Goal: Task Accomplishment & Management: Complete application form

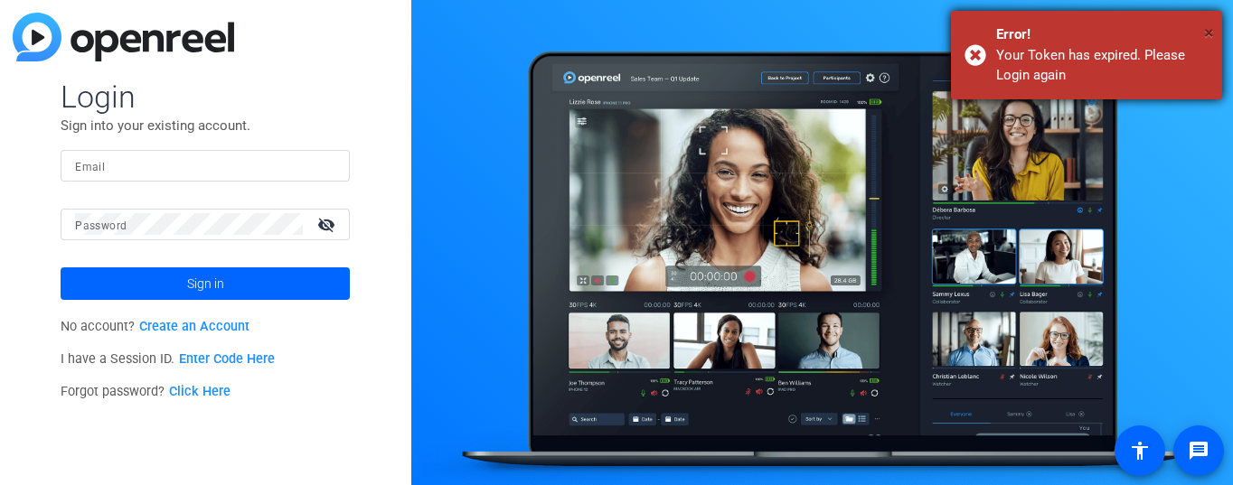
click at [1207, 40] on span "×" at bounding box center [1209, 33] width 10 height 22
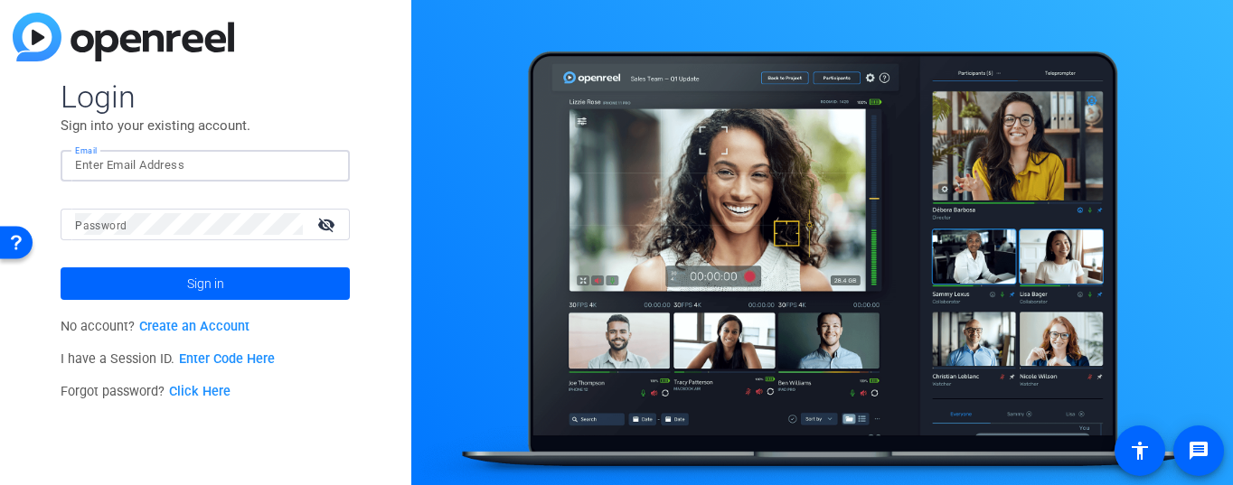
click at [127, 164] on input "Email" at bounding box center [205, 166] width 260 height 22
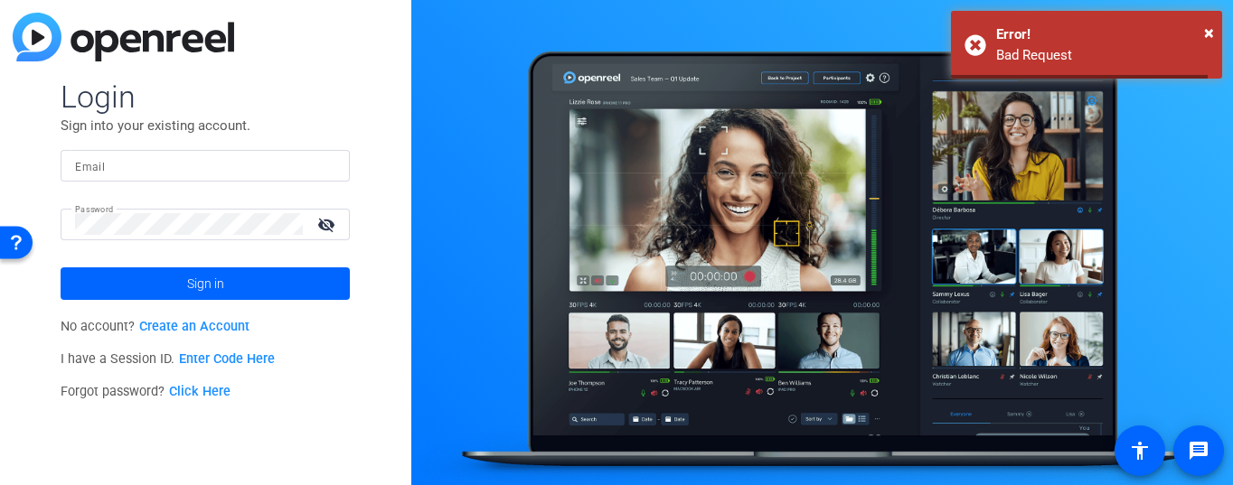
click at [106, 165] on input "Email" at bounding box center [205, 166] width 260 height 22
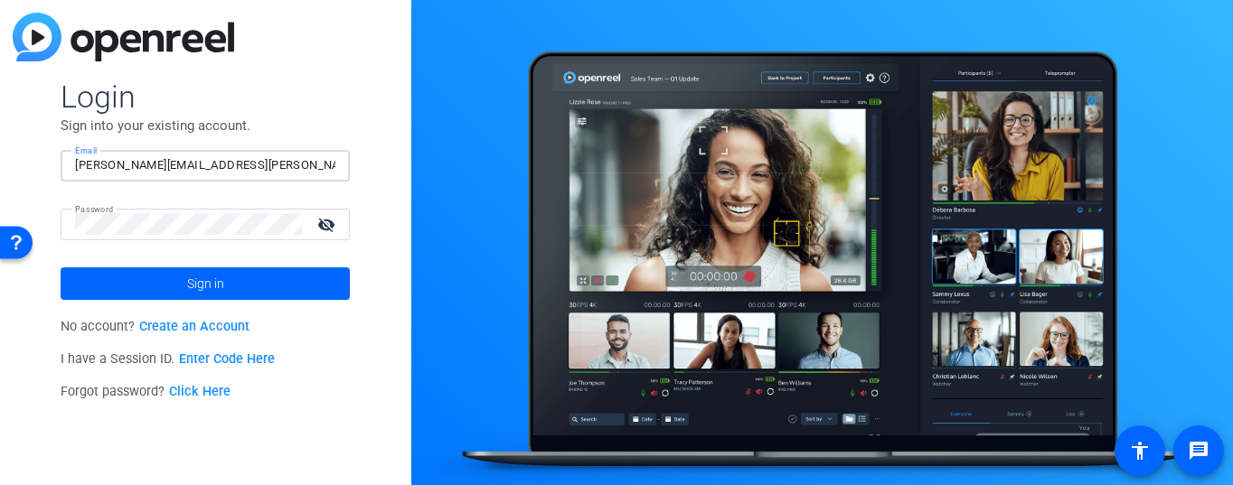
type input "[PERSON_NAME][EMAIL_ADDRESS][PERSON_NAME][DOMAIN_NAME]"
click at [61, 268] on button "Sign in" at bounding box center [205, 284] width 289 height 33
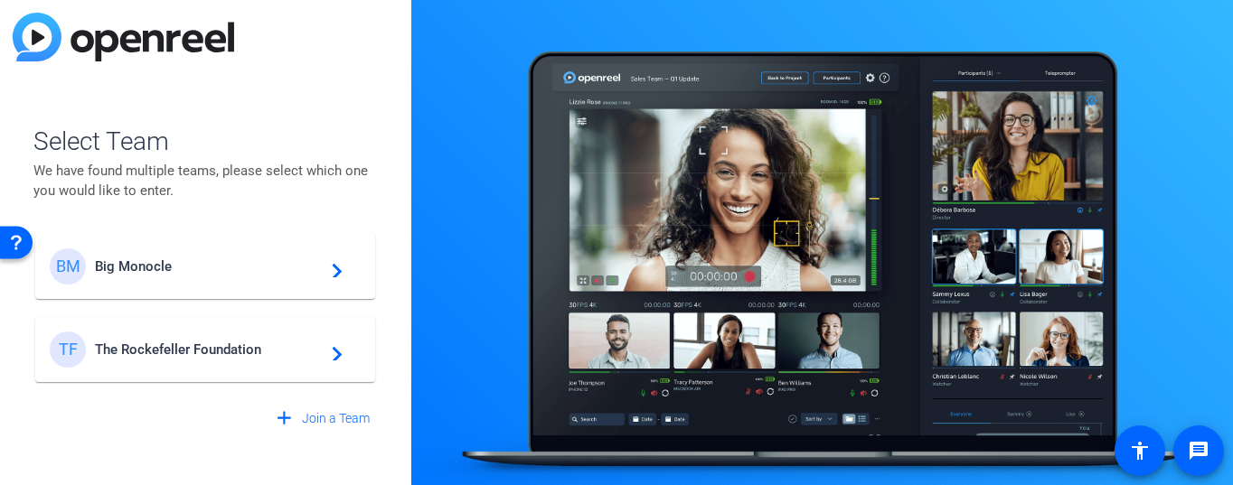
click at [175, 365] on div "TF The Rockefeller Foundation navigate_next" at bounding box center [205, 350] width 311 height 36
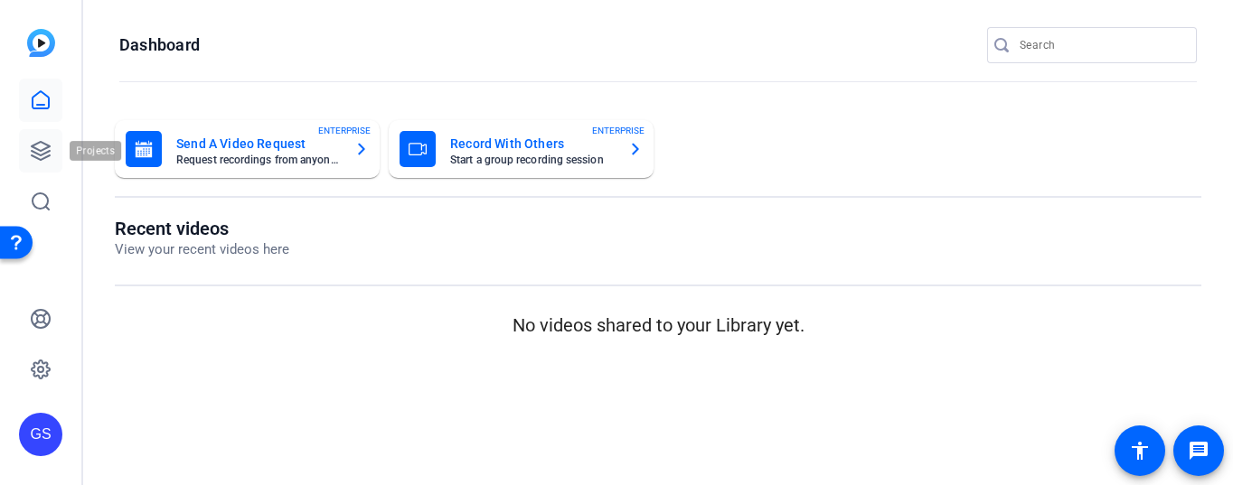
click at [42, 149] on icon at bounding box center [41, 151] width 18 height 18
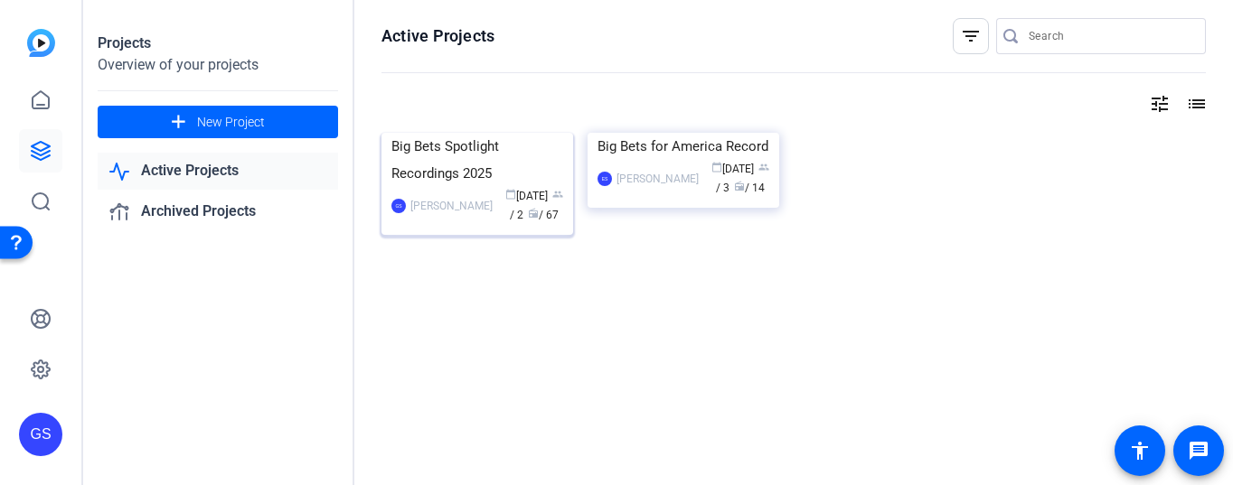
click at [448, 225] on div "[PERSON_NAME] calendar_today [DATE] group / 2 radio / 67" at bounding box center [477, 206] width 172 height 38
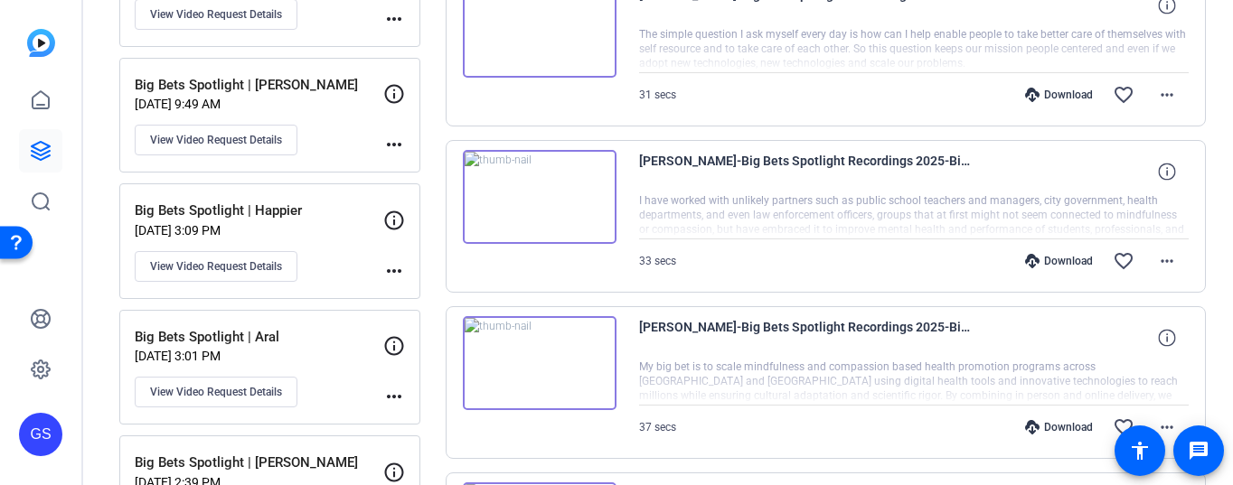
scroll to position [579, 0]
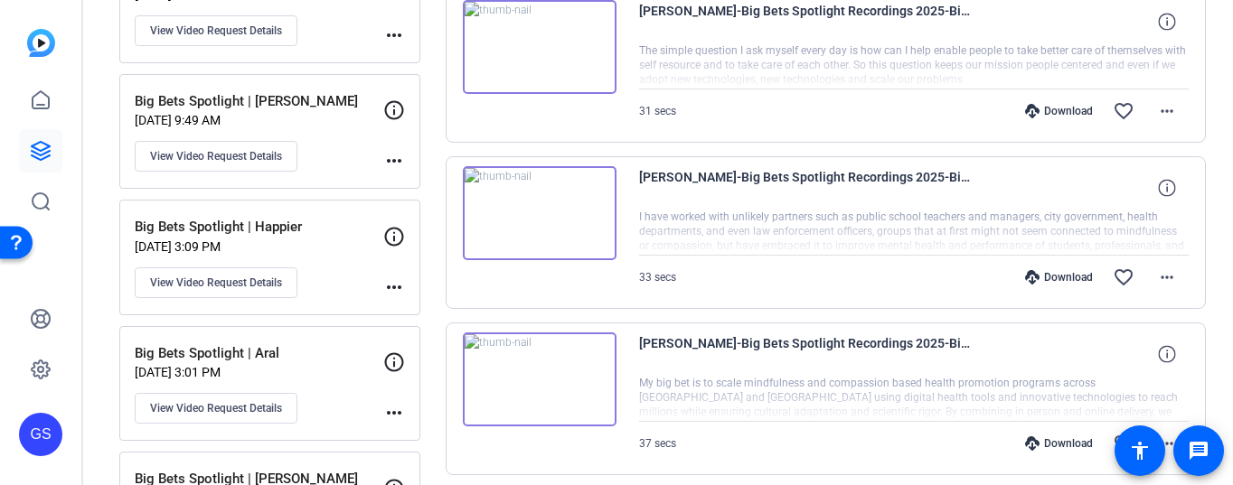
click at [339, 361] on p "Big Bets Spotlight | Aral" at bounding box center [259, 353] width 249 height 21
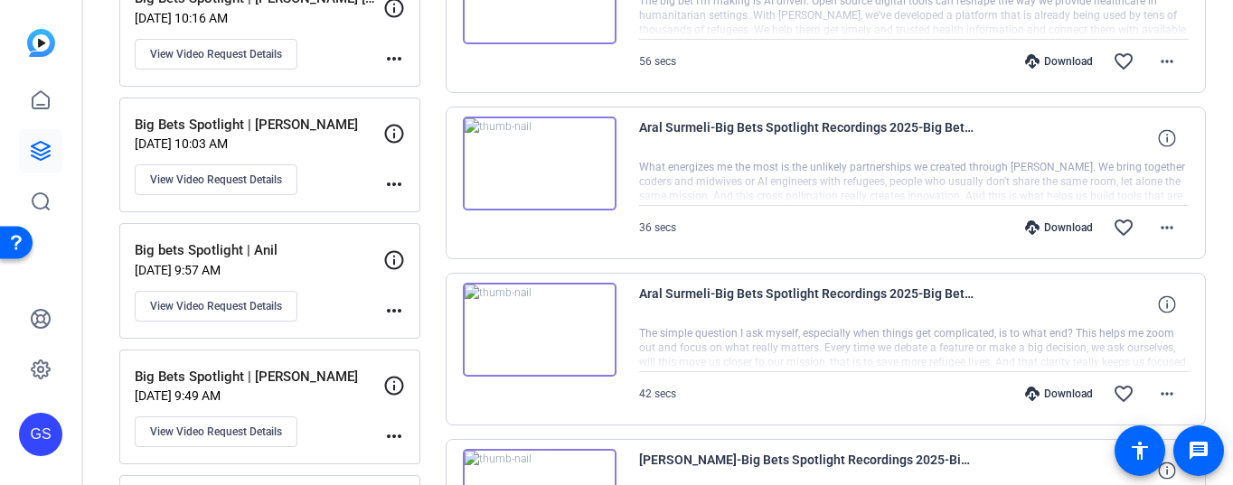
scroll to position [217, 0]
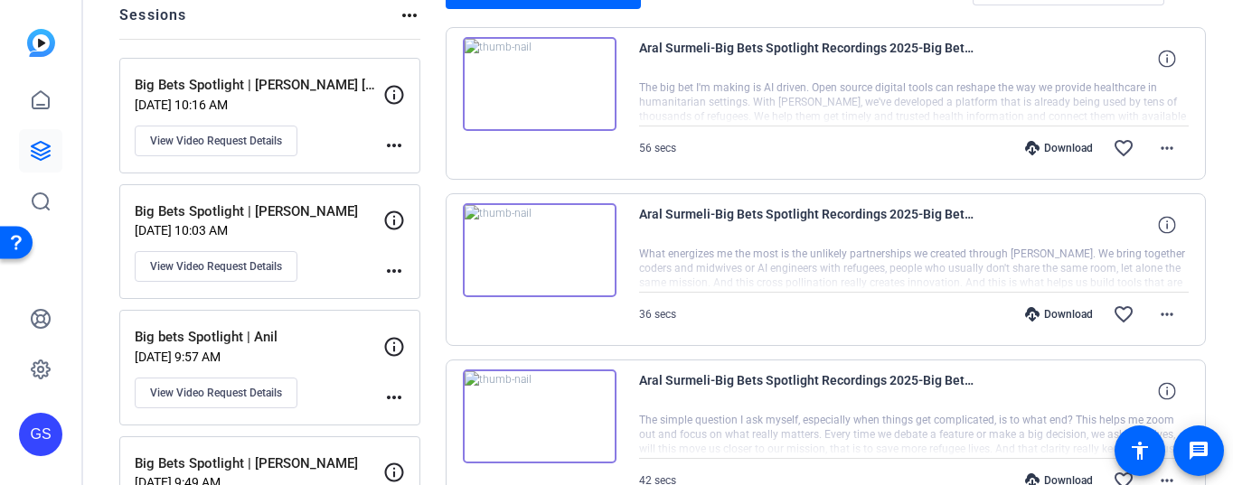
click at [581, 78] on img at bounding box center [540, 84] width 154 height 94
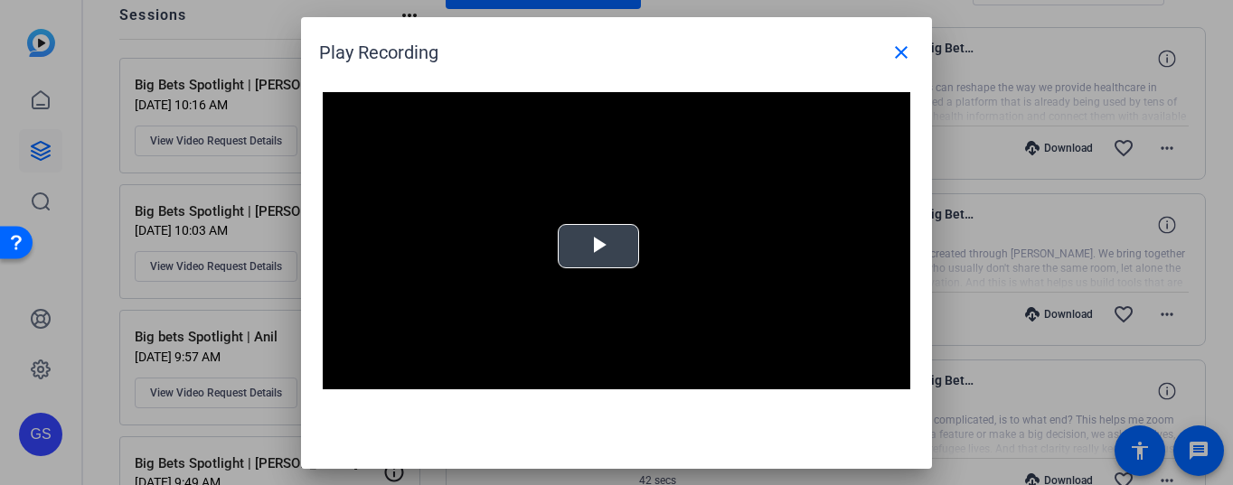
click at [598, 246] on span "Video Player" at bounding box center [598, 246] width 0 height 0
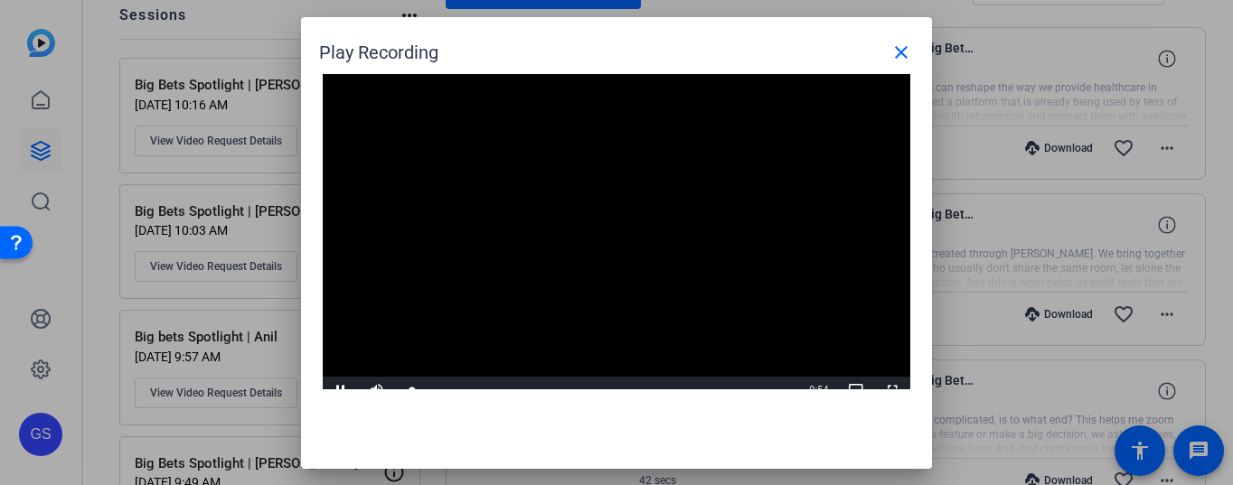
click at [397, 330] on video "Video Player" at bounding box center [616, 239] width 587 height 331
click at [906, 60] on mat-icon "close" at bounding box center [901, 53] width 22 height 22
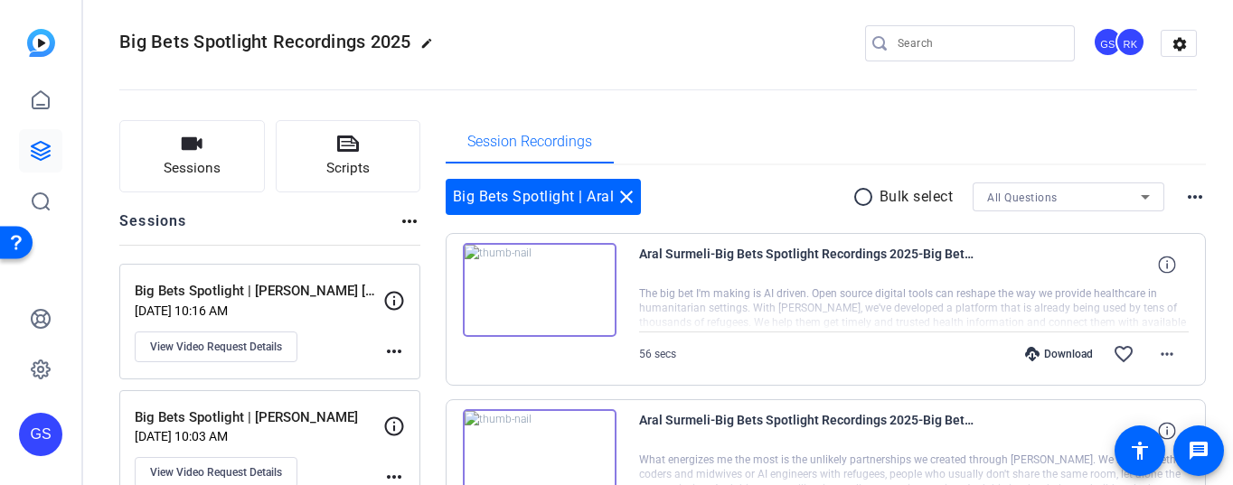
scroll to position [0, 0]
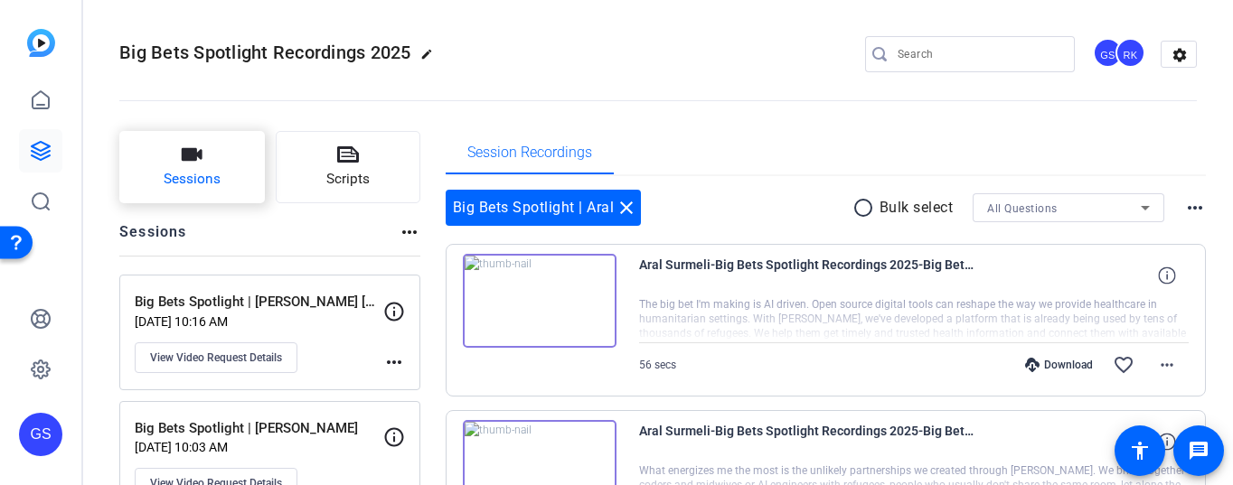
click at [214, 181] on span "Sessions" at bounding box center [192, 179] width 57 height 21
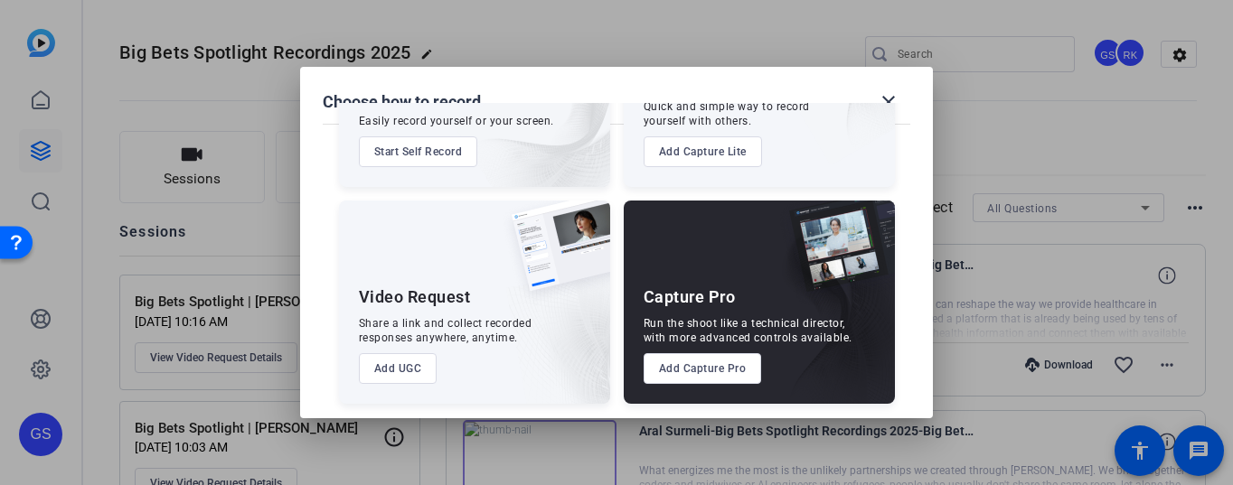
scroll to position [159, 0]
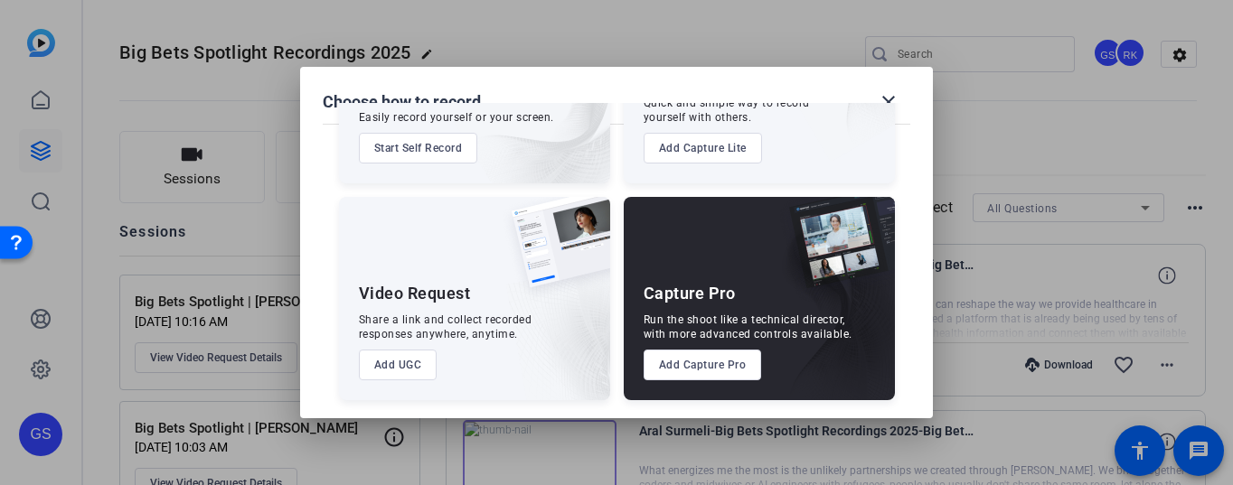
click at [424, 363] on button "Add UGC" at bounding box center [398, 365] width 79 height 31
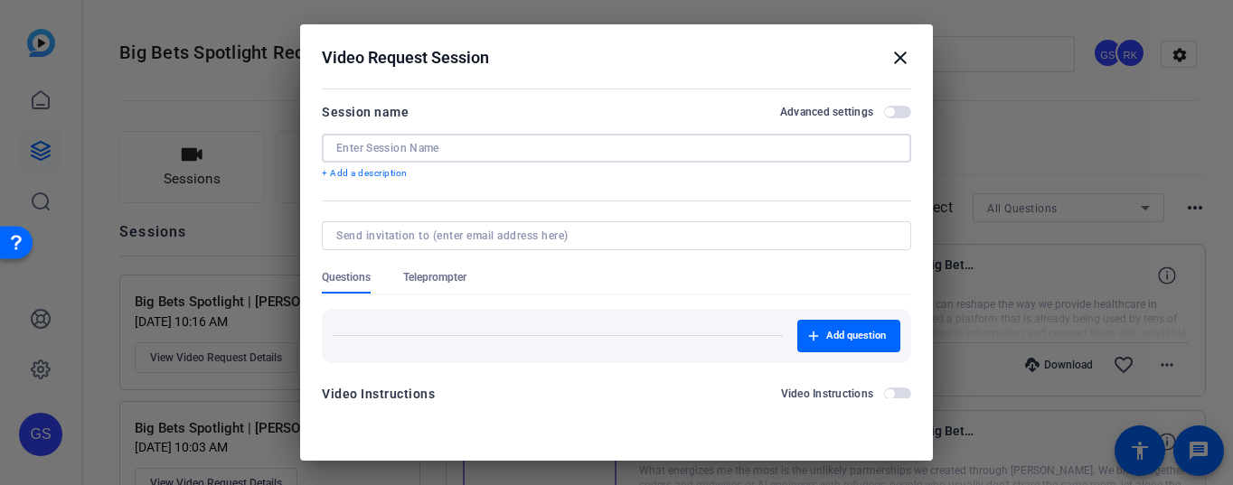
click at [448, 151] on input at bounding box center [616, 148] width 560 height 14
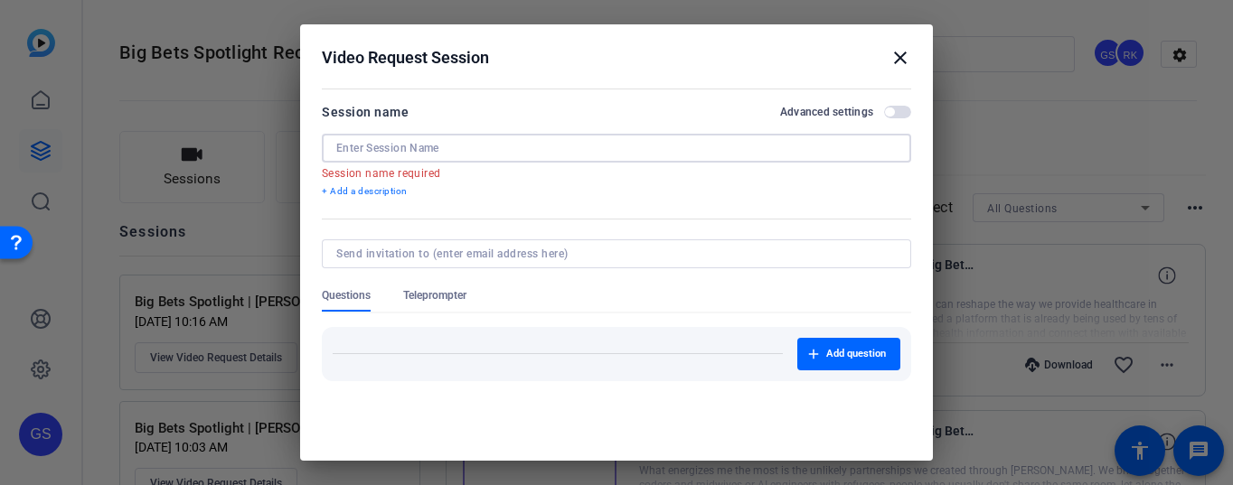
paste input "Big Bets Spotlight | [PERSON_NAME]"
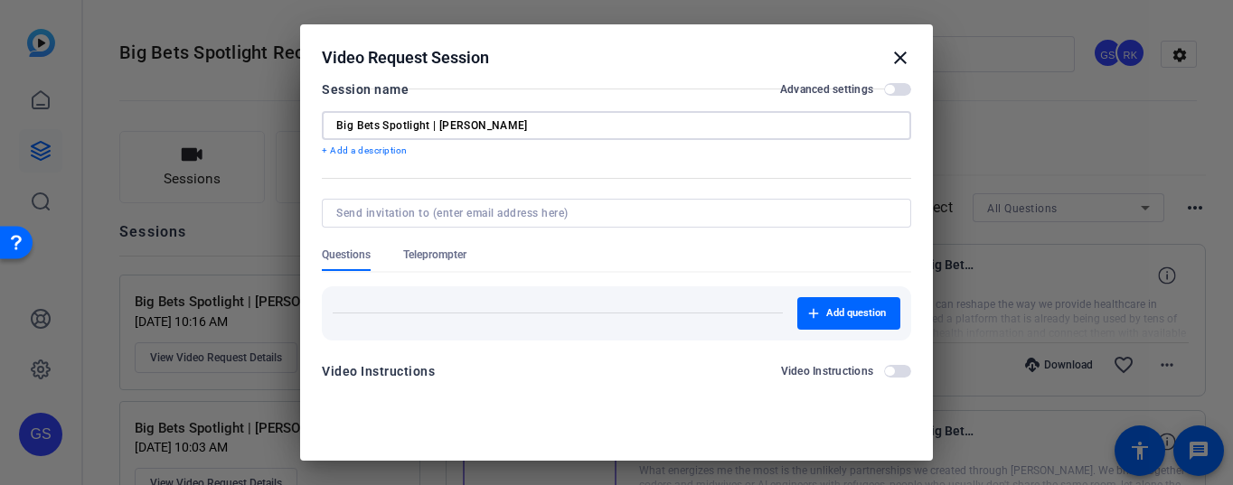
scroll to position [11, 0]
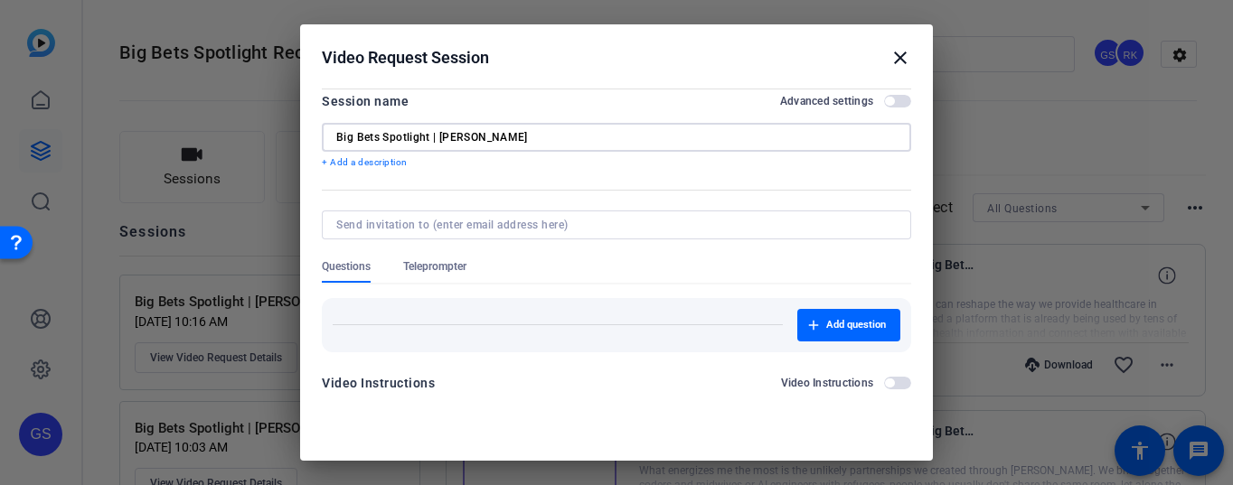
click at [476, 128] on div "Big Bets Spotlight | [PERSON_NAME]" at bounding box center [616, 137] width 560 height 29
drag, startPoint x: 474, startPoint y: 133, endPoint x: 439, endPoint y: 136, distance: 35.4
click at [439, 136] on input "Big Bets Spotlight | [PERSON_NAME]" at bounding box center [616, 137] width 560 height 14
type input "Big Bets Spotlight | [PERSON_NAME]"
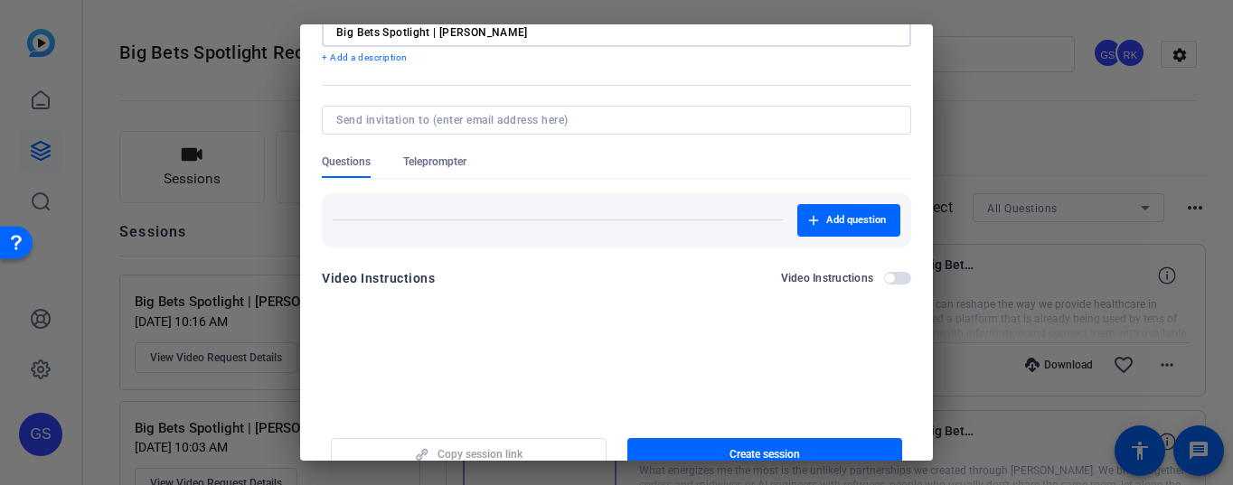
scroll to position [105, 0]
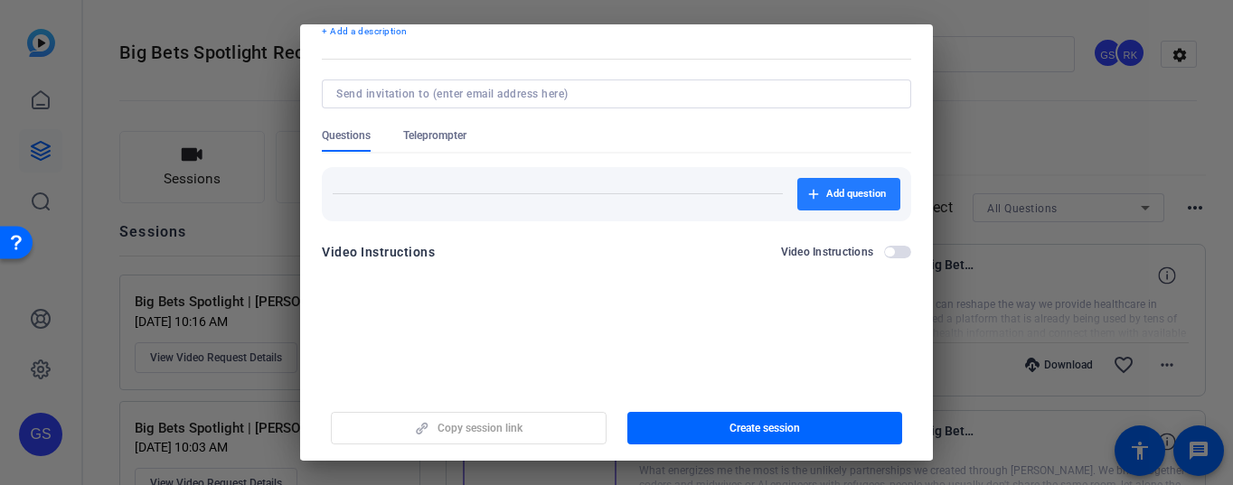
click at [826, 195] on span "Add question" at bounding box center [856, 194] width 60 height 14
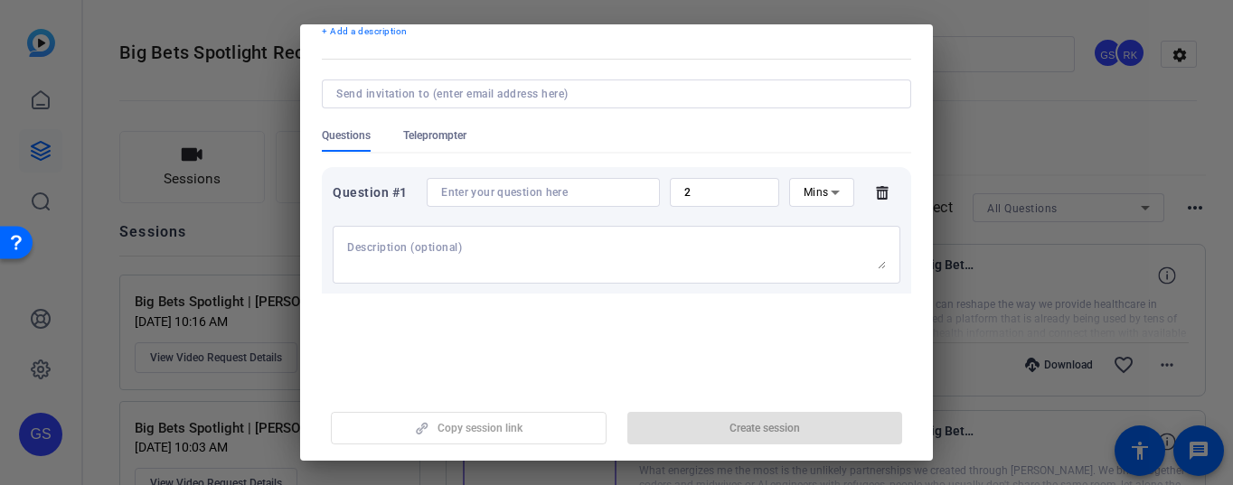
click at [378, 257] on textarea at bounding box center [616, 254] width 539 height 29
paste textarea "Hi, my name is… (your name) I’m a… (occupation — eg. Regenerative Farmer) Worki…"
type textarea "Hi, my name is… (your name) I’m a… (occupation — eg. Regenerative Farmer) Worki…"
click at [481, 199] on input at bounding box center [543, 192] width 204 height 14
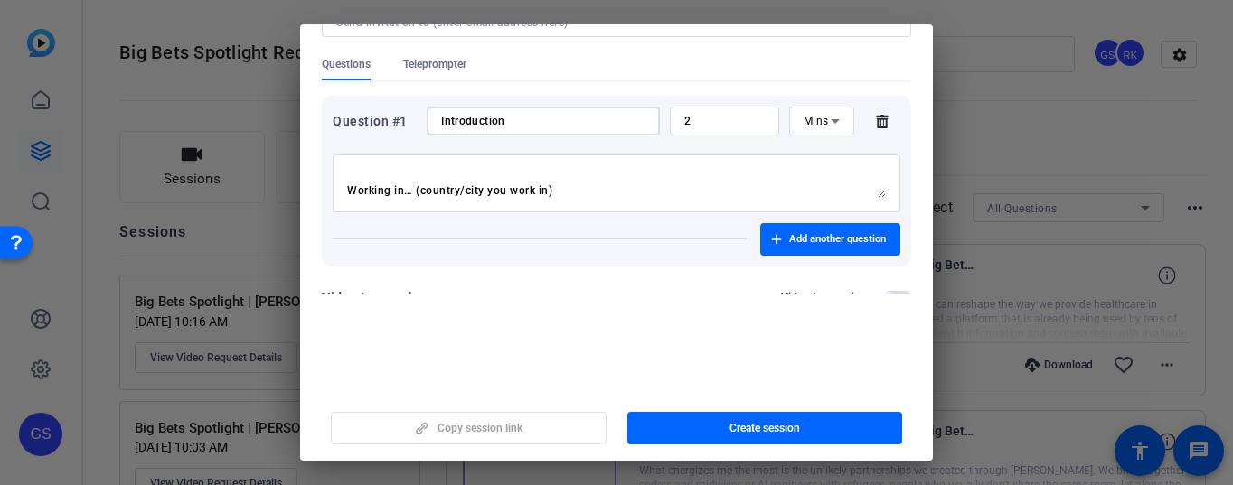
scroll to position [154, 0]
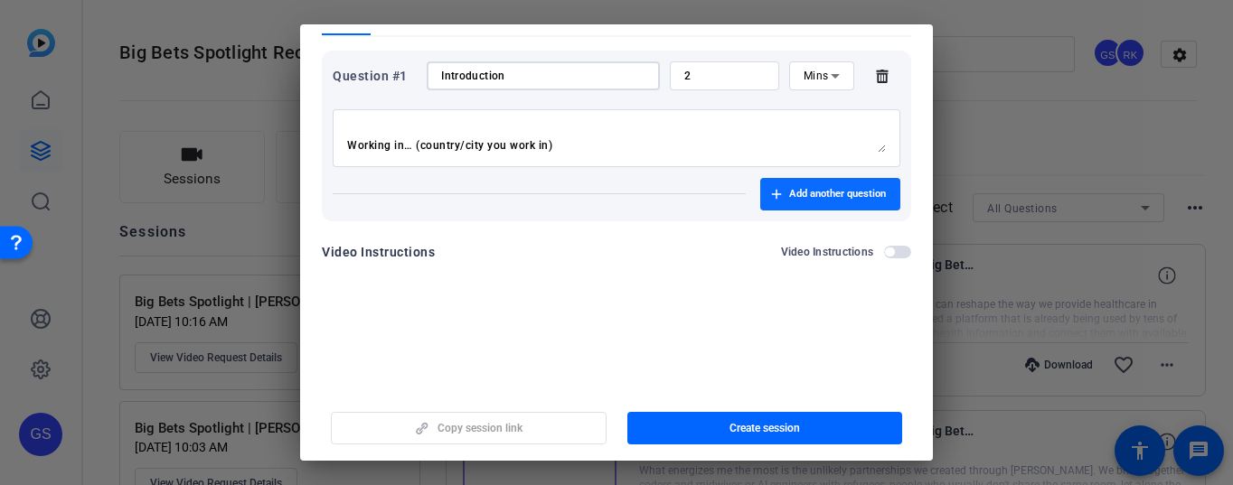
type input "Introduction"
click at [822, 201] on span "button" at bounding box center [830, 194] width 140 height 43
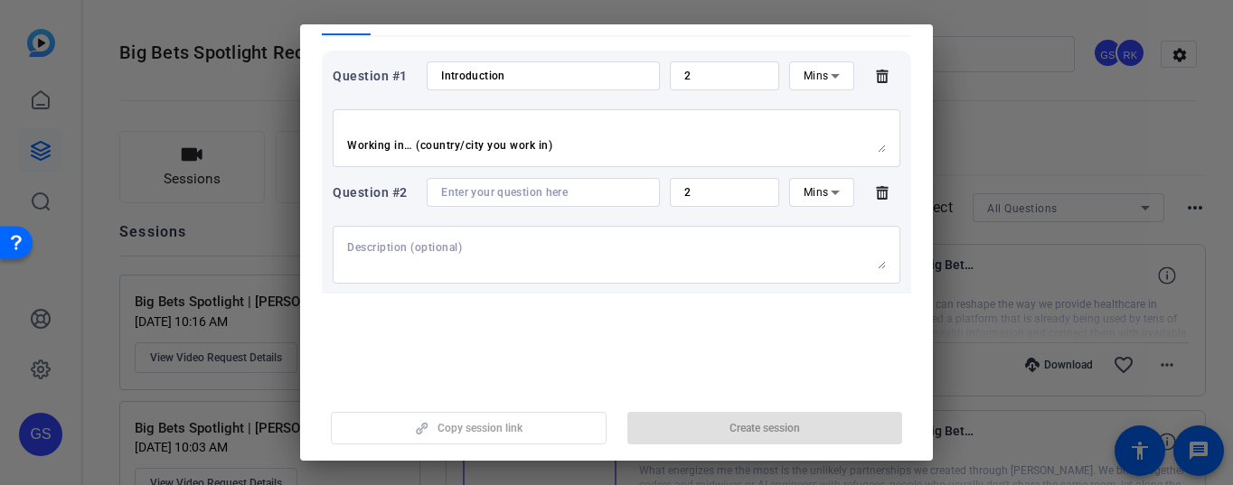
click at [417, 249] on textarea at bounding box center [616, 254] width 539 height 29
paste textarea "My background/career experience is in… (quickly outline your expertise) Example…"
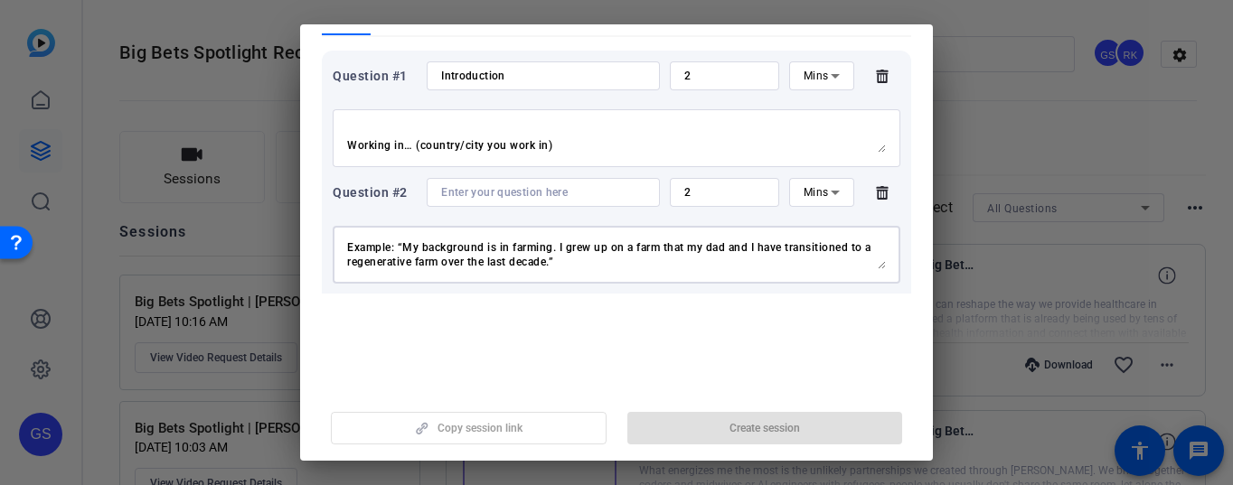
type textarea "My background/career experience is in… (quickly outline your expertise) Example…"
click at [467, 196] on input at bounding box center [543, 192] width 204 height 14
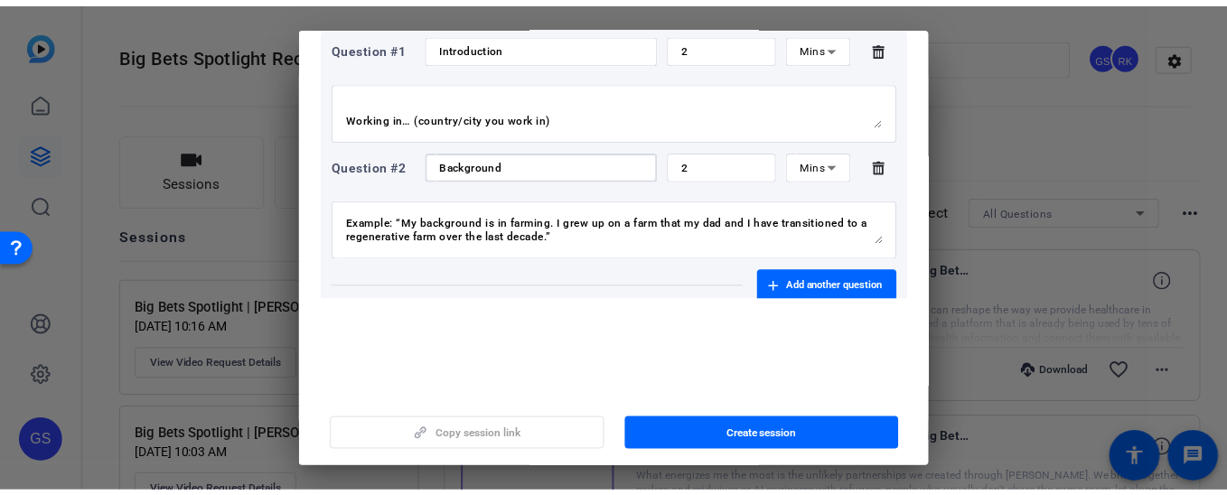
scroll to position [187, 0]
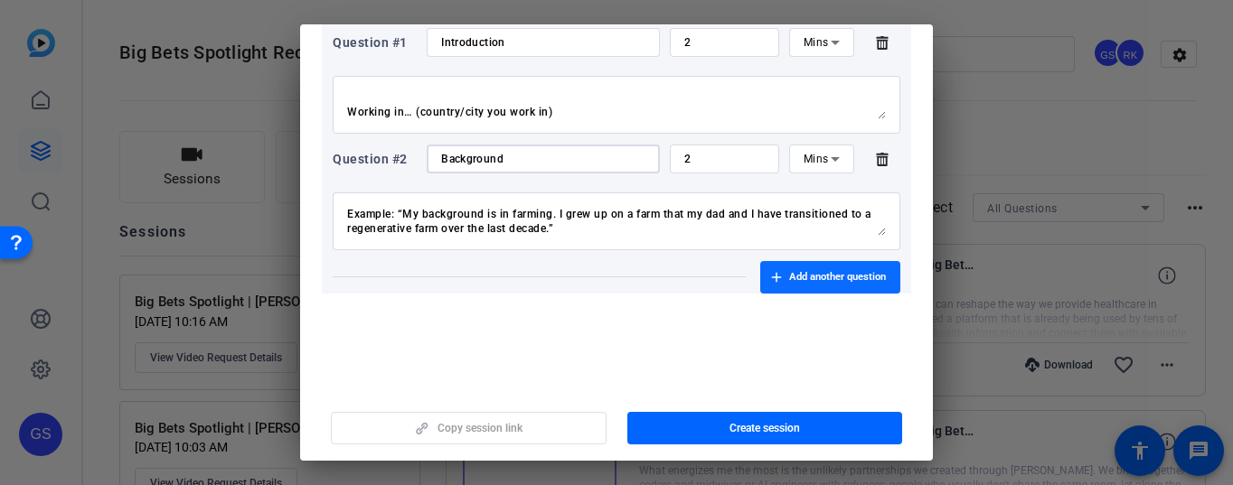
type input "Background"
drag, startPoint x: 820, startPoint y: 268, endPoint x: 1017, endPoint y: 33, distance: 306.6
click at [820, 268] on span "button" at bounding box center [830, 277] width 140 height 43
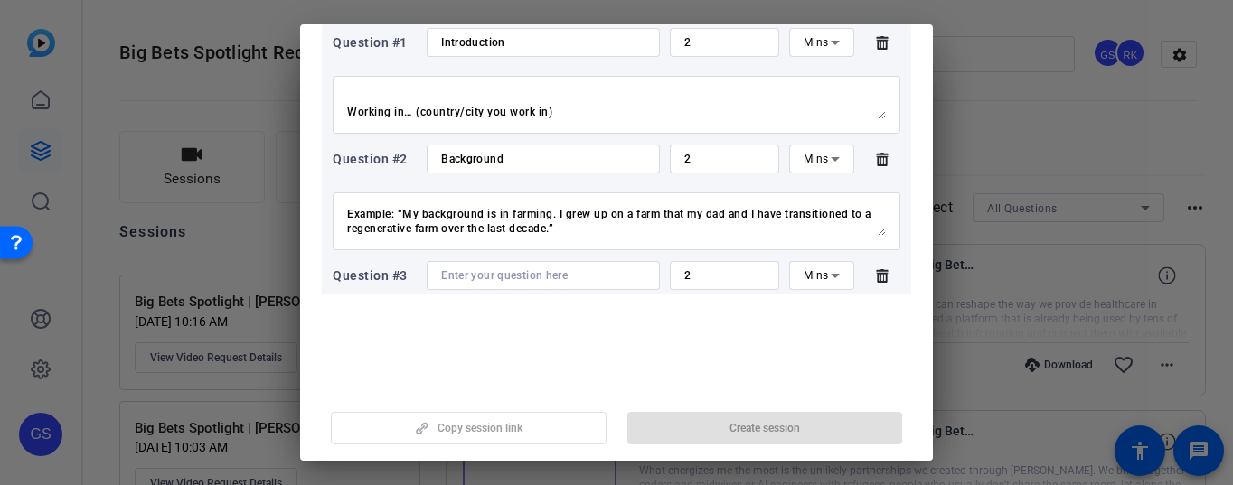
click at [478, 279] on input at bounding box center [543, 275] width 204 height 14
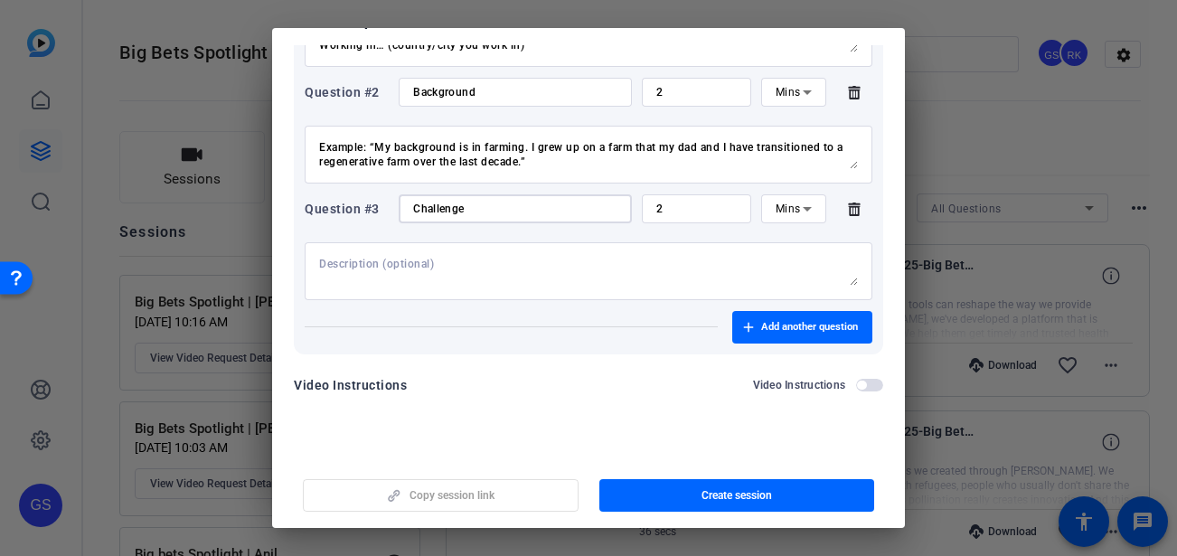
scroll to position [341, 0]
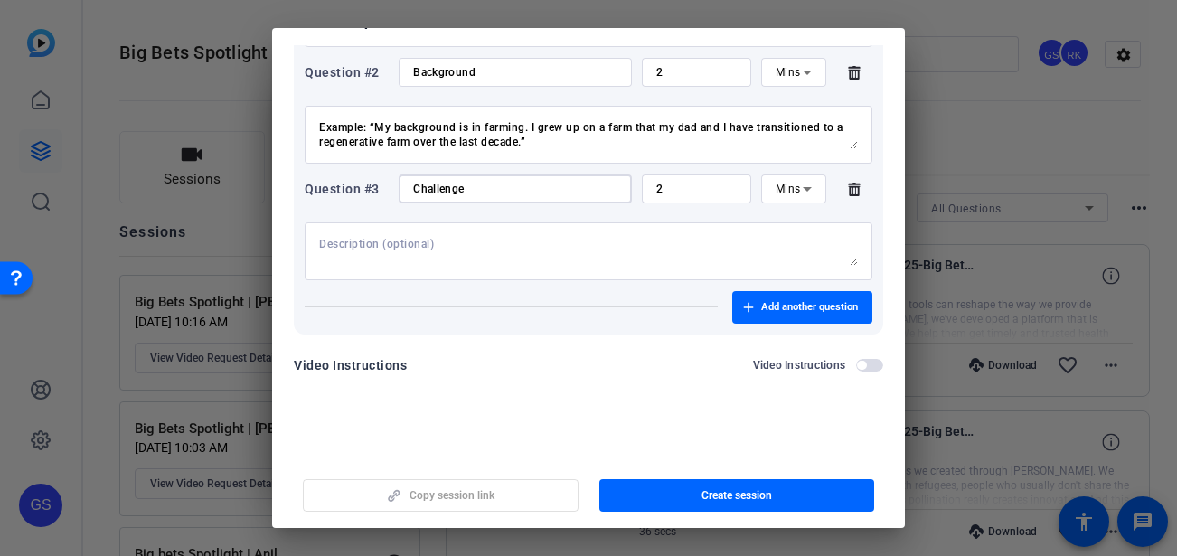
type input "Challenge"
click at [399, 251] on textarea at bounding box center [588, 251] width 539 height 29
paste textarea "The problem we’re facing is… (Clearly define the challenge you want to tackle.)…"
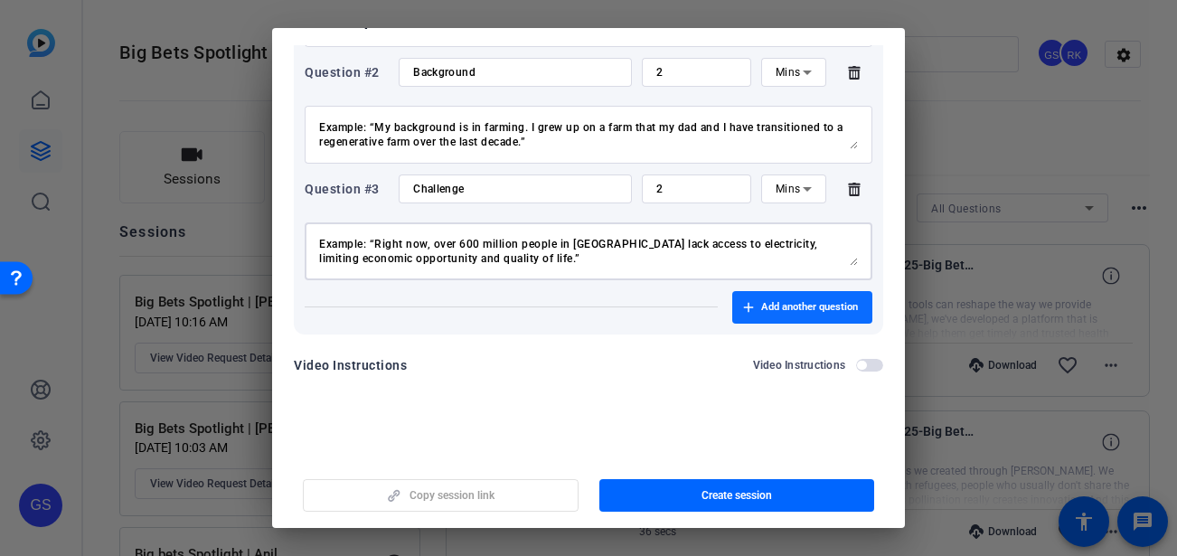
type textarea "The problem we’re facing is… (Clearly define the challenge you want to tackle.)…"
click at [763, 306] on span "Add another question" at bounding box center [809, 307] width 97 height 14
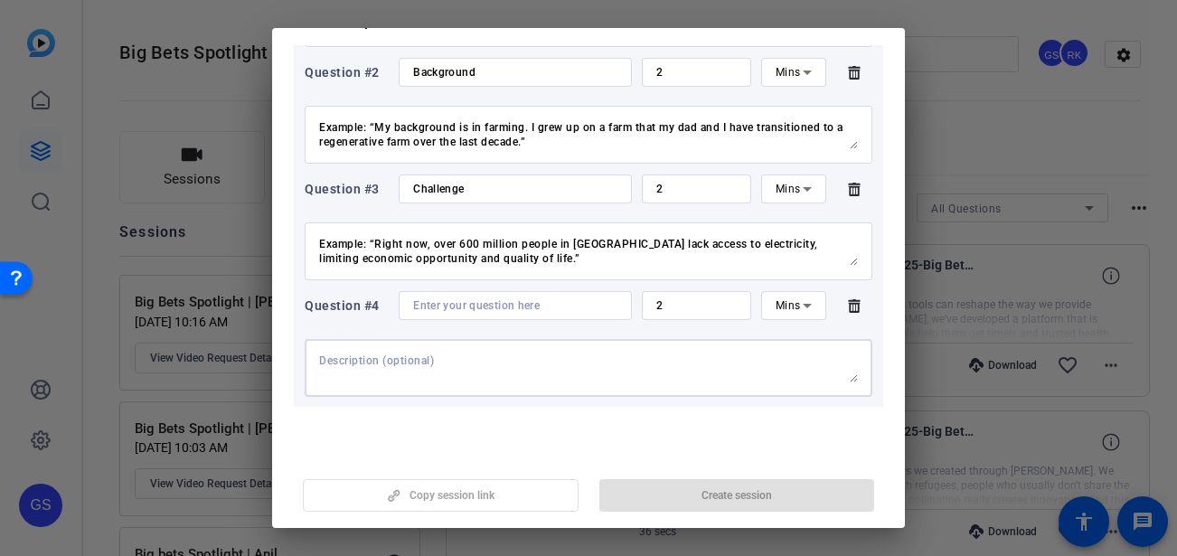
click at [402, 358] on textarea at bounding box center [588, 367] width 539 height 29
paste textarea "The opportunity I see is… (what’s your big vision, the thing you want to have h…"
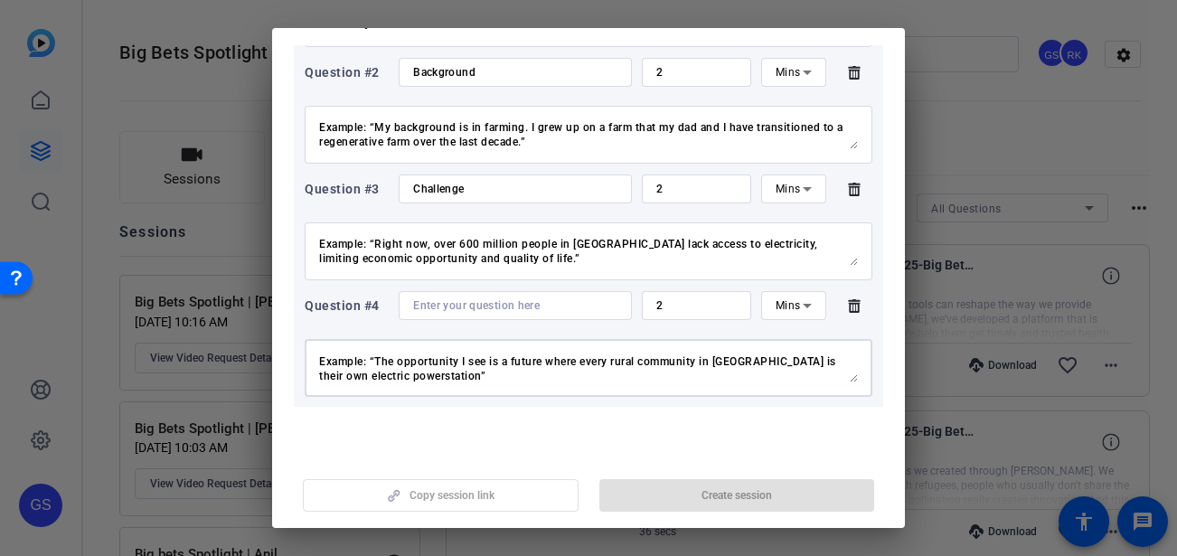
type textarea "The opportunity I see is… (what’s your big vision, the thing you want to have h…"
click at [449, 308] on input at bounding box center [515, 305] width 204 height 14
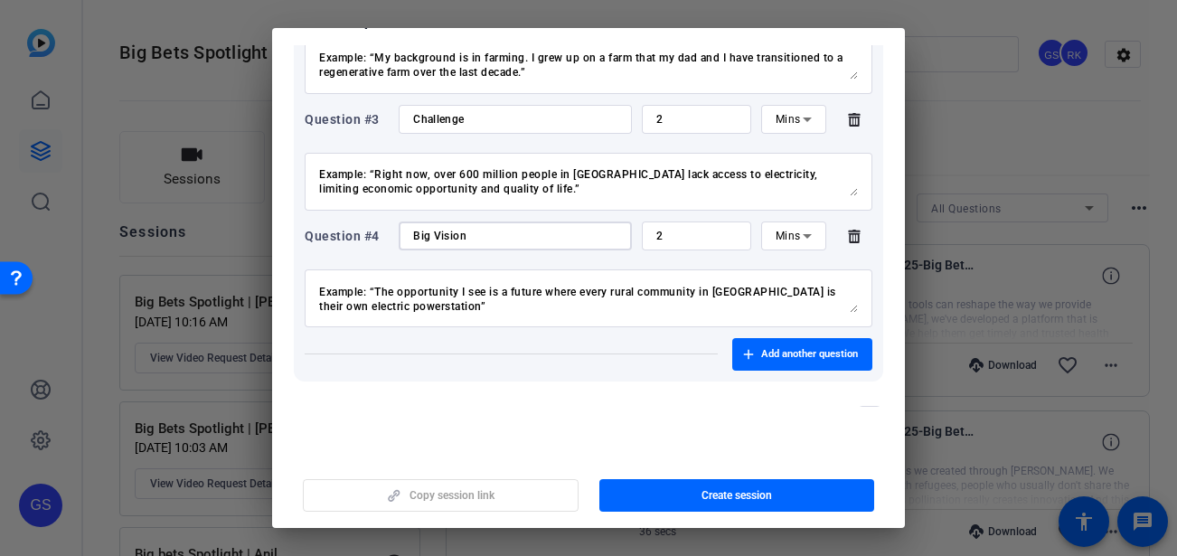
scroll to position [457, 0]
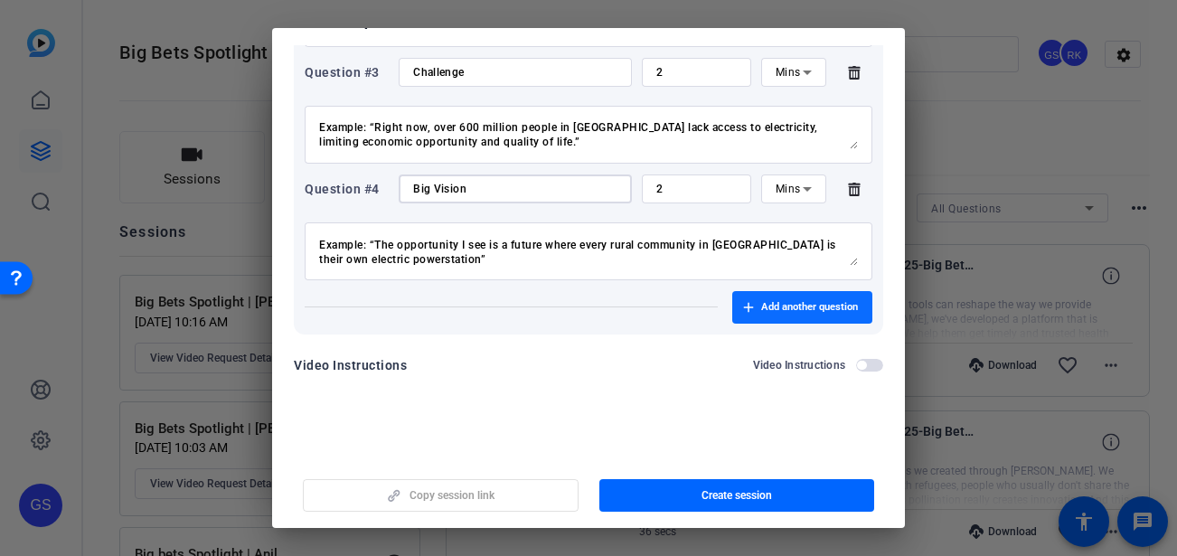
type input "Big Vision"
click at [761, 309] on span "Add another question" at bounding box center [809, 307] width 97 height 14
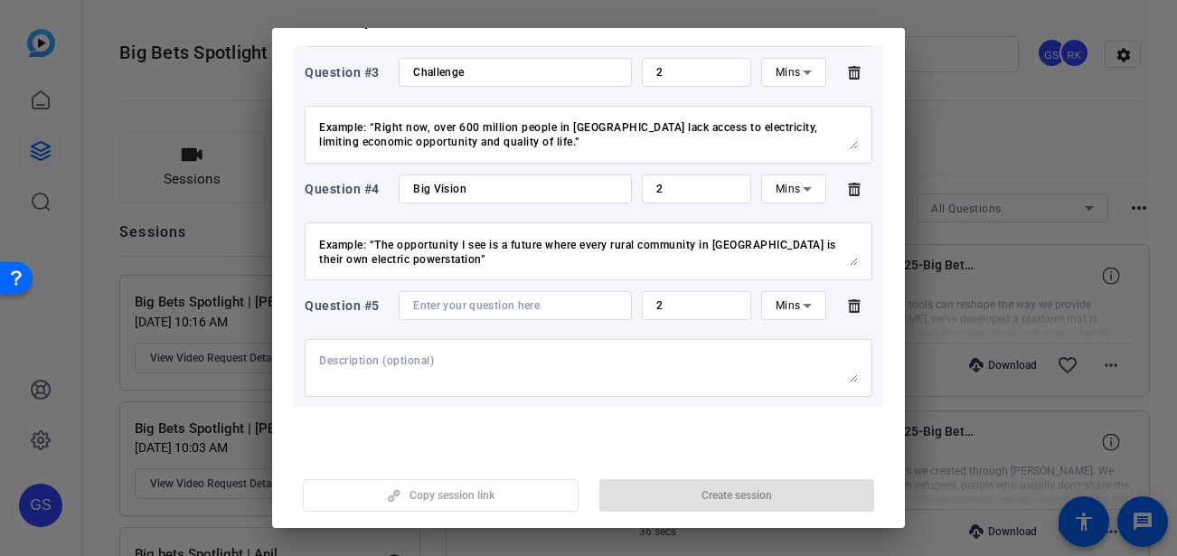
click at [411, 356] on textarea at bounding box center [588, 367] width 539 height 29
paste textarea "The Big Bet I’m making is… (What’s the game-changing idea, approach, or initiat…"
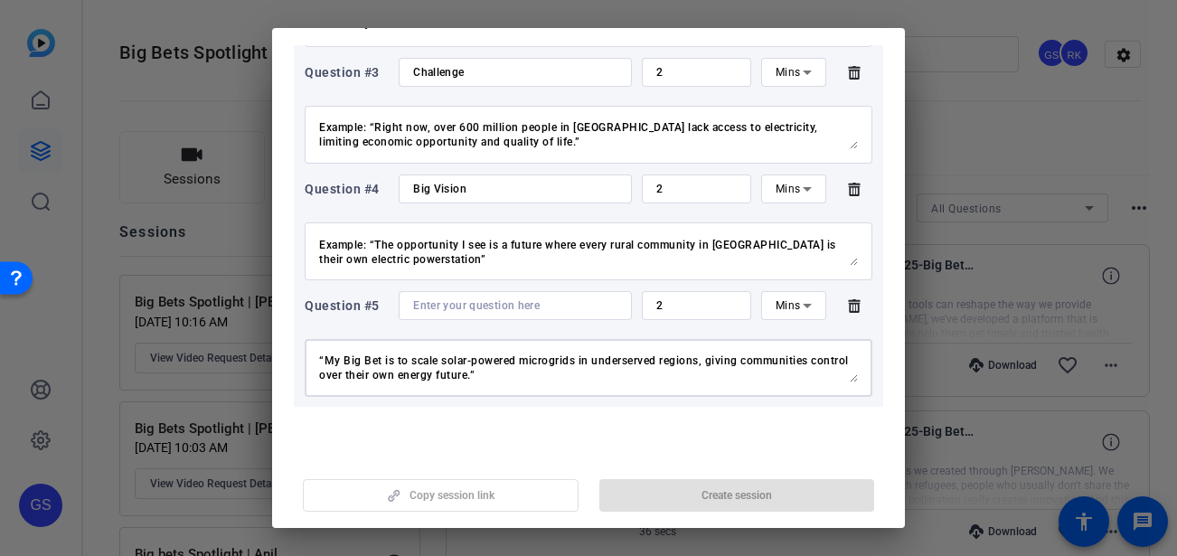
type textarea "The Big Bet I’m making is… (What’s the game-changing idea, approach, or initiat…"
click at [458, 308] on input at bounding box center [515, 305] width 204 height 14
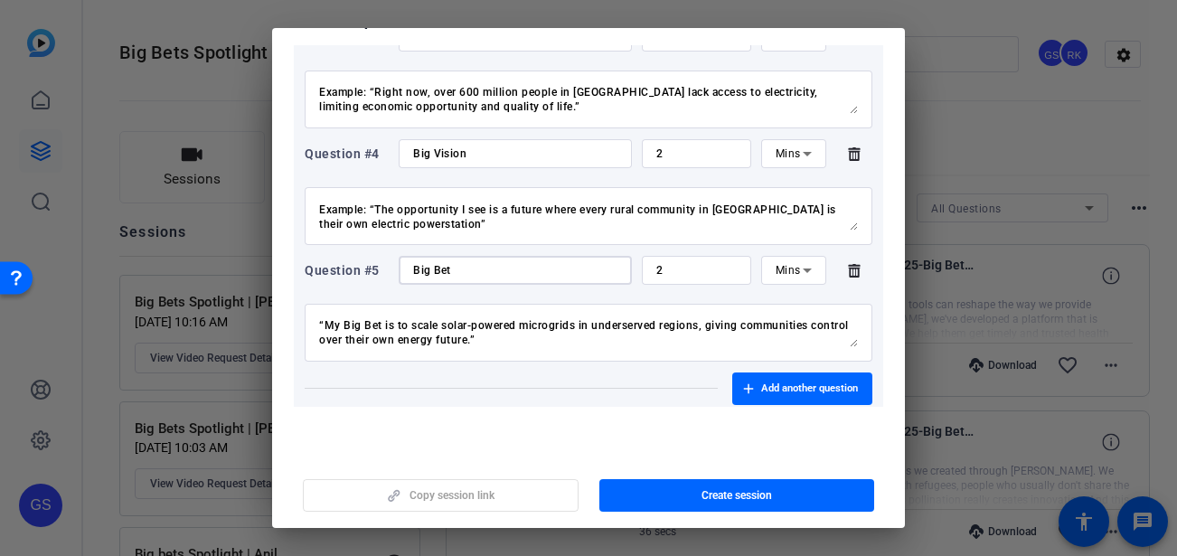
scroll to position [508, 0]
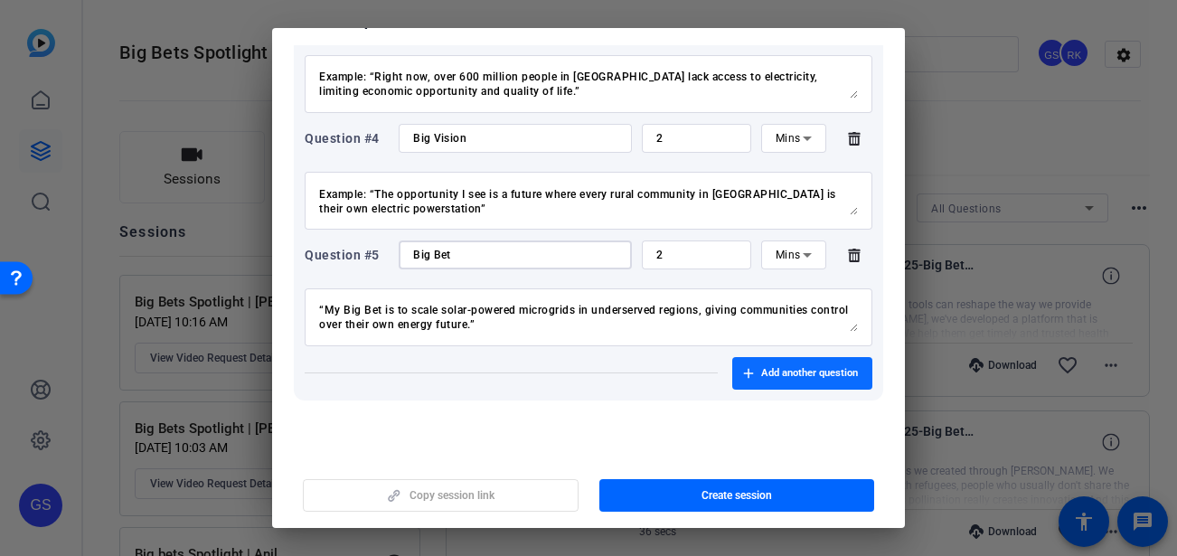
type input "Big Bet"
click at [763, 378] on span "Add another question" at bounding box center [809, 373] width 97 height 14
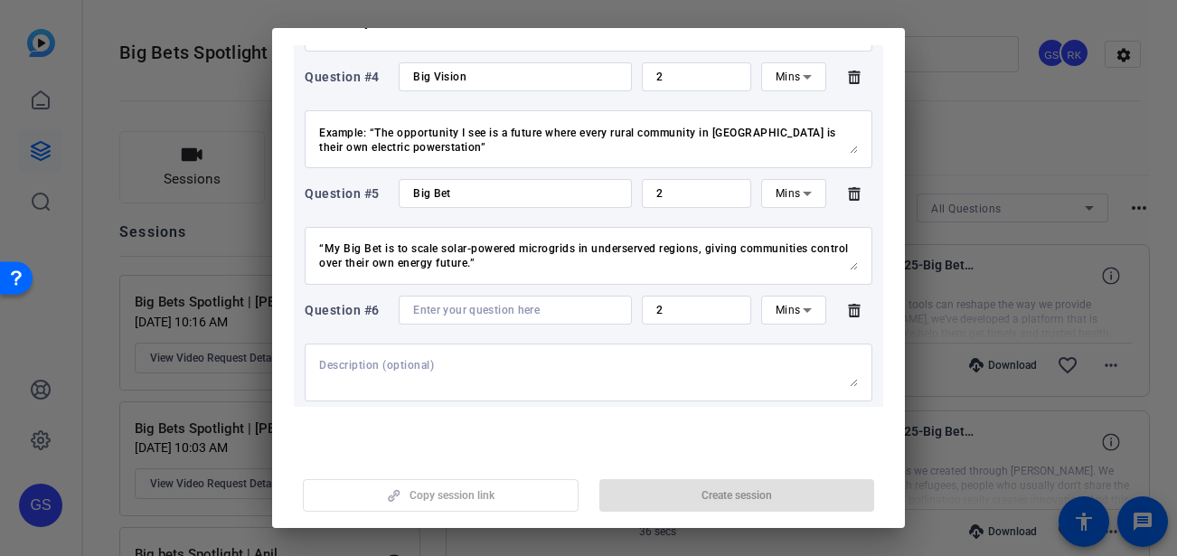
scroll to position [628, 0]
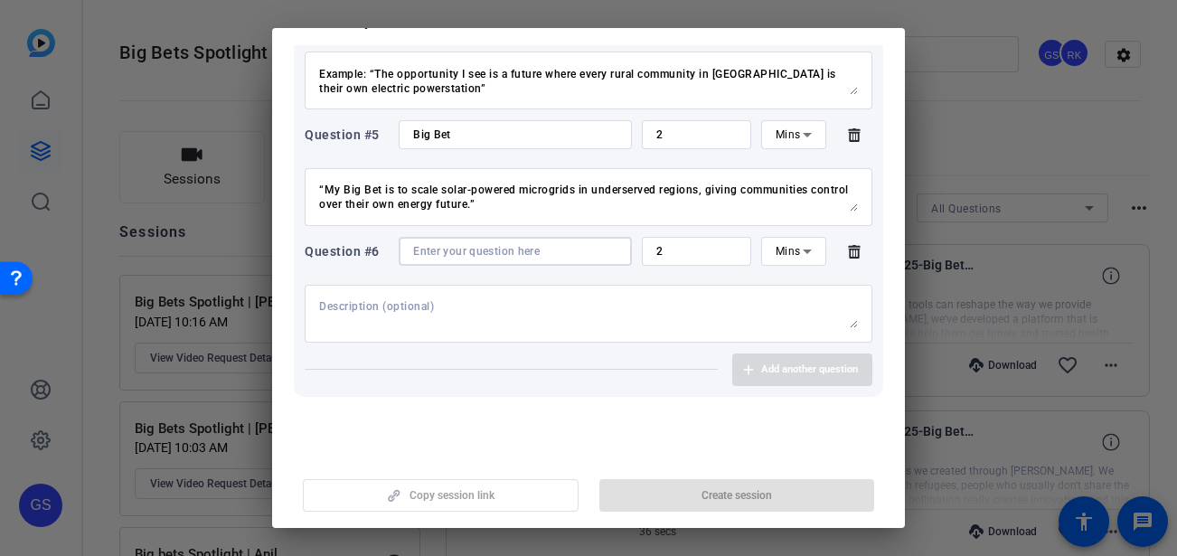
click at [448, 255] on input at bounding box center [515, 251] width 204 height 14
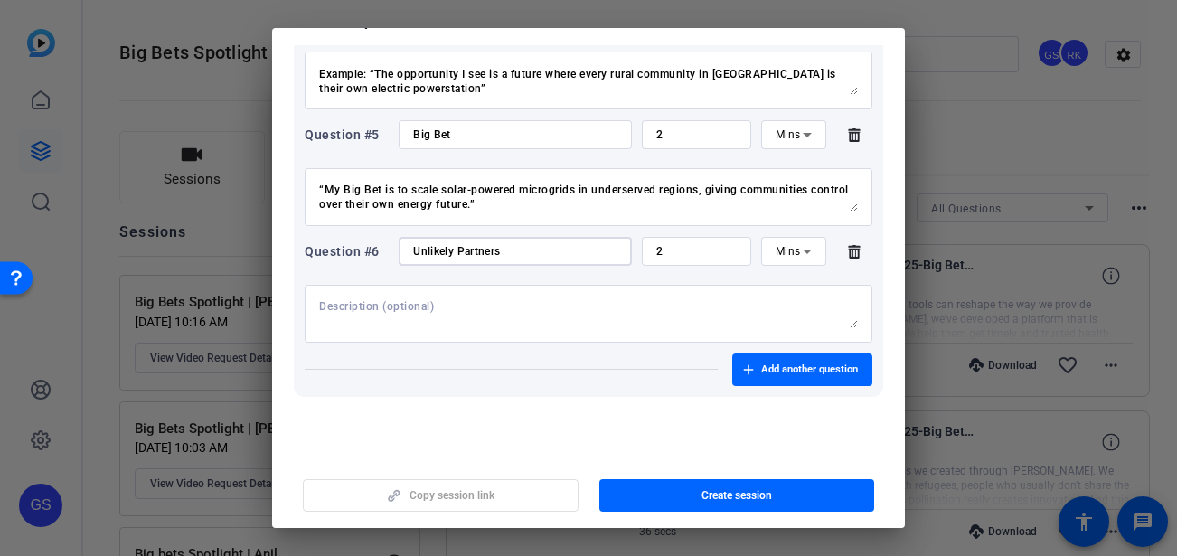
type input "Unlikely Partners"
click at [414, 301] on textarea at bounding box center [588, 313] width 539 height 29
paste textarea "The unlikely partners I’ve worked with… Example: “The unlikely partners I’ve wo…"
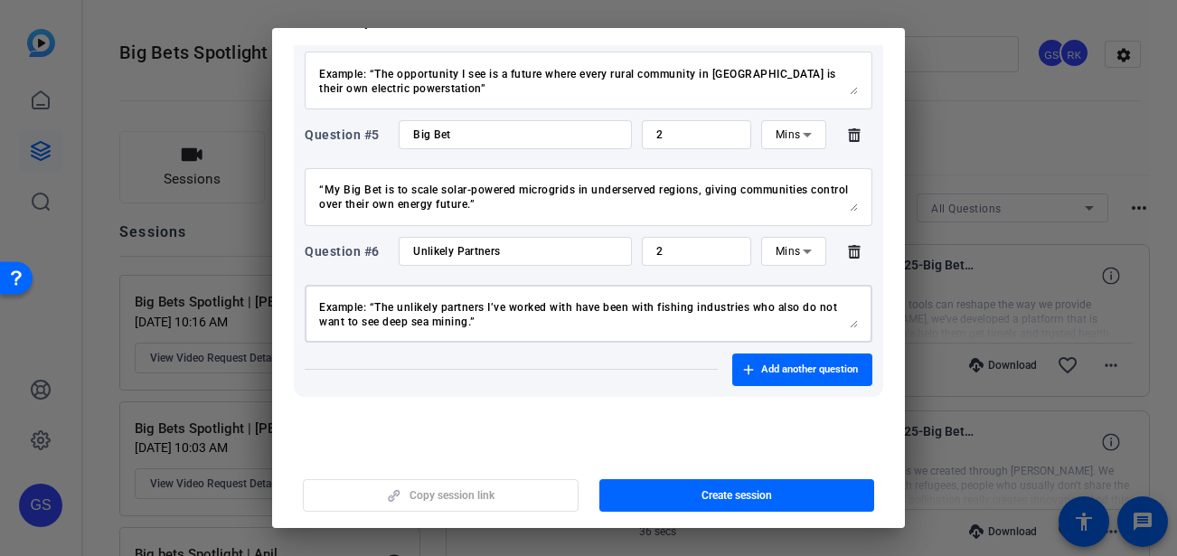
type textarea "The unlikely partners I’ve worked with… Example: “The unlikely partners I’ve wo…"
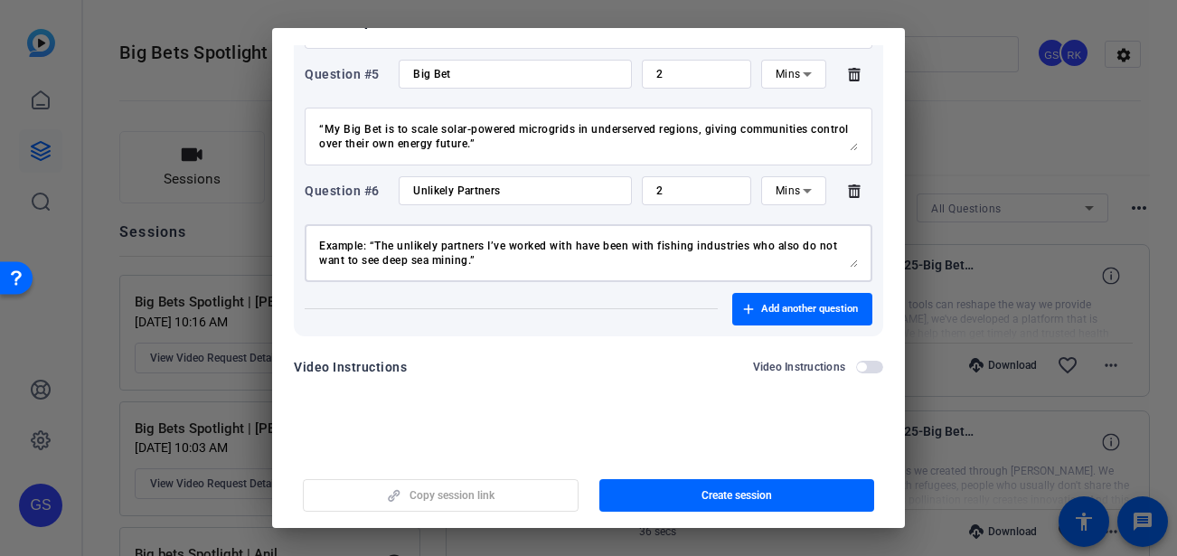
scroll to position [690, 0]
click at [761, 312] on span "Add another question" at bounding box center [809, 307] width 97 height 14
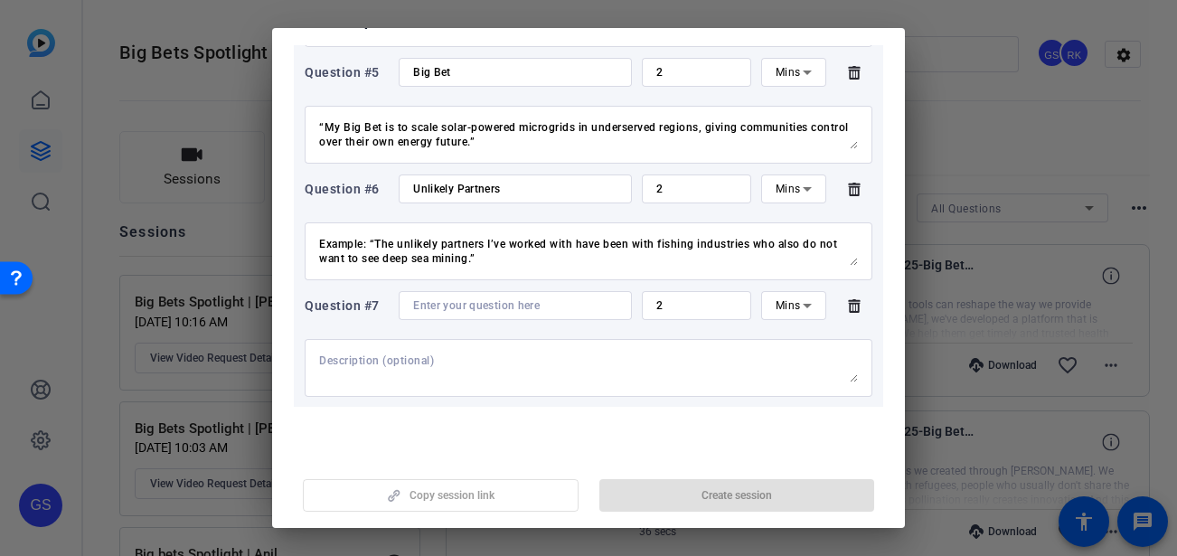
click at [357, 366] on textarea at bounding box center [588, 367] width 539 height 29
paste textarea "The simple question I’ve asked myself to cut through the complexity is… or The …"
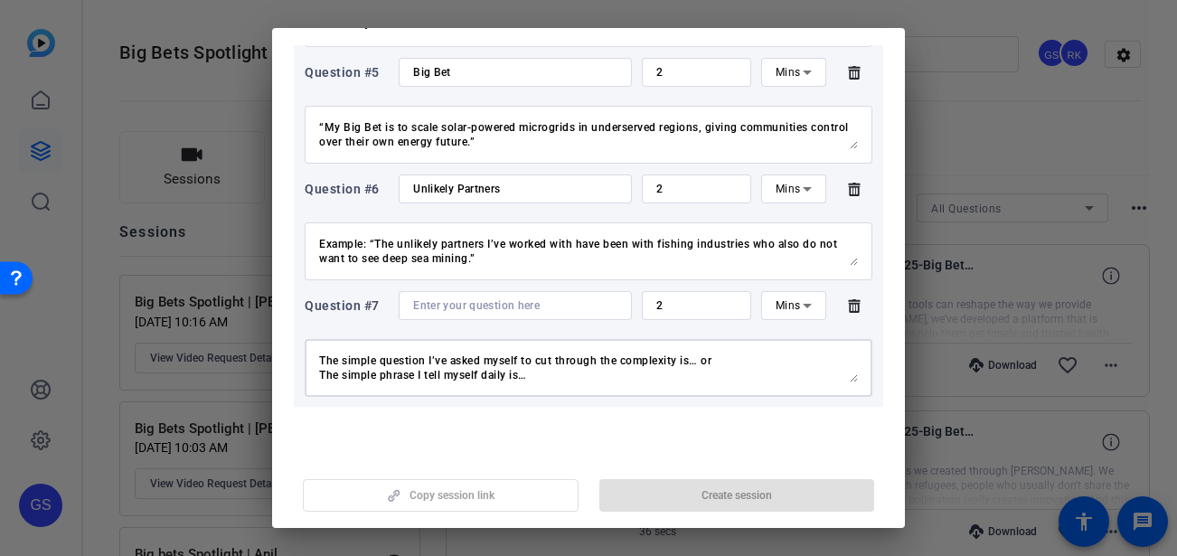
scroll to position [42, 0]
type textarea "The simple question I’ve asked myself to cut through the complexity is… or The …"
click at [441, 307] on input at bounding box center [515, 305] width 204 height 14
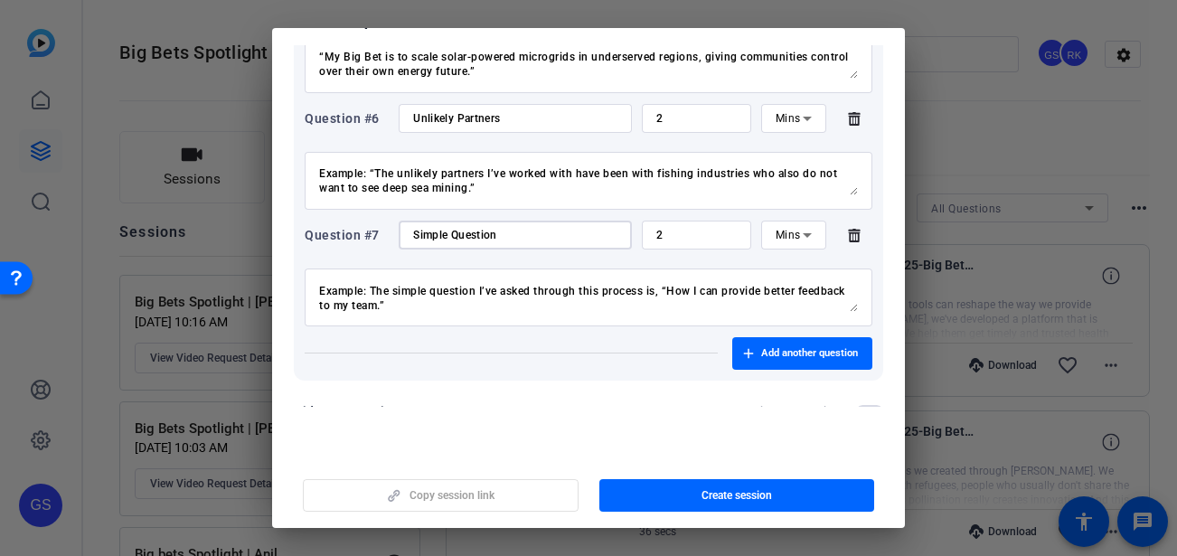
scroll to position [787, 0]
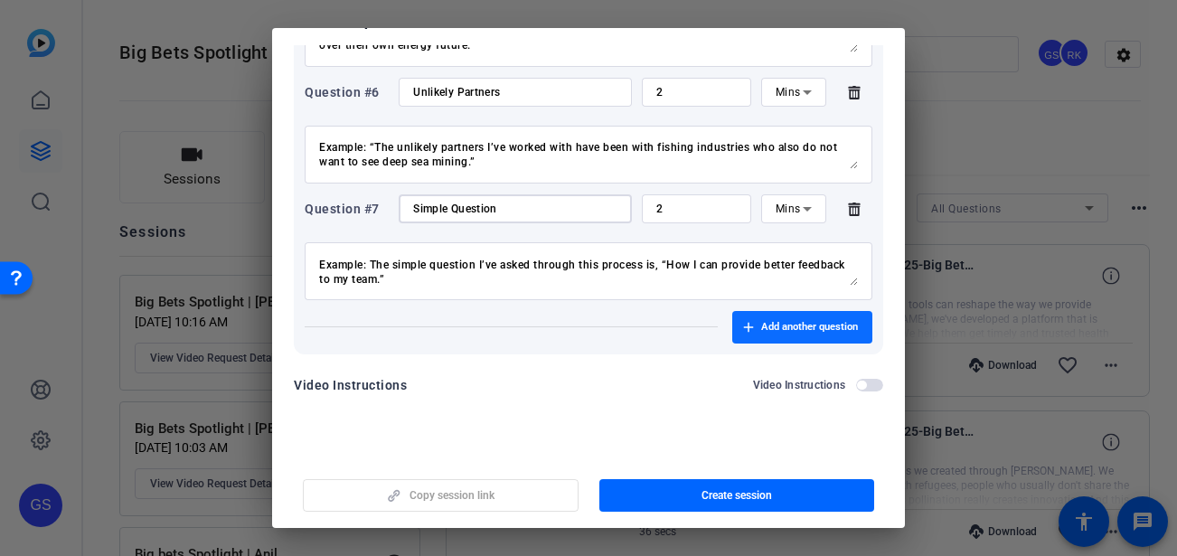
type input "Simple Question"
click at [757, 334] on span "button" at bounding box center [802, 326] width 140 height 43
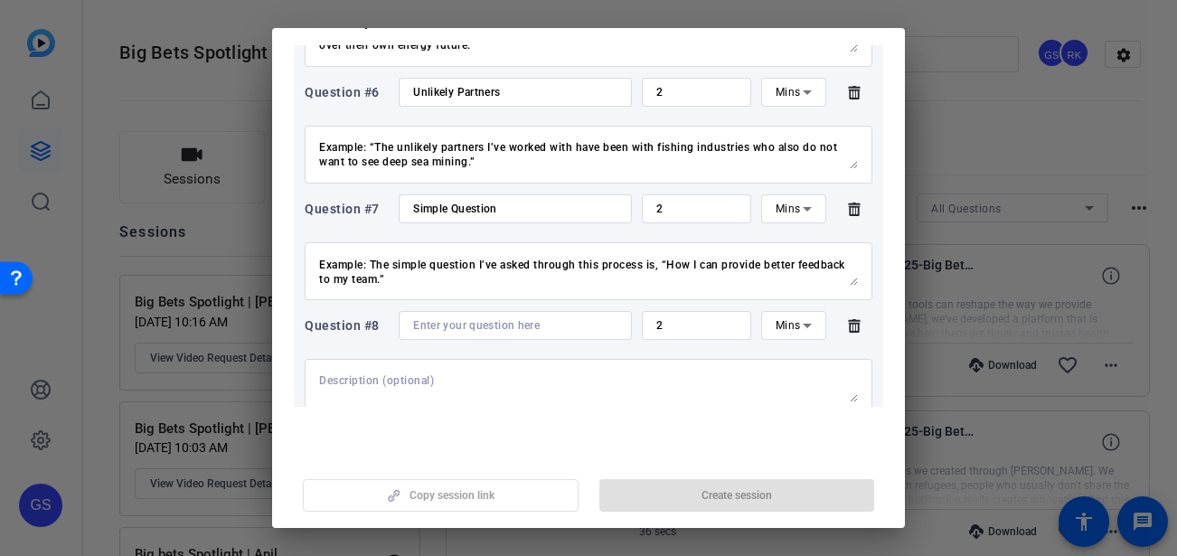
click at [329, 379] on textarea at bounding box center [588, 387] width 539 height 29
paste textarea "I track my research and data by… (How do you track your research/data and use i…"
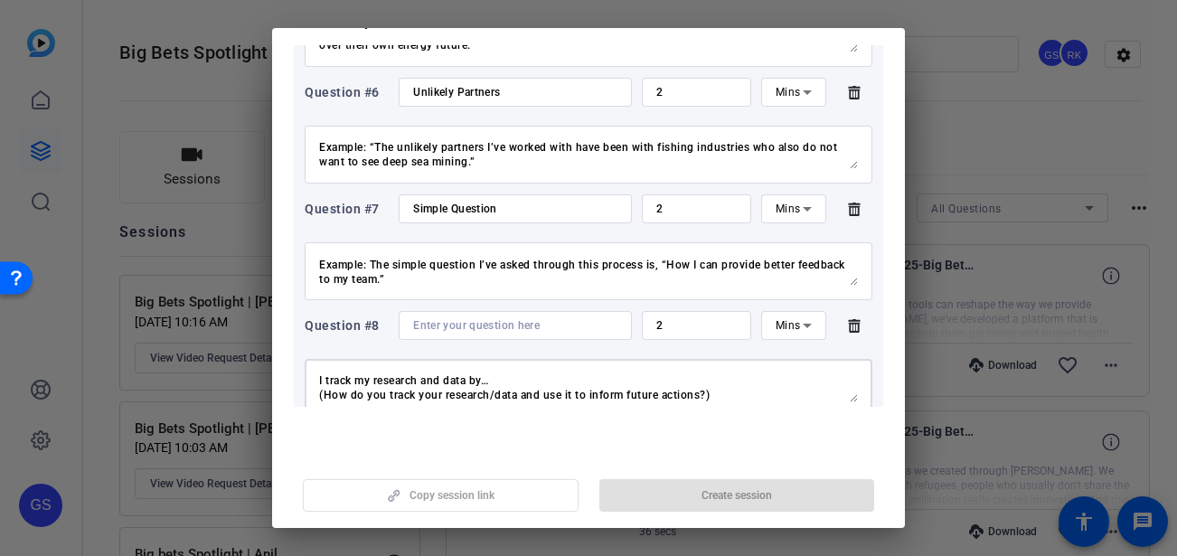
scroll to position [42, 0]
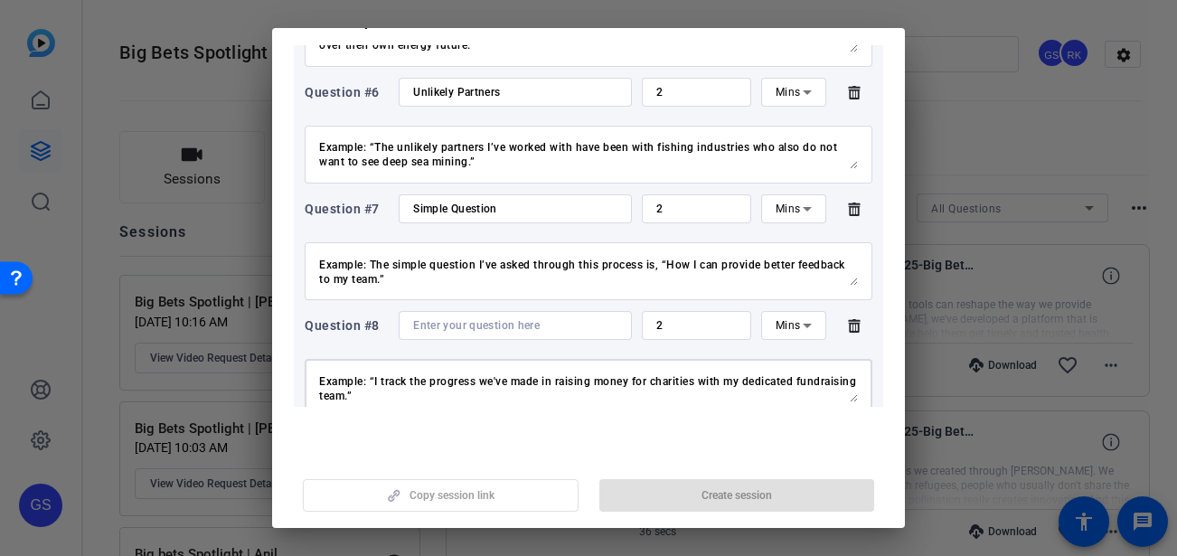
type textarea "I track my research and data by… (How do you track your research/data and use i…"
click at [456, 321] on input at bounding box center [515, 325] width 204 height 14
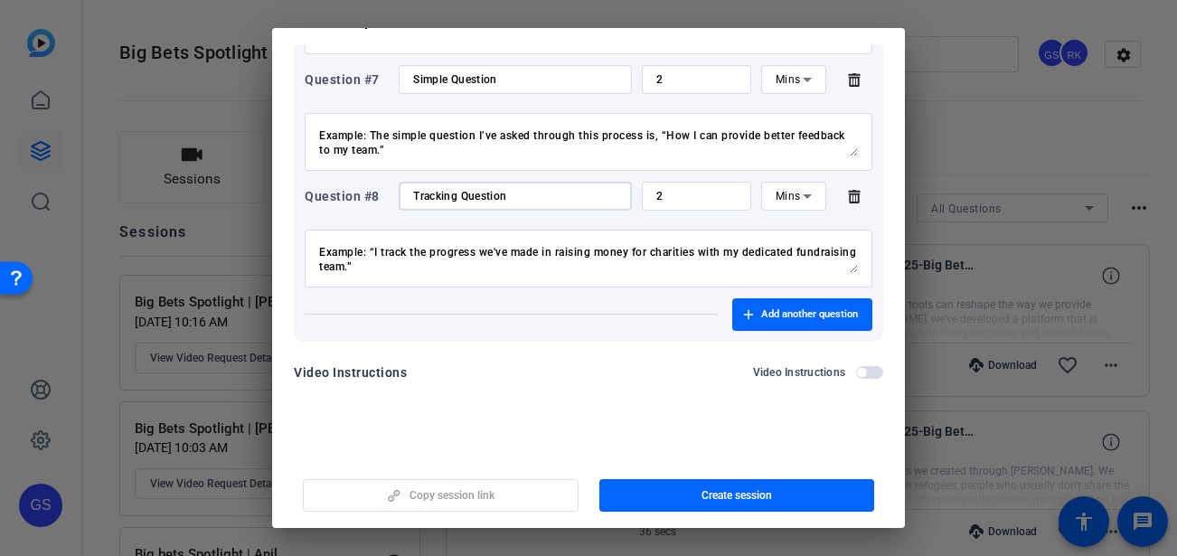
scroll to position [924, 0]
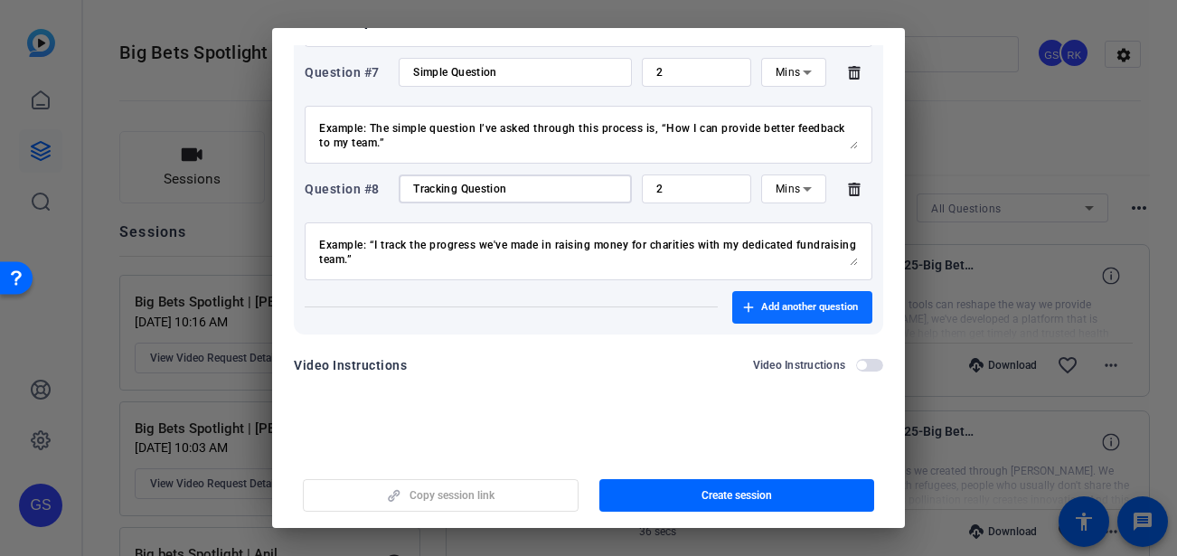
type input "Tracking Question"
click at [787, 306] on span "Add another question" at bounding box center [809, 307] width 97 height 14
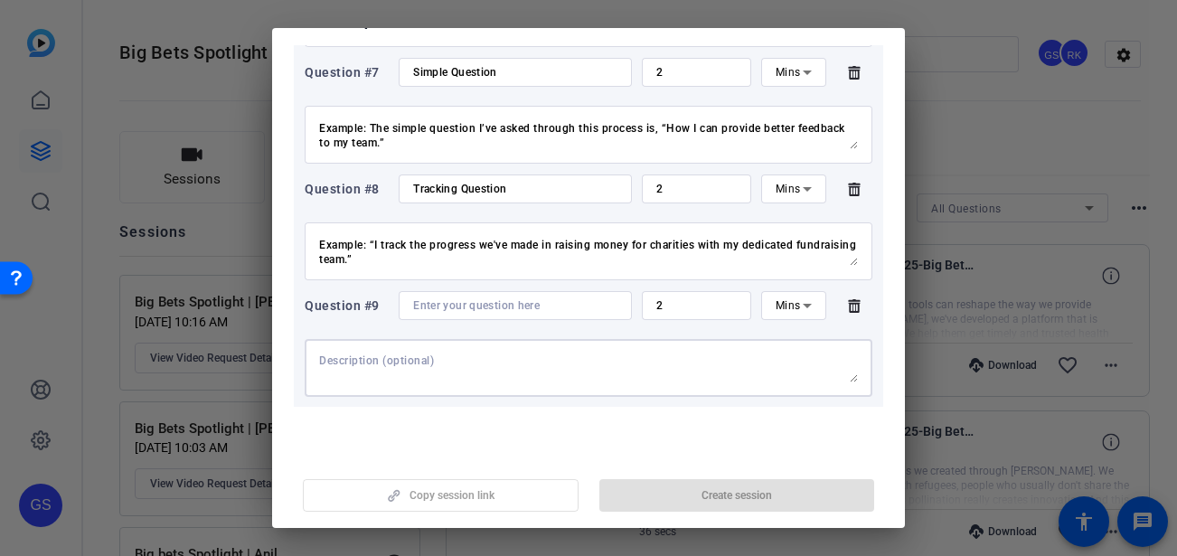
click at [364, 360] on textarea at bounding box center [588, 367] width 539 height 29
paste textarea "I am looking for partners in… (Invite collaboration and support.) Example: “I’m…"
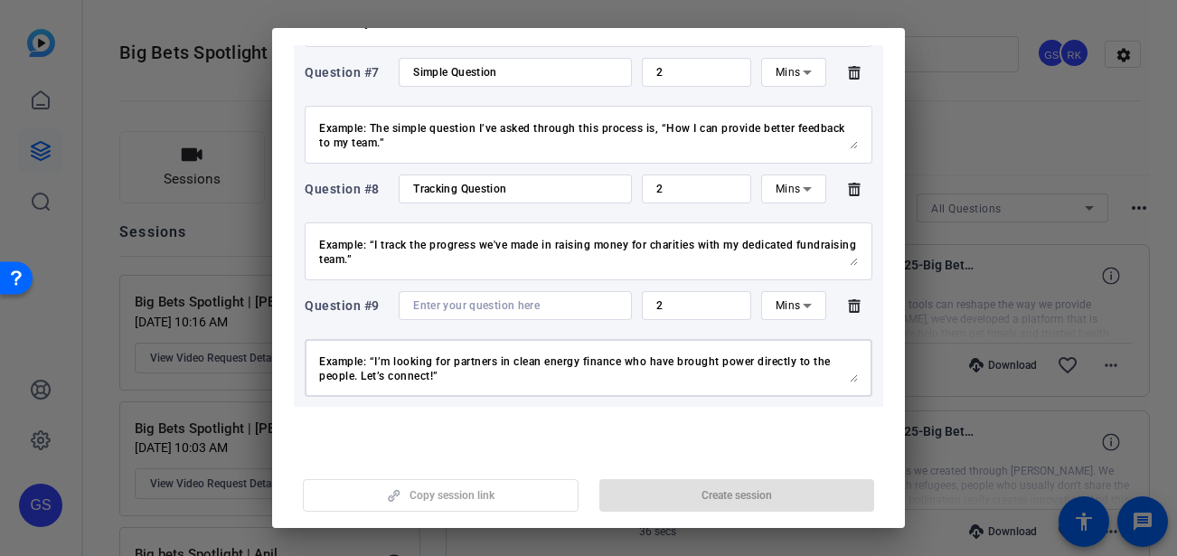
type textarea "I am looking for partners in… (Invite collaboration and support.) Example: “I’m…"
click at [445, 306] on input at bounding box center [515, 305] width 204 height 14
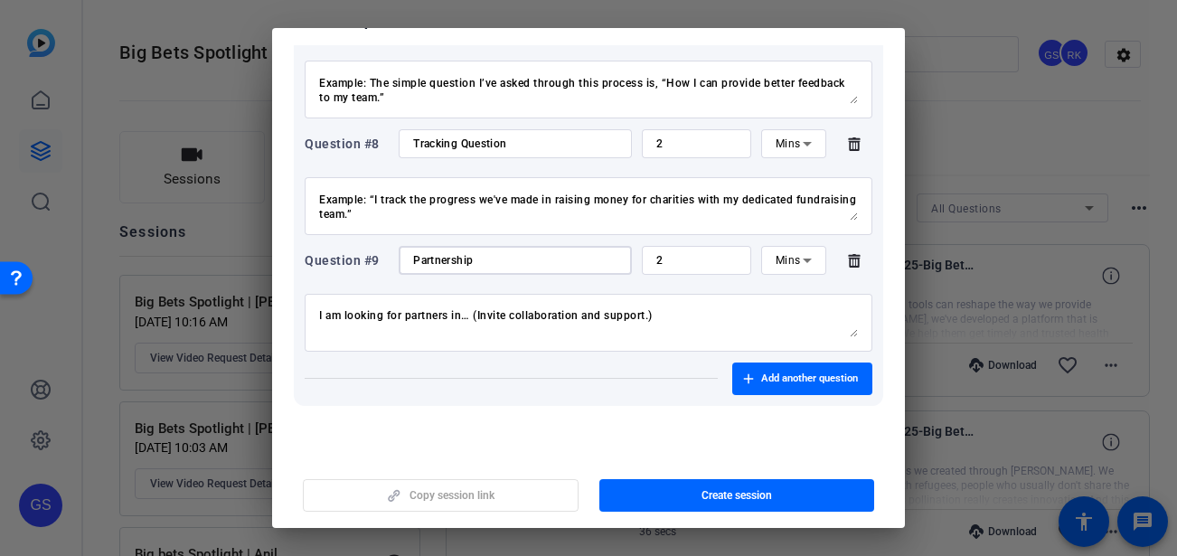
scroll to position [1040, 0]
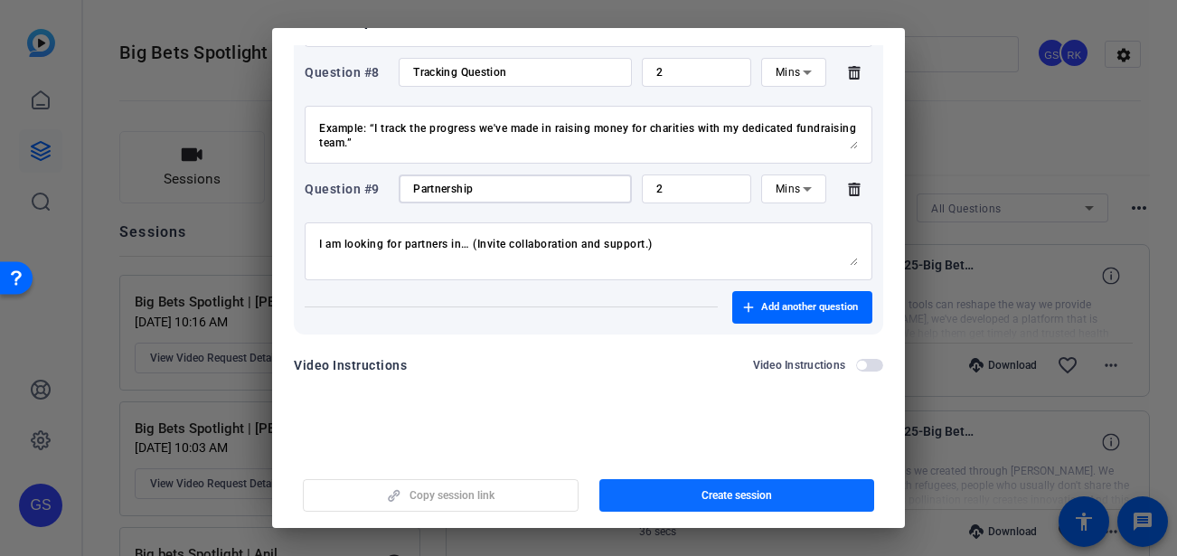
type input "Partnership"
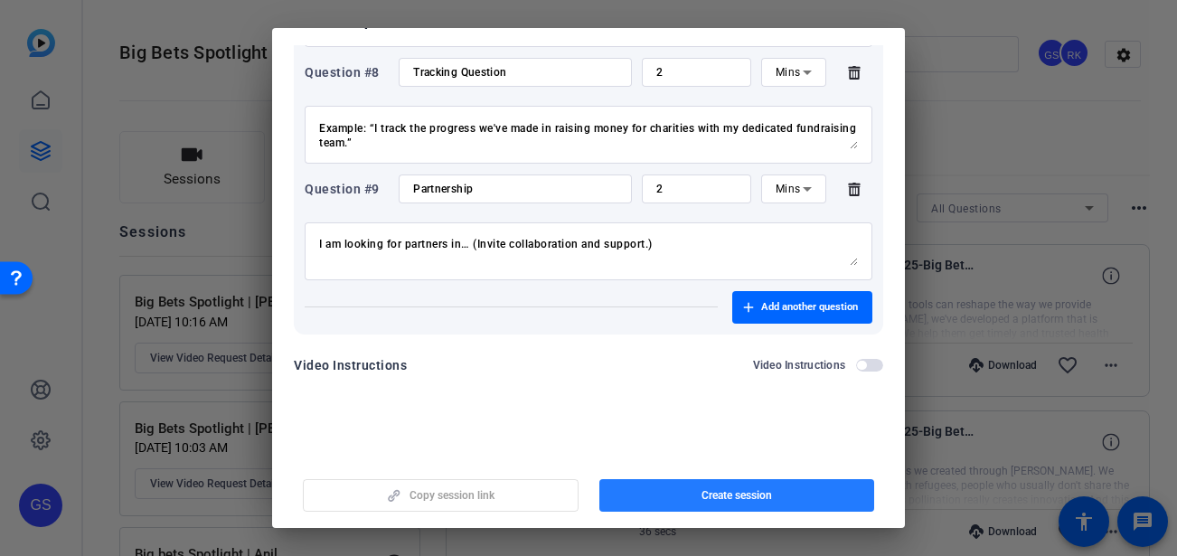
click at [754, 484] on span "Create session" at bounding box center [736, 495] width 70 height 14
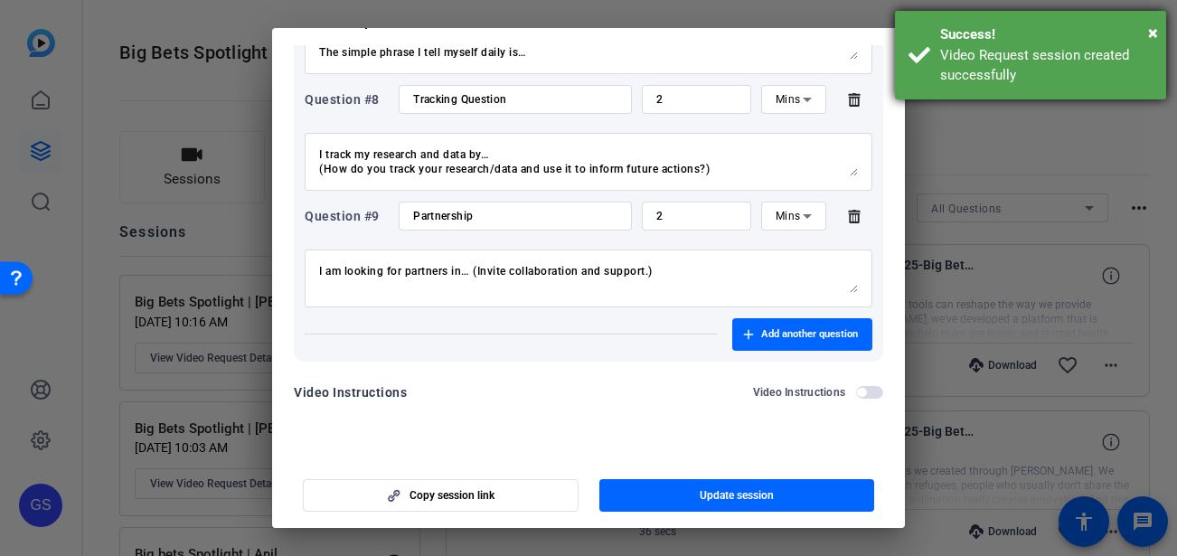
scroll to position [1011, 0]
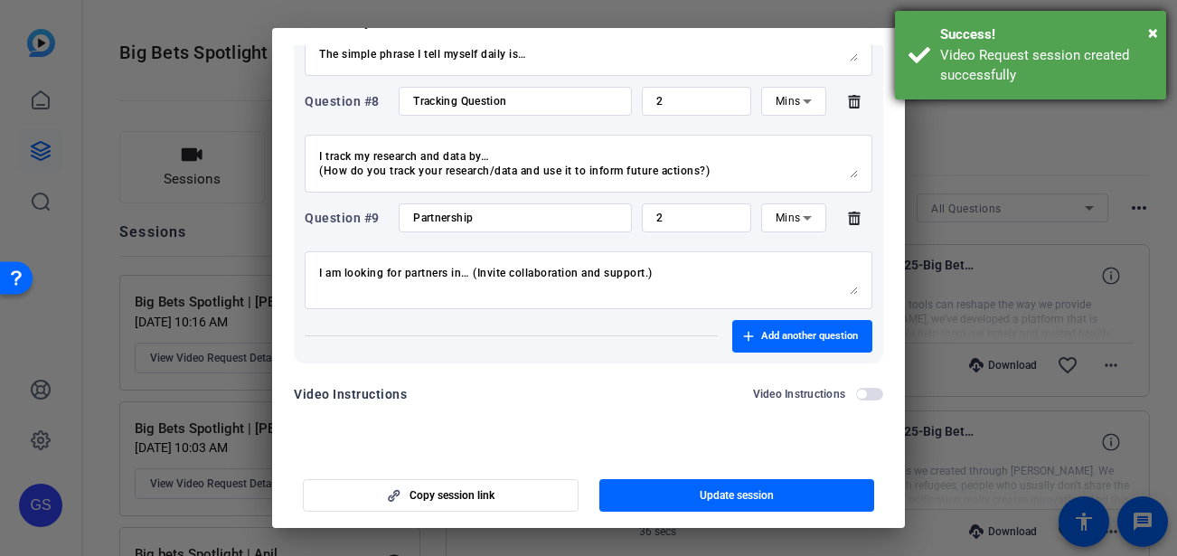
click at [1143, 31] on div "Success!" at bounding box center [1046, 34] width 212 height 21
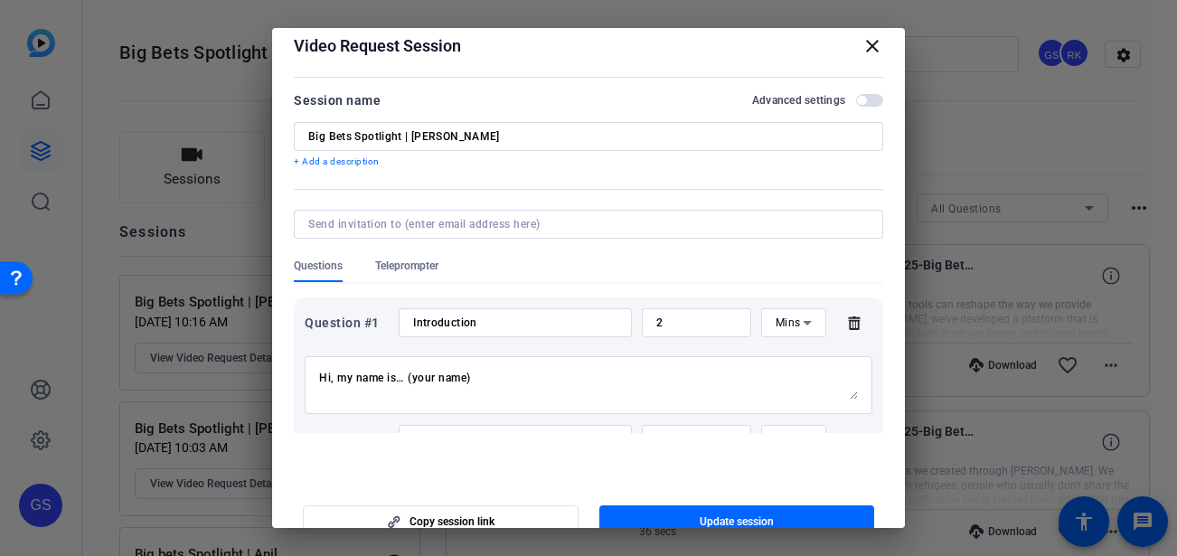
scroll to position [0, 0]
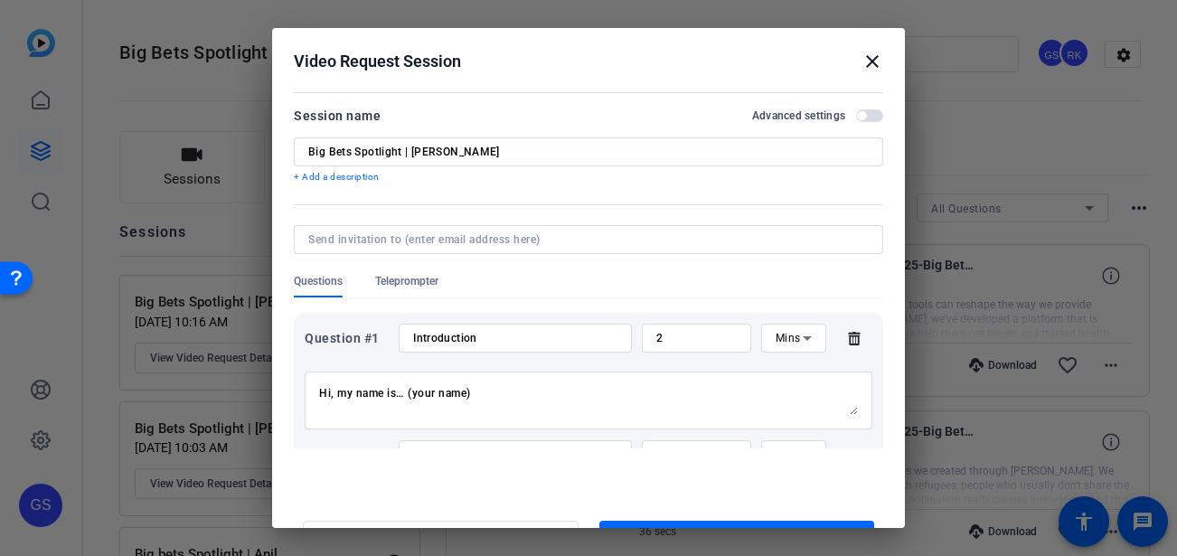
click at [861, 57] on mat-icon "close" at bounding box center [872, 62] width 22 height 22
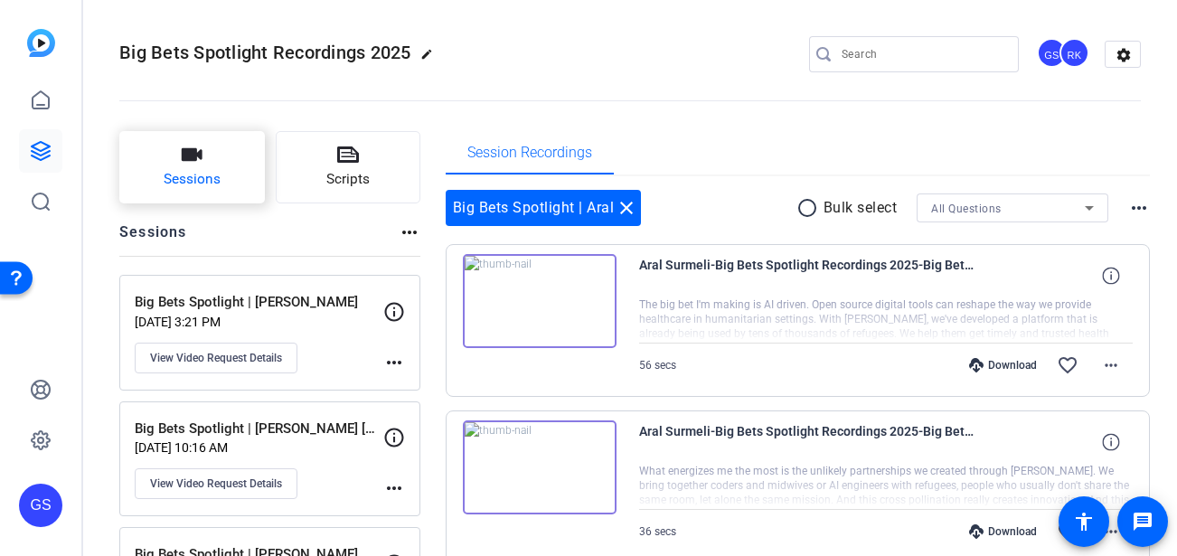
click at [218, 158] on button "Sessions" at bounding box center [192, 167] width 146 height 72
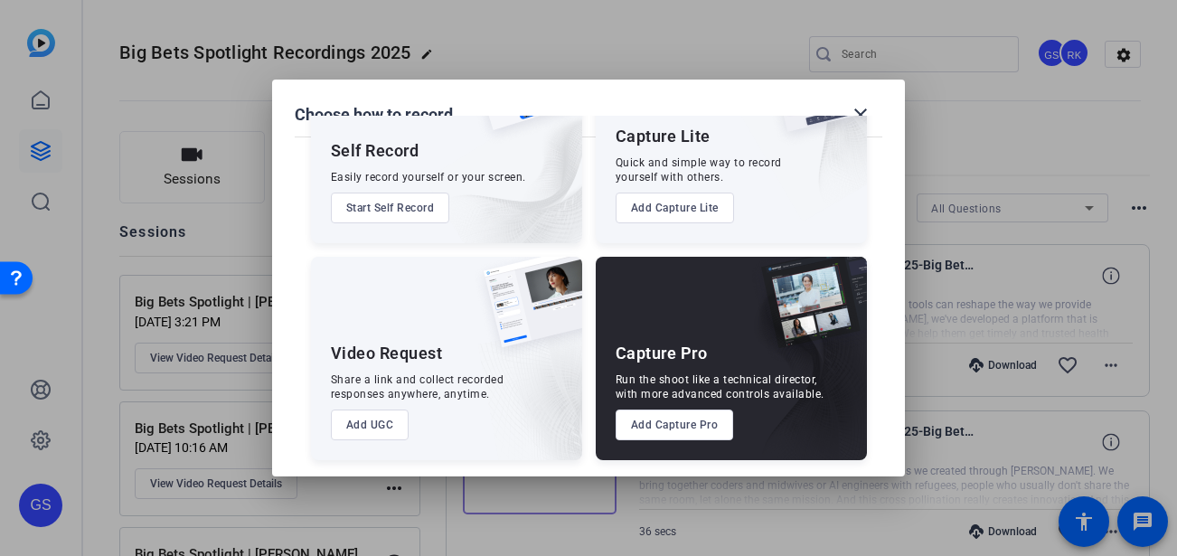
scroll to position [113, 0]
click at [367, 429] on button "Add UGC" at bounding box center [370, 424] width 79 height 31
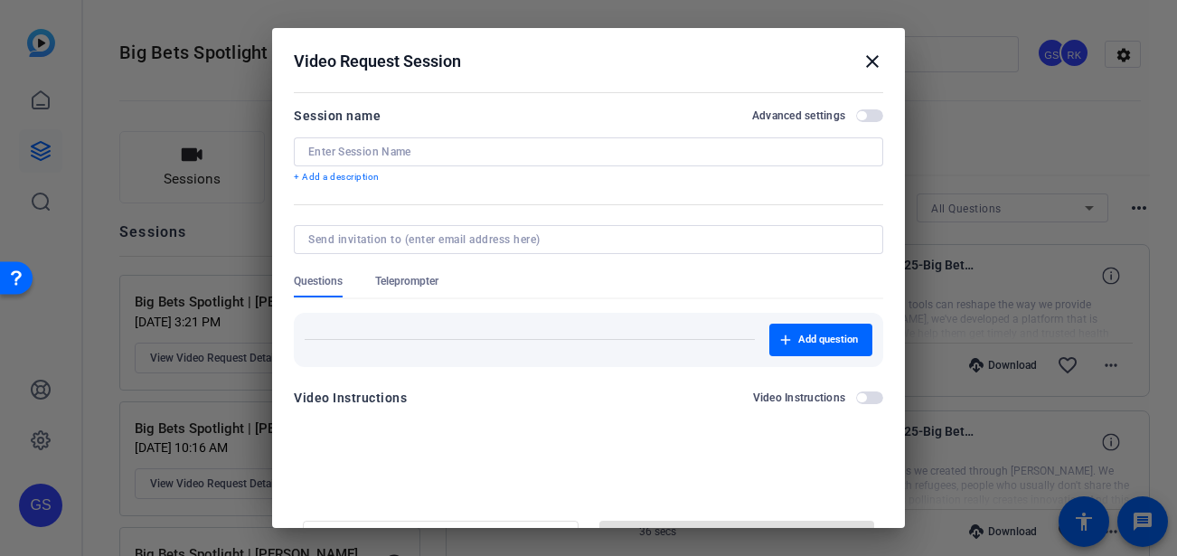
click at [387, 155] on input at bounding box center [588, 152] width 560 height 14
paste input "Big Bets Spotlight | [PERSON_NAME]"
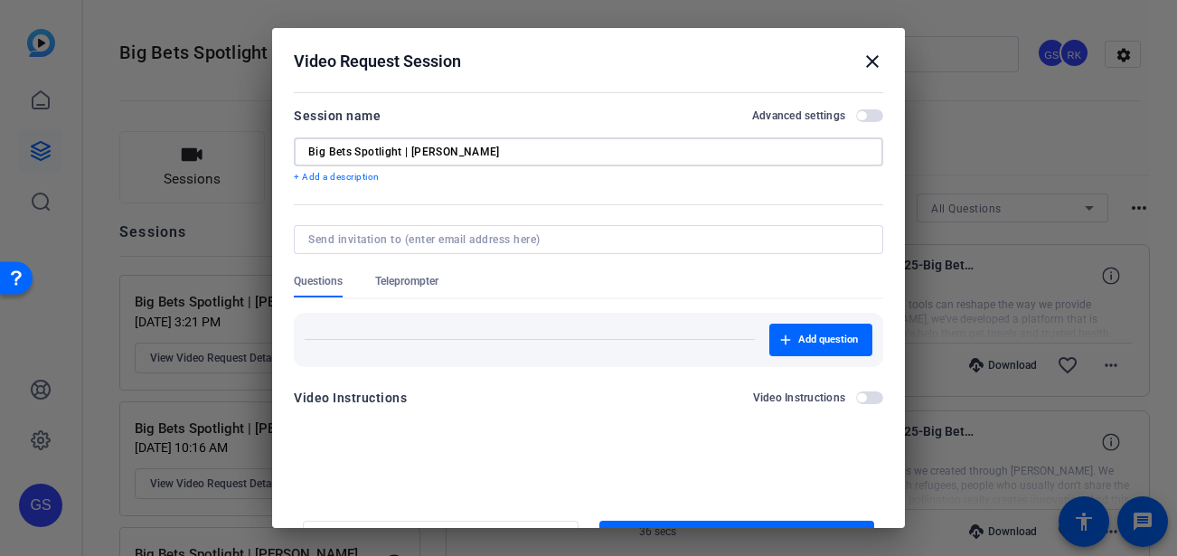
drag, startPoint x: 443, startPoint y: 155, endPoint x: 411, endPoint y: 154, distance: 31.6
click at [411, 154] on input "Big Bets Spotlight | [PERSON_NAME]" at bounding box center [588, 152] width 560 height 14
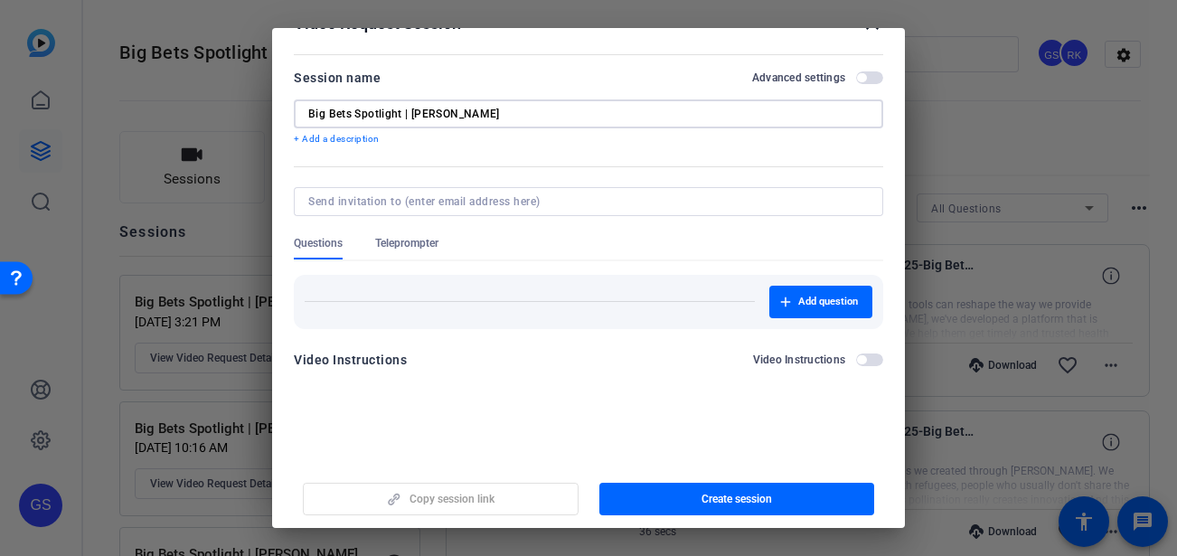
scroll to position [42, 0]
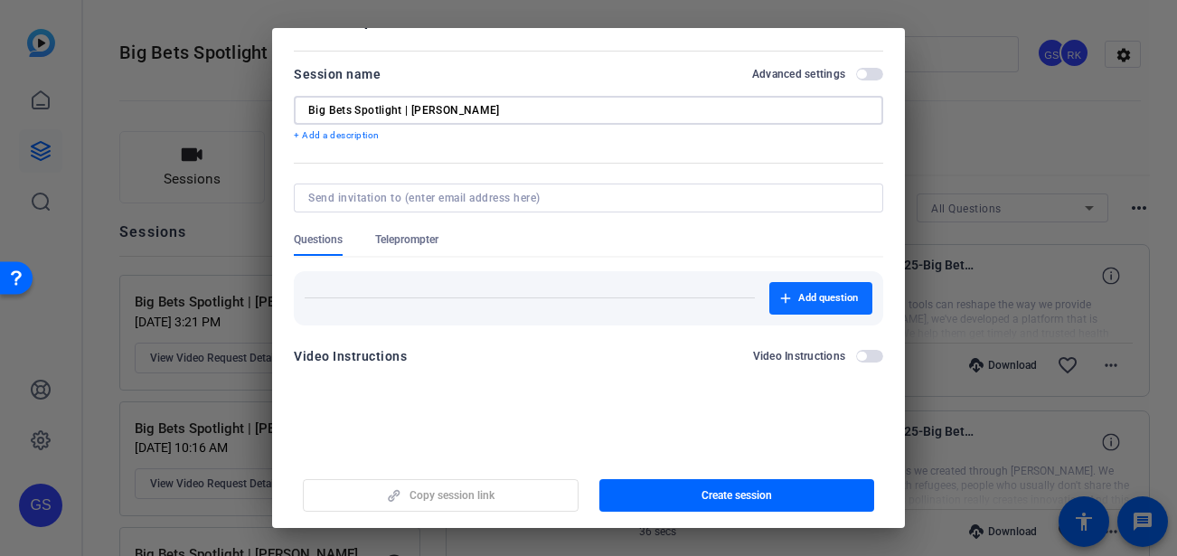
type input "Big Bets Spotlight | [PERSON_NAME]"
click at [785, 287] on span "button" at bounding box center [820, 298] width 103 height 43
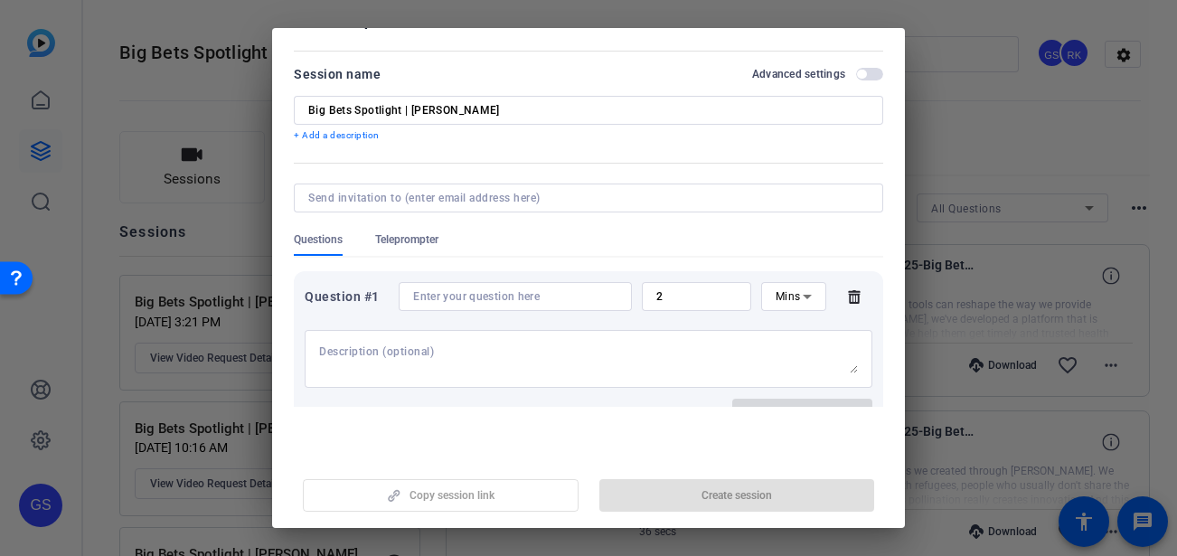
click at [344, 352] on textarea at bounding box center [588, 358] width 539 height 29
paste textarea "Hi, my name is… (your name) I’m a… (occupation — eg. Regenerative Farmer) Worki…"
type textarea "Hi, my name is… (your name) I’m a… (occupation — eg. Regenerative Farmer) Worki…"
click at [433, 291] on input at bounding box center [515, 296] width 204 height 14
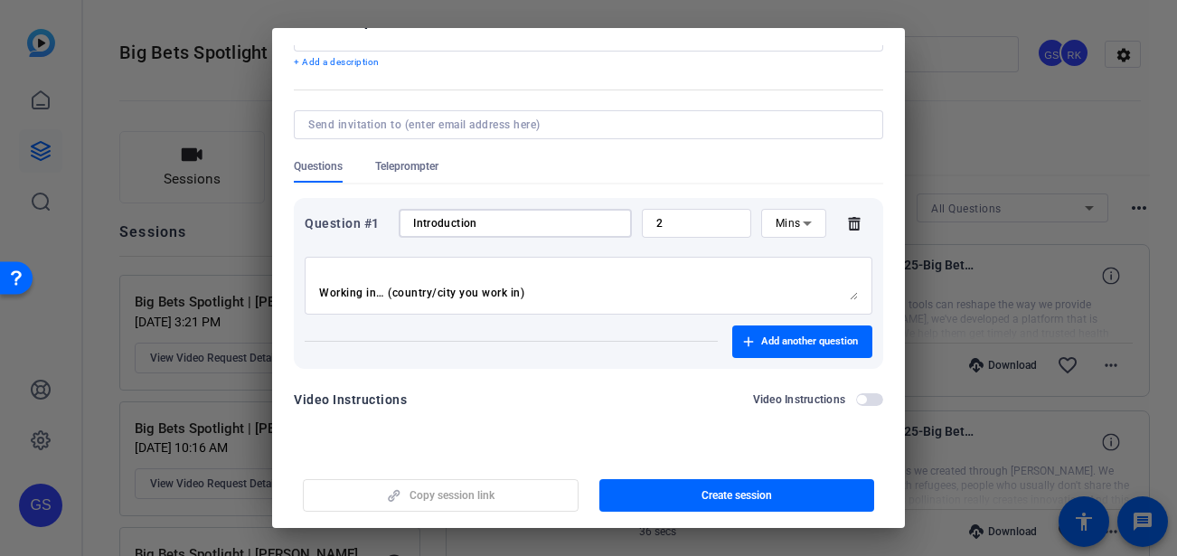
scroll to position [83, 0]
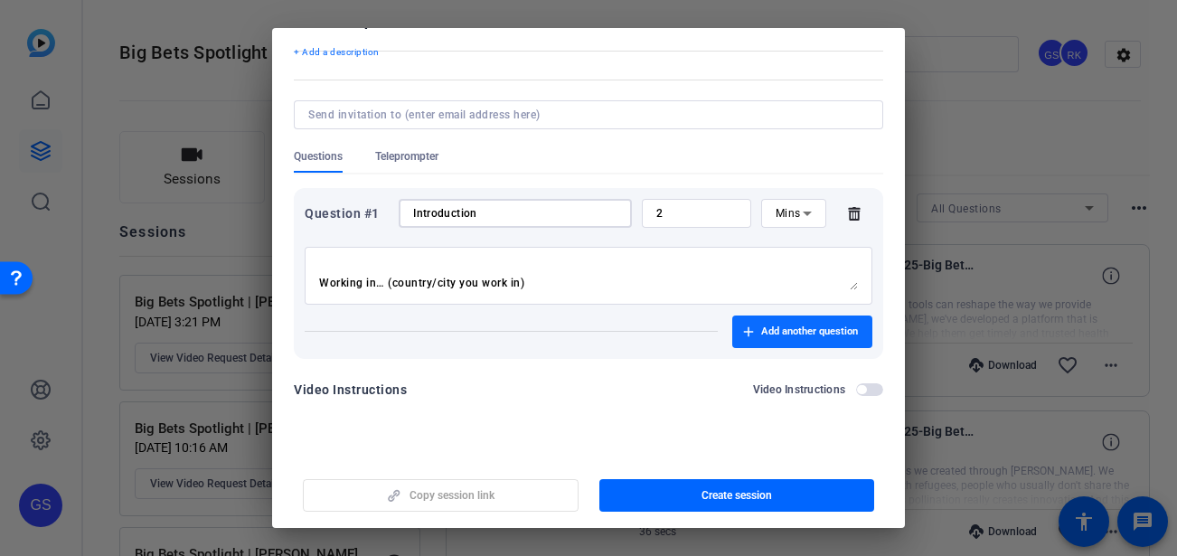
type input "Introduction"
click at [793, 340] on span "button" at bounding box center [802, 331] width 140 height 43
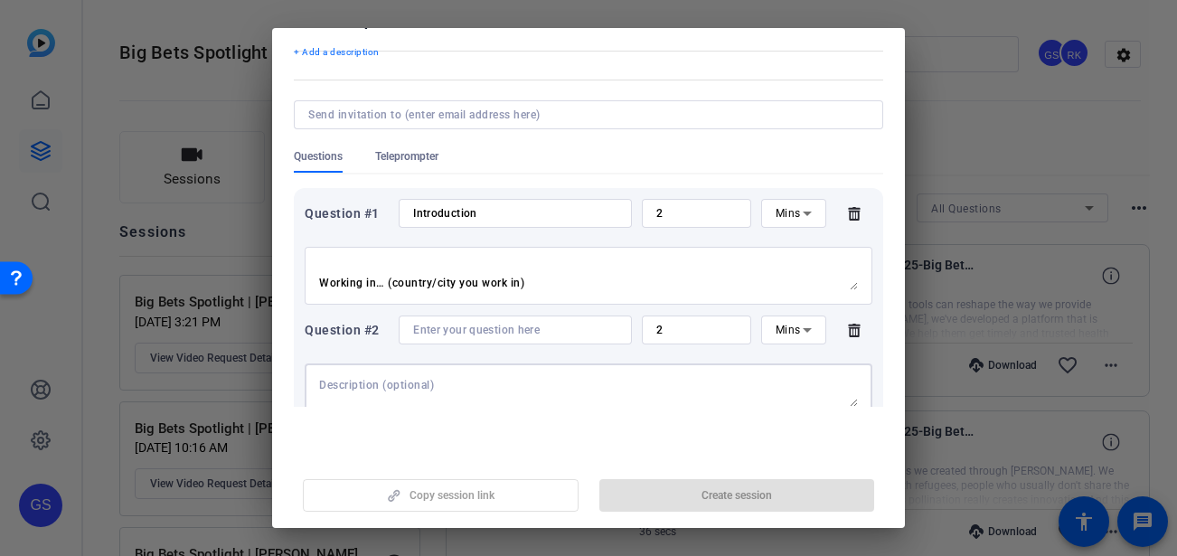
click at [367, 378] on textarea at bounding box center [588, 392] width 539 height 29
paste textarea "My background/career experience is in… (quickly outline your expertise) Example…"
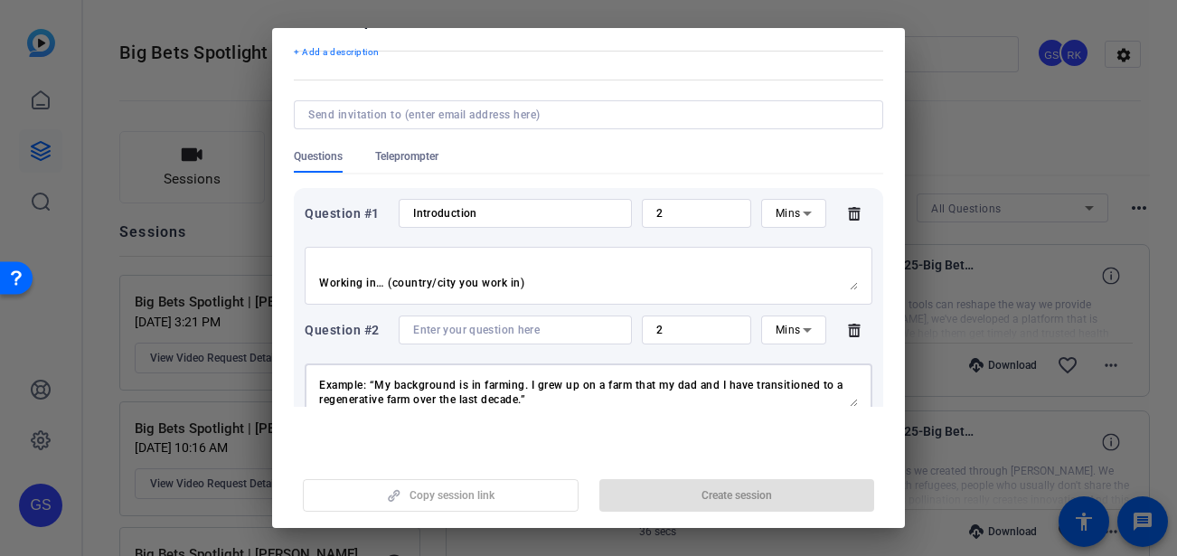
type textarea "My background/career experience is in… (quickly outline your expertise) Example…"
click at [427, 326] on input at bounding box center [515, 330] width 204 height 14
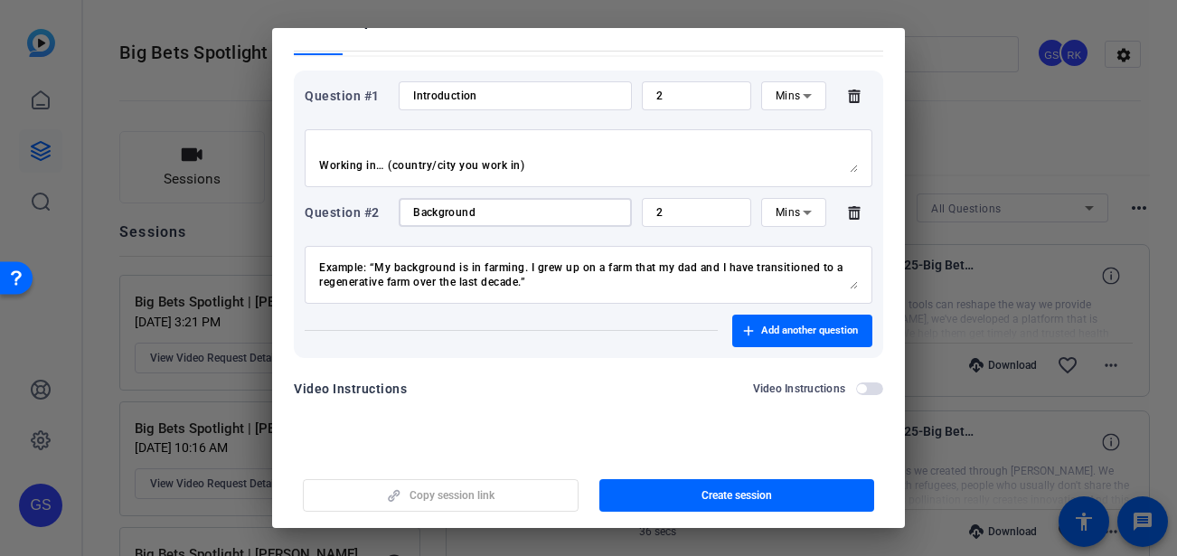
scroll to position [224, 0]
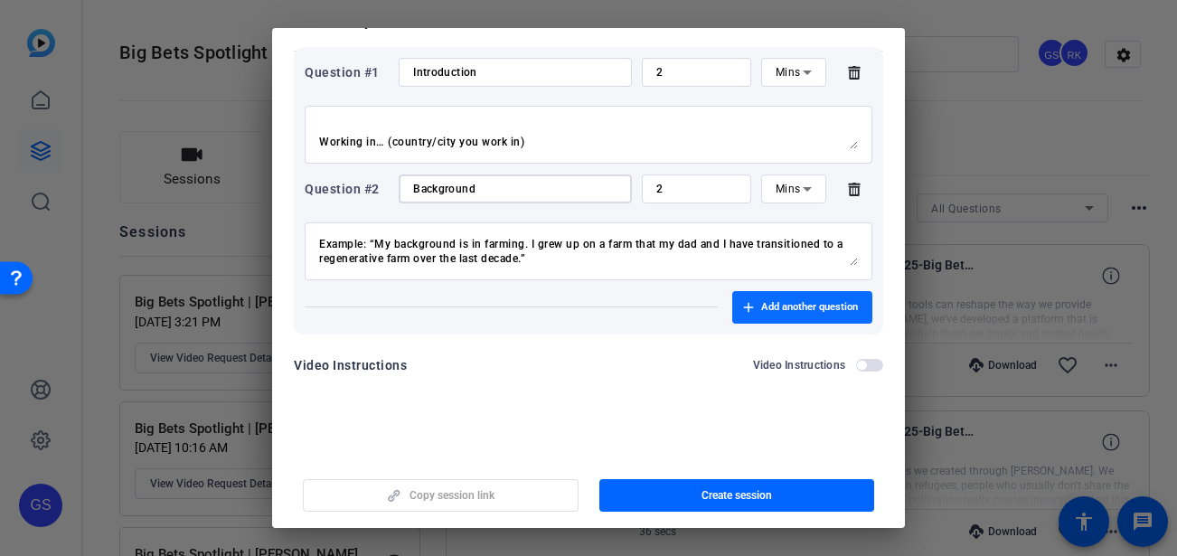
type input "Background"
click at [768, 313] on span "Add another question" at bounding box center [809, 307] width 97 height 14
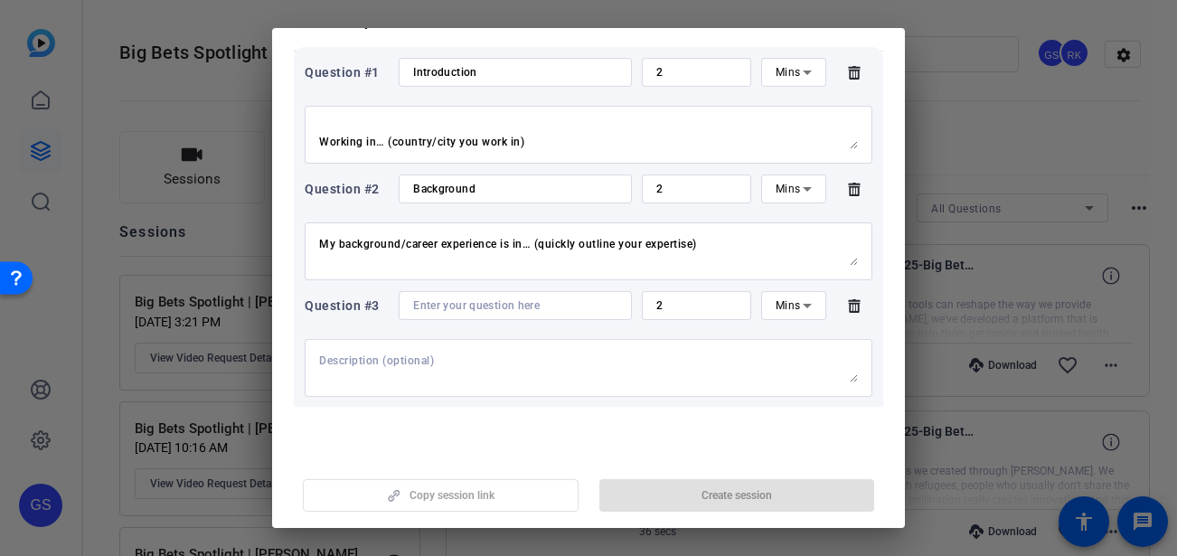
scroll to position [250, 0]
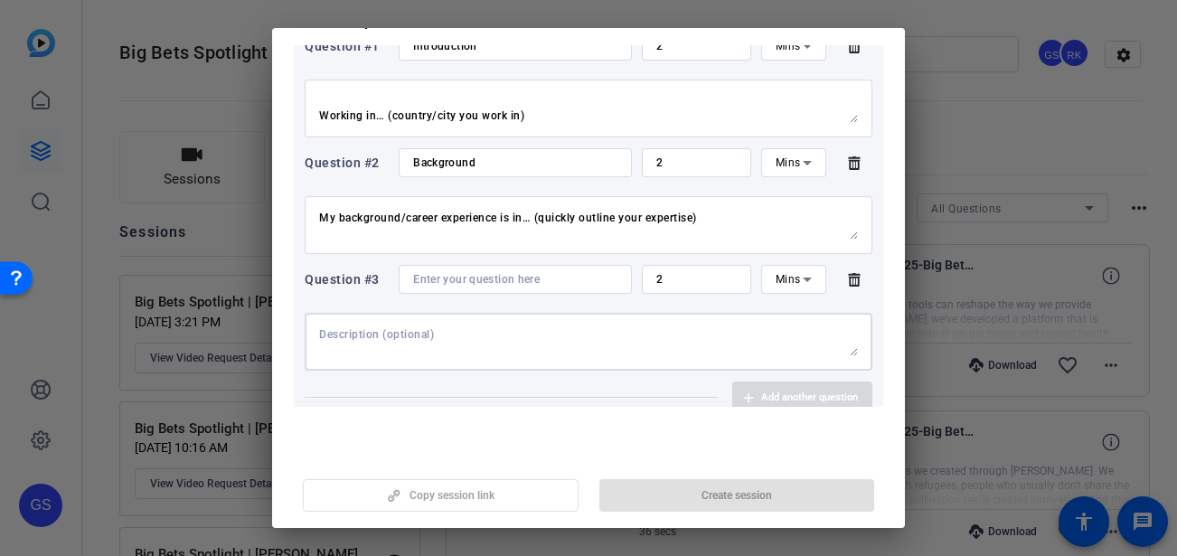
click at [351, 333] on textarea at bounding box center [588, 341] width 539 height 29
paste textarea "The problem we’re facing is… (Clearly define the challenge you want to tackle.)…"
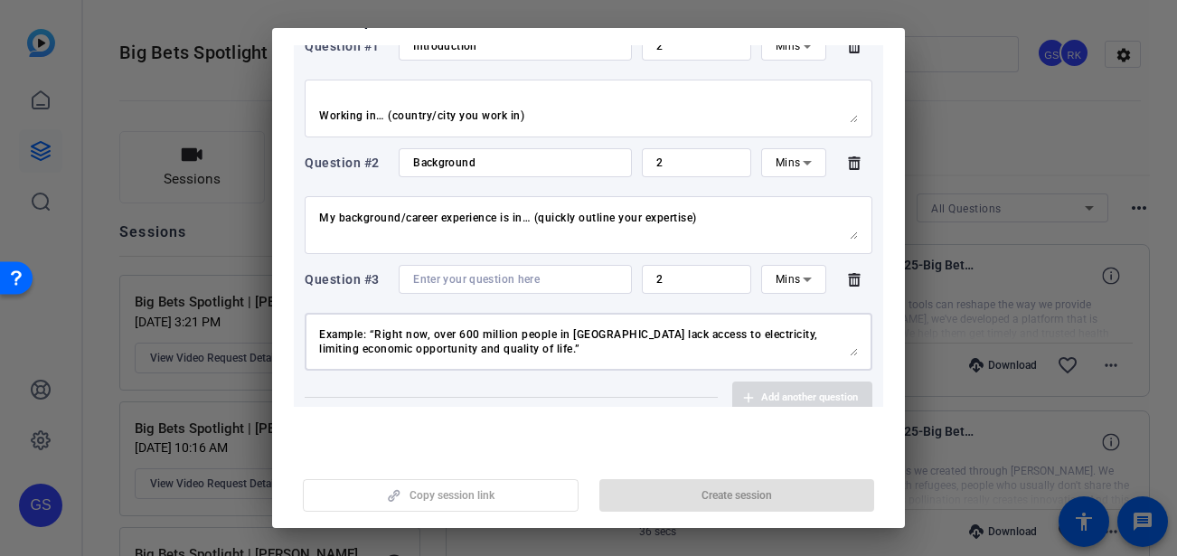
type textarea "The problem we’re facing is… (Clearly define the challenge you want to tackle.)…"
click at [447, 277] on input at bounding box center [515, 279] width 204 height 14
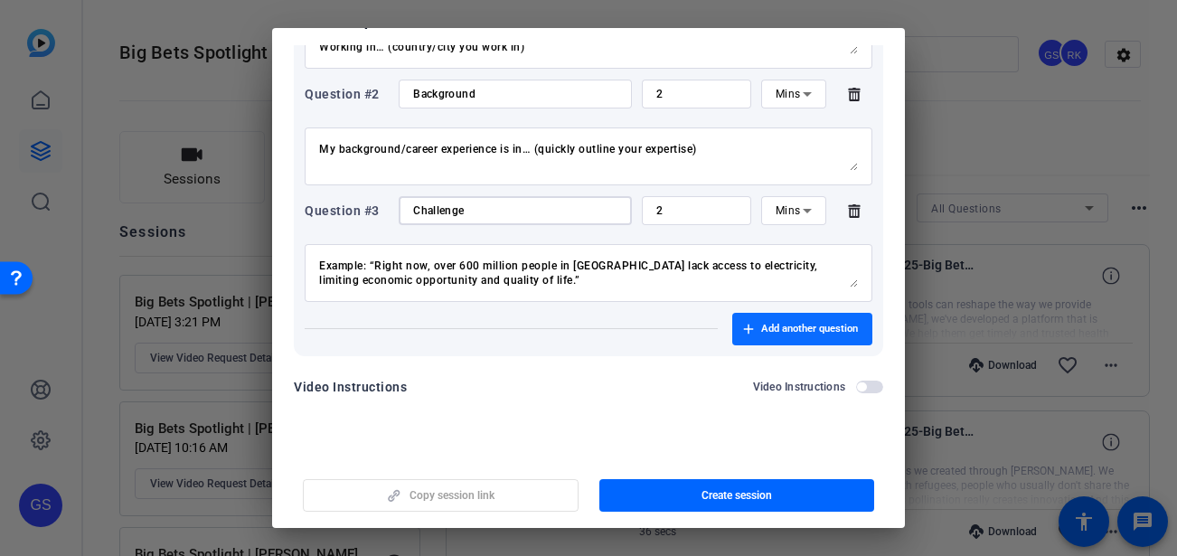
scroll to position [324, 0]
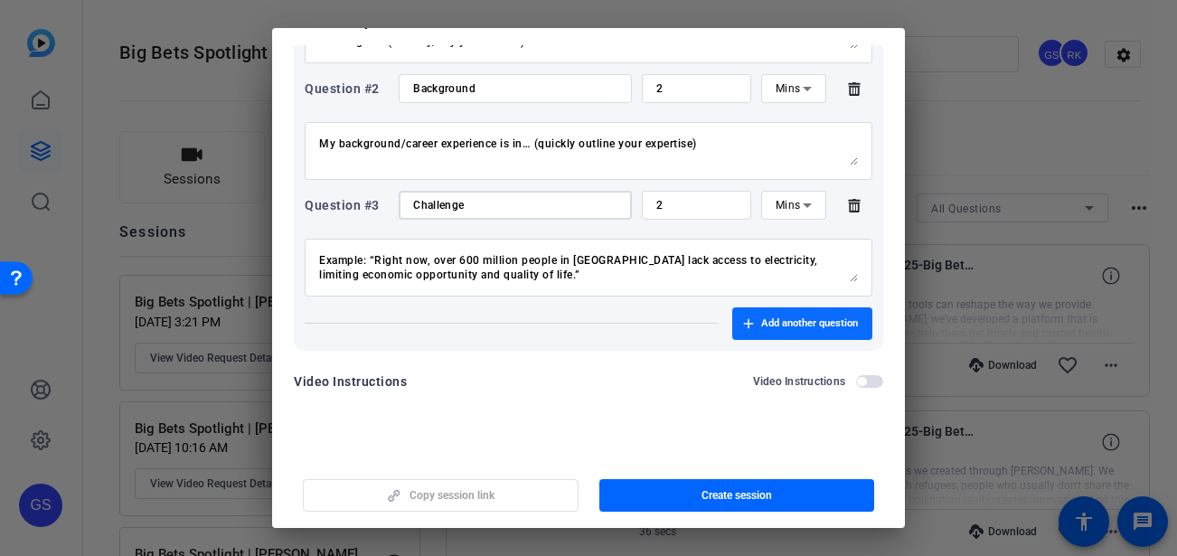
type input "Challenge"
click at [761, 327] on span "Add another question" at bounding box center [809, 323] width 97 height 14
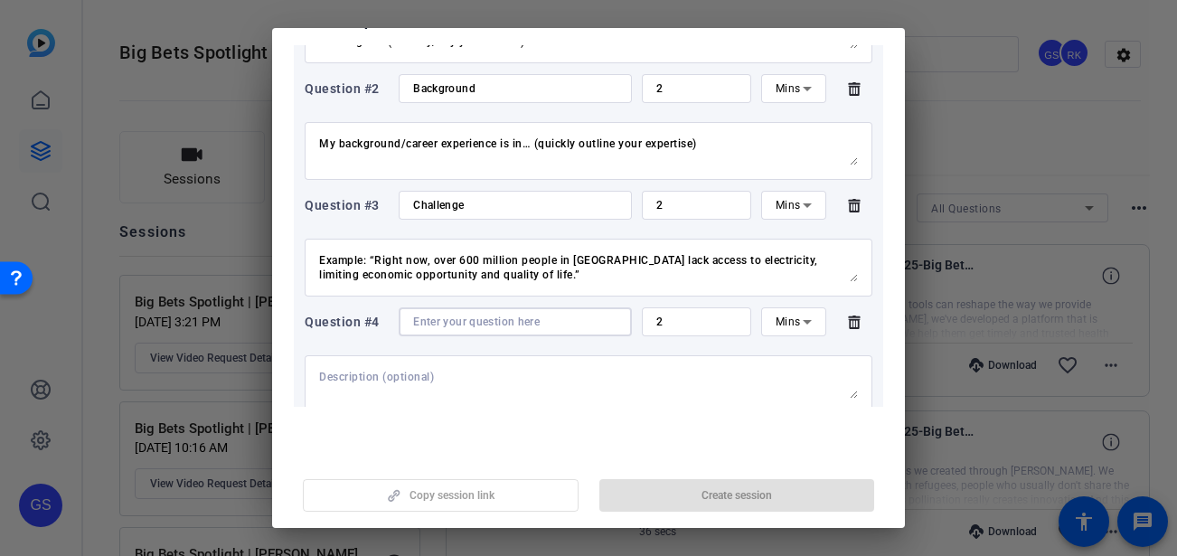
click at [431, 320] on input at bounding box center [515, 322] width 204 height 14
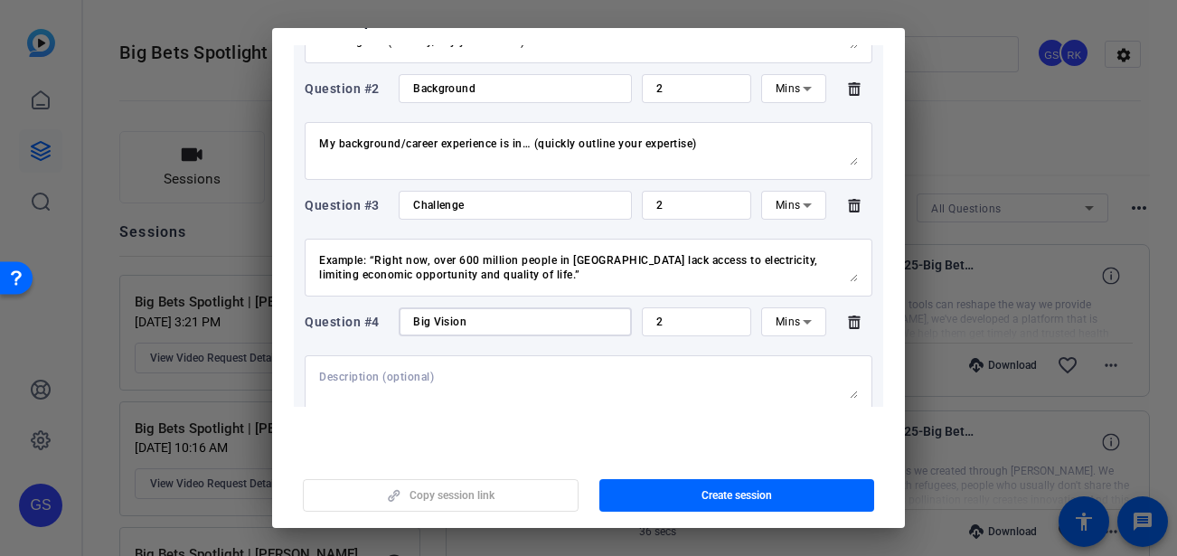
type input "Big Vision"
click at [384, 374] on textarea at bounding box center [588, 384] width 539 height 29
paste textarea "The opportunity I see is… (what’s your big vision, the thing you want to have h…"
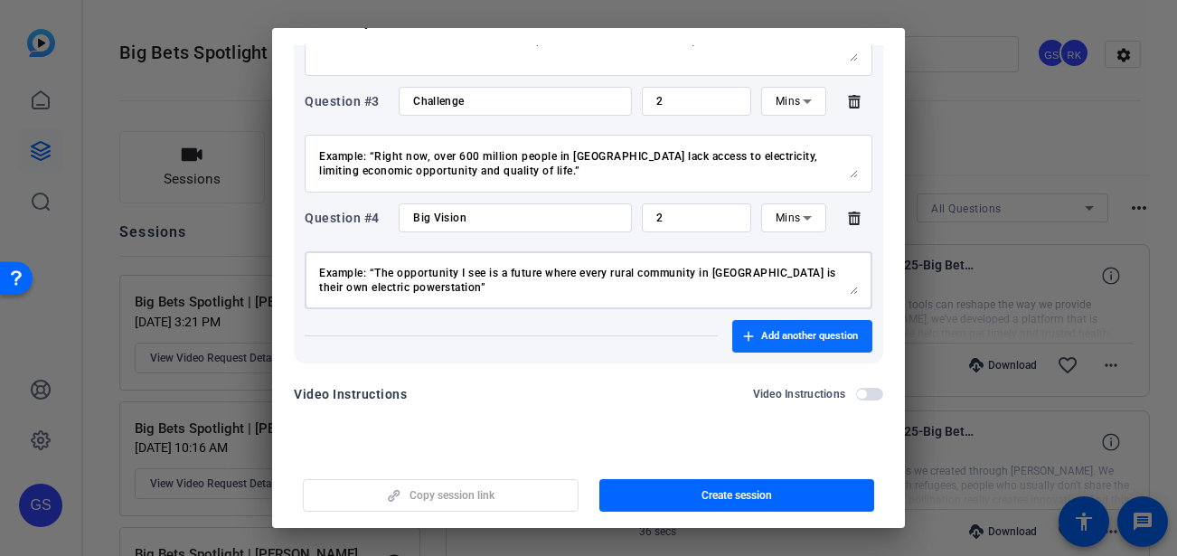
scroll to position [430, 0]
type textarea "The opportunity I see is… (what’s your big vision, the thing you want to have h…"
click at [752, 325] on span "button" at bounding box center [802, 334] width 140 height 43
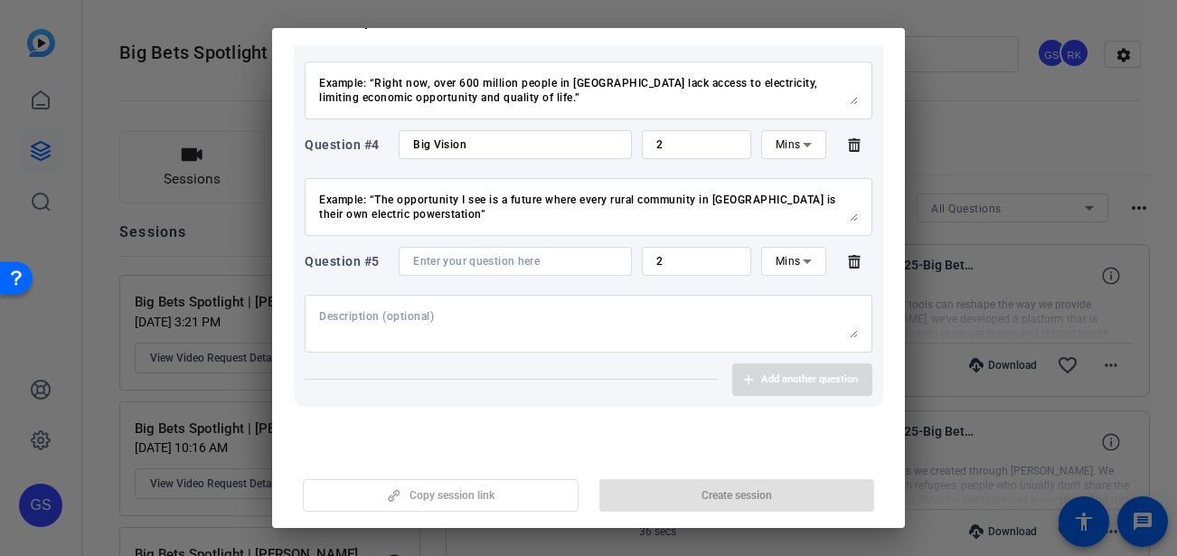
scroll to position [532, 0]
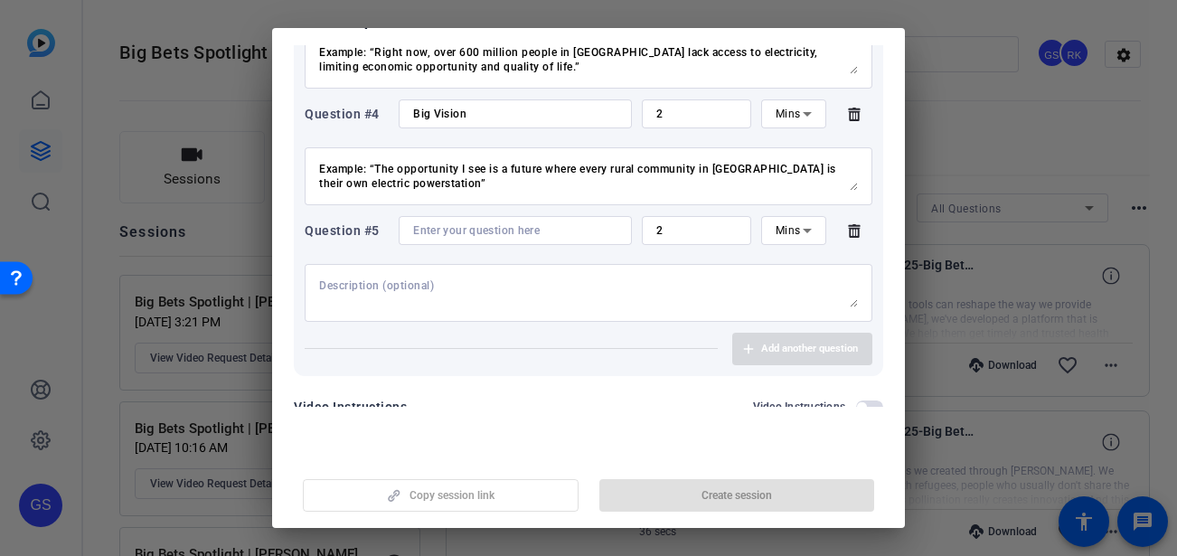
click at [334, 287] on textarea at bounding box center [588, 292] width 539 height 29
paste textarea "The Big Bet I’m making is… (What’s the game-changing idea, approach, or initiat…"
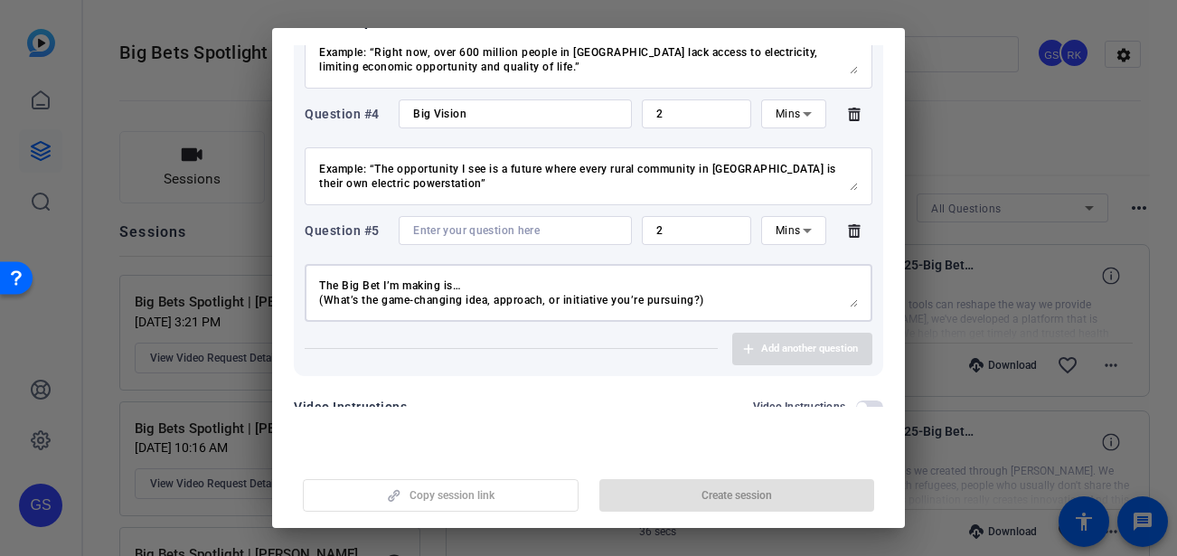
scroll to position [86, 0]
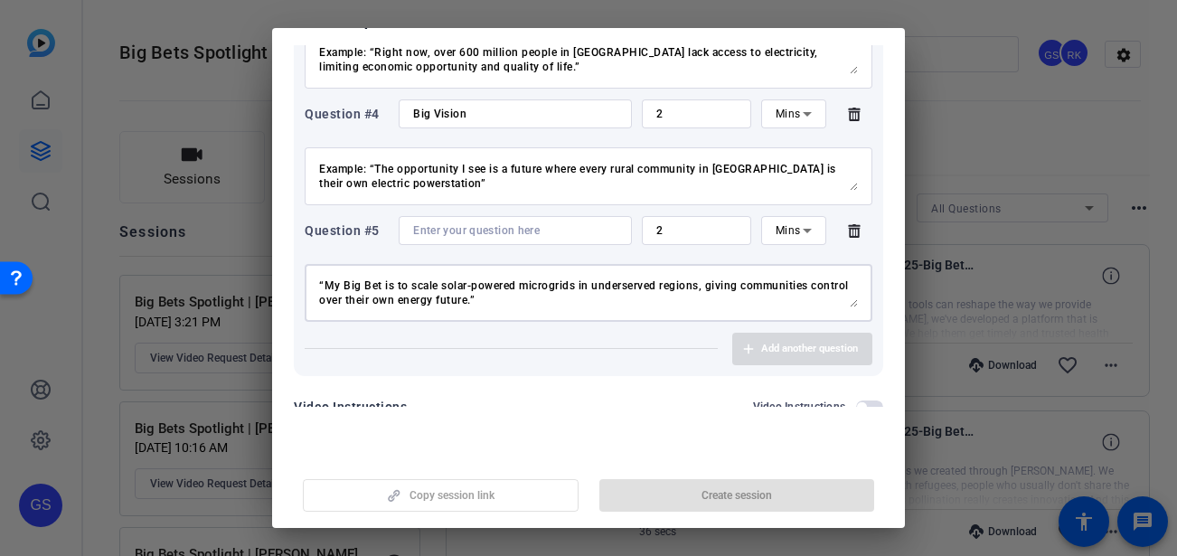
type textarea "The Big Bet I’m making is… (What’s the game-changing idea, approach, or initiat…"
click at [456, 225] on input at bounding box center [515, 230] width 204 height 14
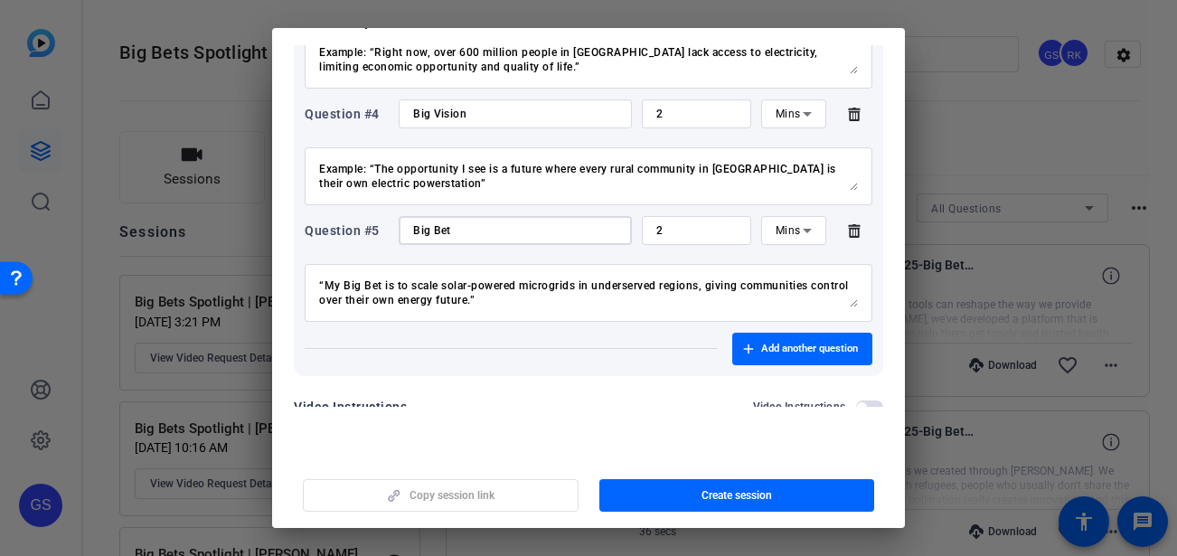
scroll to position [87, 0]
type input "Big Bet"
click at [761, 342] on span "Add another question" at bounding box center [809, 349] width 97 height 14
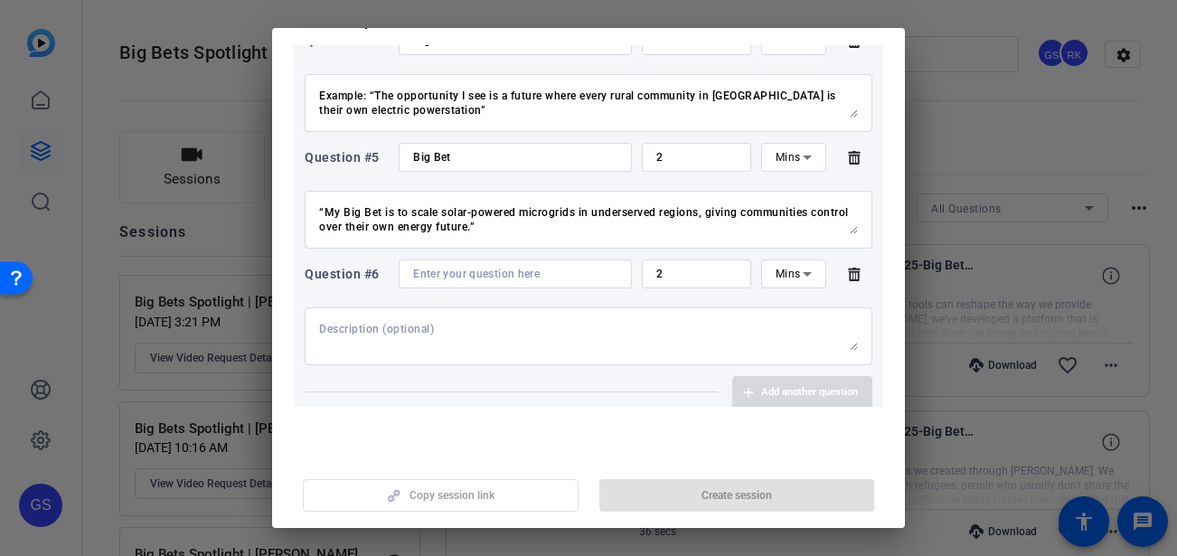
scroll to position [606, 0]
click at [376, 330] on textarea at bounding box center [588, 335] width 539 height 29
paste textarea "The unlikely partners I’ve worked with… Example: “The unlikely partners I’ve wo…"
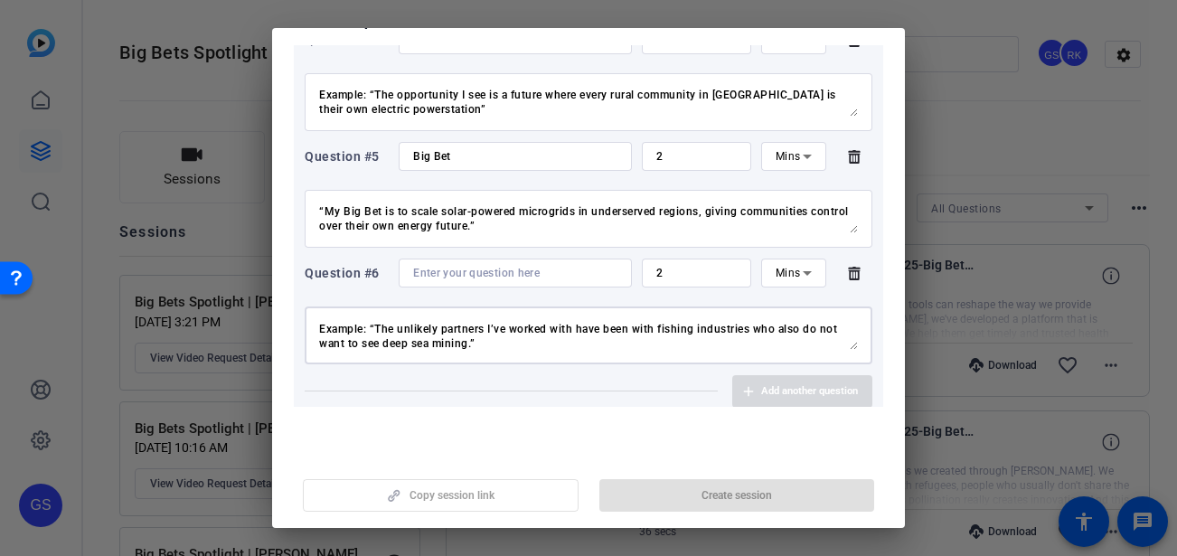
type textarea "The unlikely partners I’ve worked with… Example: “The unlikely partners I’ve wo…"
click at [425, 275] on input at bounding box center [515, 273] width 204 height 14
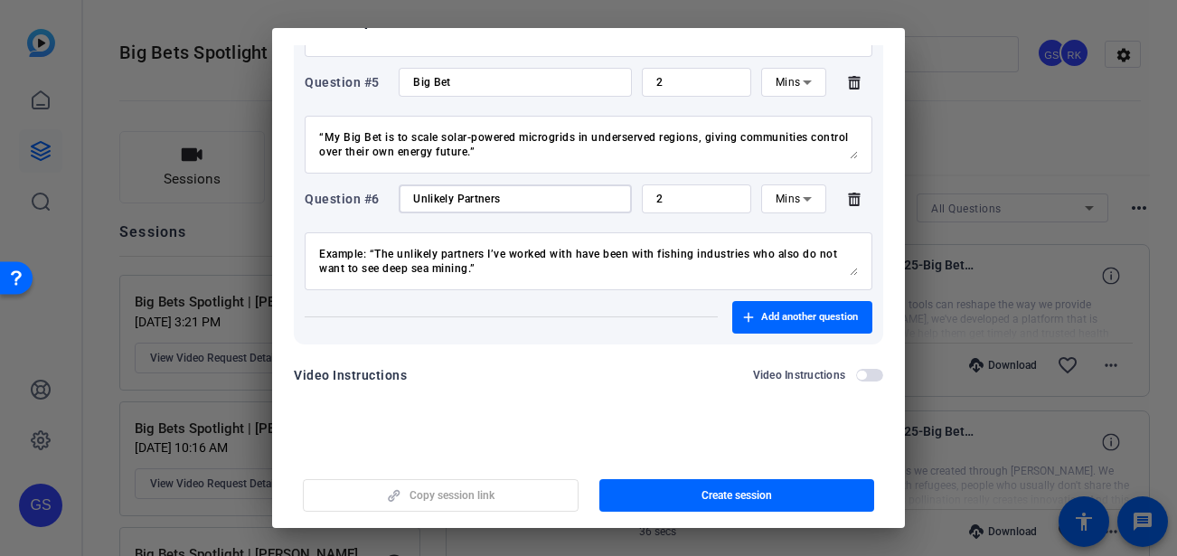
scroll to position [690, 0]
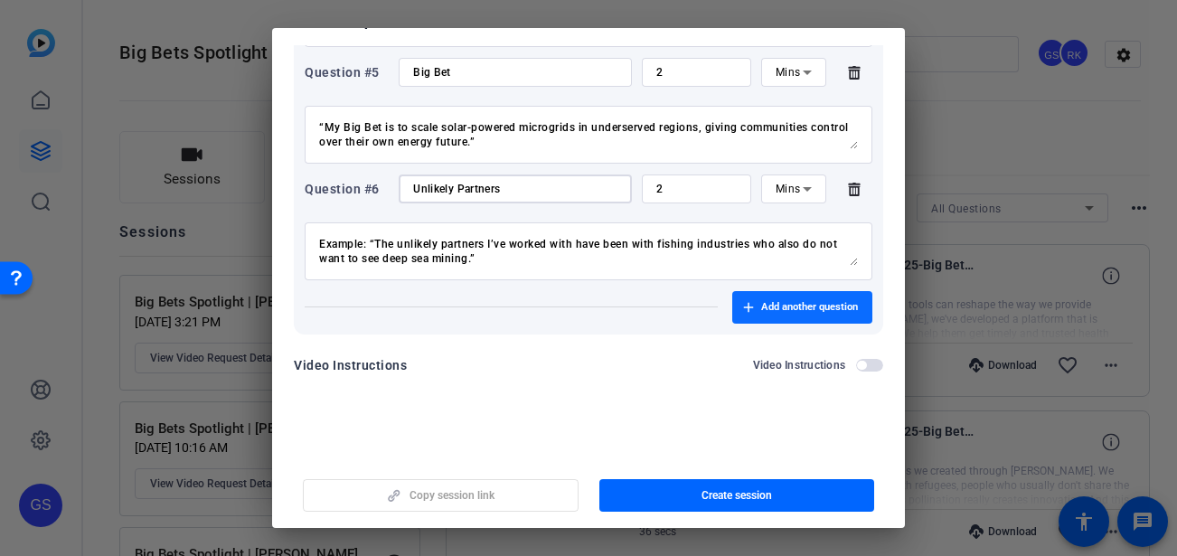
type input "Unlikely Partners"
click at [773, 315] on span "button" at bounding box center [802, 307] width 140 height 43
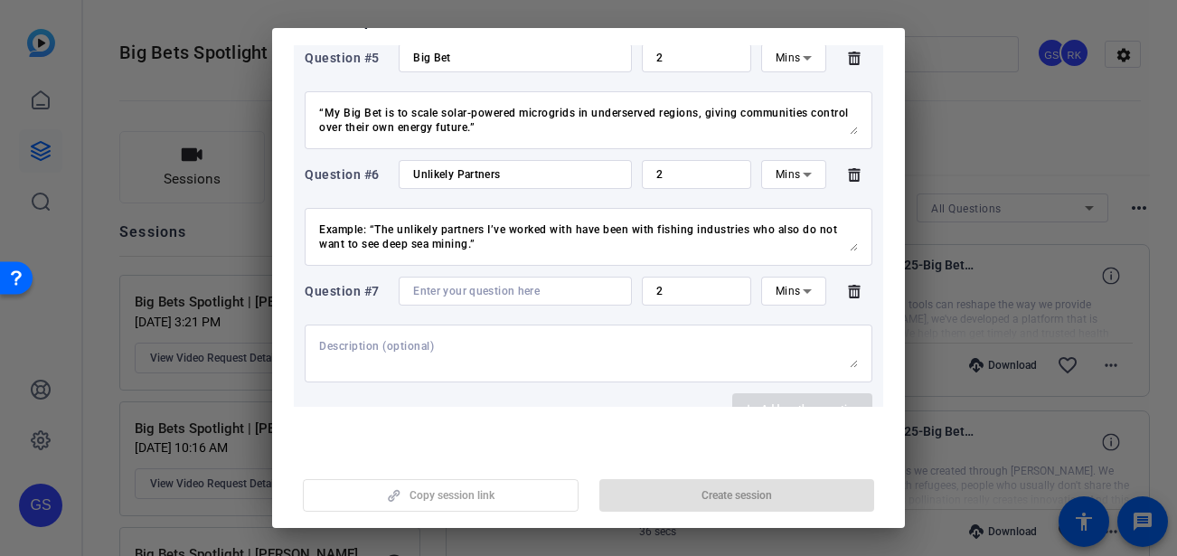
scroll to position [712, 0]
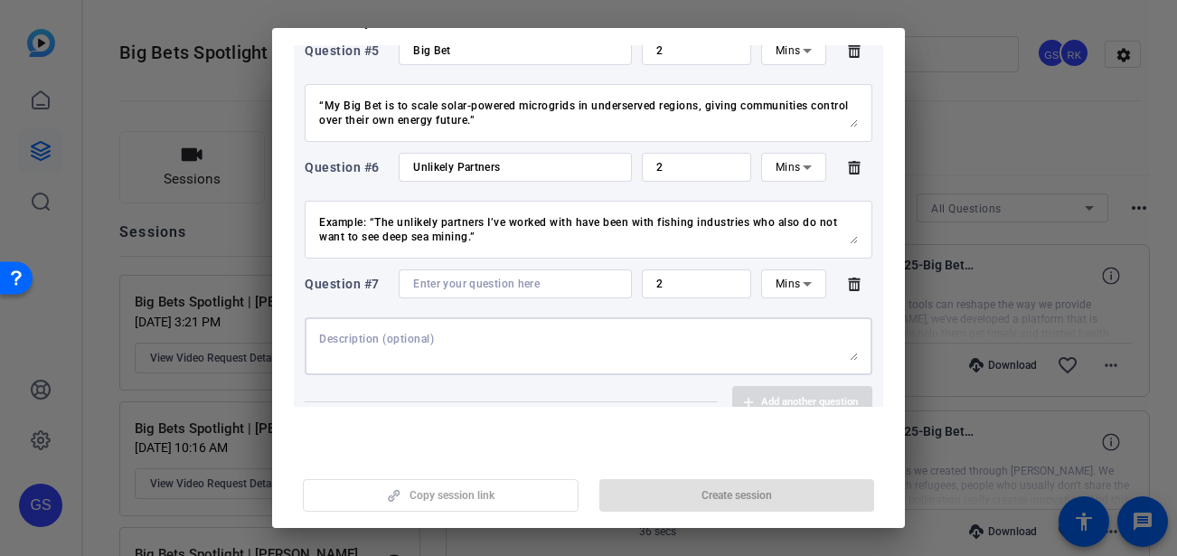
click at [349, 336] on textarea at bounding box center [588, 346] width 539 height 29
paste textarea "The simple question I’ve asked myself to cut through the complexity is… or The …"
type textarea "The simple question I’ve asked myself to cut through the complexity is… or The …"
click at [434, 280] on input at bounding box center [515, 284] width 204 height 14
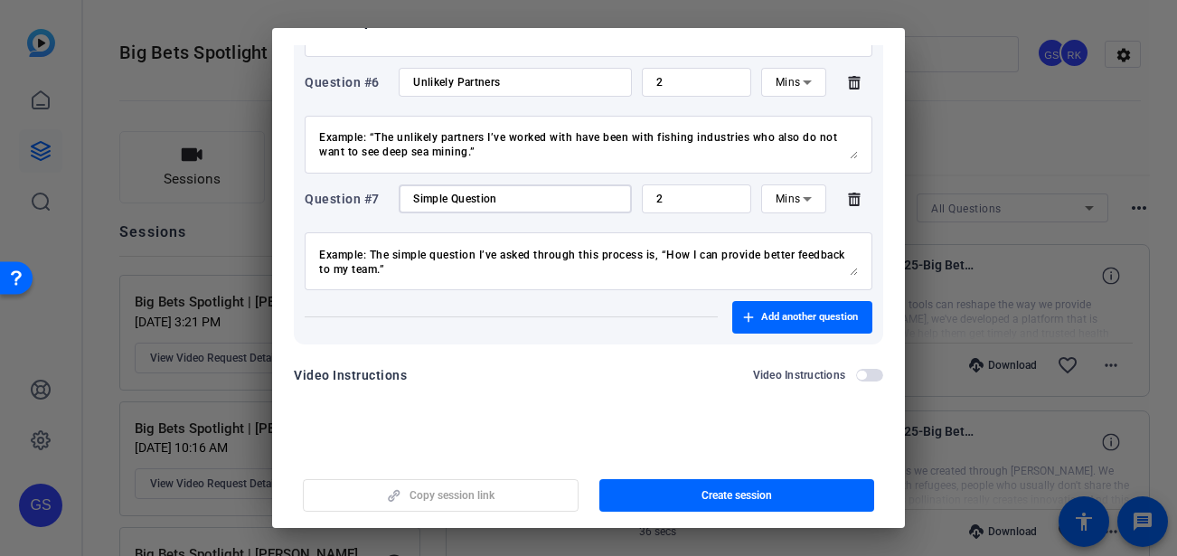
scroll to position [807, 0]
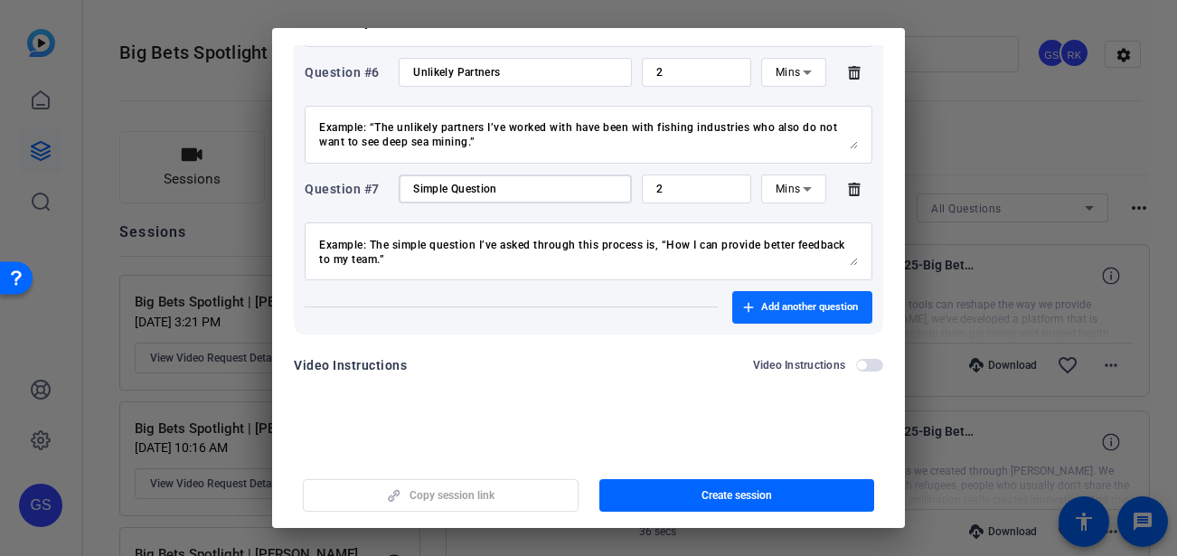
type input "Simple Question"
click at [765, 305] on span "Add another question" at bounding box center [809, 307] width 97 height 14
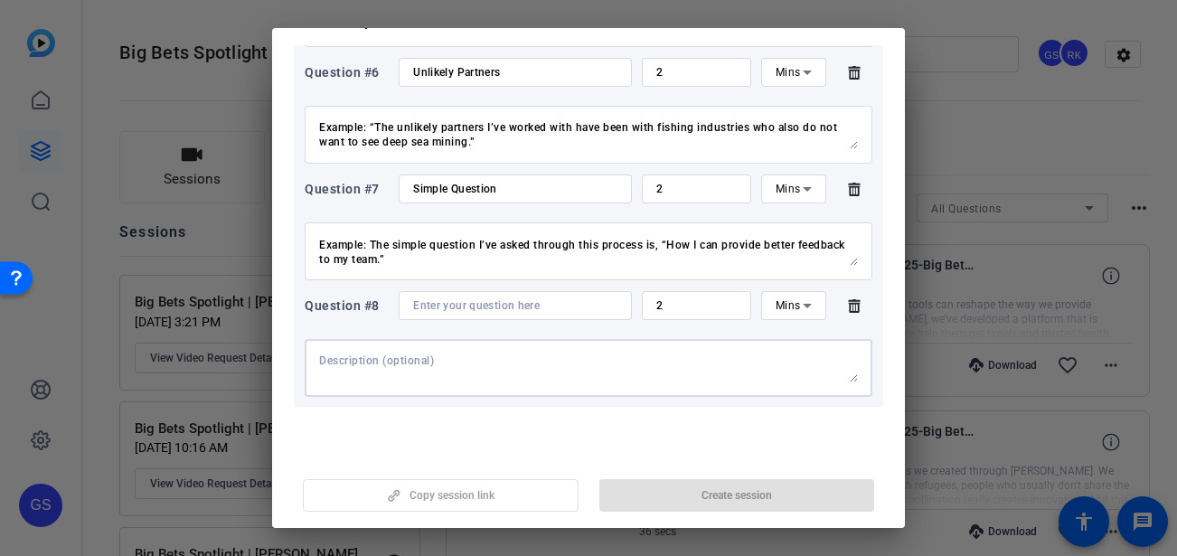
click at [357, 354] on textarea at bounding box center [588, 367] width 539 height 29
paste textarea "I track my research and data by… (How do you track your research/data and use i…"
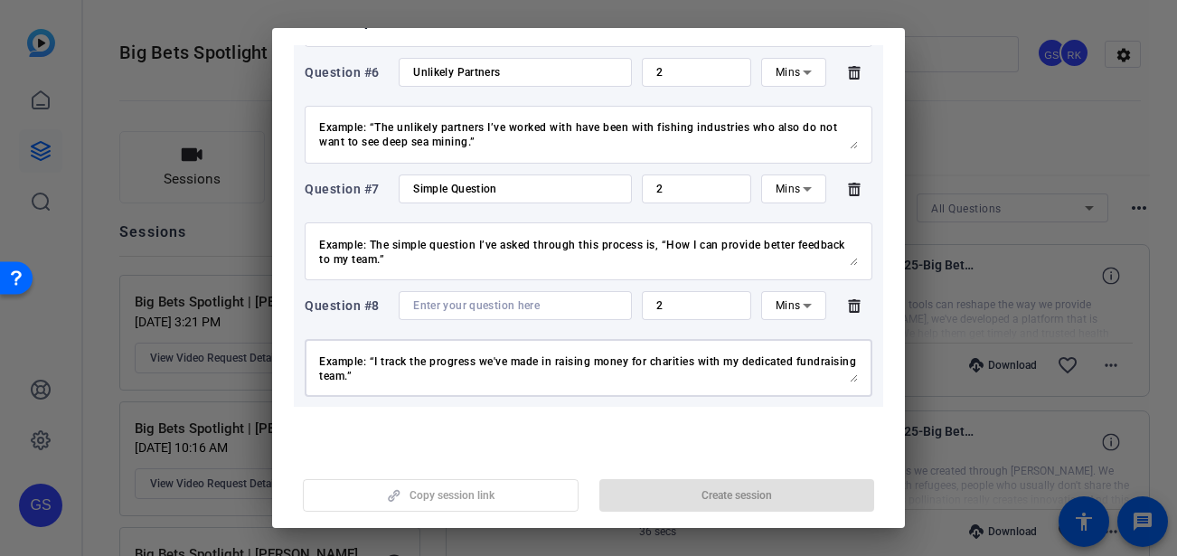
type textarea "I track my research and data by… (How do you track your research/data and use i…"
click at [439, 306] on input at bounding box center [515, 305] width 204 height 14
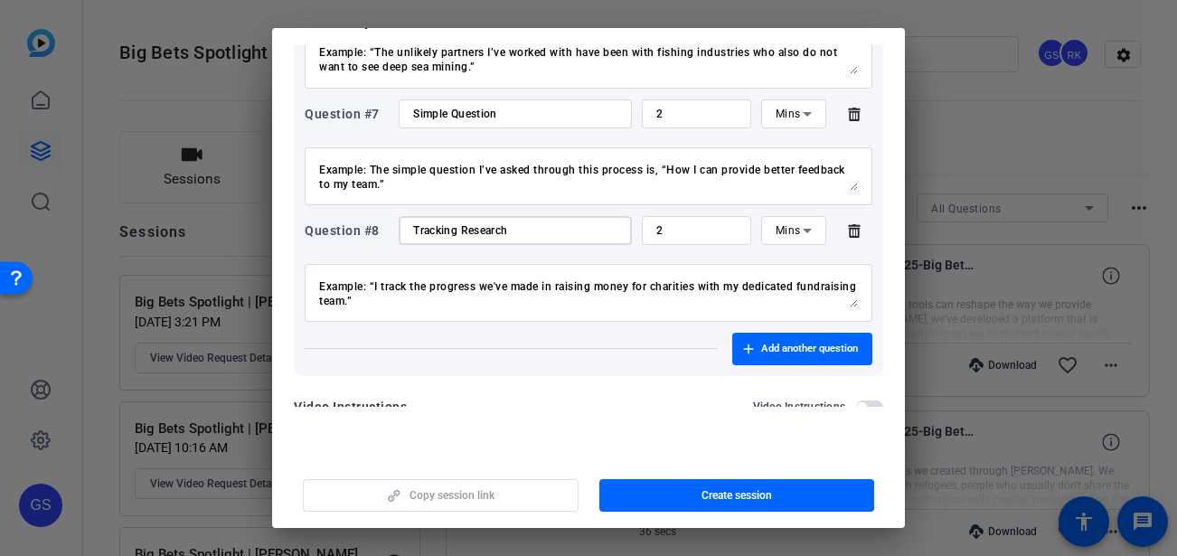
scroll to position [892, 0]
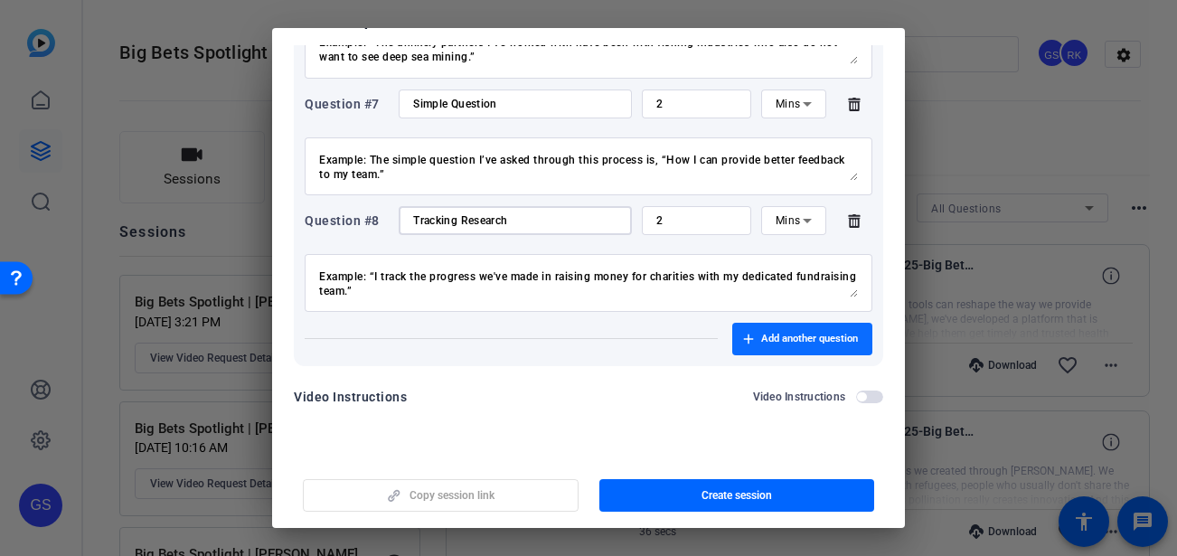
type input "Tracking Research"
click at [812, 346] on span "button" at bounding box center [802, 338] width 140 height 43
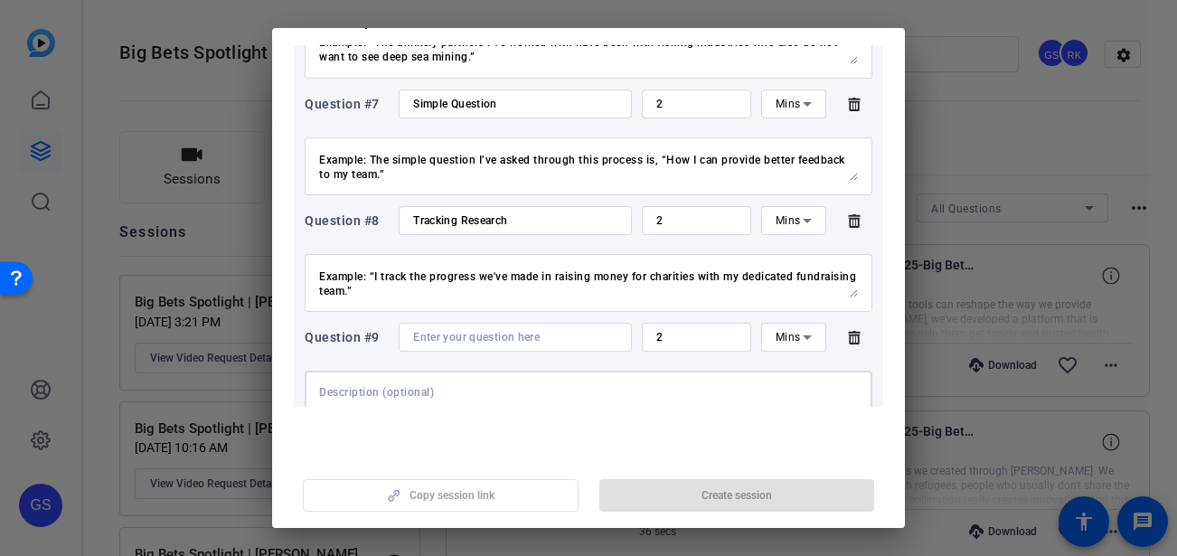
click at [380, 390] on textarea at bounding box center [588, 399] width 539 height 29
paste textarea "I am looking for partners in… (Invite collaboration and support.) Example: “I’m…"
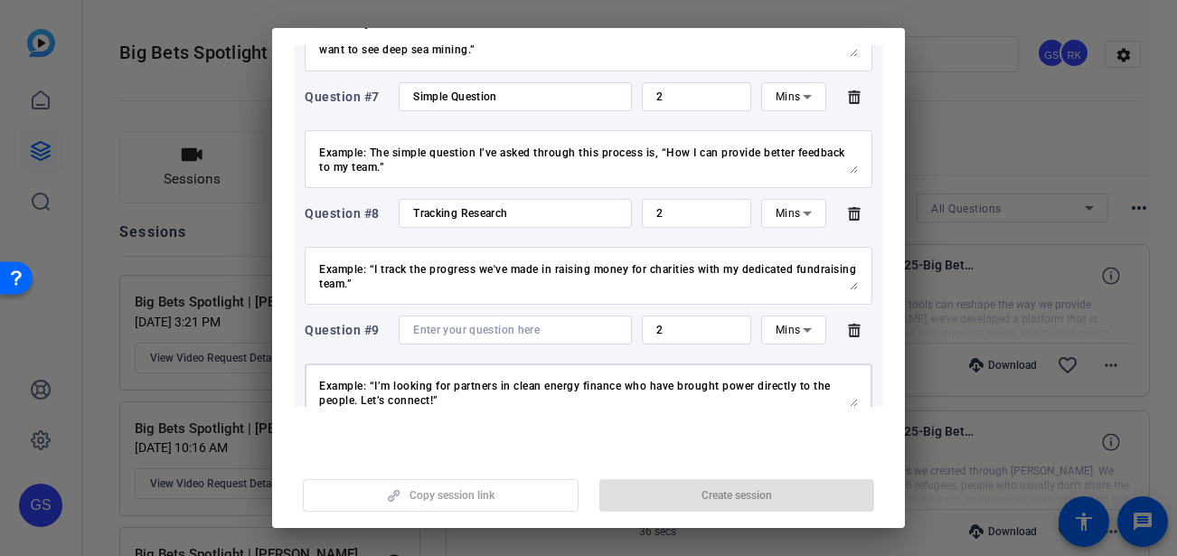
type textarea "I am looking for partners in… (Invite collaboration and support.) Example: “I’m…"
click at [437, 325] on input at bounding box center [515, 330] width 204 height 14
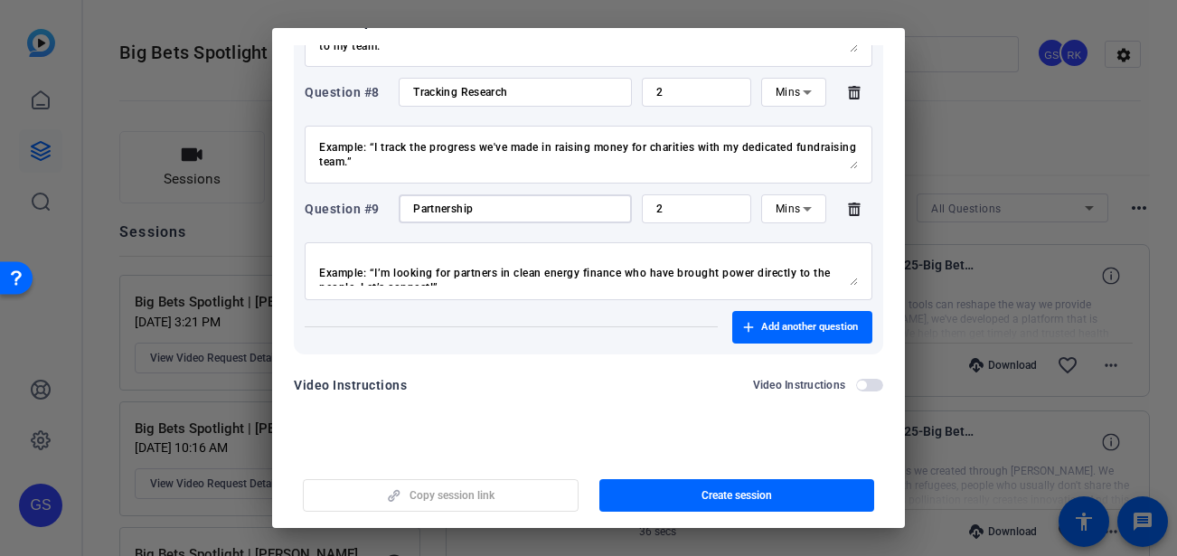
scroll to position [8, 0]
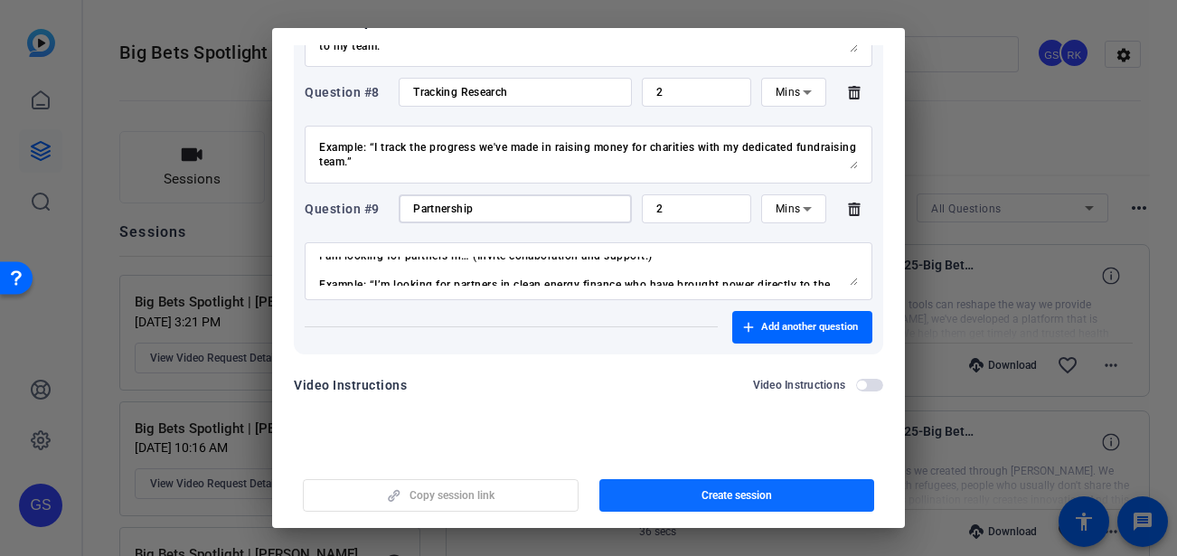
type input "Partnership"
click at [690, 484] on span "button" at bounding box center [737, 495] width 276 height 43
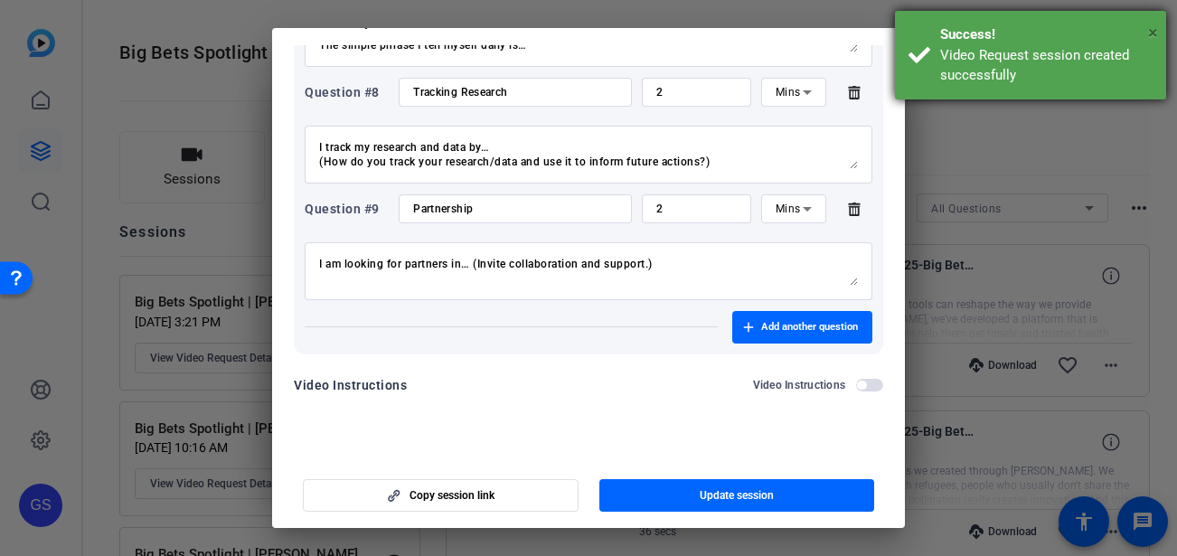
click at [1154, 31] on span "×" at bounding box center [1153, 33] width 10 height 22
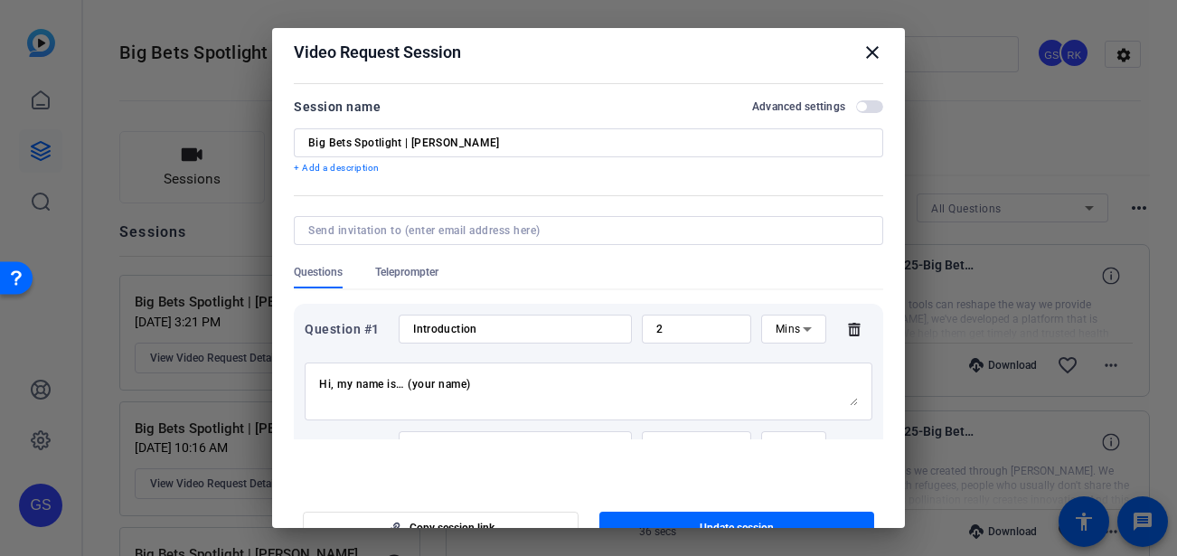
scroll to position [0, 0]
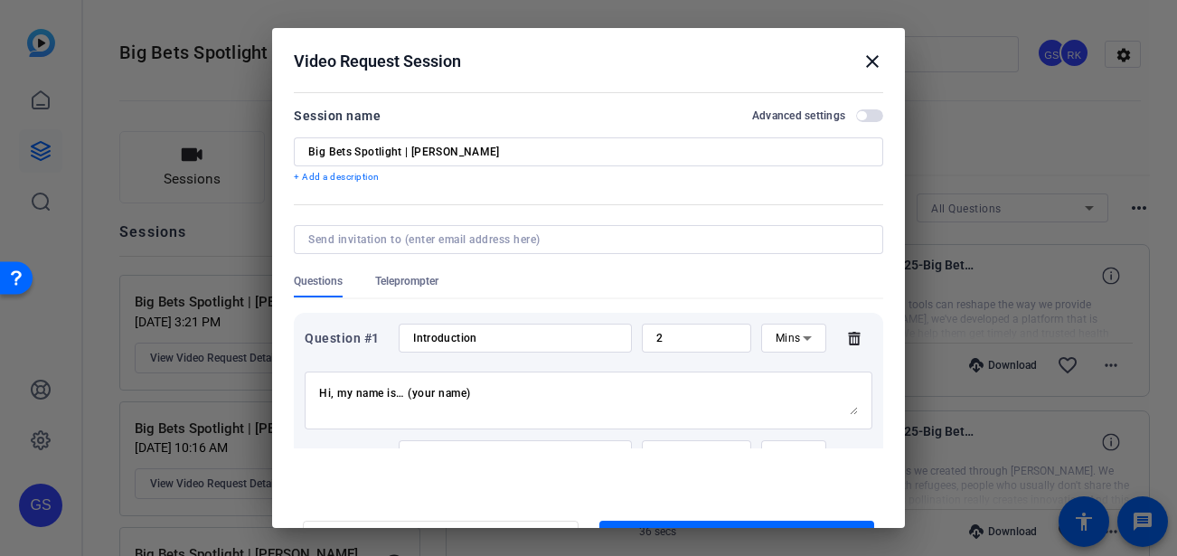
click at [861, 69] on mat-icon "close" at bounding box center [872, 62] width 22 height 22
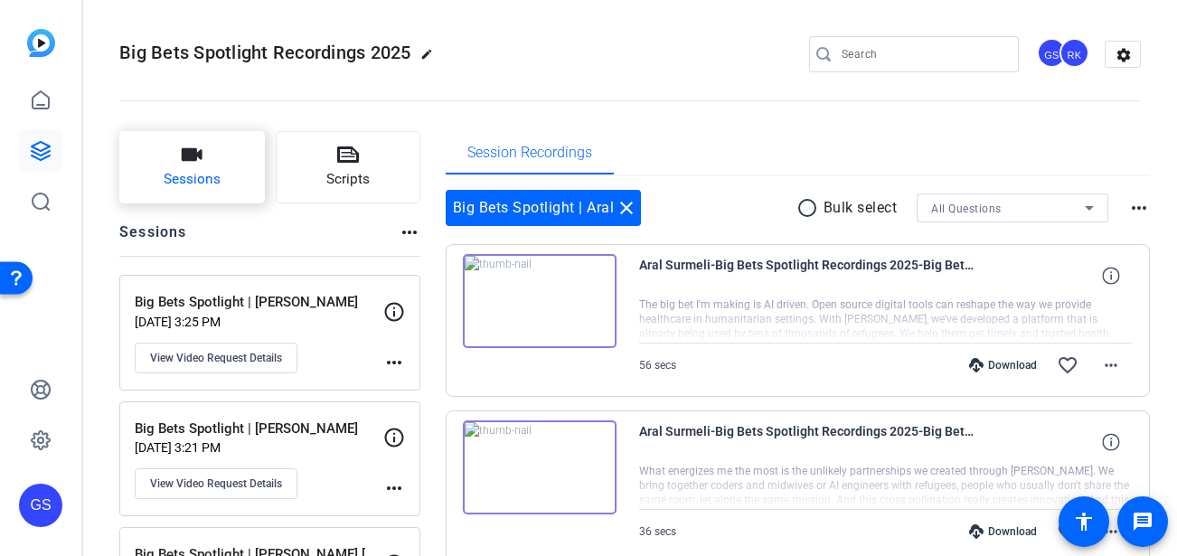
click at [202, 182] on span "Sessions" at bounding box center [192, 179] width 57 height 21
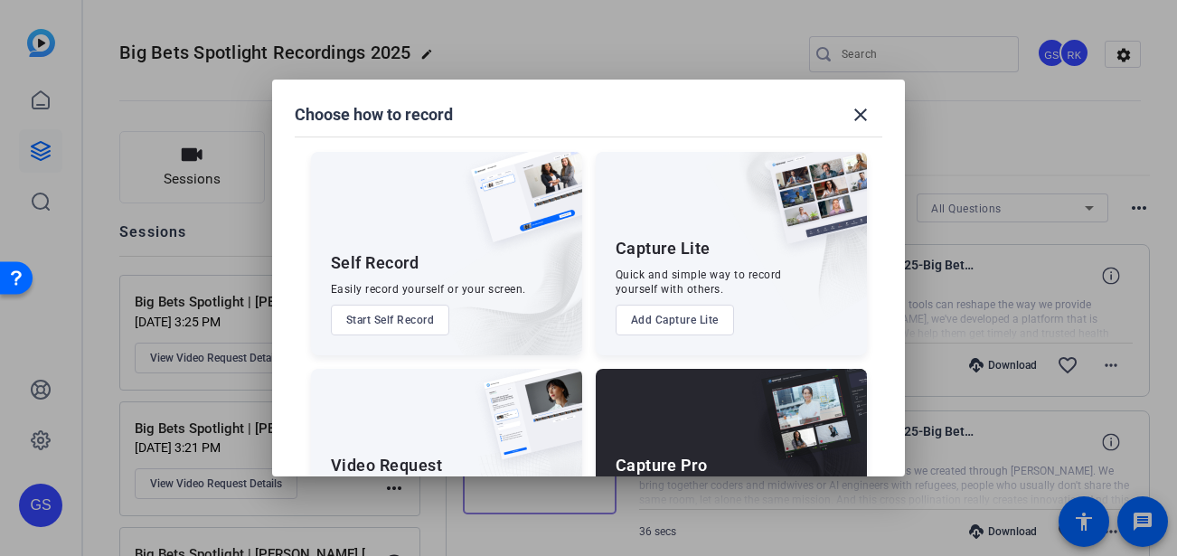
scroll to position [113, 0]
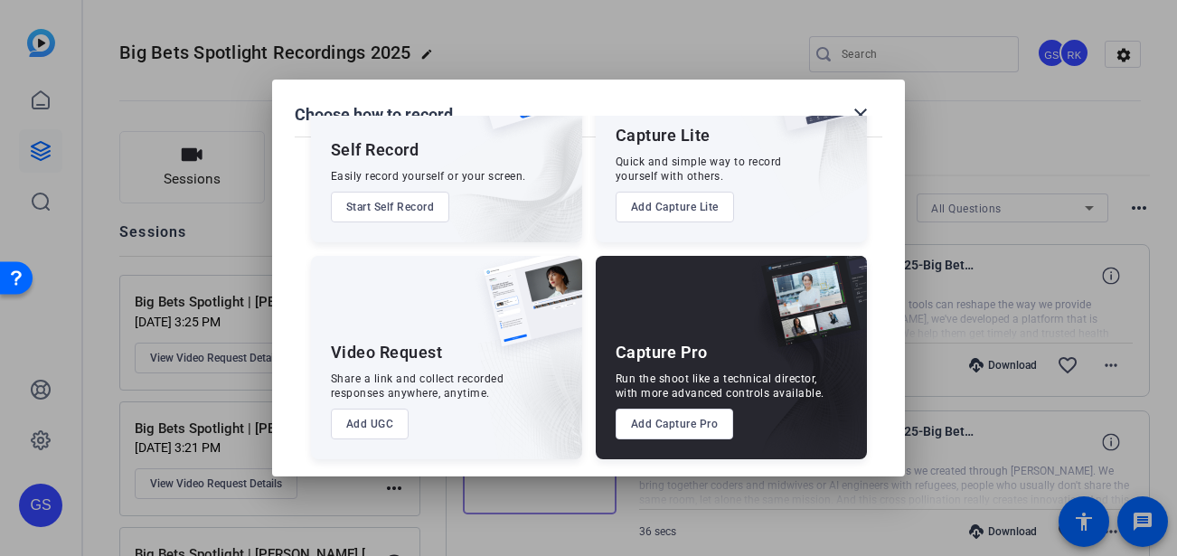
click at [371, 415] on button "Add UGC" at bounding box center [370, 424] width 79 height 31
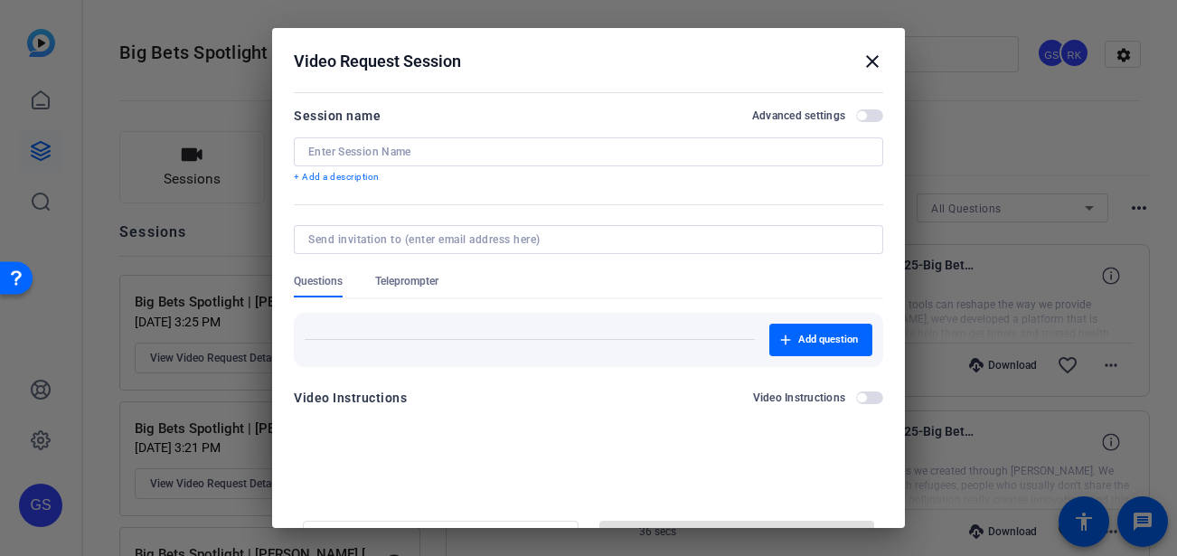
click at [390, 152] on input at bounding box center [588, 152] width 560 height 14
paste input "Big Bets Spotlight | [PERSON_NAME]"
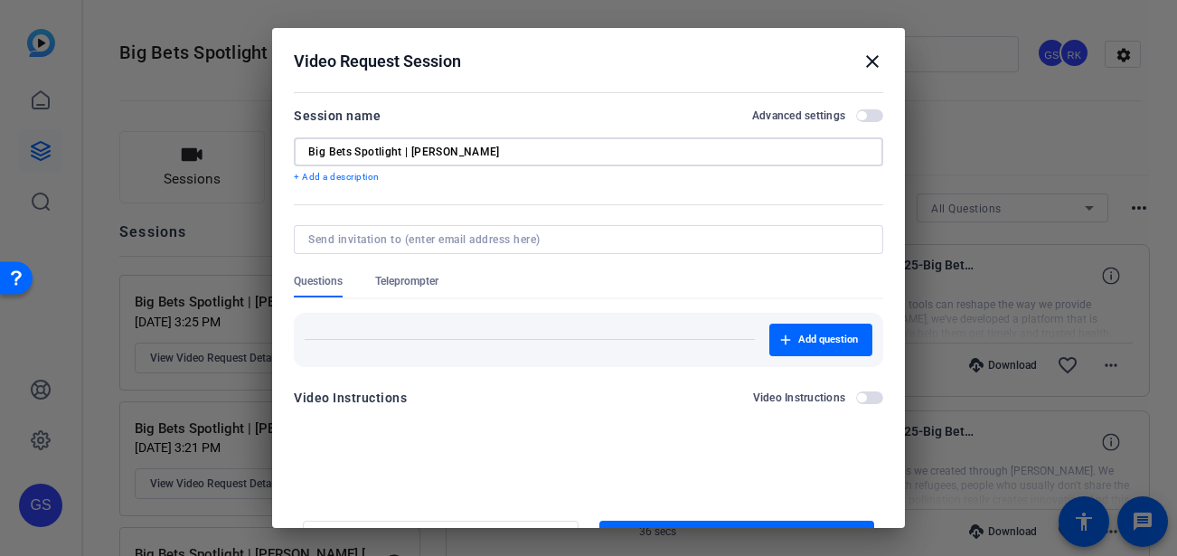
drag, startPoint x: 441, startPoint y: 153, endPoint x: 413, endPoint y: 151, distance: 28.1
click at [413, 151] on input "Big Bets Spotlight | [PERSON_NAME]" at bounding box center [588, 152] width 560 height 14
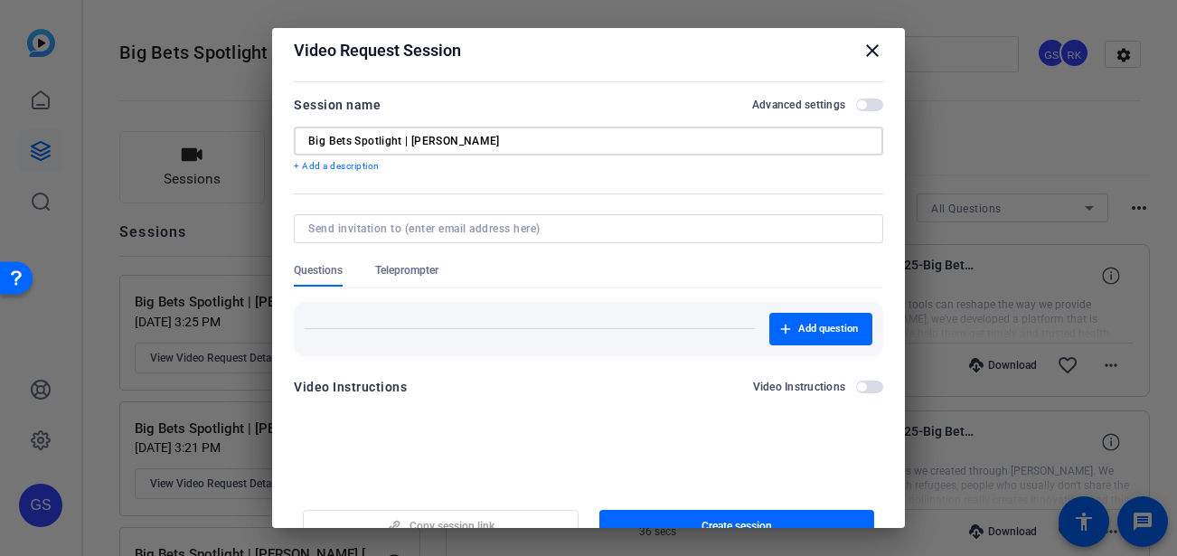
scroll to position [16, 0]
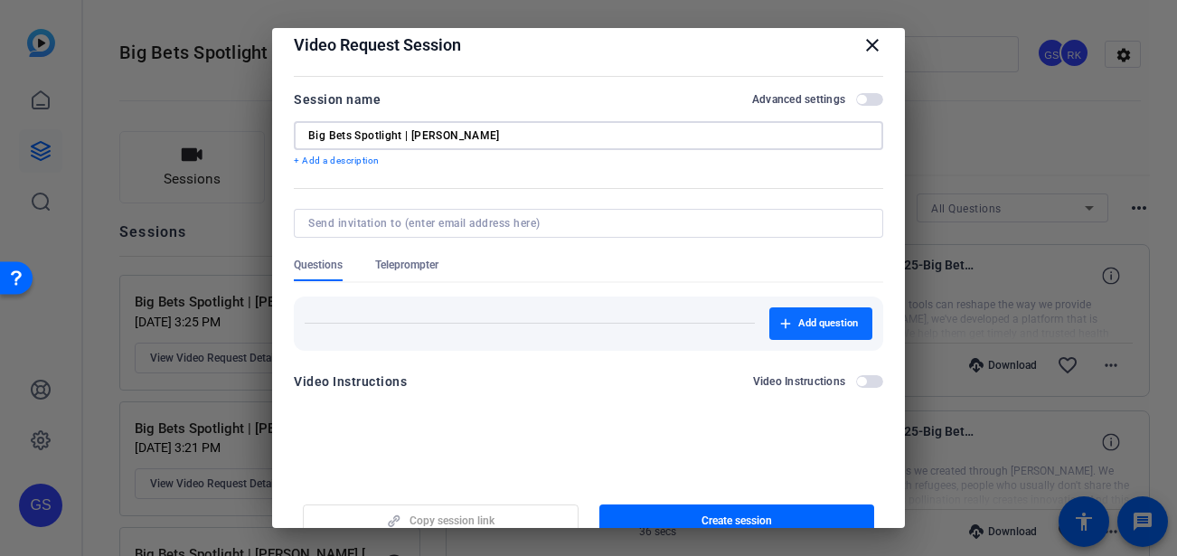
type input "Big Bets Spotlight | [PERSON_NAME]"
click at [811, 329] on span "Add question" at bounding box center [828, 323] width 60 height 14
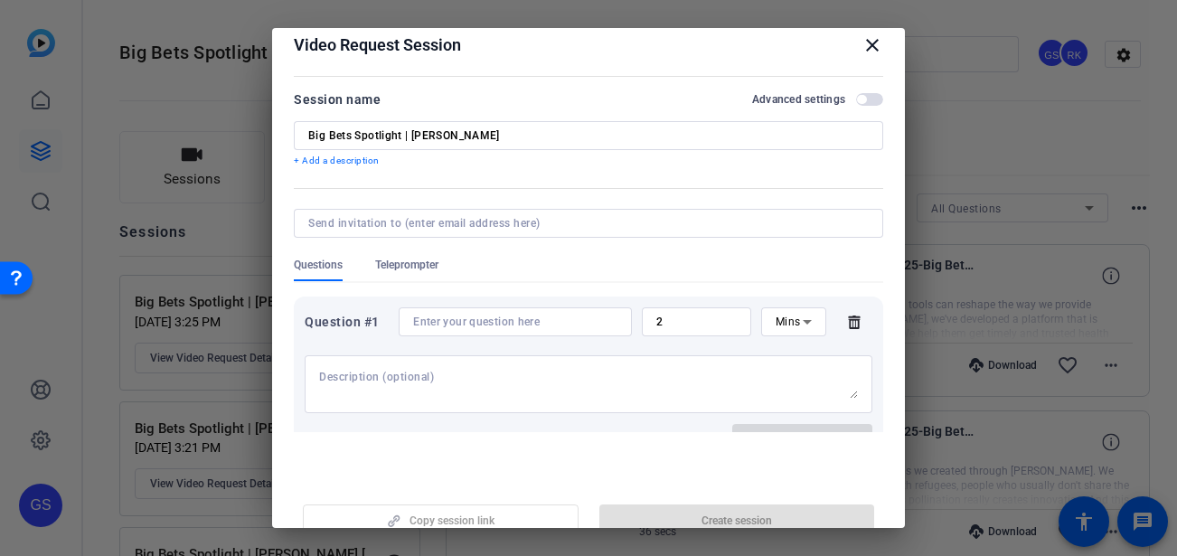
click at [367, 375] on textarea at bounding box center [588, 384] width 539 height 29
paste textarea "Hi, my name is… (your name) I’m a… (occupation — eg. Regenerative Farmer) Worki…"
type textarea "Hi, my name is… (your name) I’m a… (occupation — eg. Regenerative Farmer) Worki…"
click at [465, 325] on input at bounding box center [515, 322] width 204 height 14
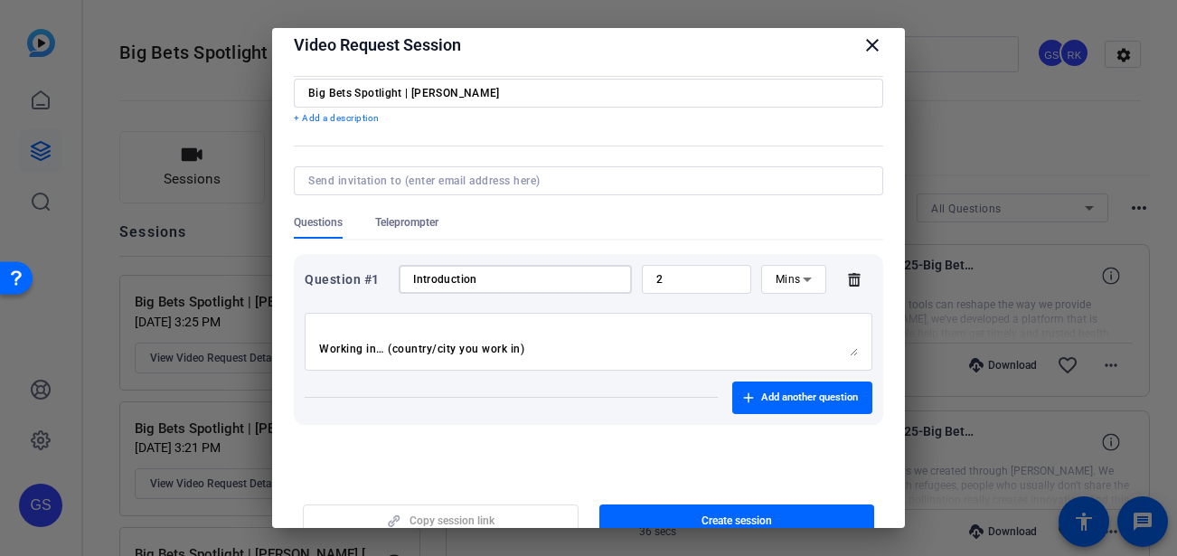
scroll to position [108, 0]
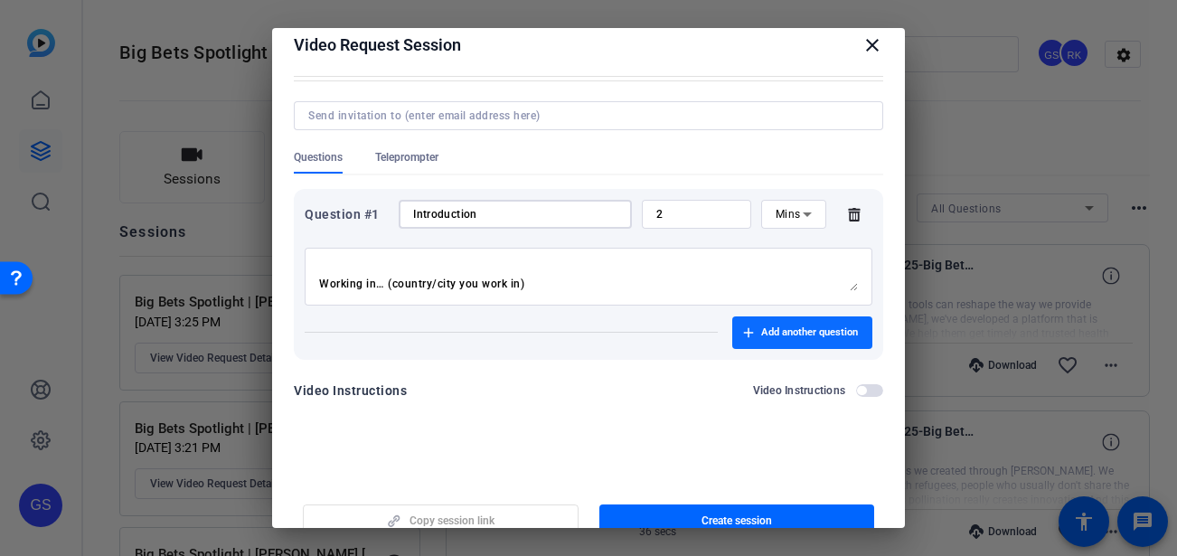
type input "Introduction"
click at [775, 341] on span "button" at bounding box center [802, 332] width 140 height 43
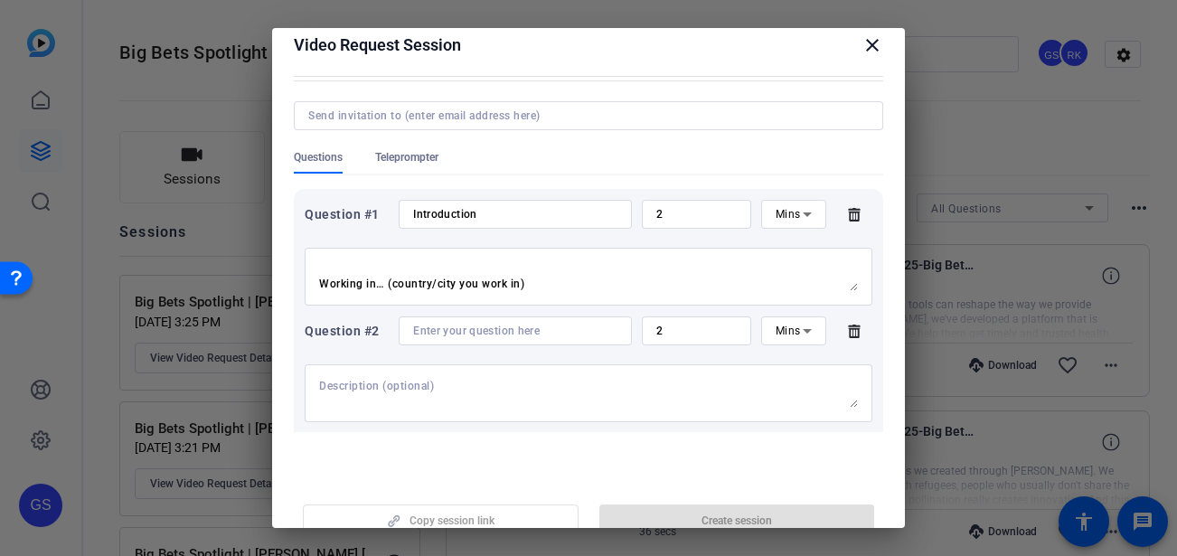
click at [331, 394] on textarea at bounding box center [588, 393] width 539 height 29
paste textarea "My background/career experience is in… (quickly outline your expertise) Example…"
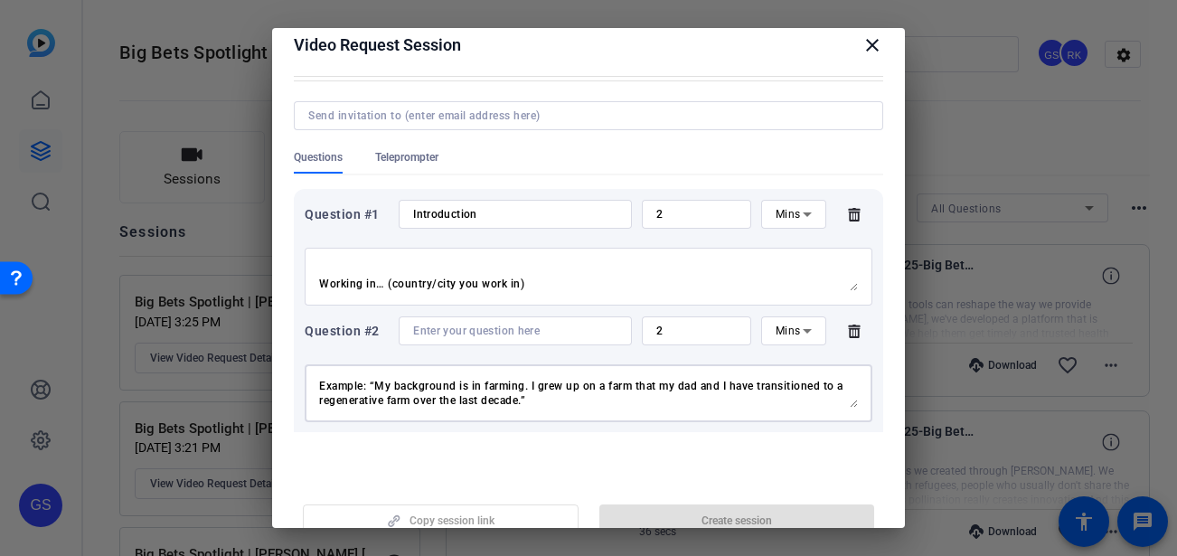
type textarea "My background/career experience is in… (quickly outline your expertise) Example…"
click at [449, 326] on input at bounding box center [515, 331] width 204 height 14
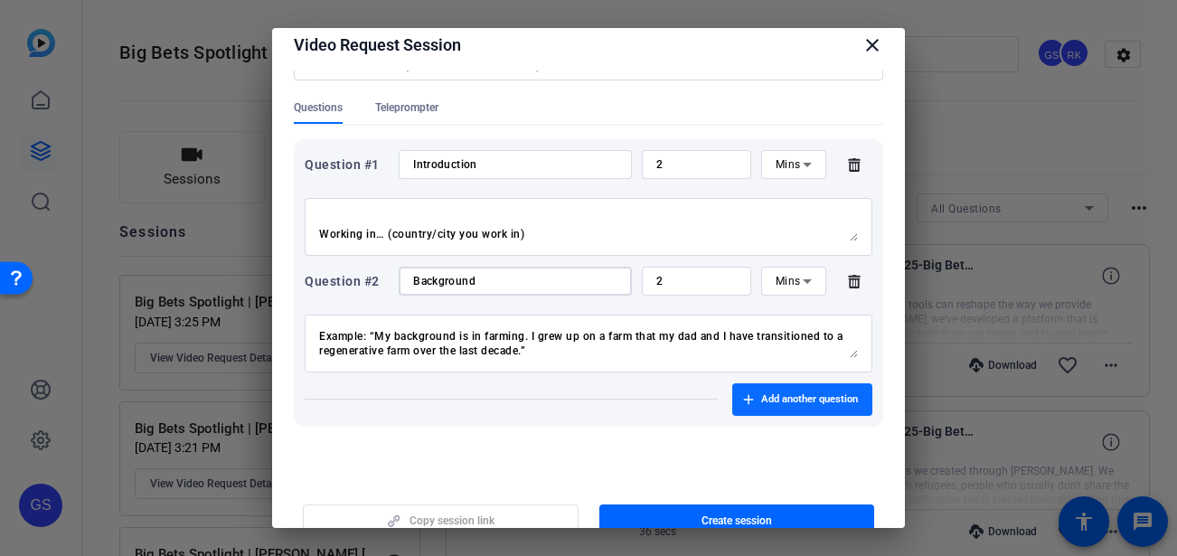
scroll to position [166, 0]
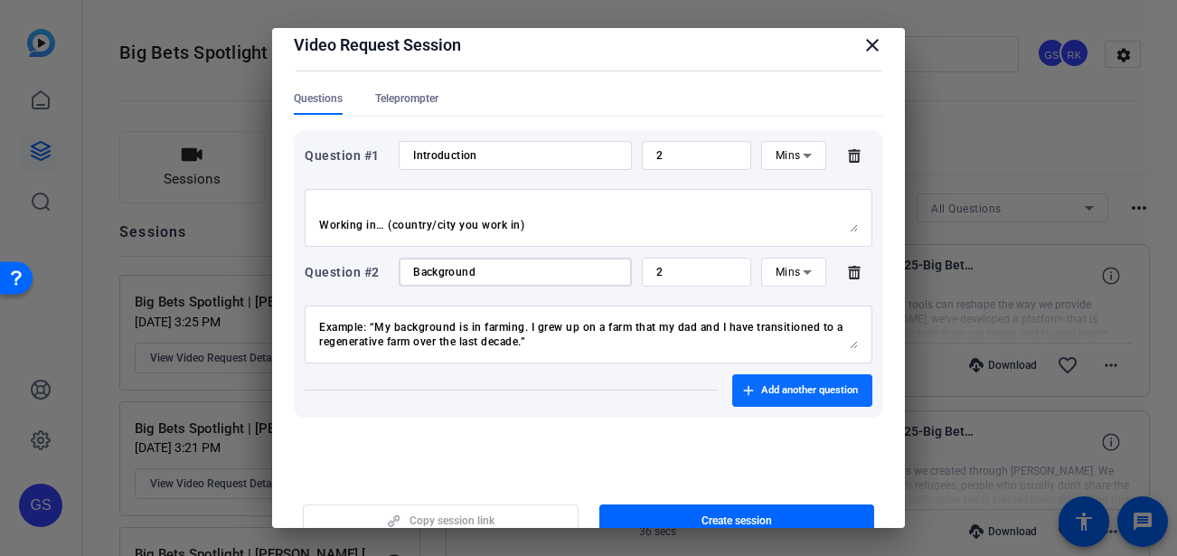
type input "Background"
click at [797, 386] on span "Add another question" at bounding box center [809, 390] width 97 height 14
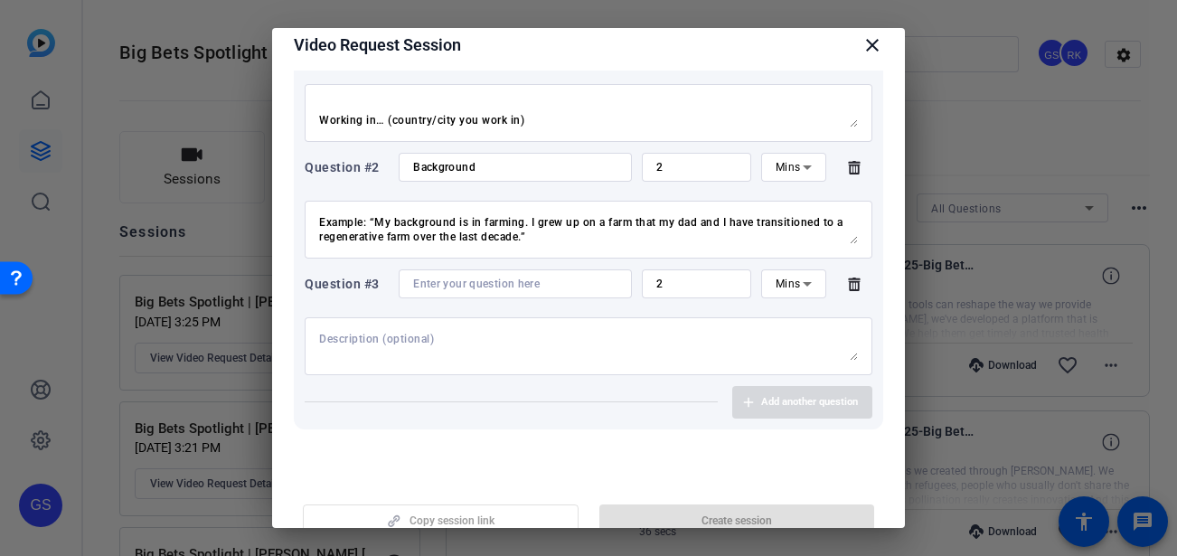
scroll to position [263, 0]
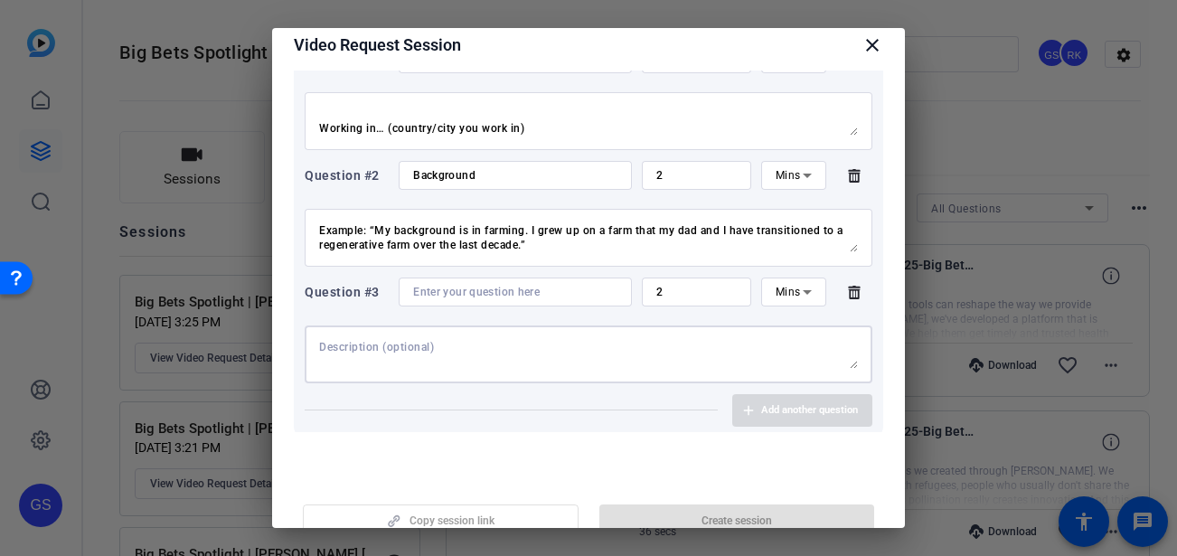
click at [390, 351] on textarea at bounding box center [588, 354] width 539 height 29
paste textarea "The problem we’re facing is… (Clearly define the challenge you want to tackle.)…"
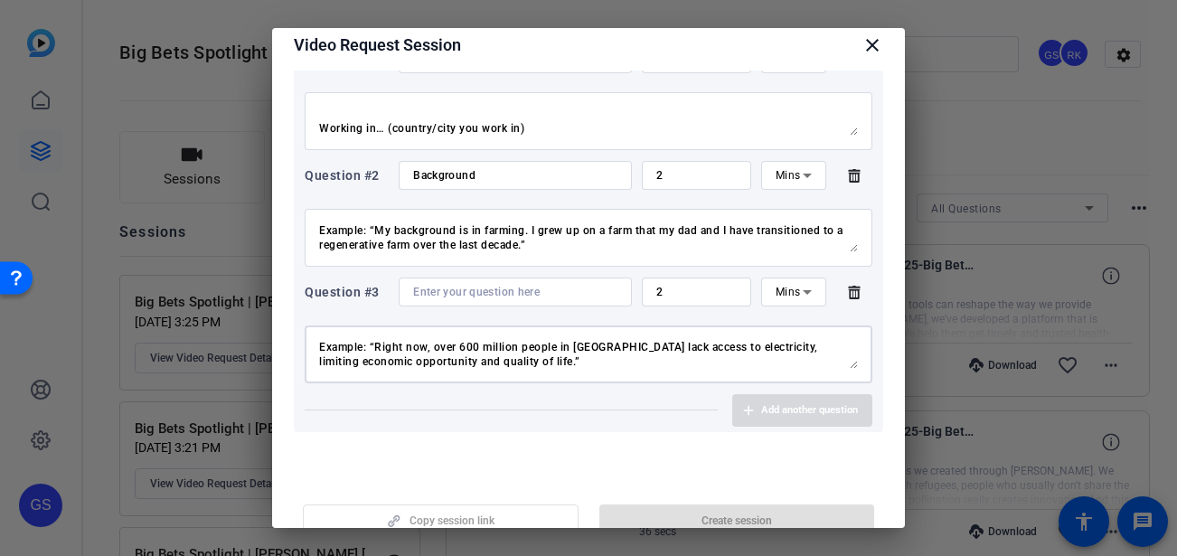
type textarea "The problem we’re facing is… (Clearly define the challenge you want to tackle.)…"
click at [453, 295] on input at bounding box center [515, 292] width 204 height 14
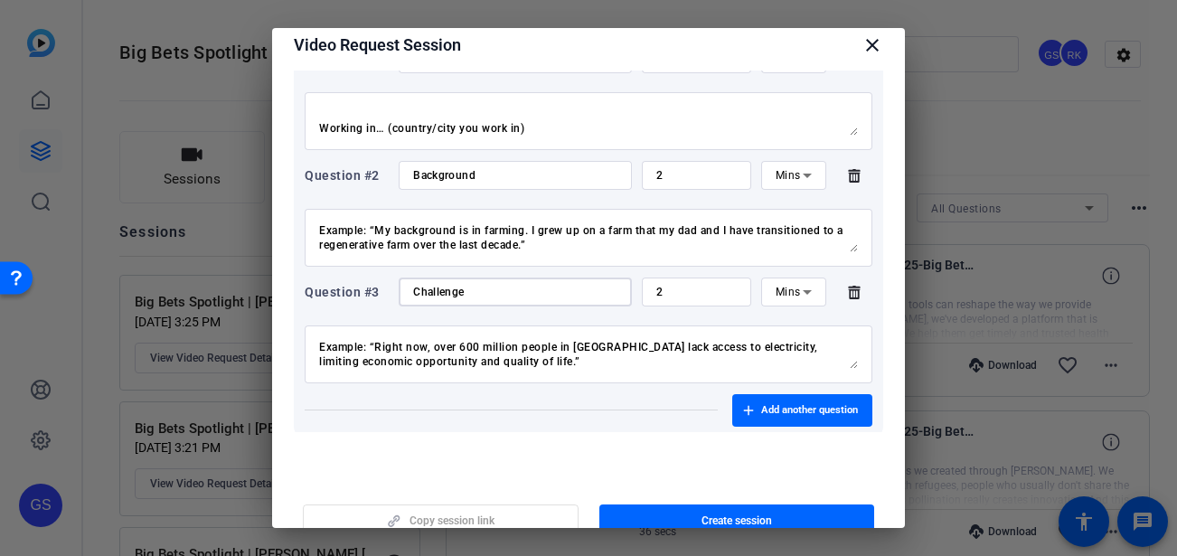
scroll to position [87, 0]
type input "Challenge"
click at [761, 410] on span "Add another question" at bounding box center [809, 410] width 97 height 14
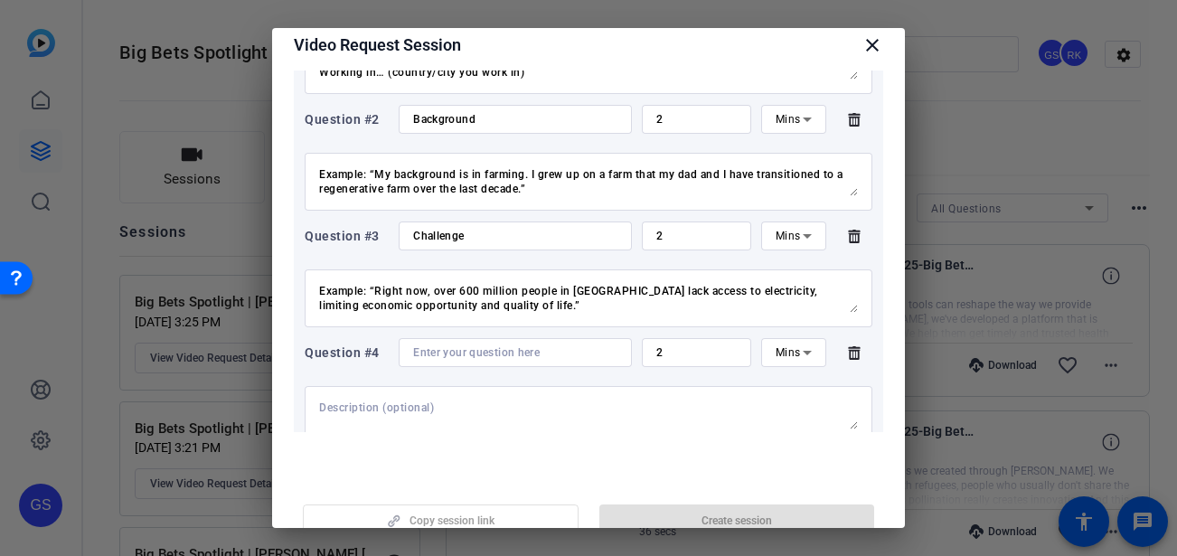
scroll to position [334, 0]
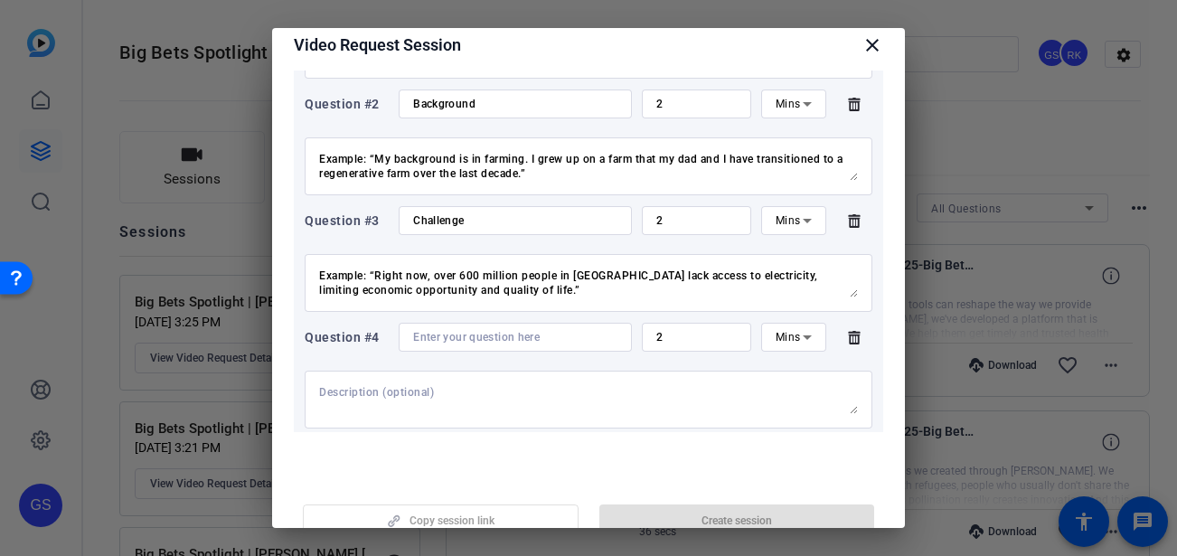
click at [366, 388] on textarea at bounding box center [588, 399] width 539 height 29
paste textarea "The opportunity I see is… (what’s your big vision, the thing you want to have h…"
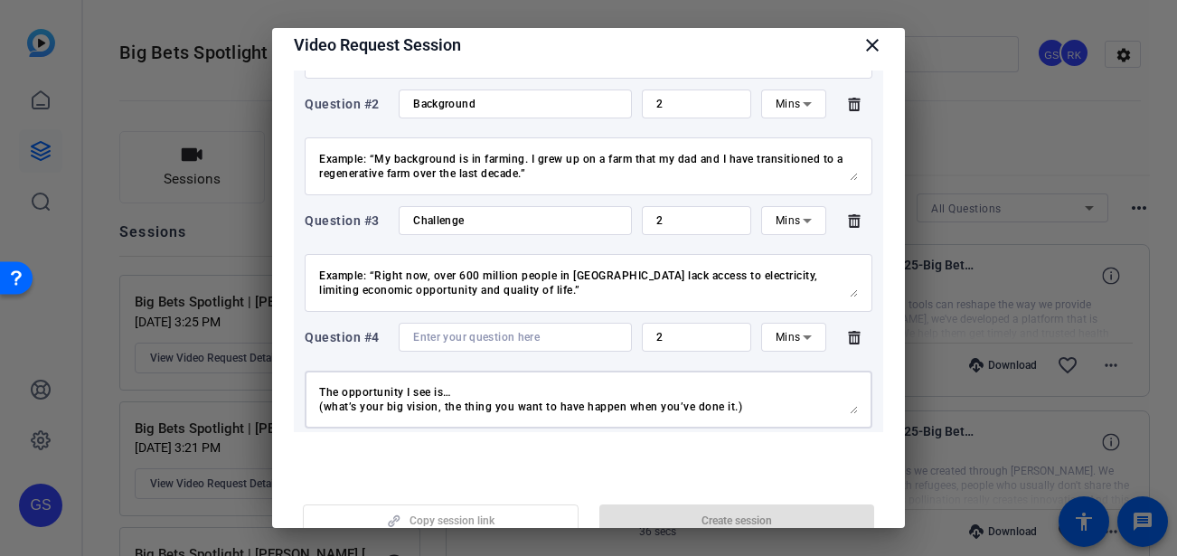
scroll to position [42, 0]
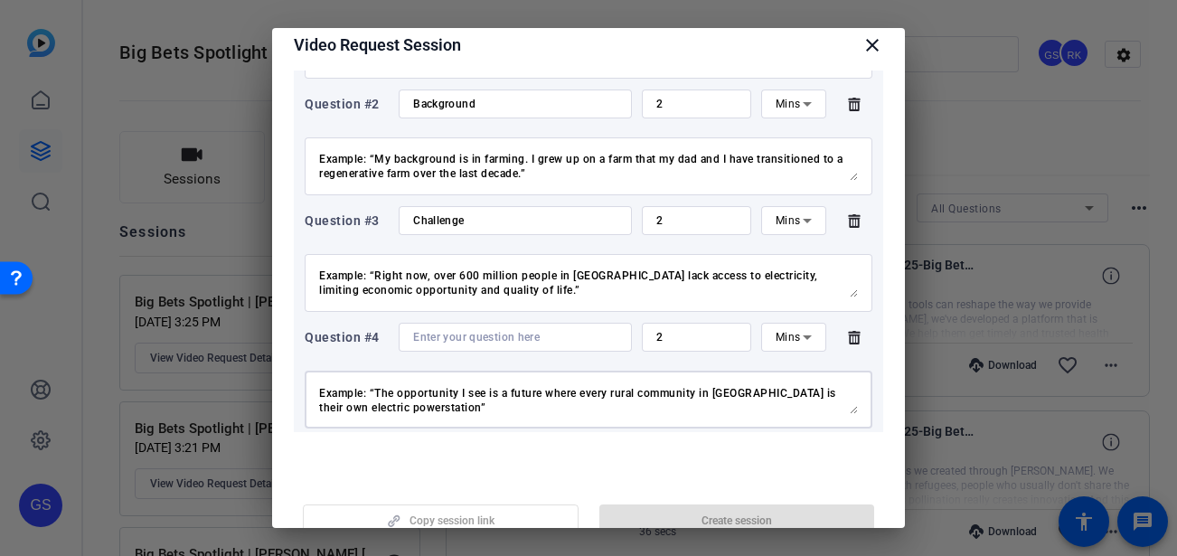
type textarea "The opportunity I see is… (what’s your big vision, the thing you want to have h…"
click at [446, 335] on input at bounding box center [515, 337] width 204 height 14
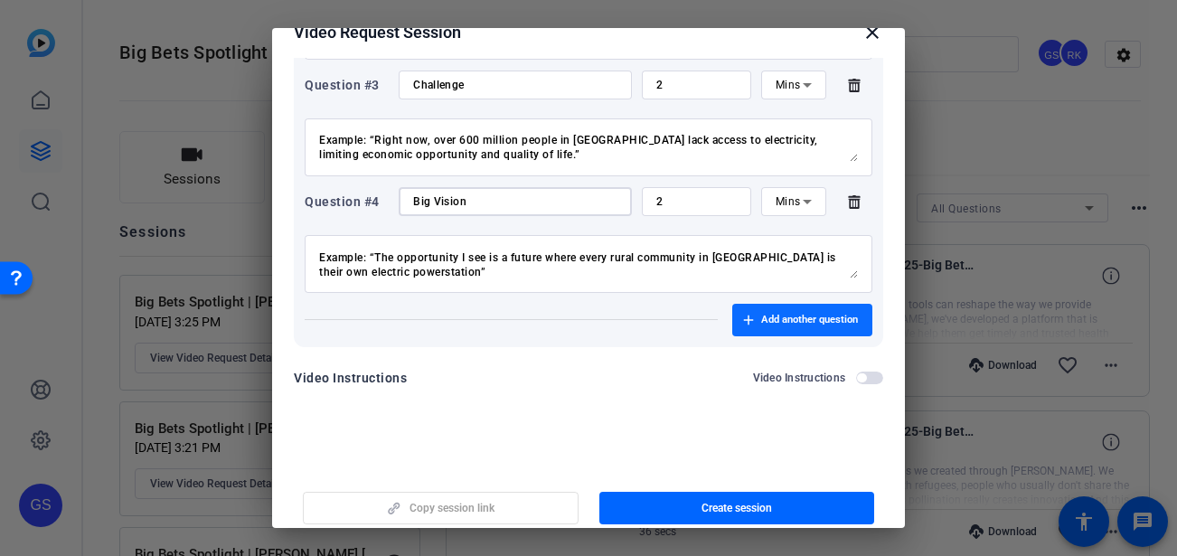
scroll to position [29, 0]
type input "Big Vision"
click at [761, 315] on span "Add another question" at bounding box center [809, 320] width 97 height 14
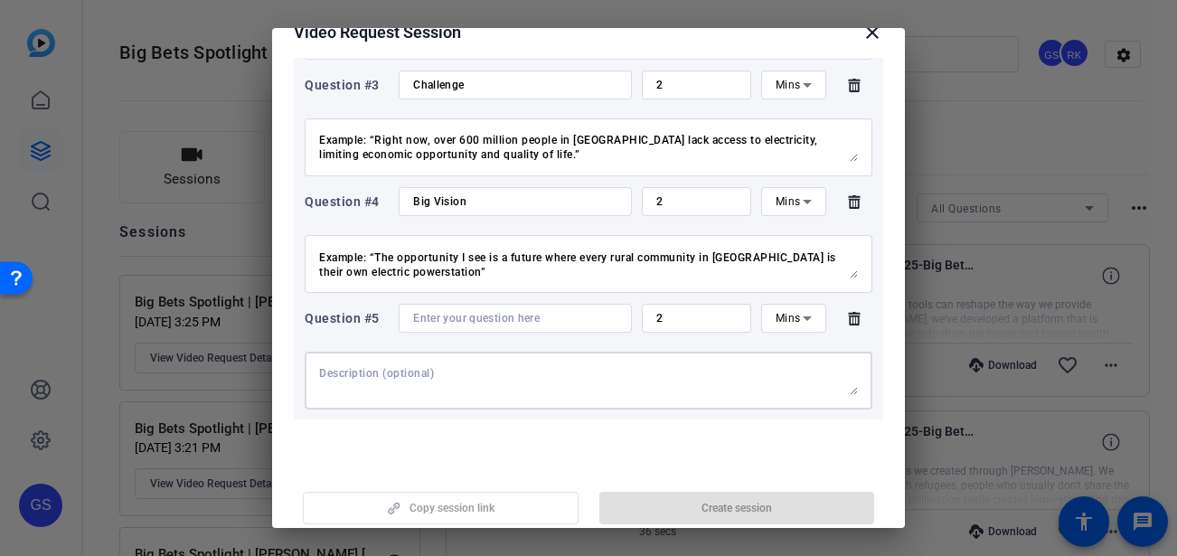
click at [377, 375] on textarea at bounding box center [588, 380] width 539 height 29
paste textarea "The Big Bet I’m making is… (What’s the game-changing idea, approach, or initiat…"
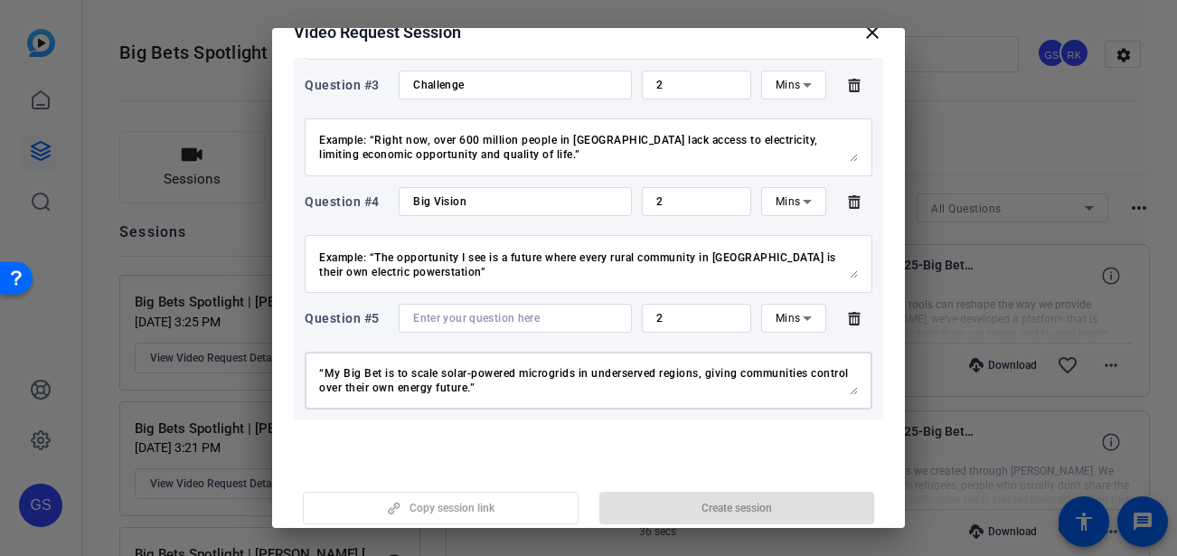
type textarea "The Big Bet I’m making is… (What’s the game-changing idea, approach, or initiat…"
click at [450, 320] on input at bounding box center [515, 318] width 204 height 14
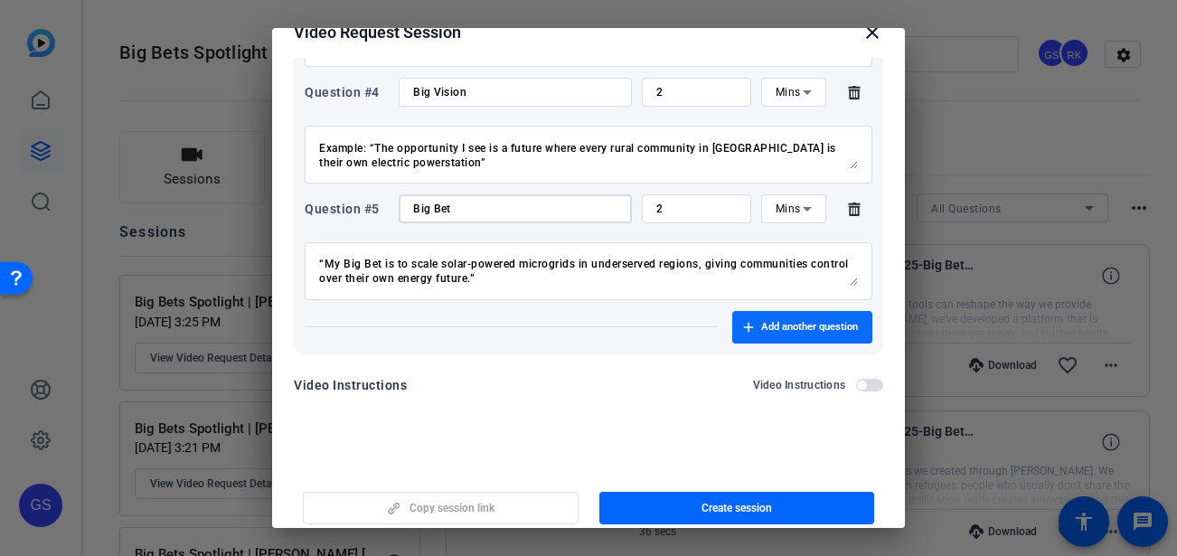
scroll to position [574, 0]
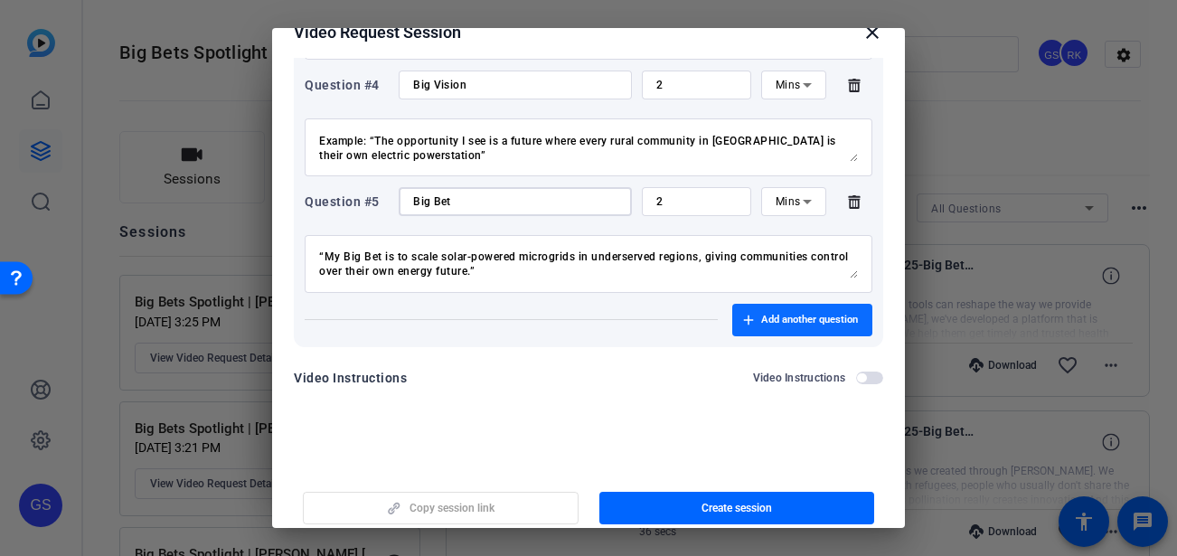
type input "Big Bet"
click at [783, 313] on span "Add another question" at bounding box center [809, 320] width 97 height 14
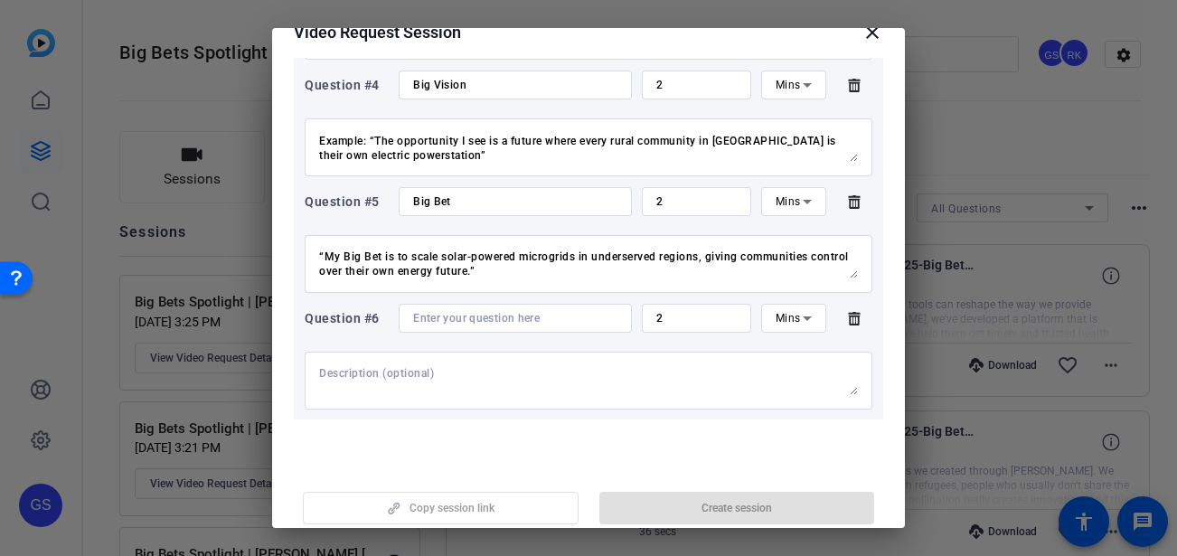
click at [384, 371] on textarea at bounding box center [588, 380] width 539 height 29
paste textarea "The unlikely partners I’ve worked with… Example: “The unlikely partners I’ve wo…"
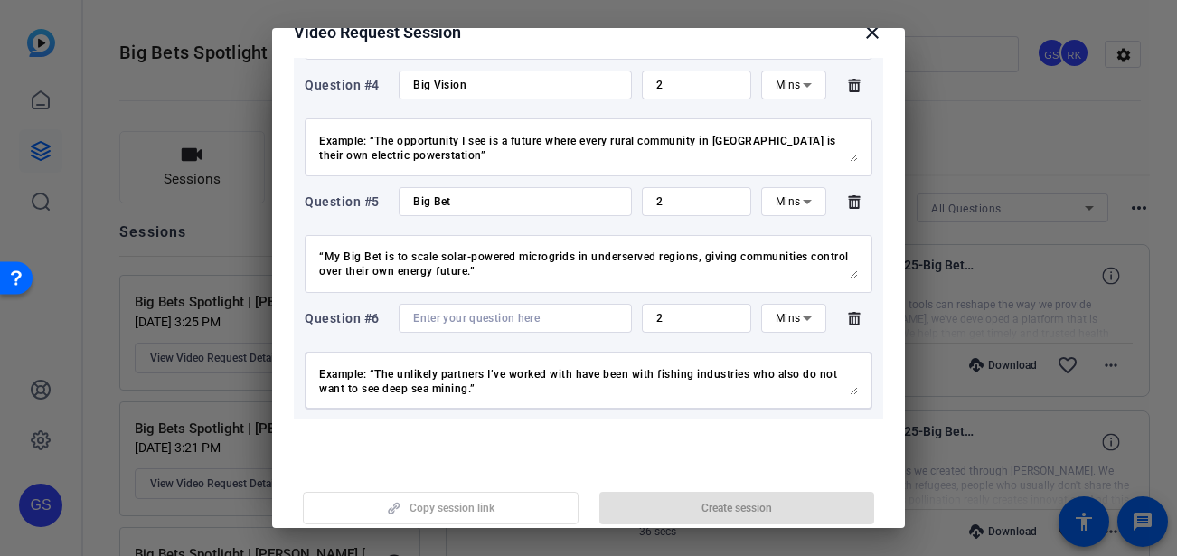
type textarea "The unlikely partners I’ve worked with… Example: “The unlikely partners I’ve wo…"
click at [452, 316] on input at bounding box center [515, 318] width 204 height 14
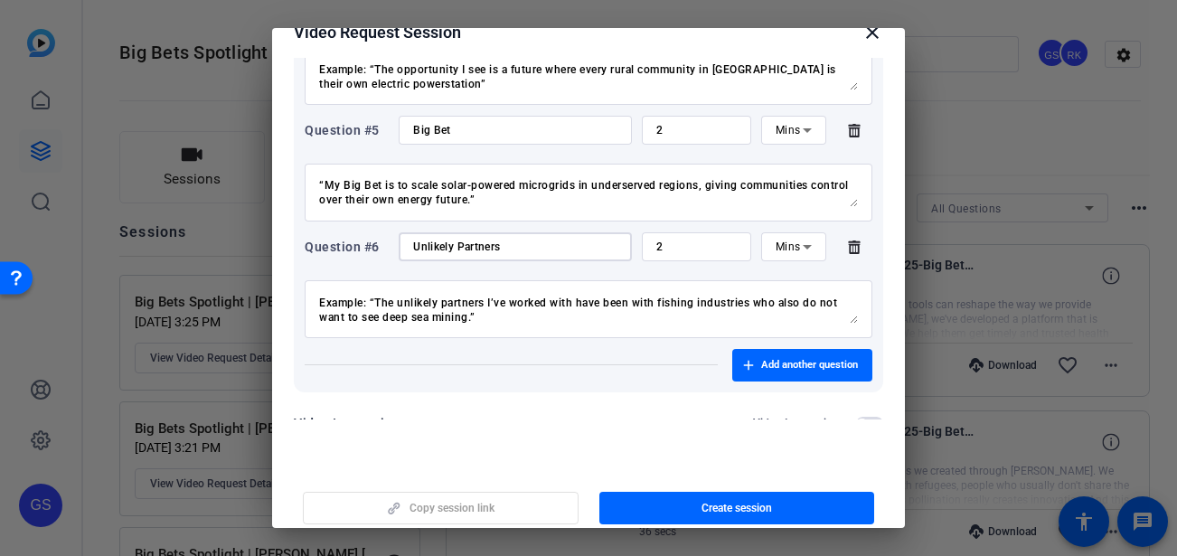
scroll to position [646, 0]
type input "Unlikely Partners"
click at [786, 352] on span "button" at bounding box center [802, 364] width 140 height 43
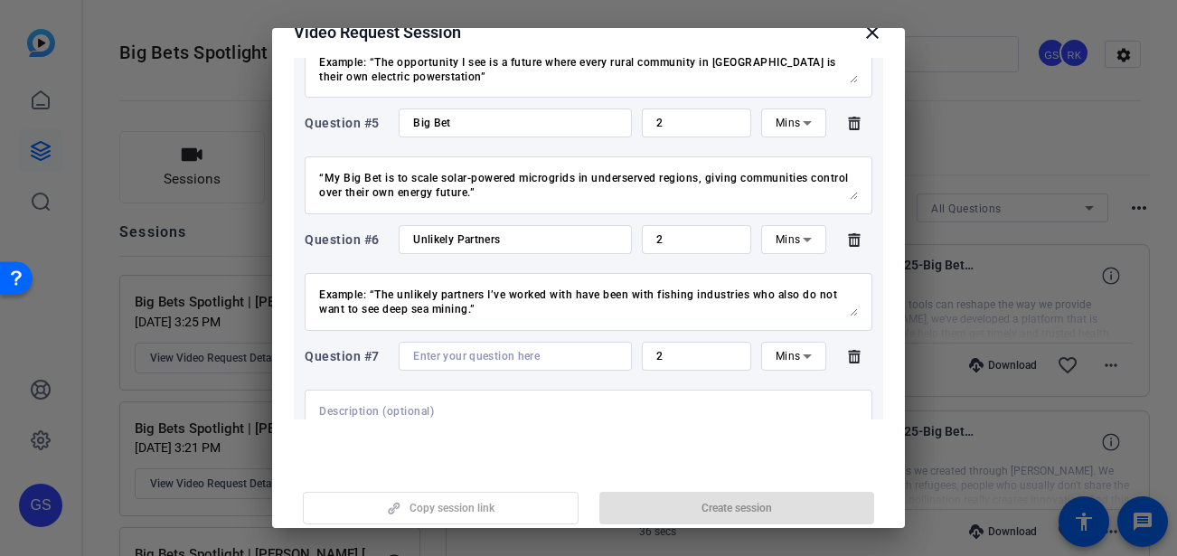
scroll to position [762, 0]
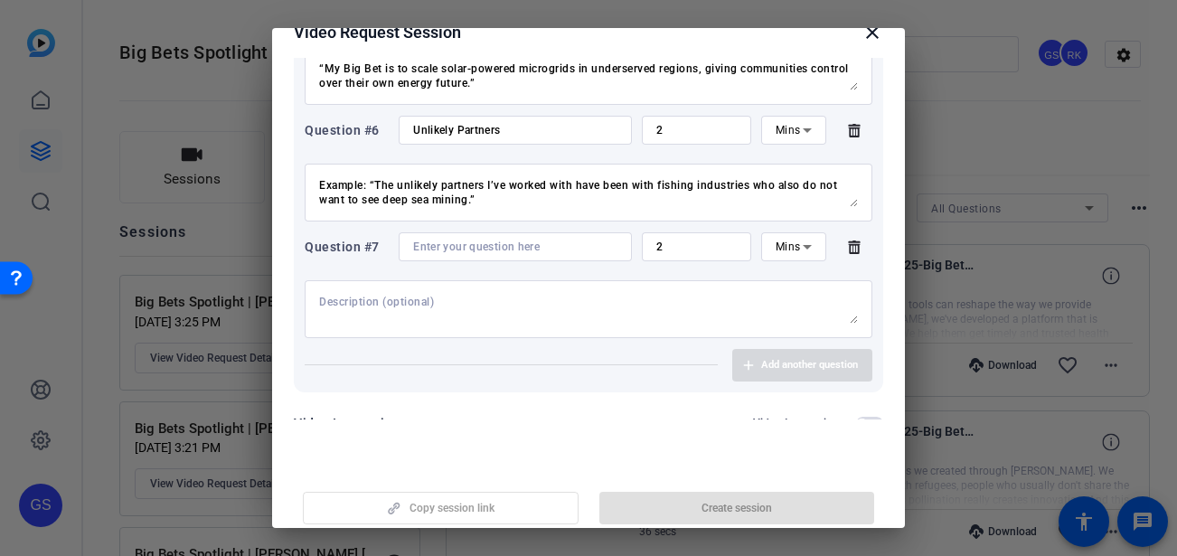
click at [345, 304] on textarea at bounding box center [588, 309] width 539 height 29
paste textarea "The simple question I’ve asked myself to cut through the complexity is… or The …"
type textarea "The simple question I’ve asked myself to cut through the complexity is… or The …"
click at [437, 248] on input at bounding box center [515, 247] width 204 height 14
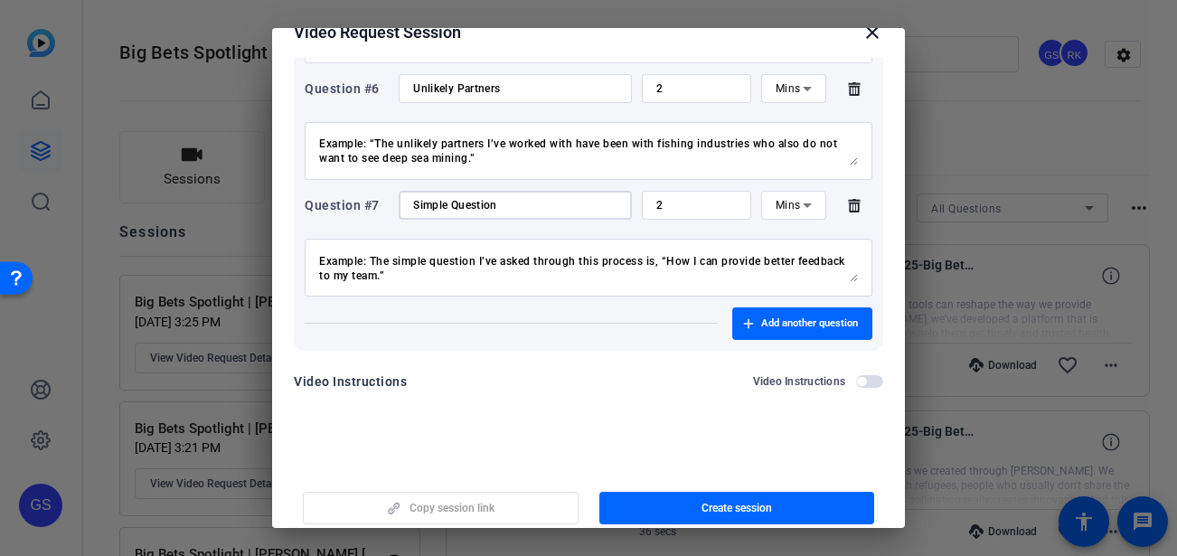
scroll to position [807, 0]
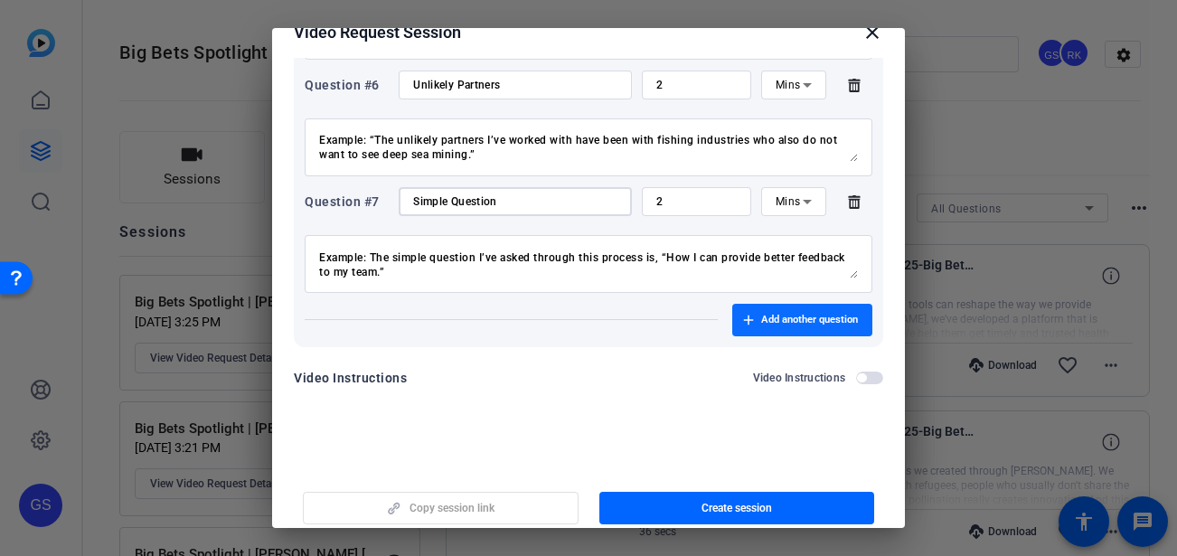
type input "Simple Question"
click at [761, 314] on span "Add another question" at bounding box center [809, 320] width 97 height 14
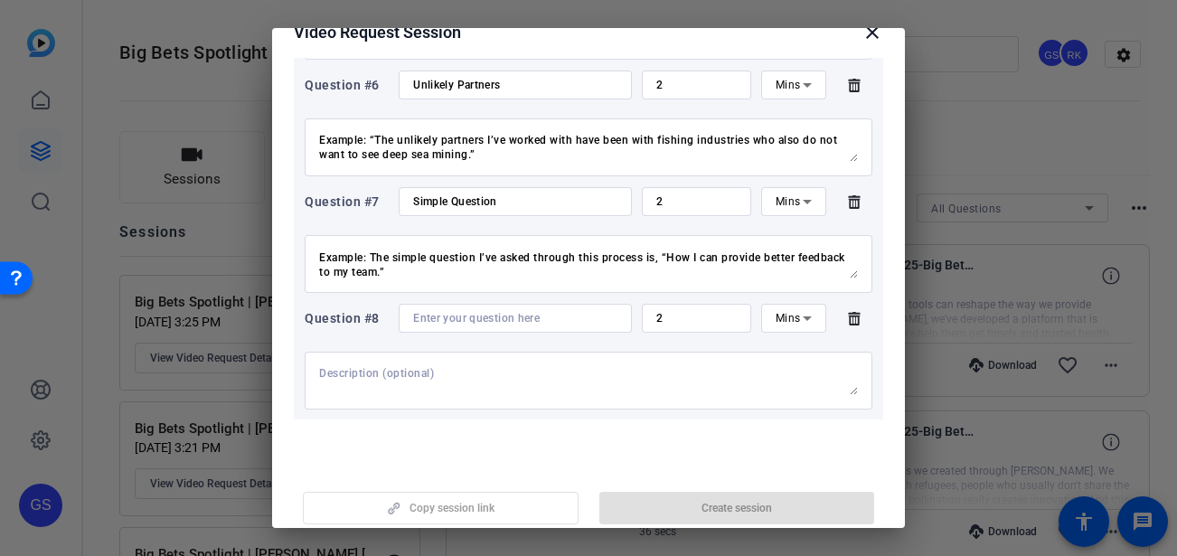
drag, startPoint x: 361, startPoint y: 381, endPoint x: 365, endPoint y: 367, distance: 15.2
click at [361, 380] on textarea at bounding box center [588, 380] width 539 height 29
paste textarea "I track my research and data by… (How do you track your research/data and use i…"
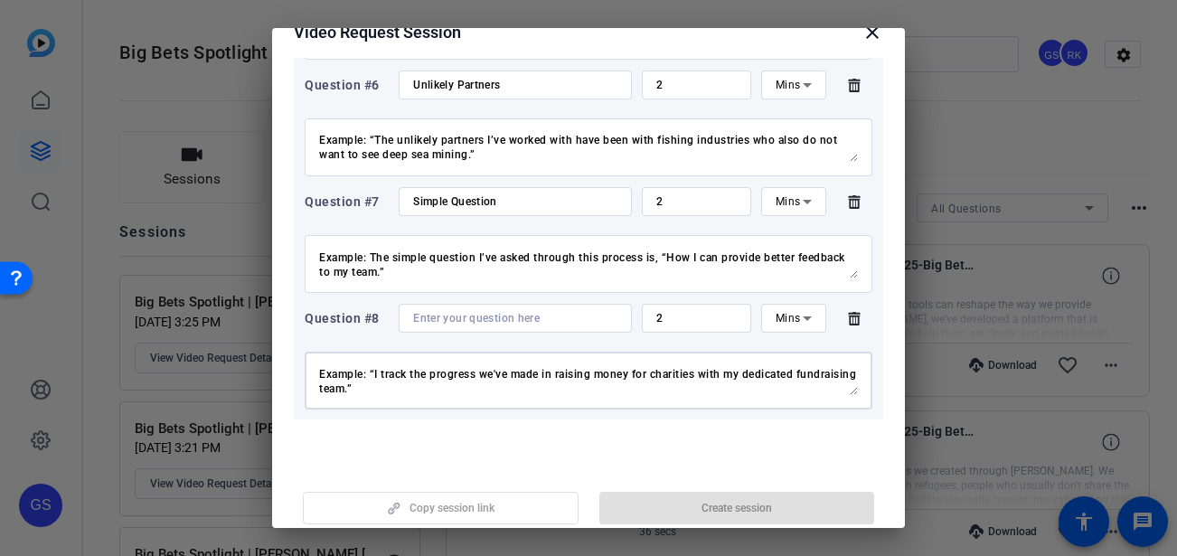
type textarea "I track my research and data by… (How do you track your research/data and use i…"
click at [445, 318] on input at bounding box center [515, 318] width 204 height 14
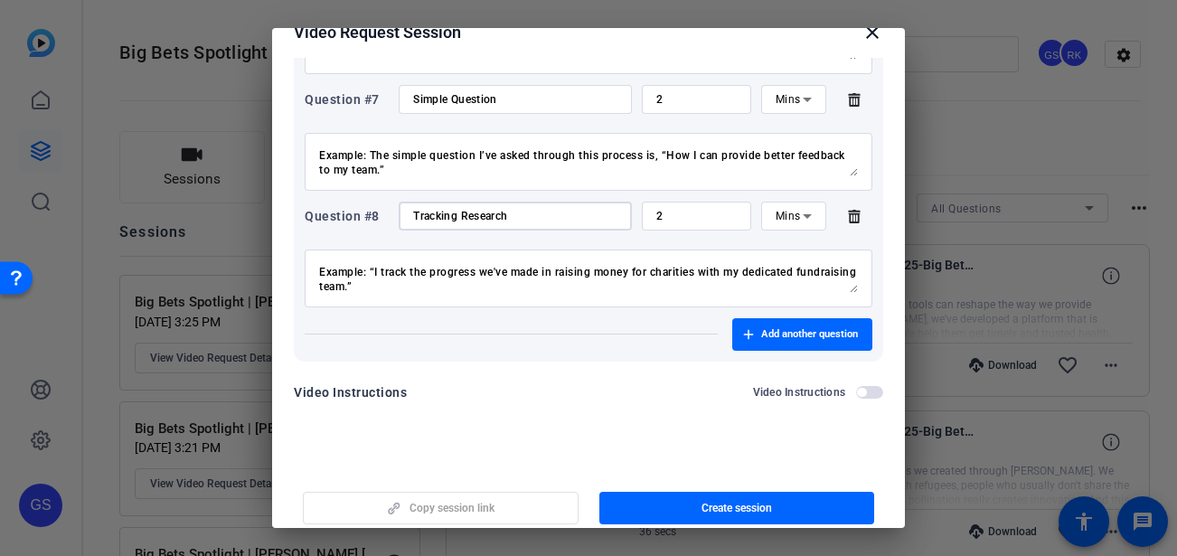
scroll to position [911, 0]
type input "Tracking Research"
click at [796, 339] on span "button" at bounding box center [802, 332] width 140 height 43
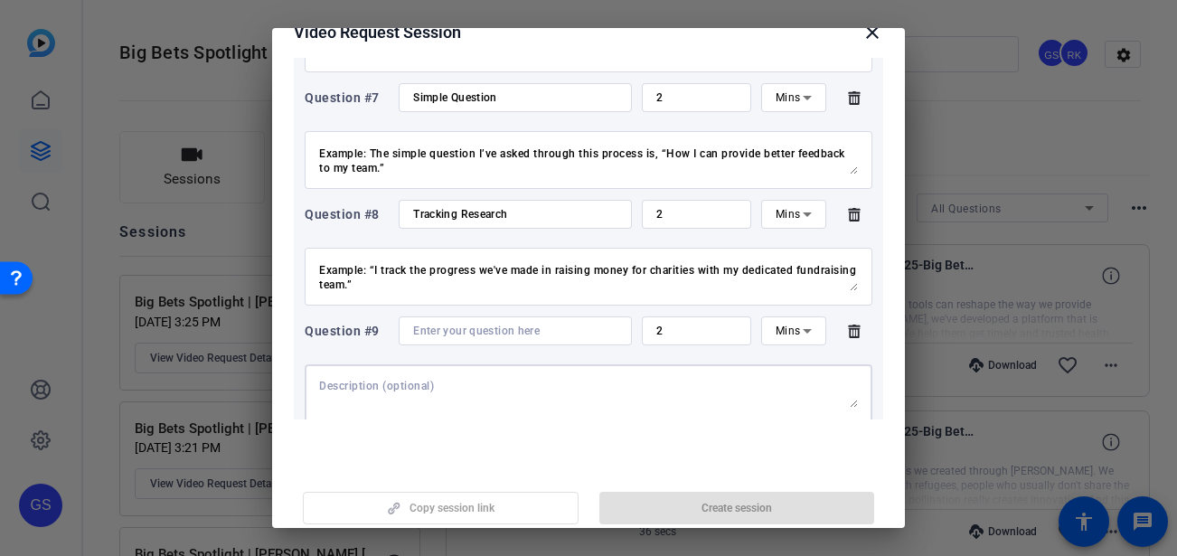
drag, startPoint x: 336, startPoint y: 383, endPoint x: 388, endPoint y: 352, distance: 60.0
click at [337, 383] on textarea at bounding box center [588, 393] width 539 height 29
paste textarea "I am looking for partners in… (Invite collaboration and support.) Example: “I’m…"
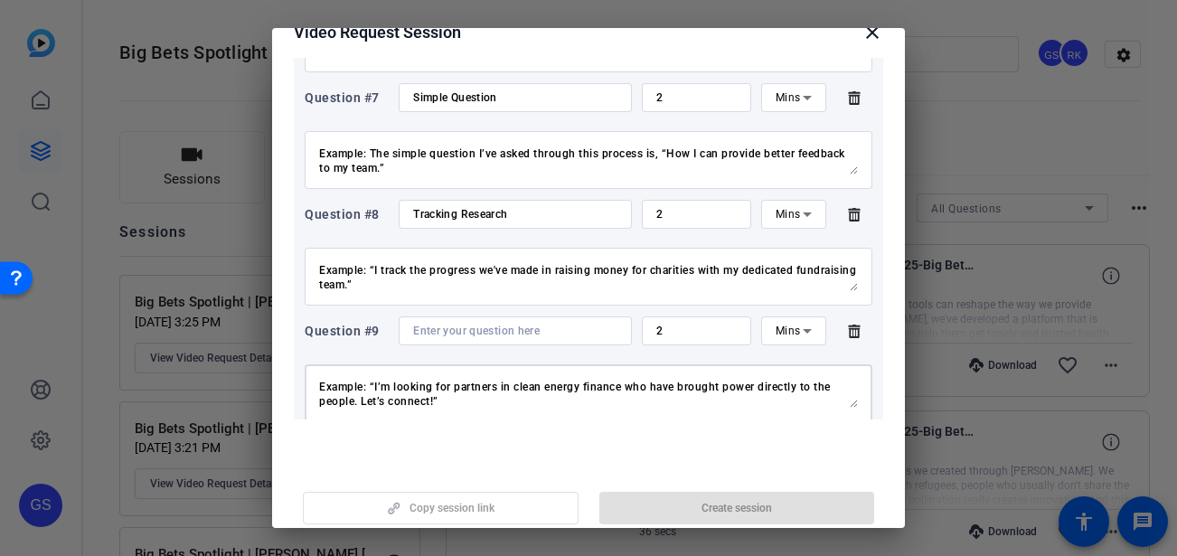
type textarea "I am looking for partners in… (Invite collaboration and support.) Example: “I’m…"
click at [439, 330] on input at bounding box center [515, 331] width 204 height 14
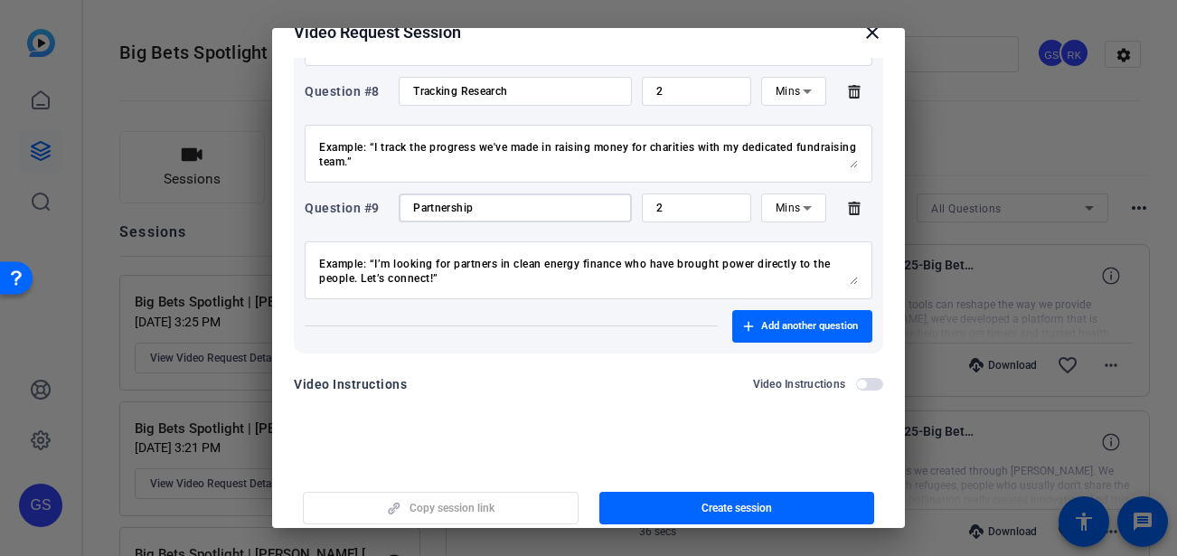
scroll to position [1040, 0]
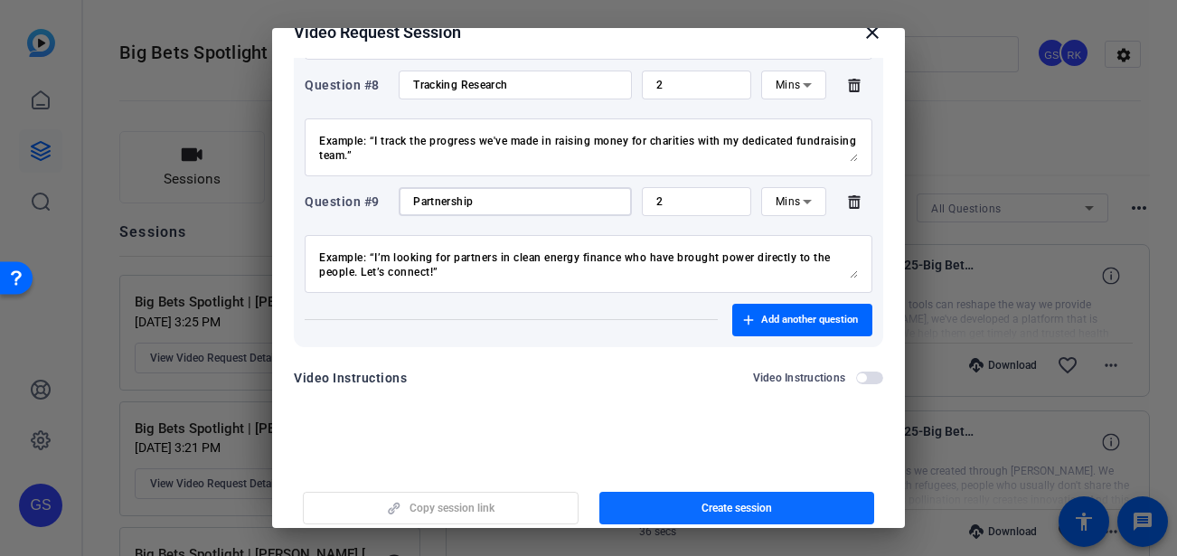
type input "Partnership"
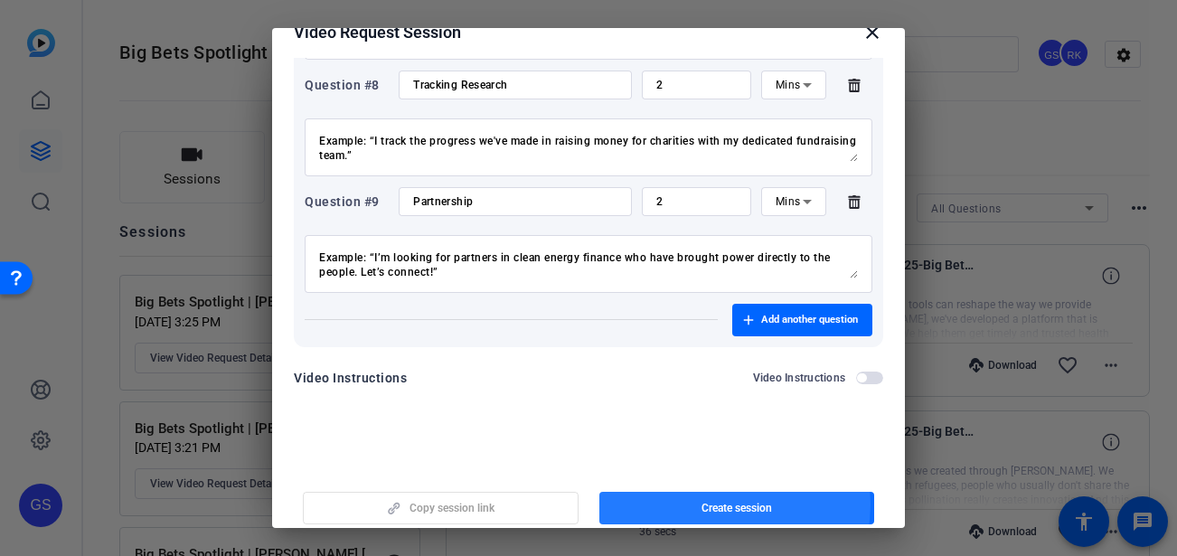
click at [711, 484] on span "Create session" at bounding box center [736, 508] width 70 height 14
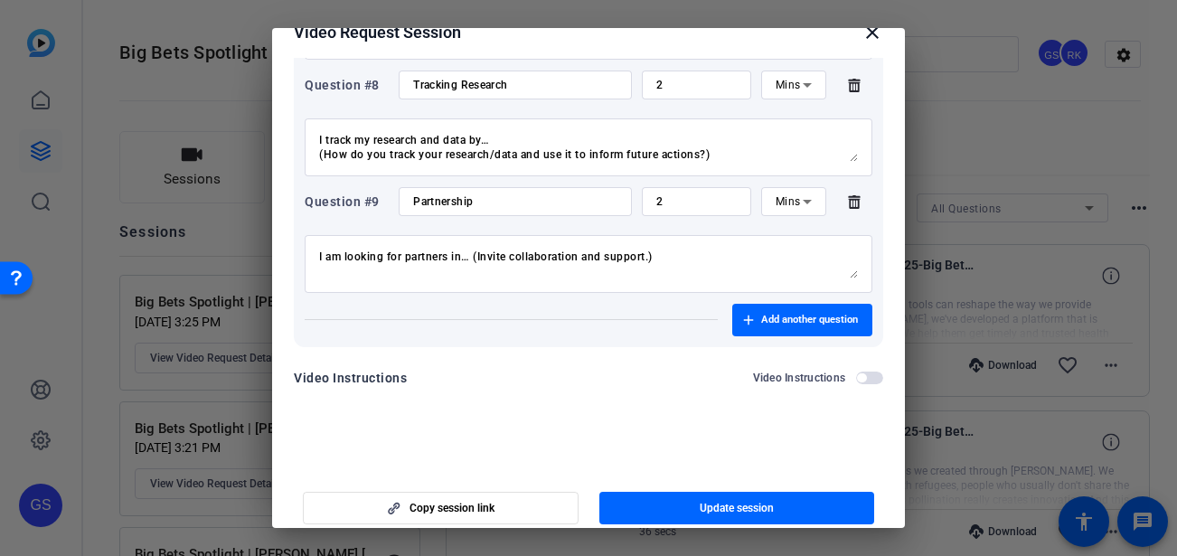
click at [861, 41] on mat-icon "close" at bounding box center [872, 33] width 22 height 22
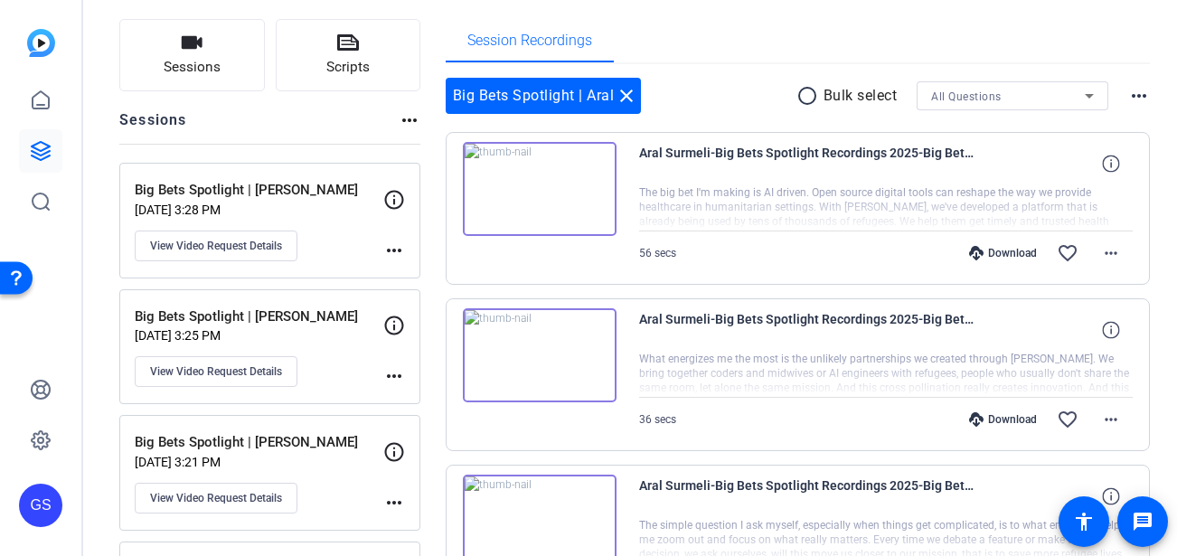
scroll to position [130, 0]
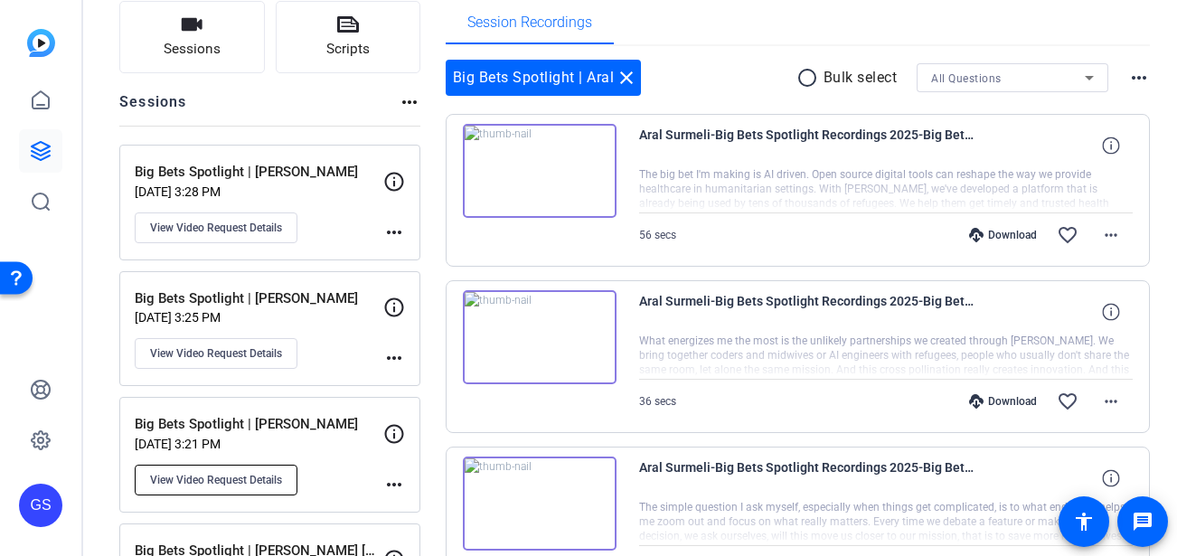
click at [254, 476] on span "View Video Request Details" at bounding box center [216, 480] width 132 height 14
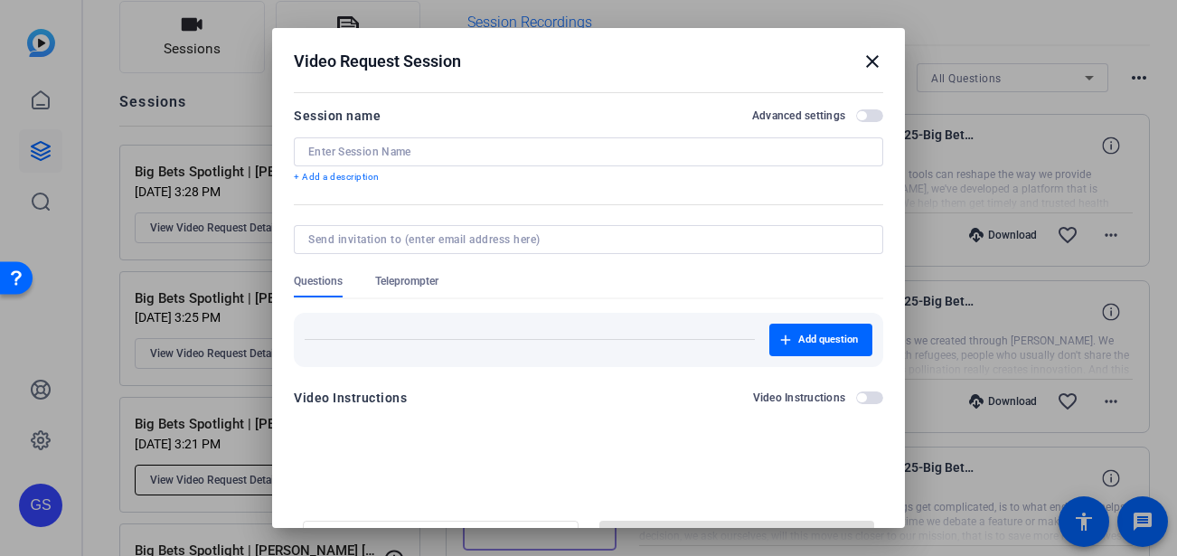
type input "Big Bets Spotlight | [PERSON_NAME]"
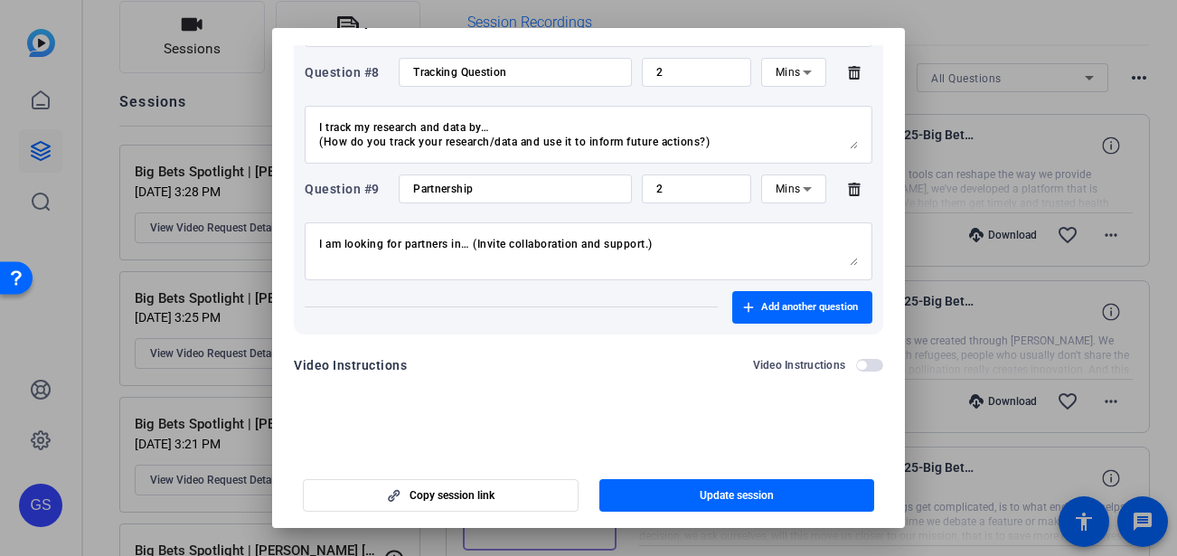
scroll to position [42, 0]
click at [464, 484] on span "Copy session link" at bounding box center [451, 495] width 85 height 14
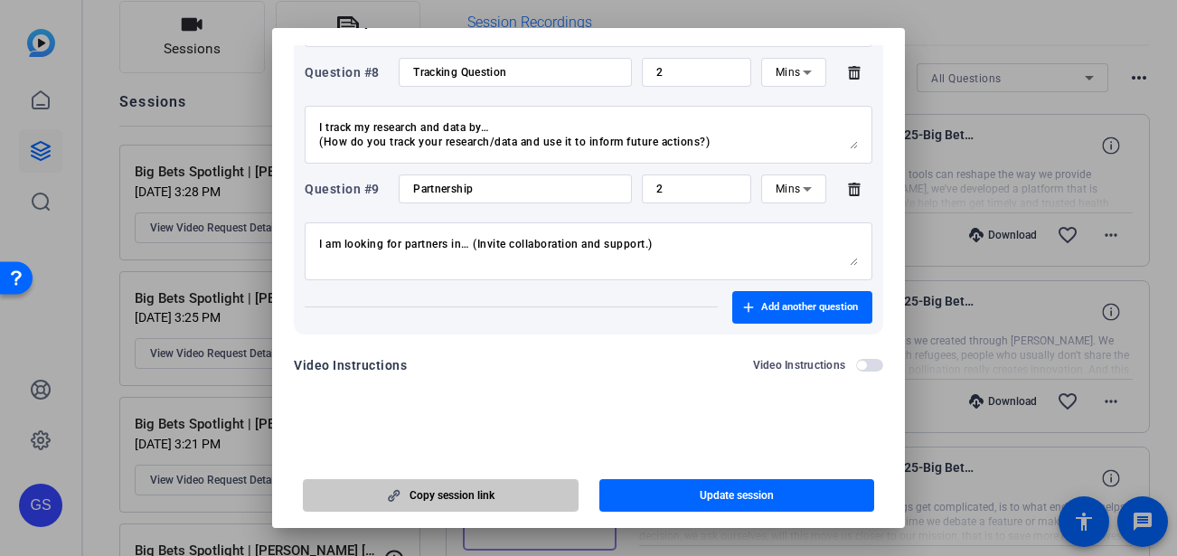
click at [479, 484] on span "button" at bounding box center [441, 495] width 274 height 43
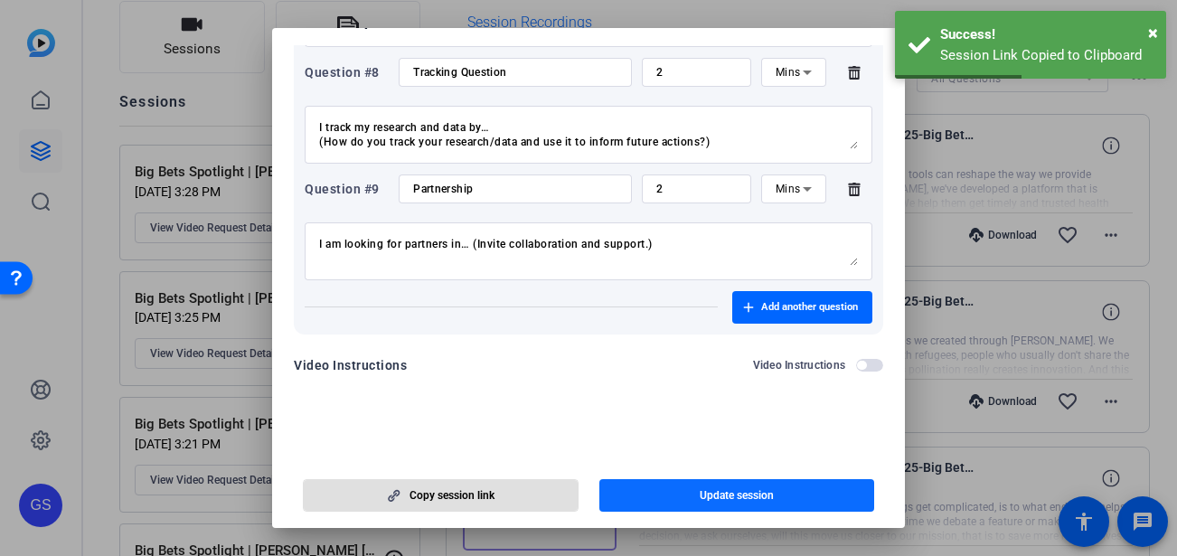
click at [783, 484] on span "button" at bounding box center [737, 495] width 276 height 43
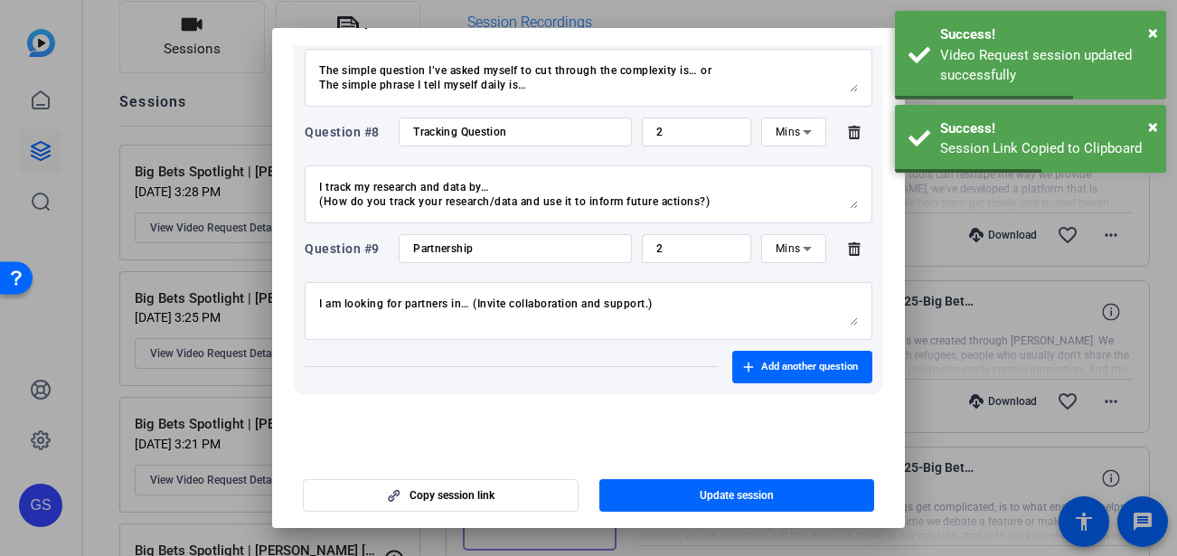
scroll to position [765, 0]
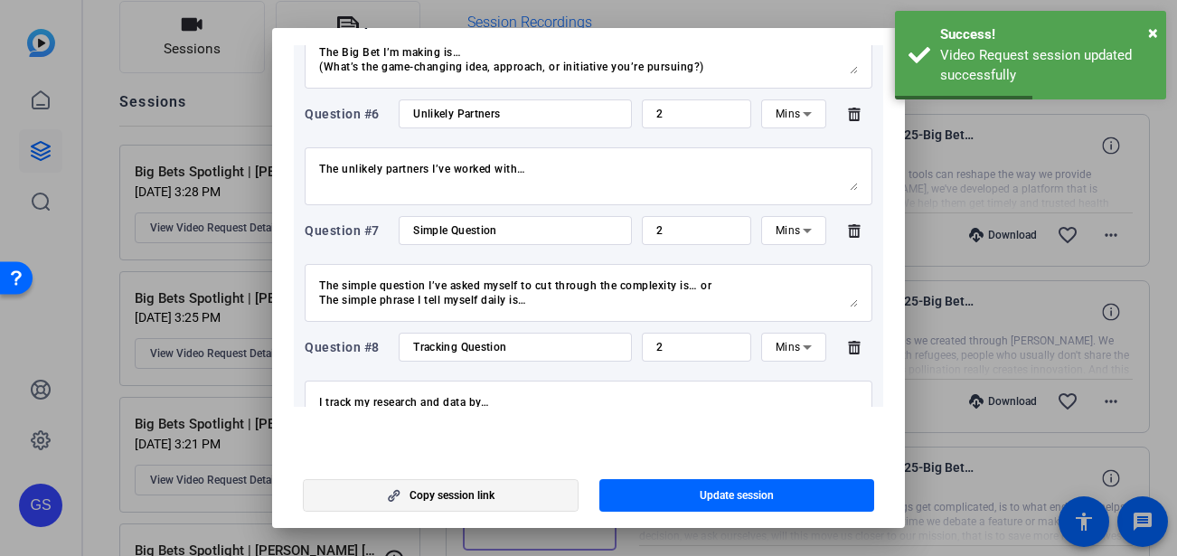
click at [473, 484] on span "button" at bounding box center [441, 495] width 274 height 43
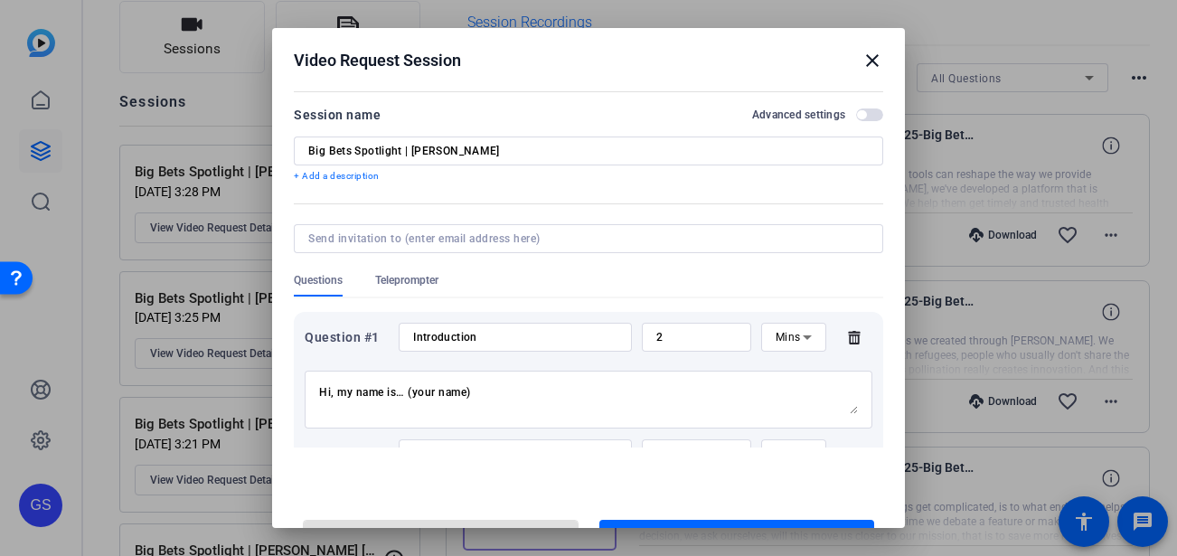
scroll to position [0, 0]
click at [861, 60] on mat-icon "close" at bounding box center [872, 62] width 22 height 22
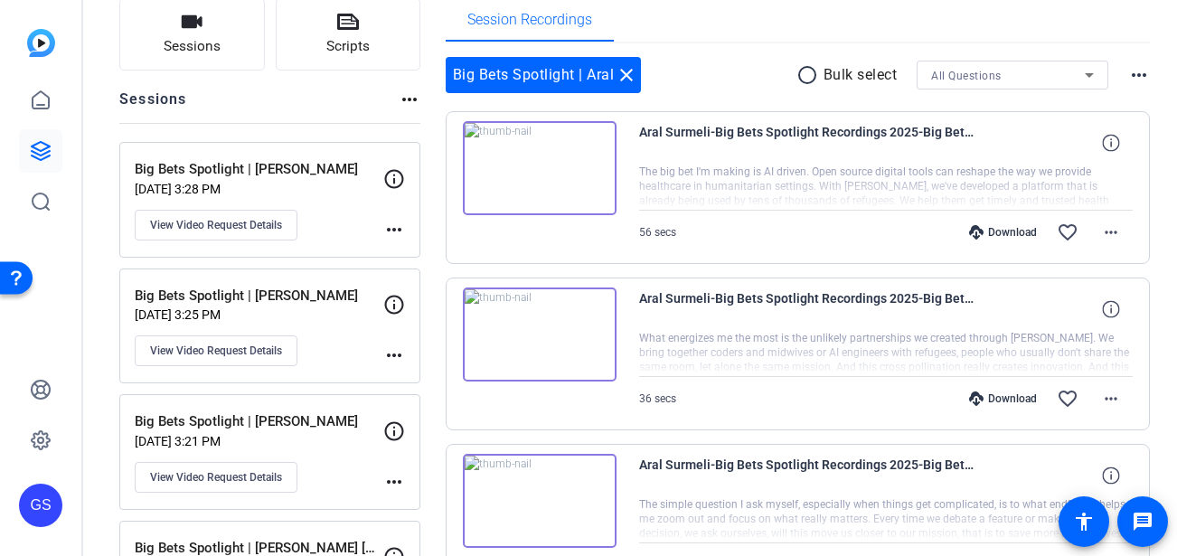
scroll to position [134, 0]
click at [344, 300] on p "Big Bets Spotlight | [PERSON_NAME]" at bounding box center [259, 295] width 249 height 21
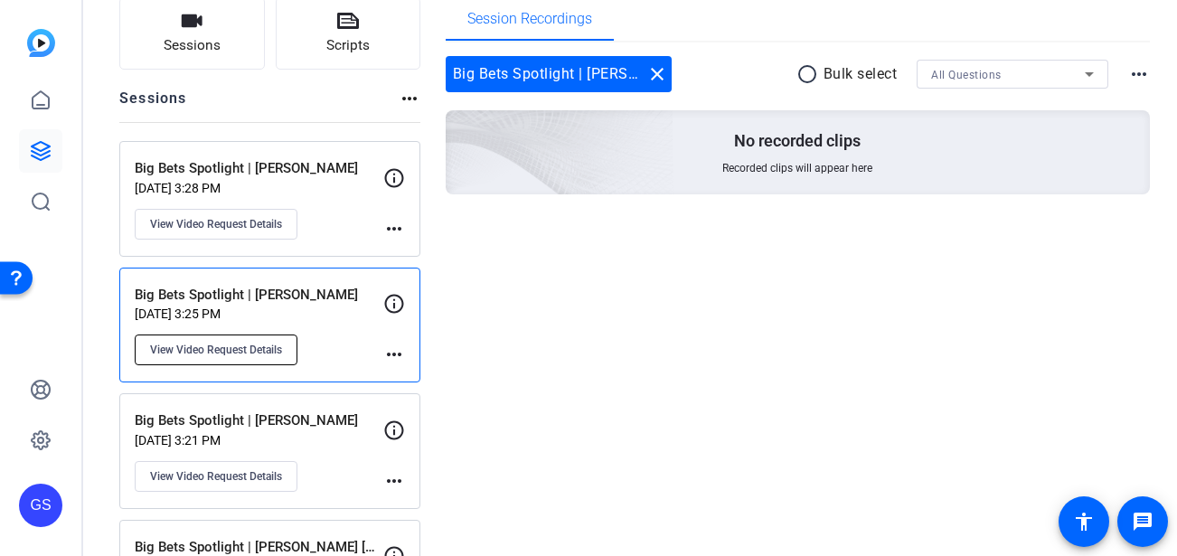
click at [261, 343] on span "View Video Request Details" at bounding box center [216, 350] width 132 height 14
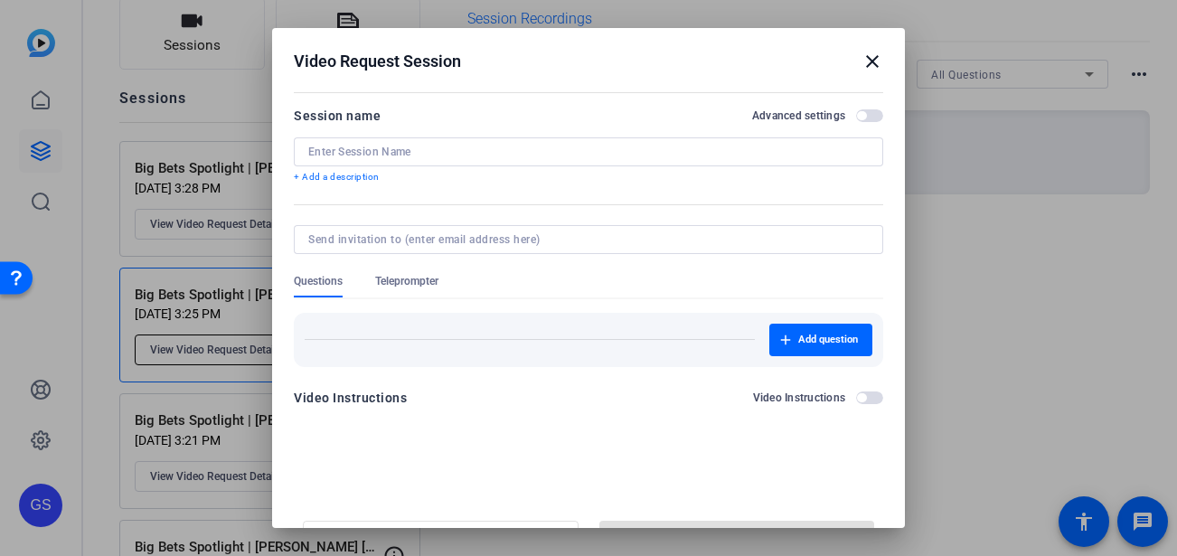
type input "Big Bets Spotlight | [PERSON_NAME]"
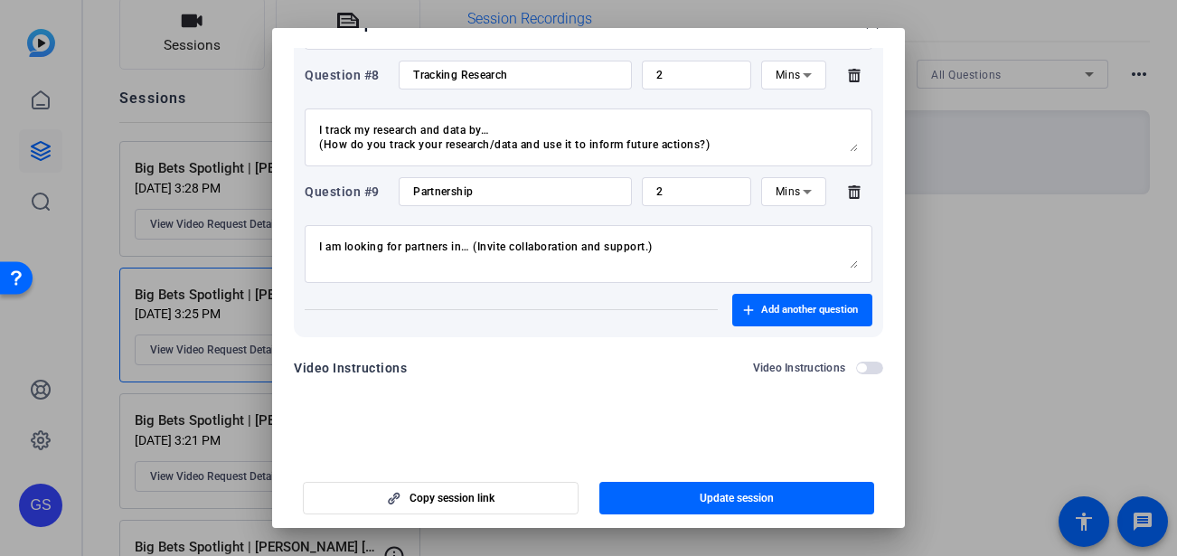
scroll to position [42, 0]
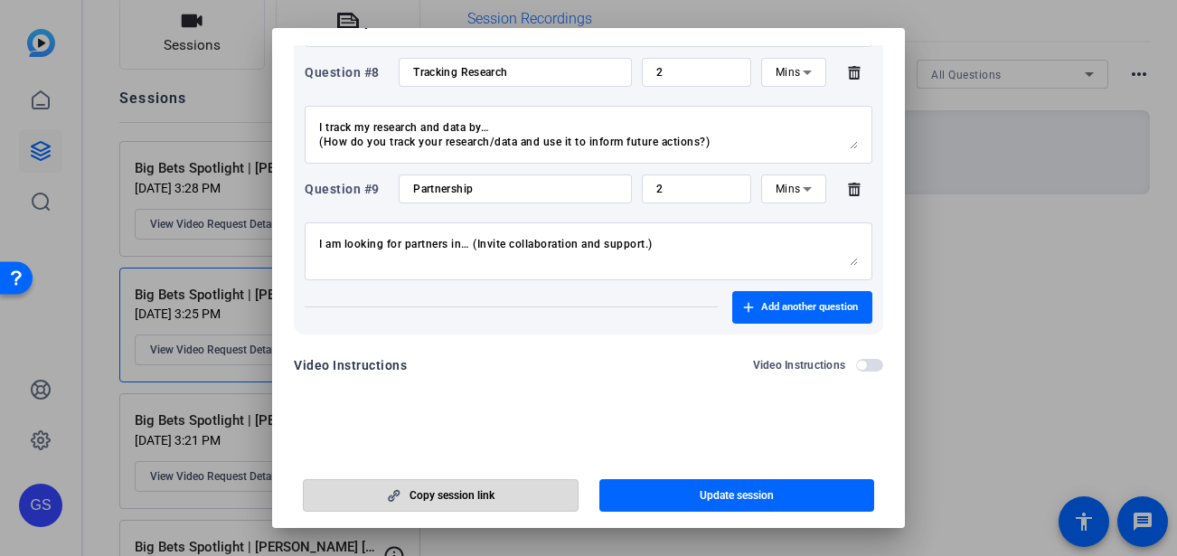
click at [489, 484] on span "button" at bounding box center [441, 495] width 274 height 43
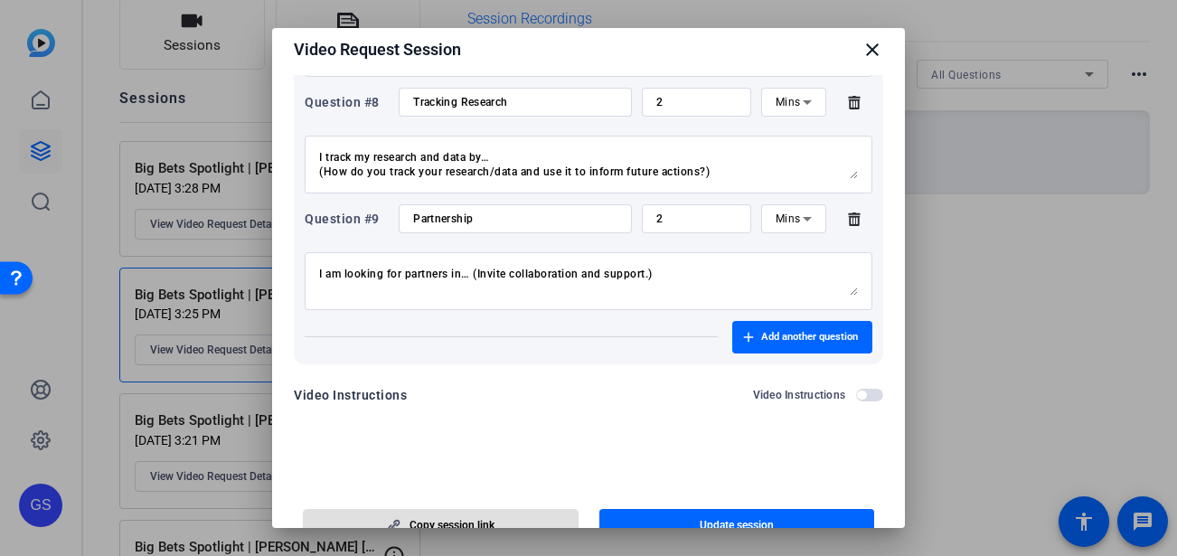
scroll to position [0, 0]
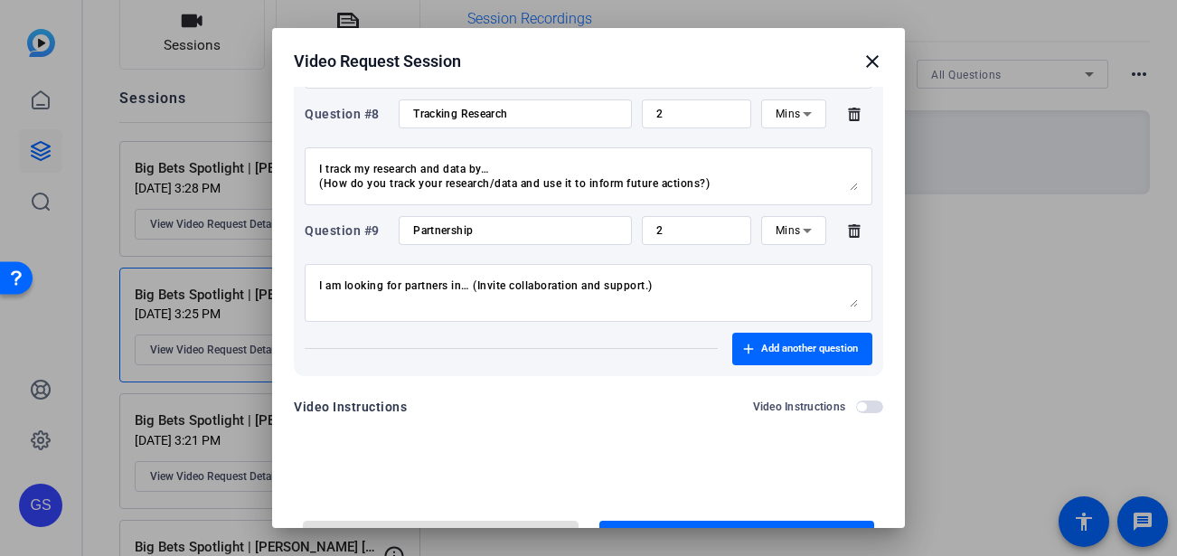
click at [861, 57] on mat-icon "close" at bounding box center [872, 62] width 22 height 22
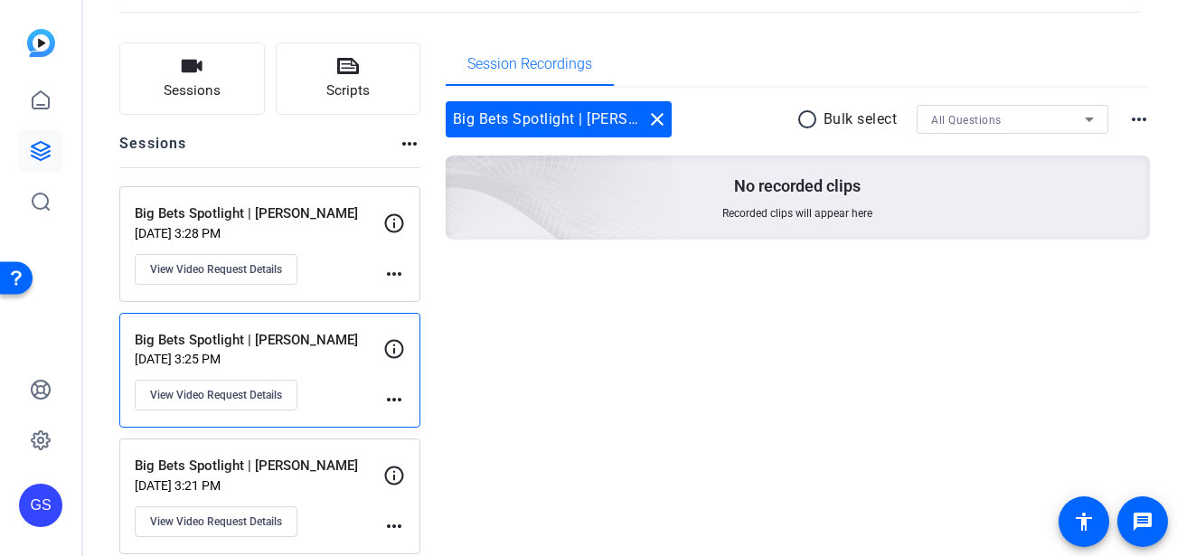
scroll to position [29, 0]
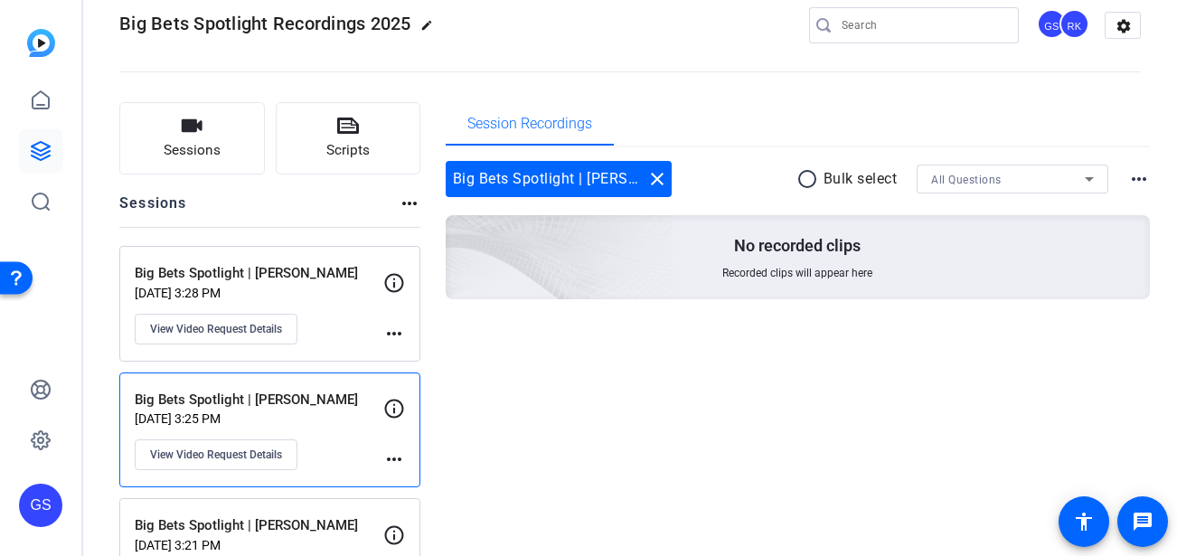
click at [334, 307] on div "Big Bets Spotlight | [PERSON_NAME] [DATE] 3:28 PM View Video Request Details" at bounding box center [259, 303] width 249 height 81
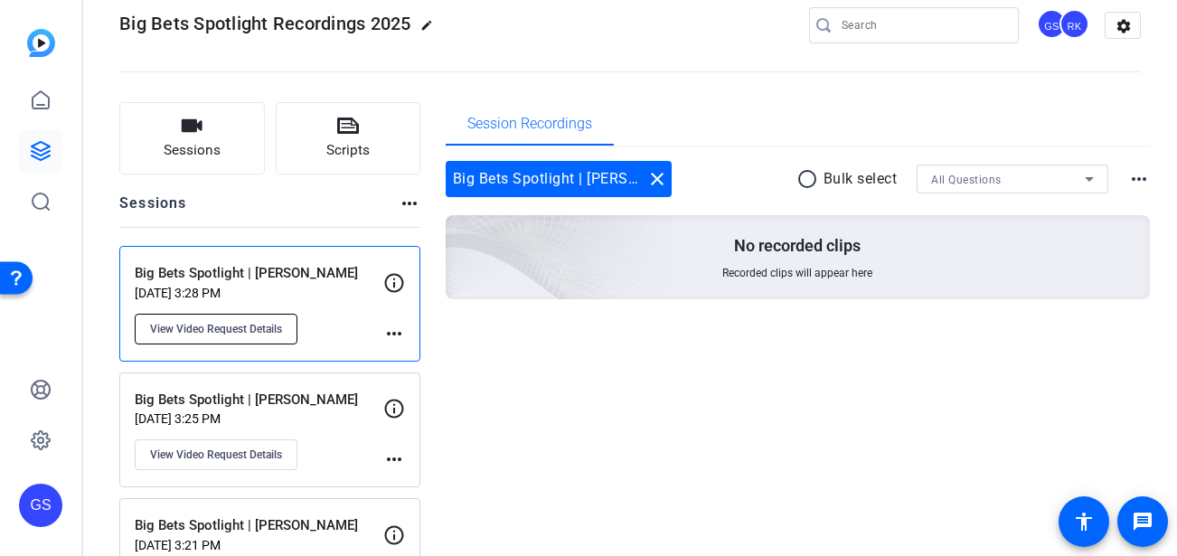
click at [263, 322] on span "View Video Request Details" at bounding box center [216, 329] width 132 height 14
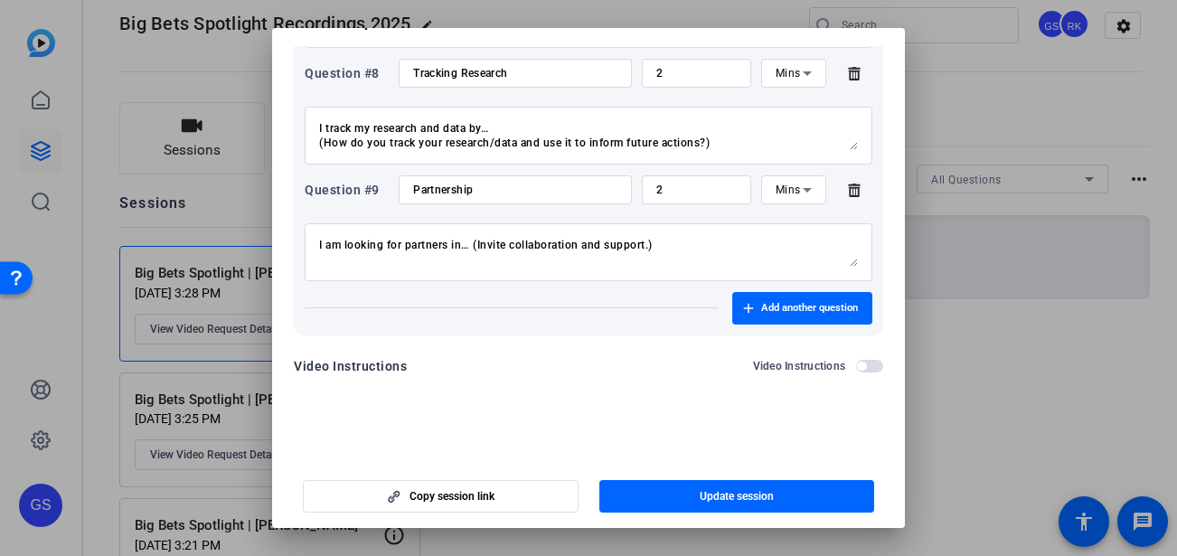
scroll to position [42, 0]
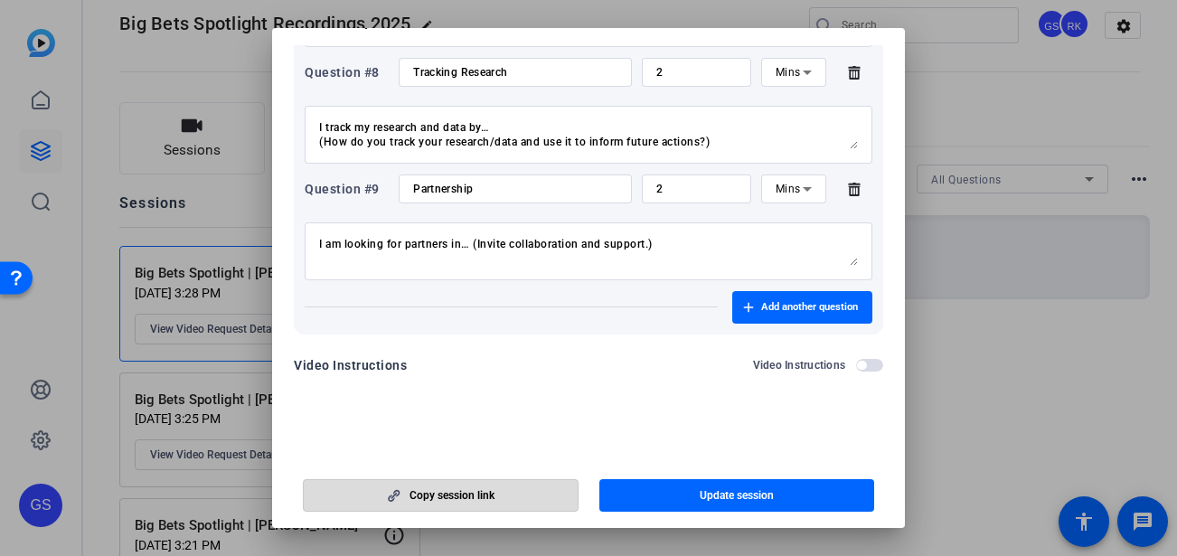
click at [463, 484] on span "Copy session link" at bounding box center [451, 495] width 85 height 14
click at [943, 89] on div at bounding box center [588, 278] width 1177 height 556
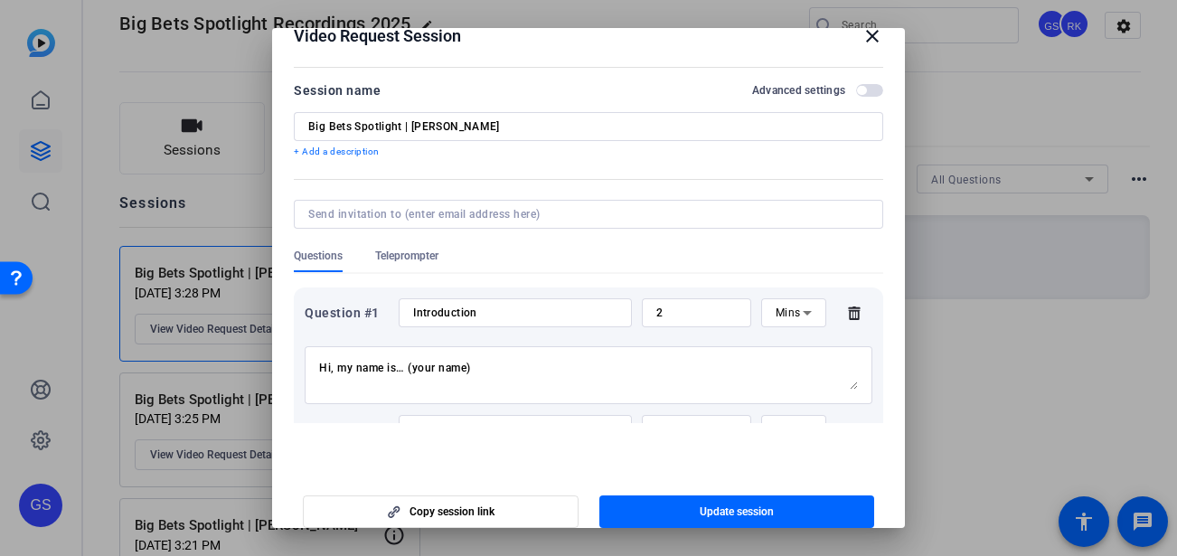
scroll to position [0, 0]
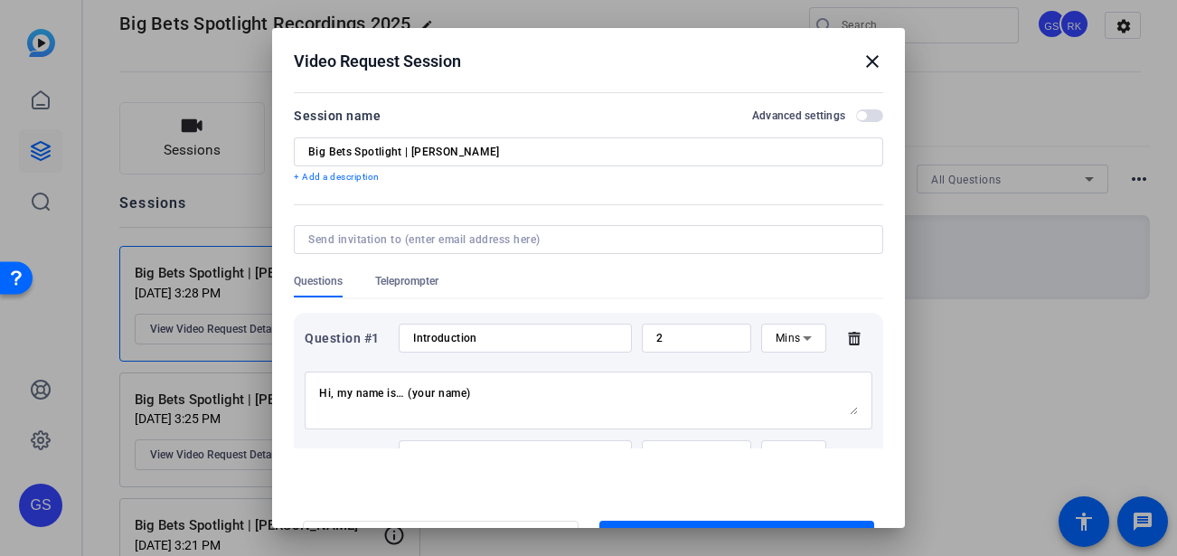
click at [861, 61] on mat-icon "close" at bounding box center [872, 62] width 22 height 22
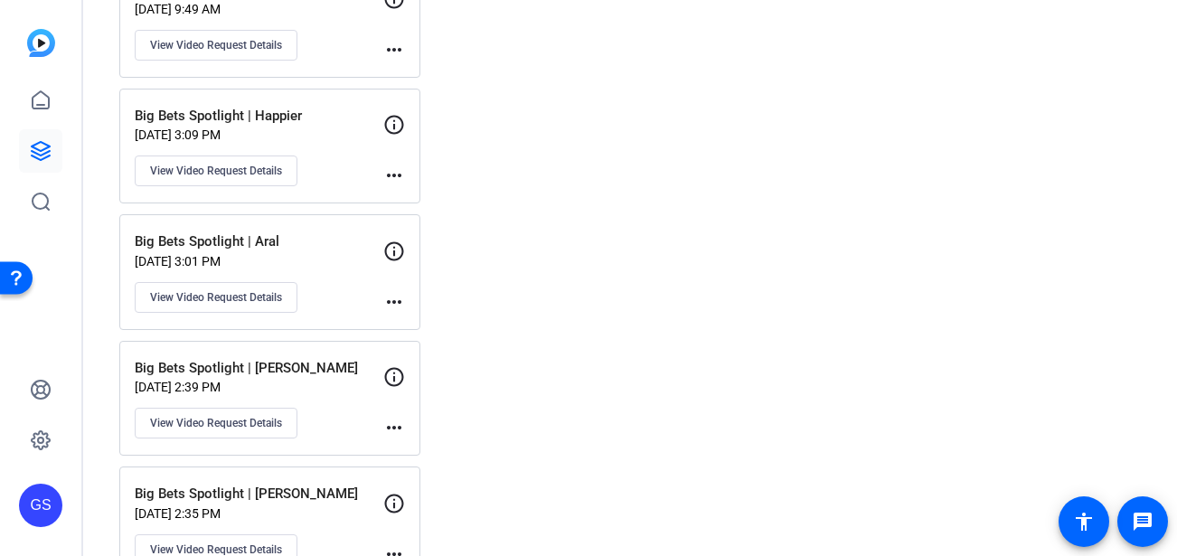
click at [330, 261] on p "[DATE] 3:01 PM" at bounding box center [259, 261] width 249 height 14
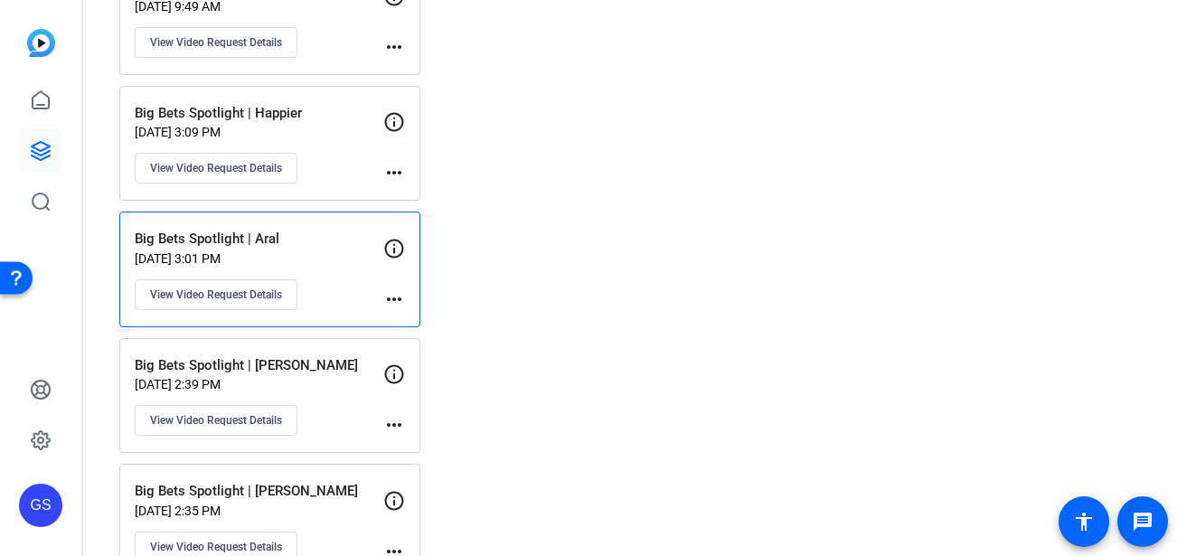
scroll to position [1073, 0]
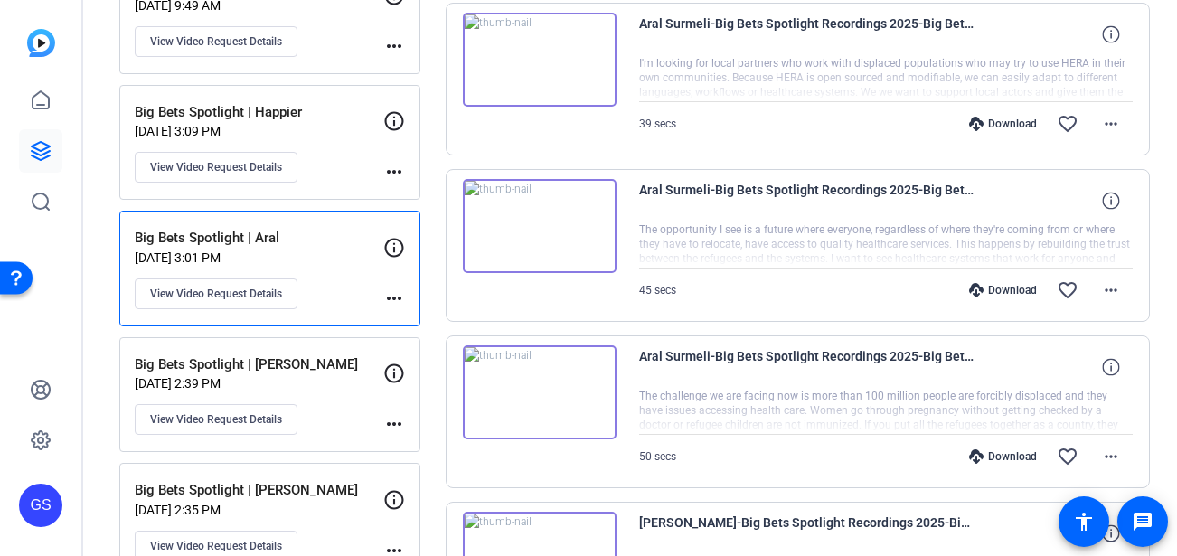
click at [540, 227] on img at bounding box center [540, 226] width 154 height 94
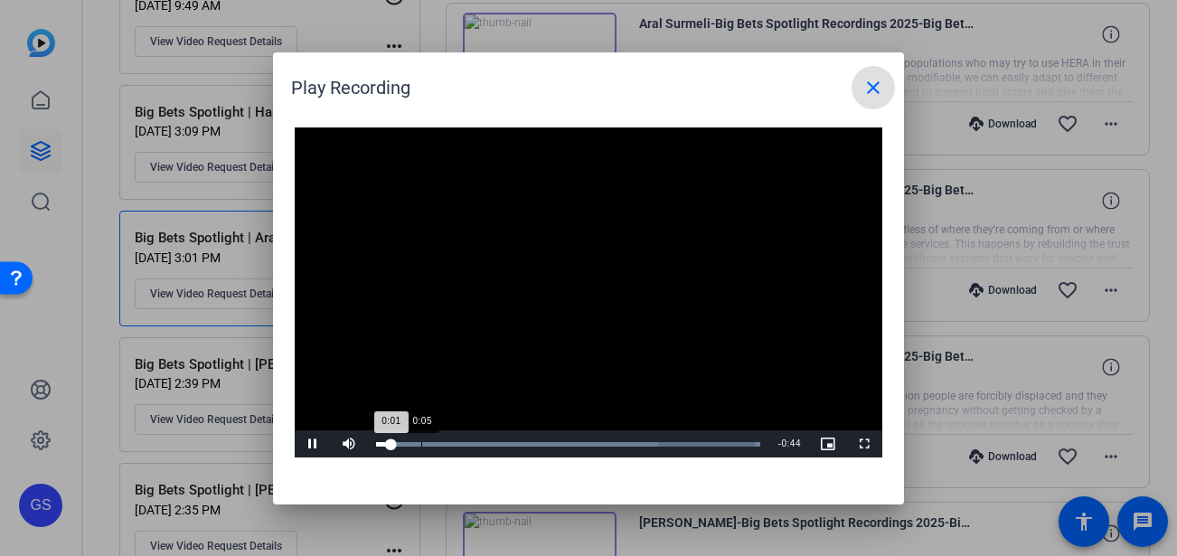
drag, startPoint x: 492, startPoint y: 437, endPoint x: 531, endPoint y: 437, distance: 38.9
click at [530, 437] on div "Loaded : 100.00% 0:05 0:01" at bounding box center [568, 443] width 402 height 27
click at [315, 444] on span "Video Player" at bounding box center [313, 444] width 36 height 0
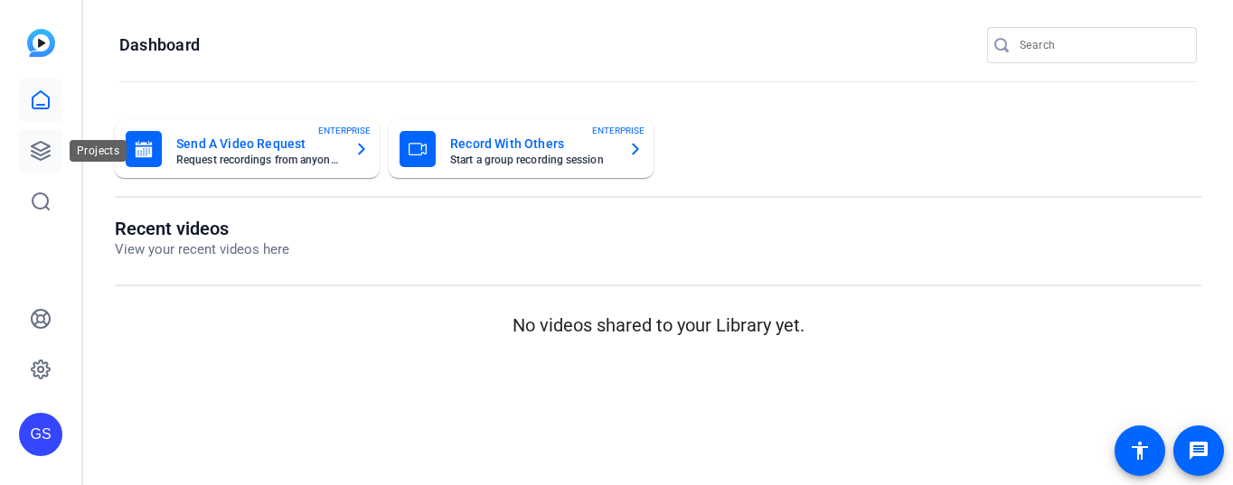
click at [39, 148] on icon at bounding box center [41, 151] width 22 height 22
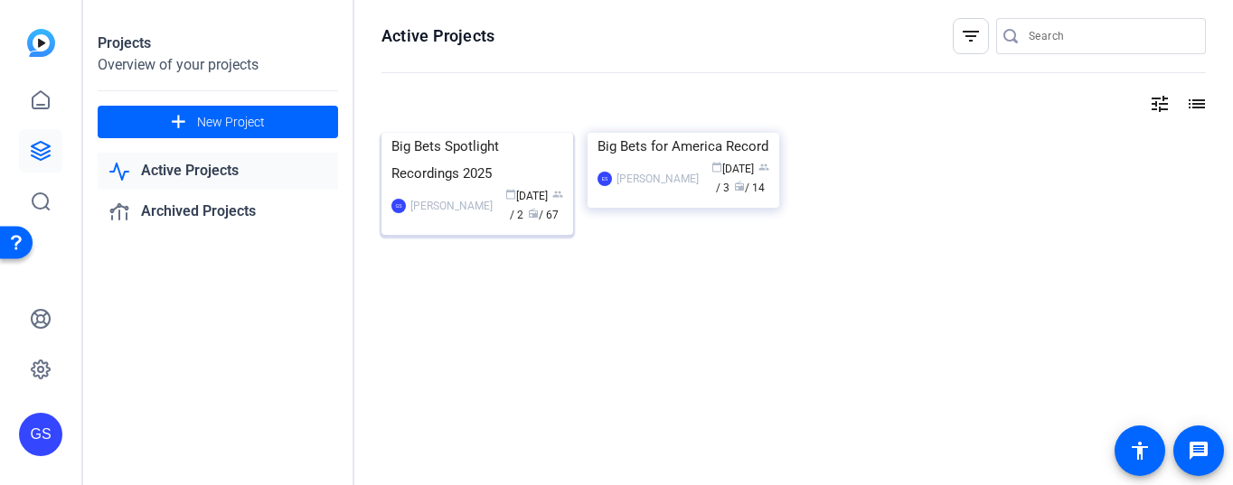
click at [495, 187] on div "Big Bets Spotlight Recordings 2025" at bounding box center [477, 160] width 172 height 54
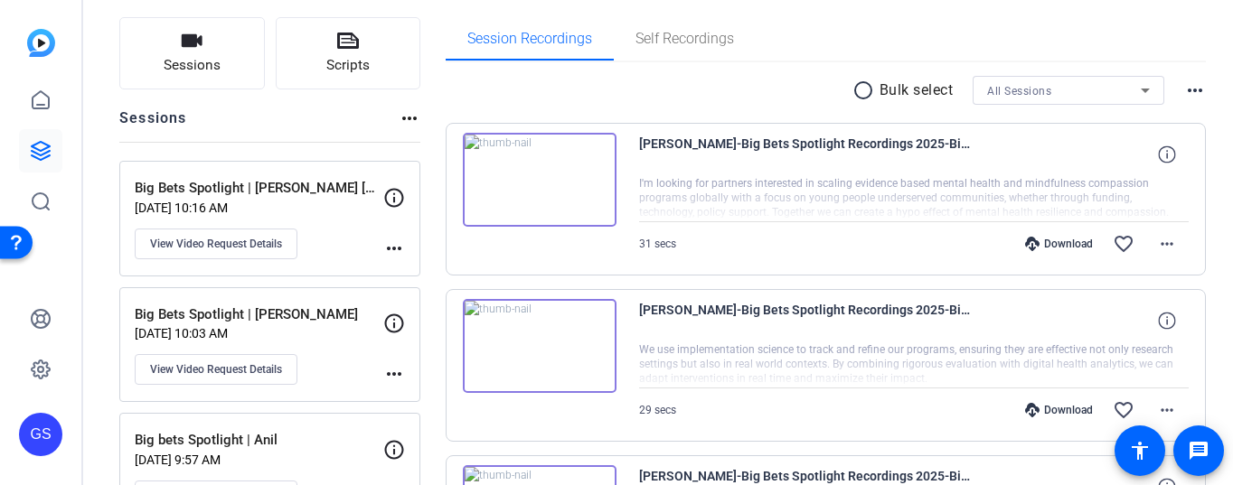
scroll to position [117, 0]
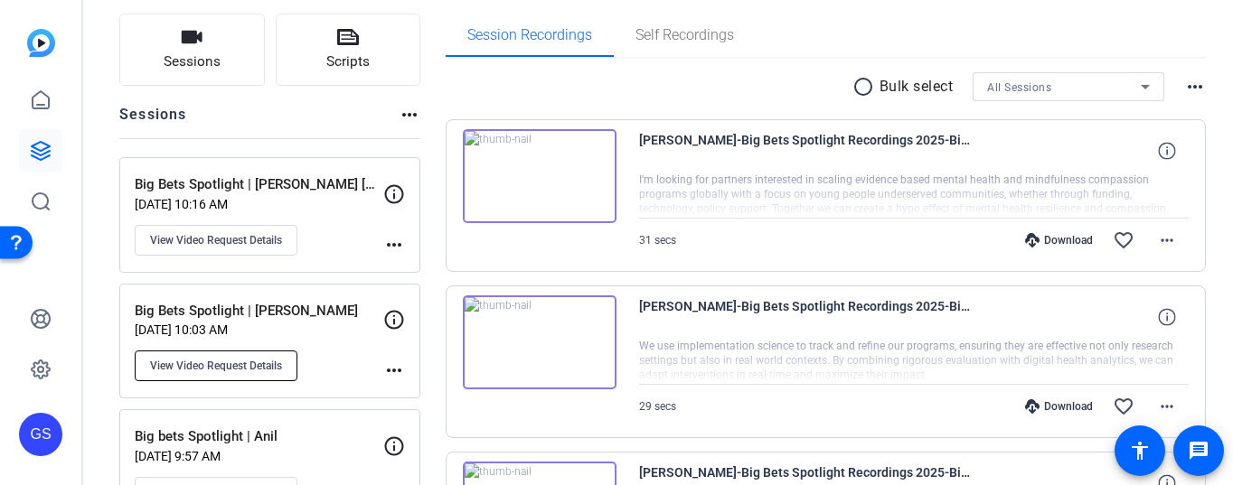
click at [277, 365] on span "View Video Request Details" at bounding box center [216, 366] width 132 height 14
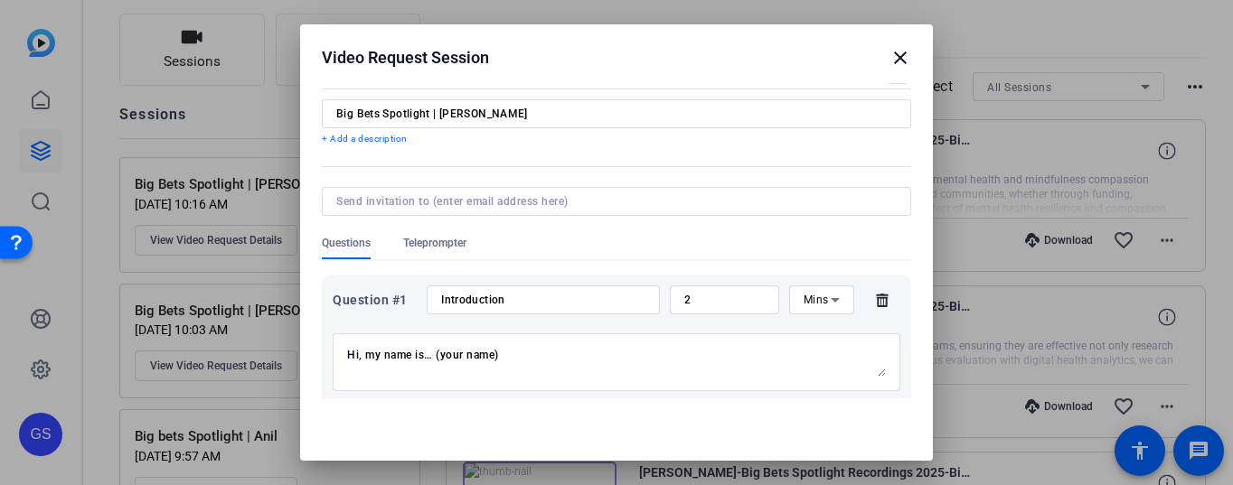
scroll to position [0, 0]
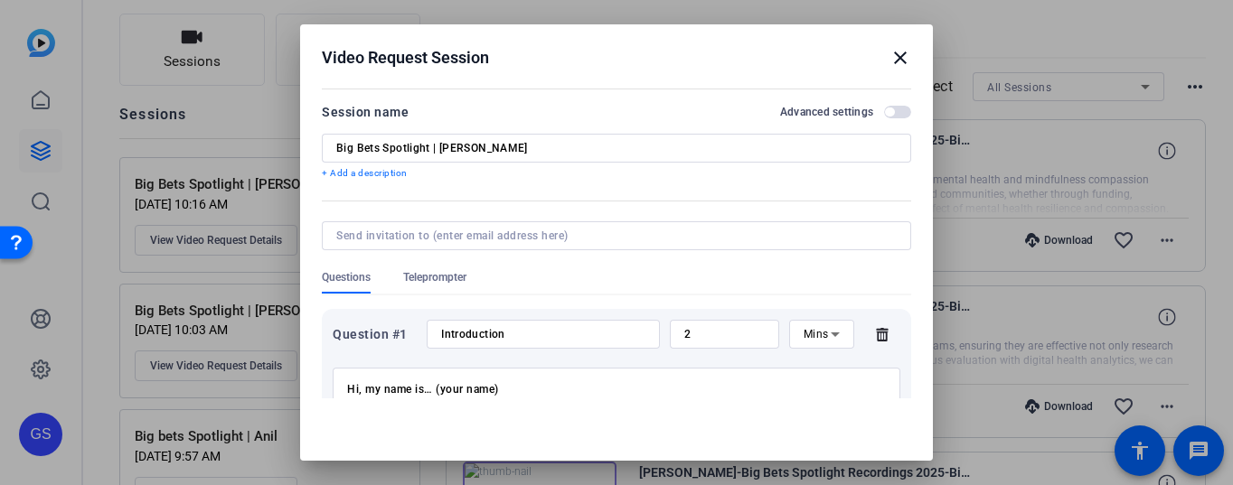
click at [459, 141] on input "Big Bets Spotlight | [PERSON_NAME]" at bounding box center [616, 148] width 560 height 14
click at [458, 153] on input "Big Bets Spotlight | [PERSON_NAME]" at bounding box center [616, 148] width 560 height 14
drag, startPoint x: 474, startPoint y: 148, endPoint x: 441, endPoint y: 149, distance: 33.5
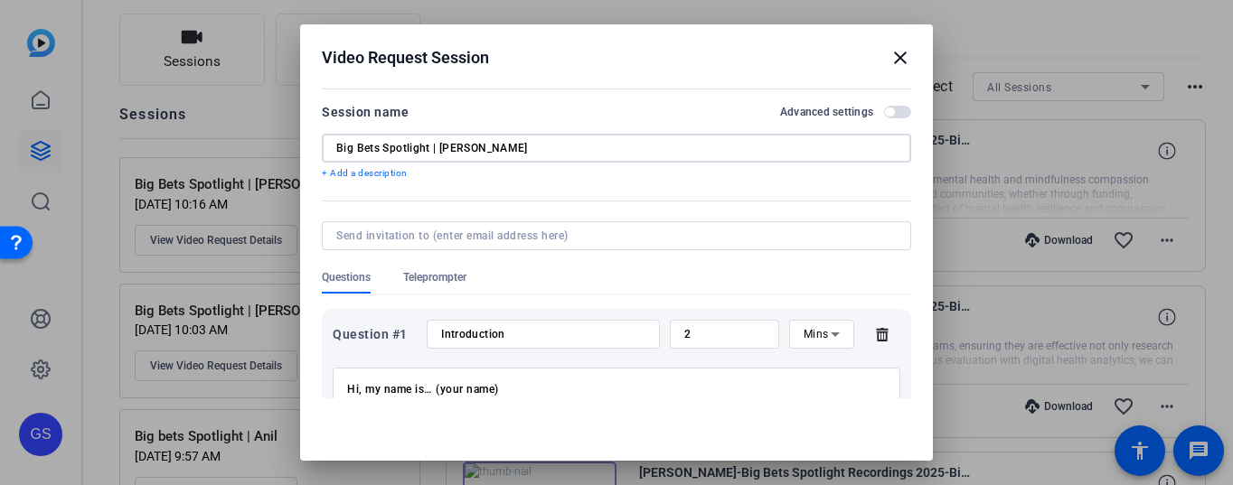
click at [441, 149] on input "Big Bets Spotlight | [PERSON_NAME]" at bounding box center [616, 148] width 560 height 14
type input "Big Bets Spotlight | [PERSON_NAME]"
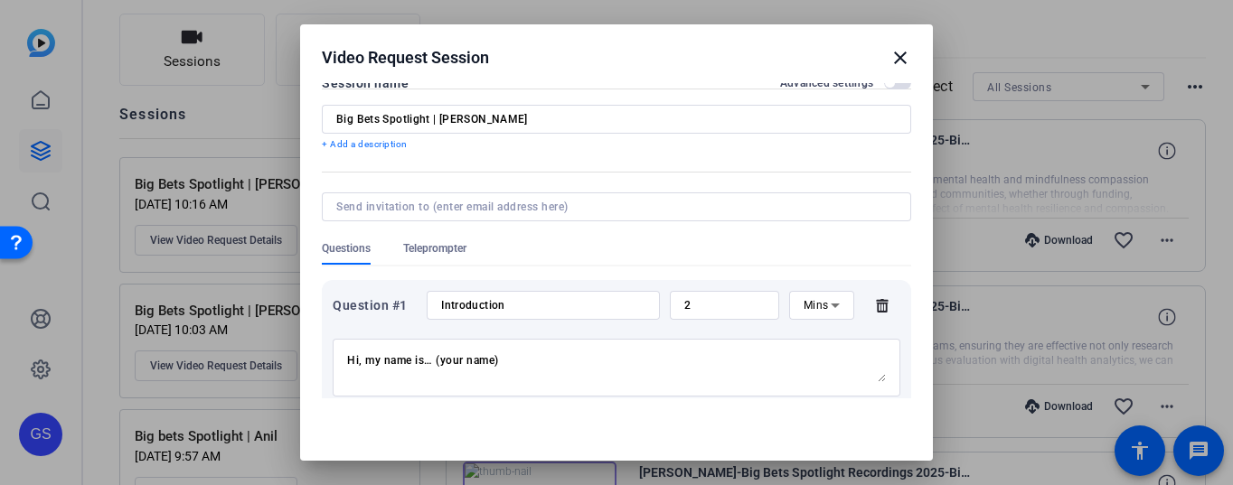
scroll to position [33, 0]
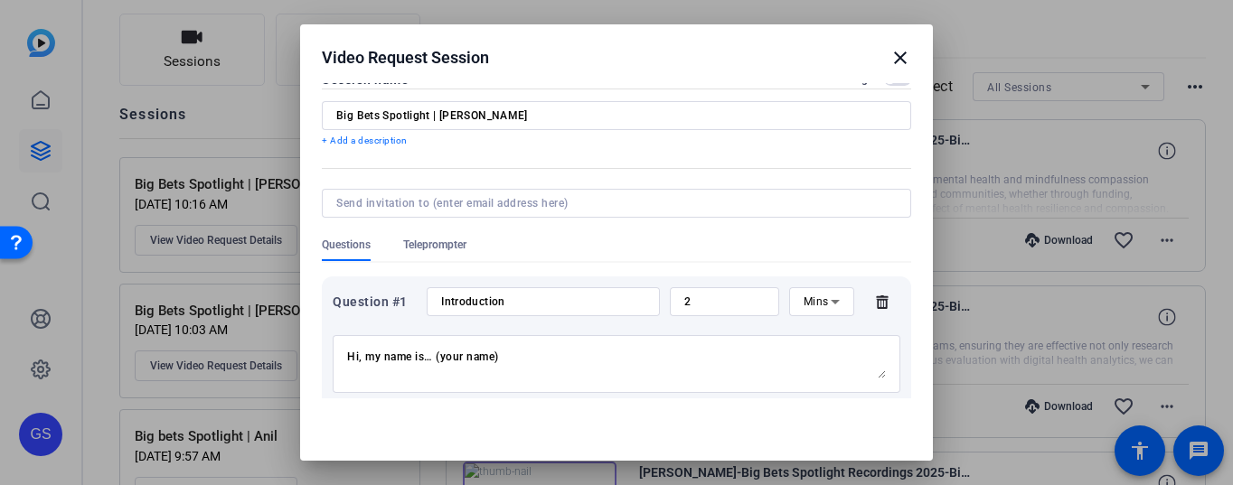
drag, startPoint x: 345, startPoint y: 364, endPoint x: 513, endPoint y: 390, distance: 170.0
click at [513, 390] on div "Hi, my name is… (your name) I’m a… (occupation — eg. Regenerative Farmer) Worki…" at bounding box center [617, 364] width 568 height 58
click at [421, 365] on textarea "Hi, my name is… (your name) I’m a… (occupation — eg. Regenerative Farmer) Worki…" at bounding box center [616, 364] width 539 height 29
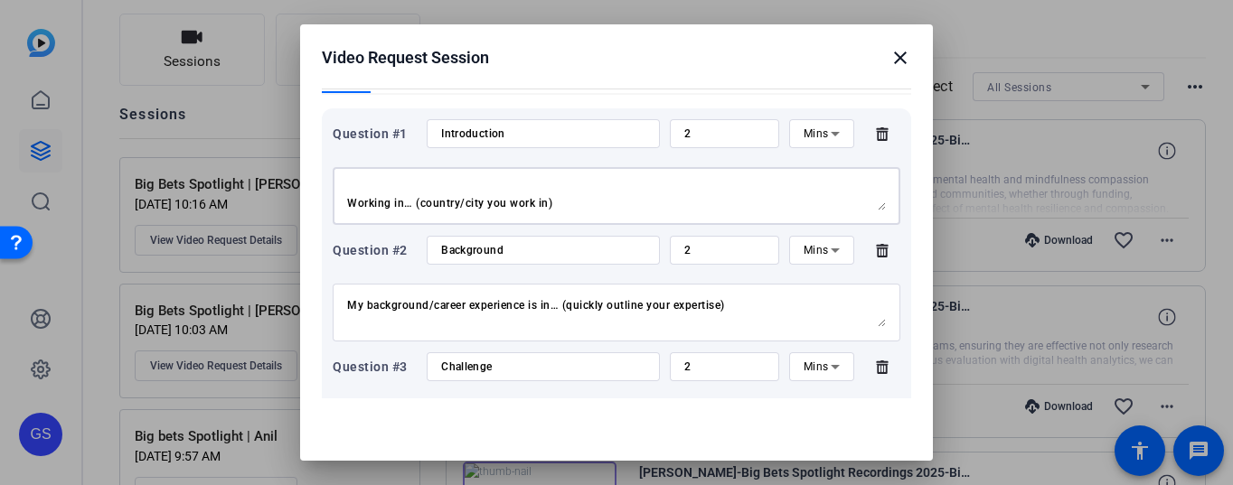
drag, startPoint x: 354, startPoint y: 358, endPoint x: 603, endPoint y: 409, distance: 253.8
click at [603, 409] on openreel-new-create-edit-ugc-session "Video Request Session close Session name Advanced settings Big Bets Spotlight |…" at bounding box center [616, 295] width 633 height 542
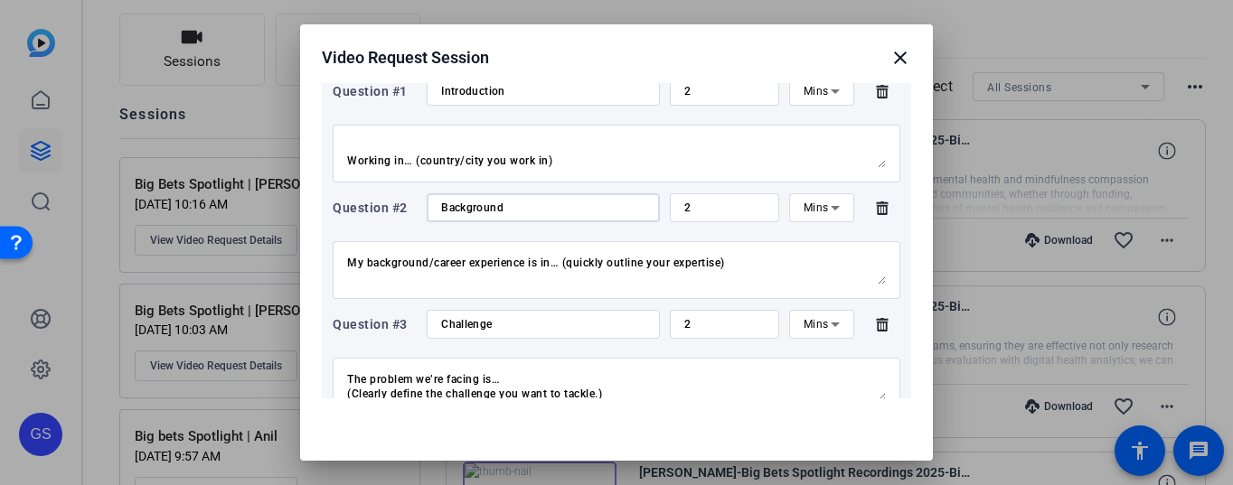
click at [480, 208] on input "Background" at bounding box center [543, 208] width 204 height 14
click at [410, 270] on textarea "My background/career experience is in… (quickly outline your expertise) Example…" at bounding box center [616, 270] width 539 height 29
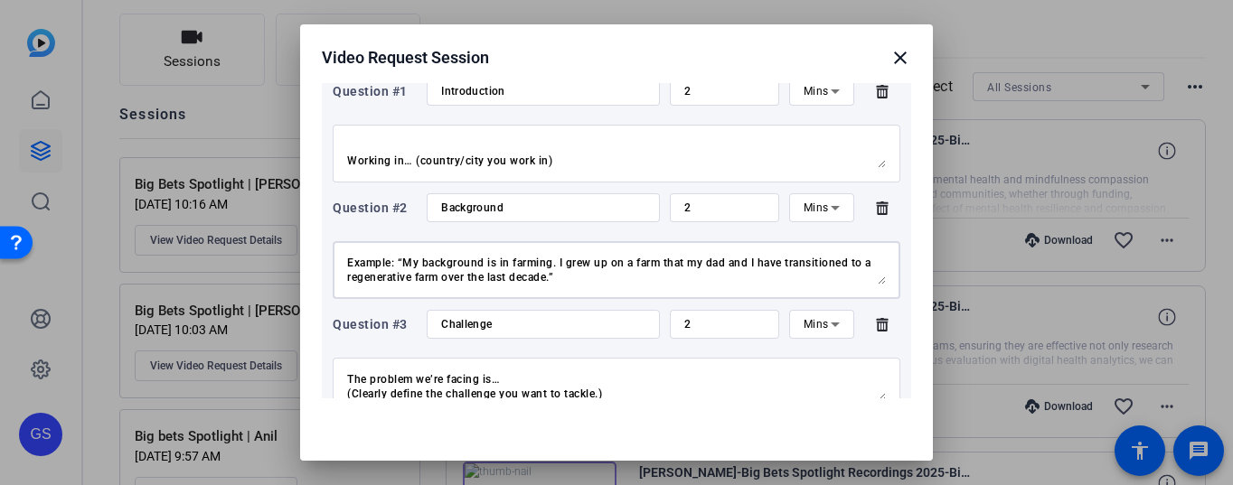
drag, startPoint x: 348, startPoint y: 256, endPoint x: 747, endPoint y: 310, distance: 403.1
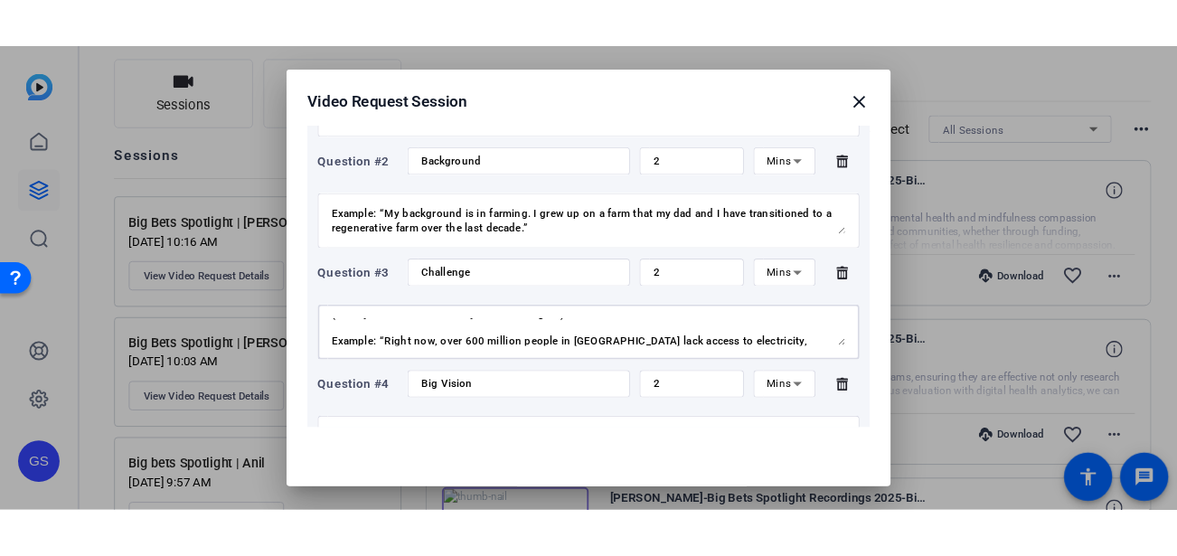
scroll to position [87, 0]
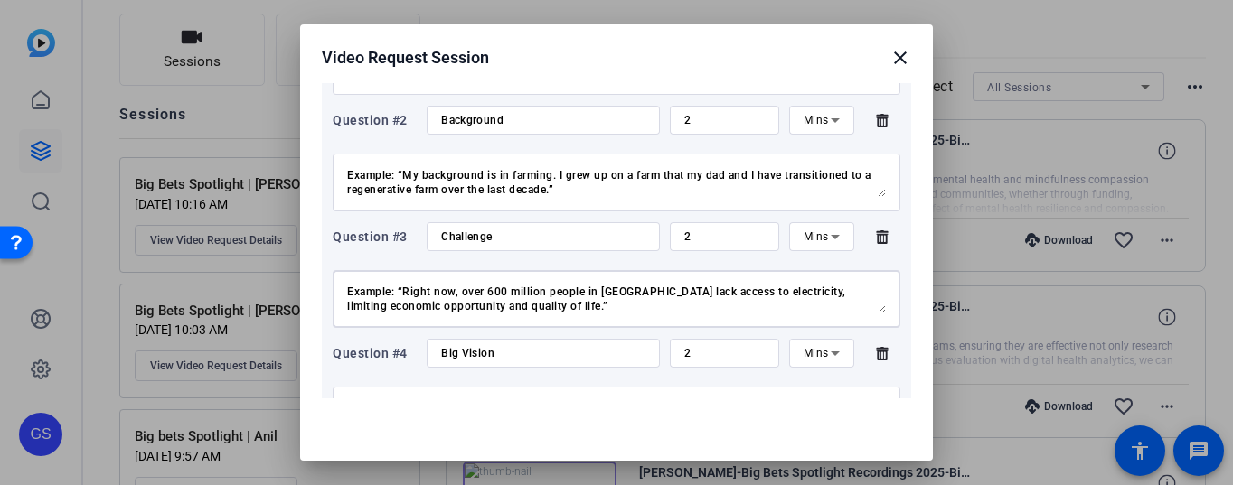
drag, startPoint x: 348, startPoint y: 294, endPoint x: 637, endPoint y: 326, distance: 291.0
click at [637, 326] on div "The problem we’re facing is… (Clearly define the challenge you want to tackle.)…" at bounding box center [616, 299] width 539 height 58
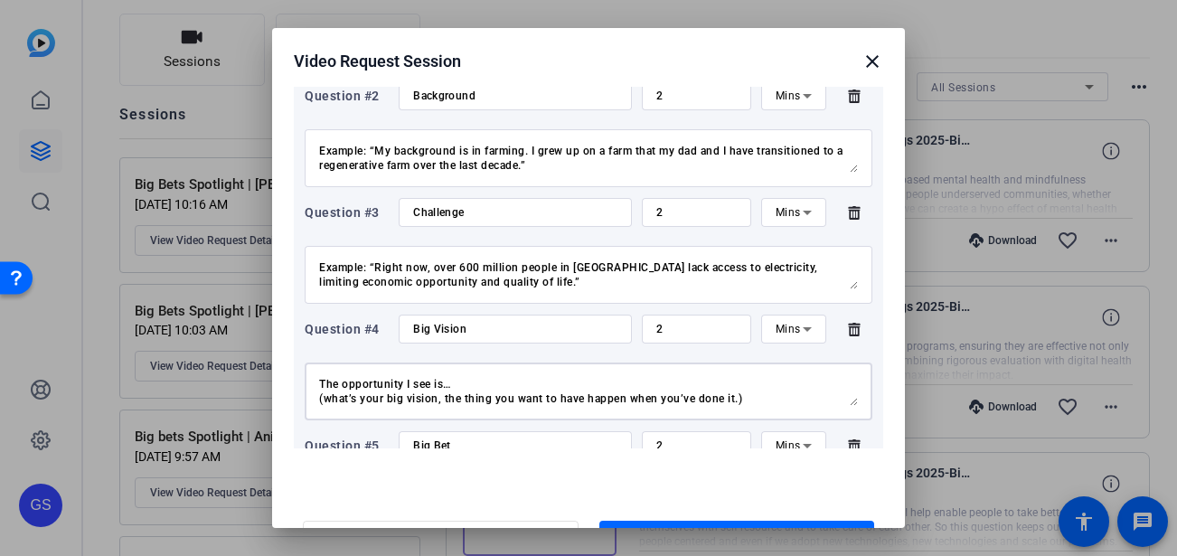
scroll to position [43, 0]
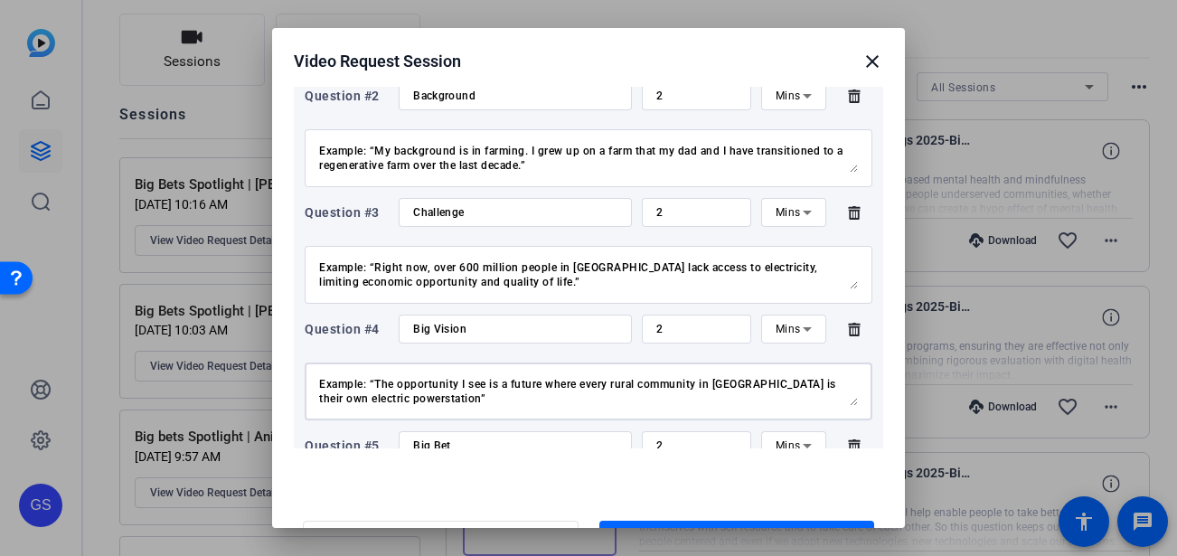
drag, startPoint x: 320, startPoint y: 380, endPoint x: 653, endPoint y: 417, distance: 335.5
click at [653, 417] on div "The opportunity I see is… (what’s your big vision, the thing you want to have h…" at bounding box center [588, 391] width 539 height 58
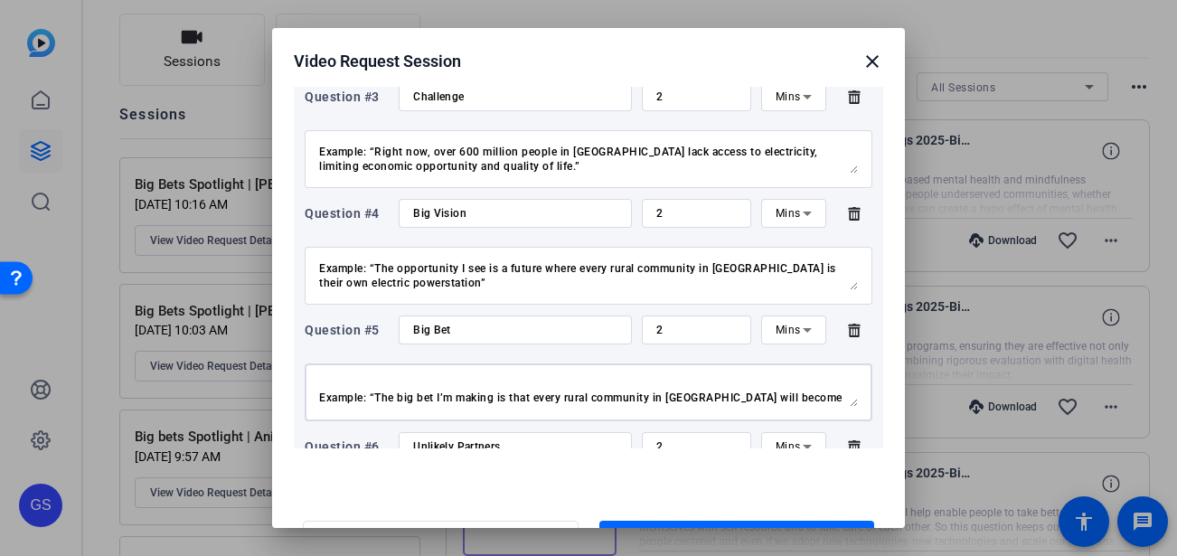
scroll to position [87, 0]
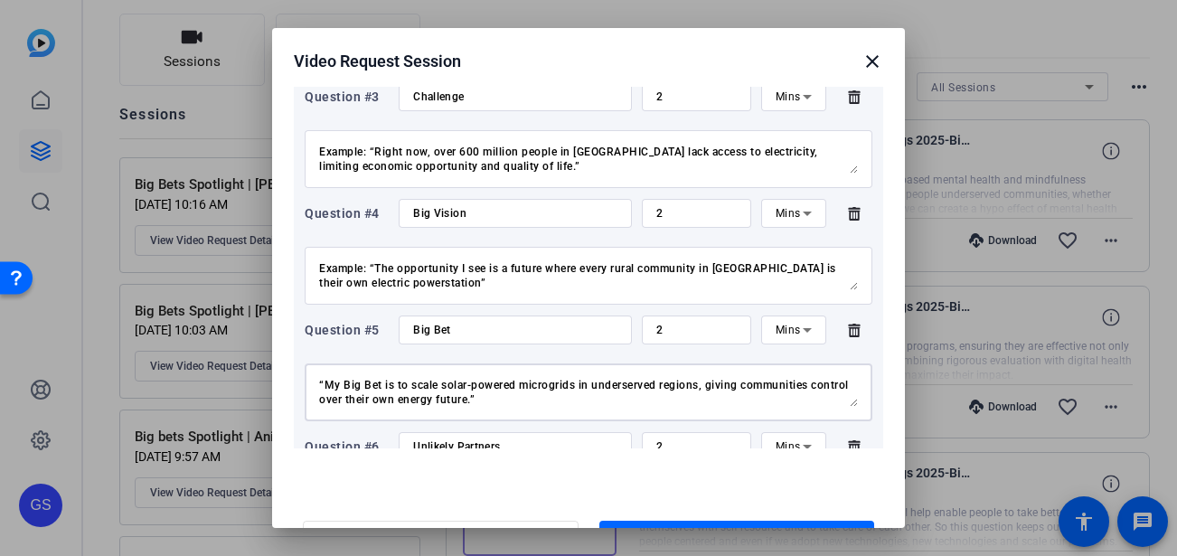
drag, startPoint x: 319, startPoint y: 387, endPoint x: 738, endPoint y: 412, distance: 420.1
click at [738, 412] on div "The Big Bet I’m making is… (What’s the game-changing idea, approach, or initiat…" at bounding box center [588, 392] width 539 height 58
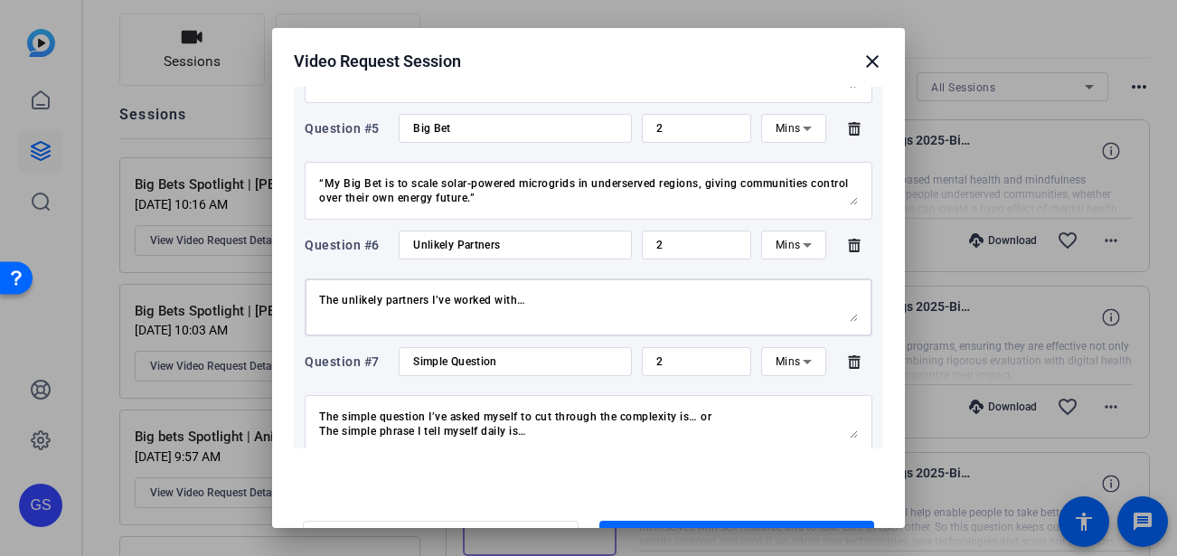
scroll to position [29, 0]
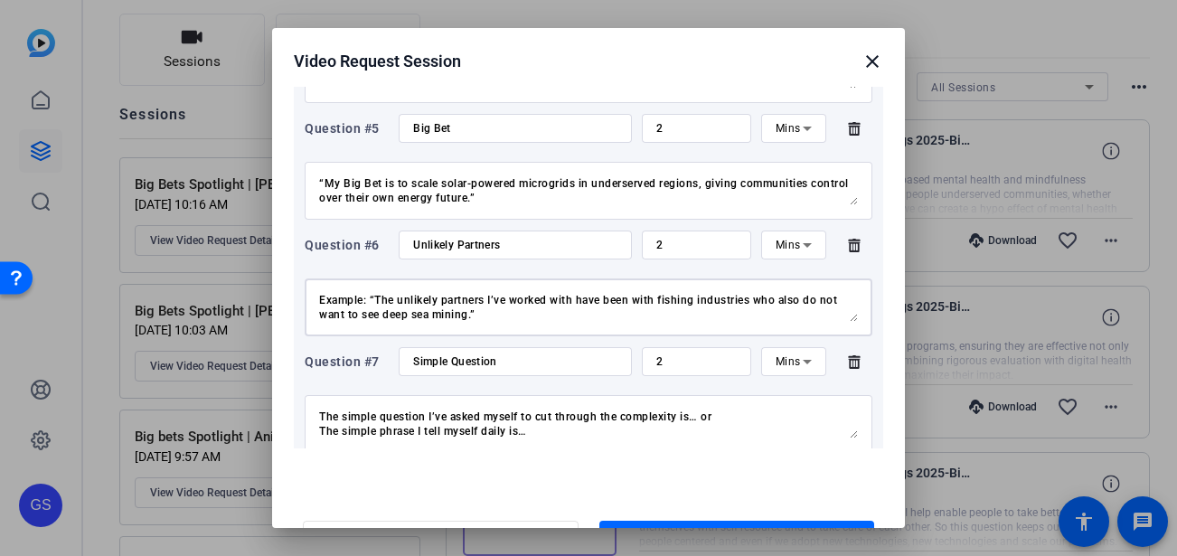
drag, startPoint x: 321, startPoint y: 296, endPoint x: 616, endPoint y: 352, distance: 300.8
click at [616, 352] on div "Question #1 Introduction 2 Mins Hi, my name is… (your name) I’m a… (occupation …" at bounding box center [588, 189] width 589 height 1104
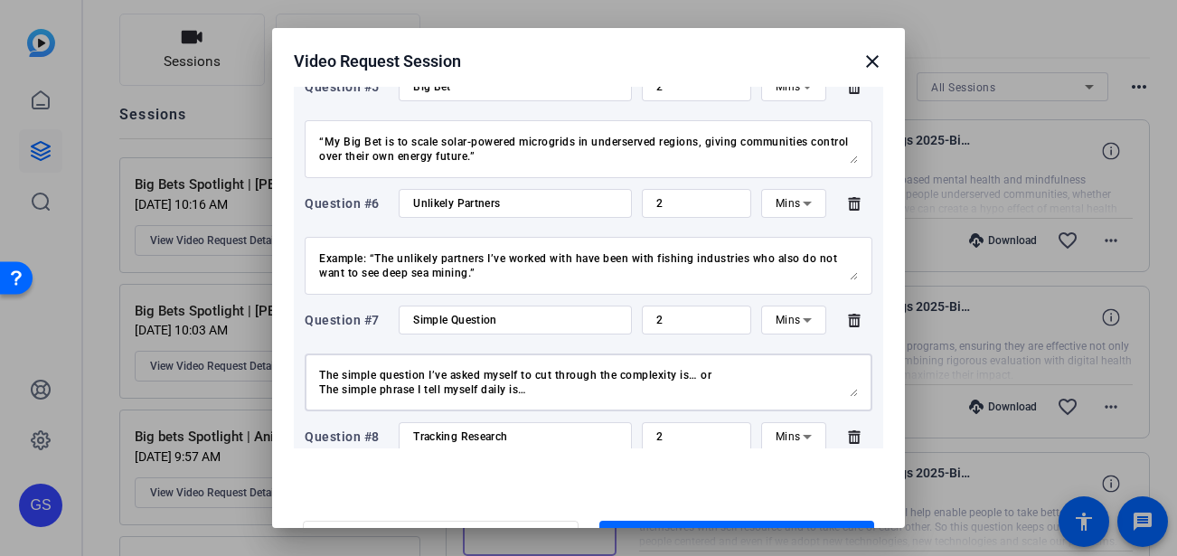
scroll to position [43, 0]
drag, startPoint x: 322, startPoint y: 373, endPoint x: 679, endPoint y: 428, distance: 361.2
click at [679, 428] on div "Question #1 Introduction 2 Mins Hi, my name is… (your name) I’m a… (occupation …" at bounding box center [588, 147] width 589 height 1104
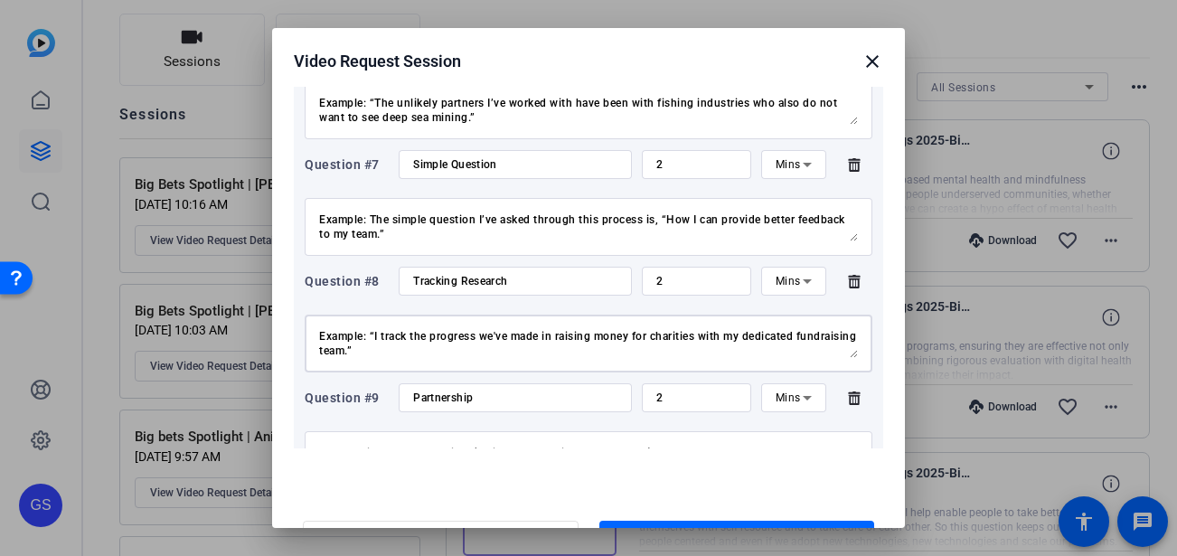
drag, startPoint x: 320, startPoint y: 335, endPoint x: 734, endPoint y: 375, distance: 415.8
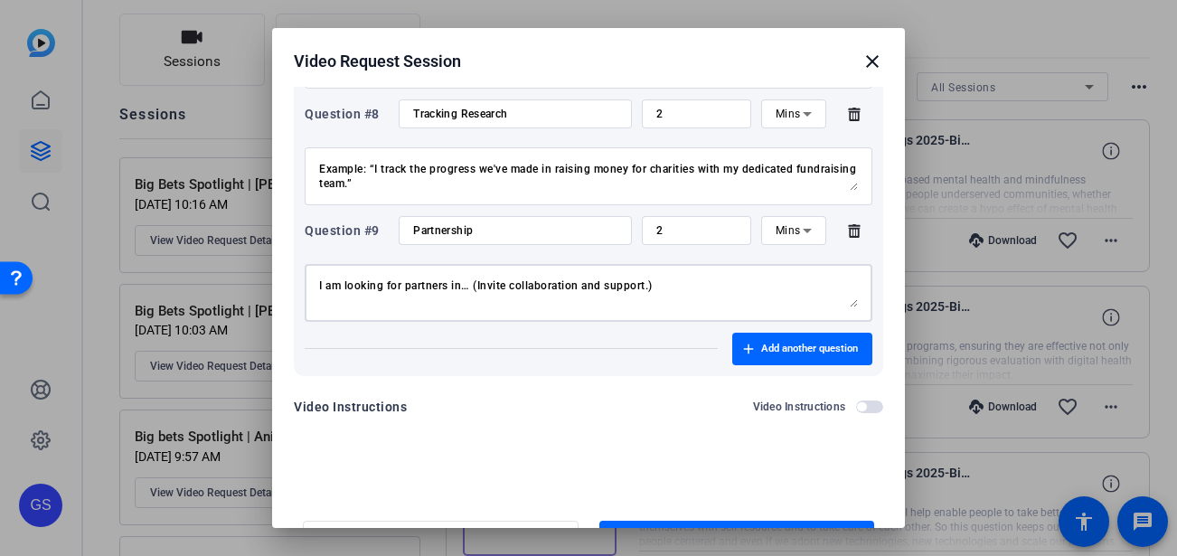
scroll to position [29, 0]
drag, startPoint x: 318, startPoint y: 286, endPoint x: 672, endPoint y: 335, distance: 356.9
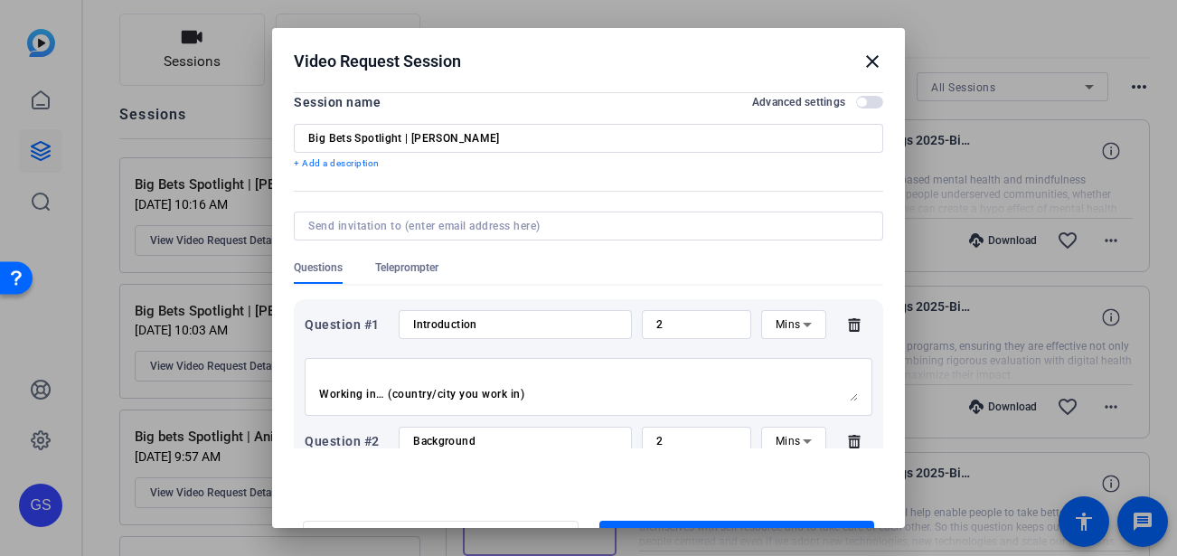
scroll to position [0, 0]
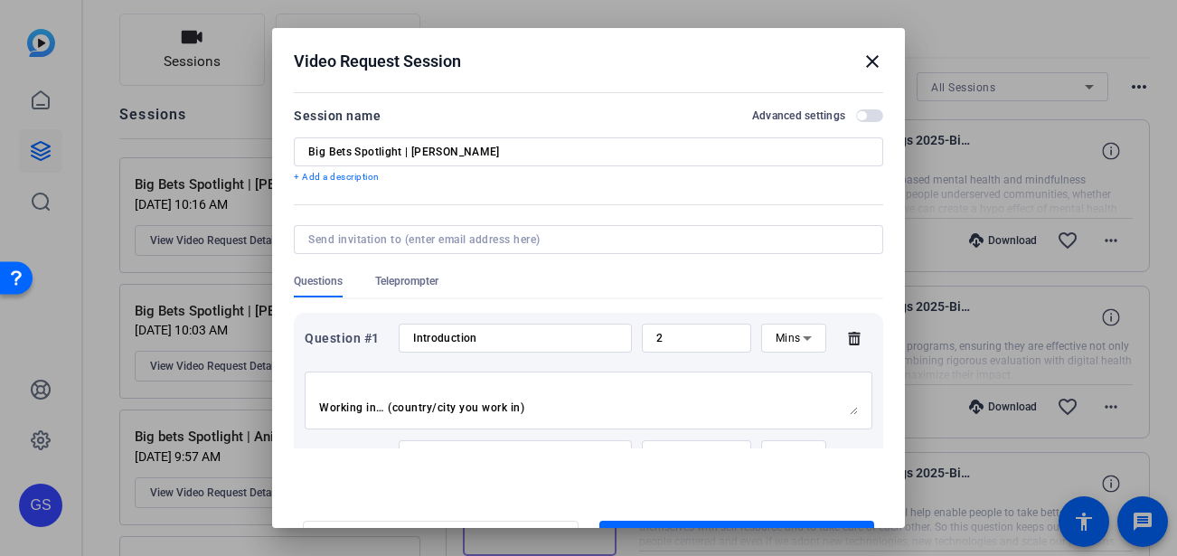
click at [401, 160] on div "Big Bets Spotlight | [PERSON_NAME]" at bounding box center [588, 151] width 560 height 29
click at [402, 154] on input "Big Bets Spotlight | [PERSON_NAME]" at bounding box center [588, 152] width 560 height 14
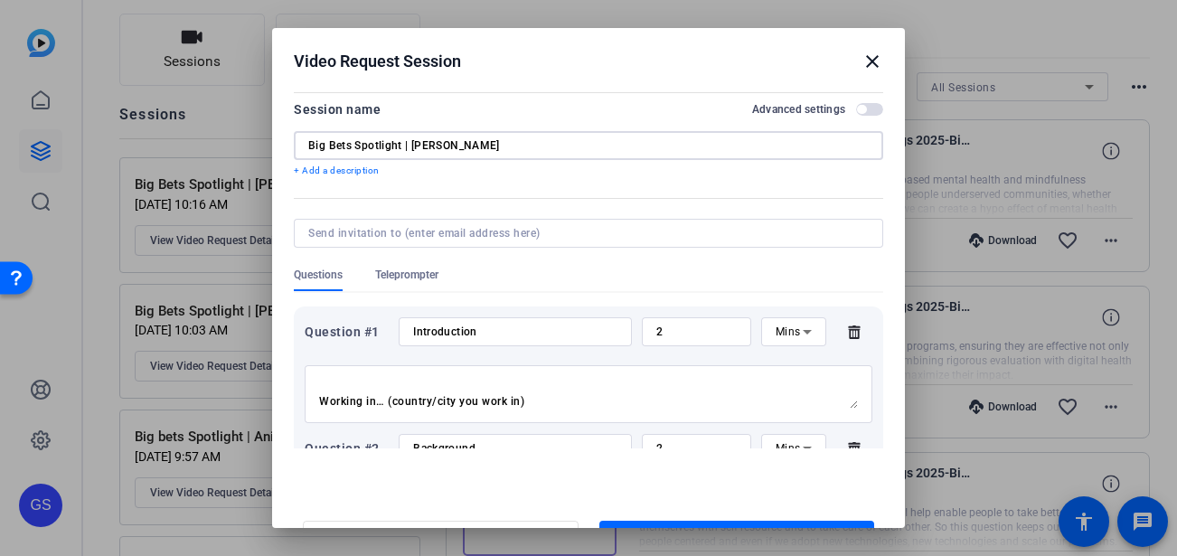
scroll to position [20, 0]
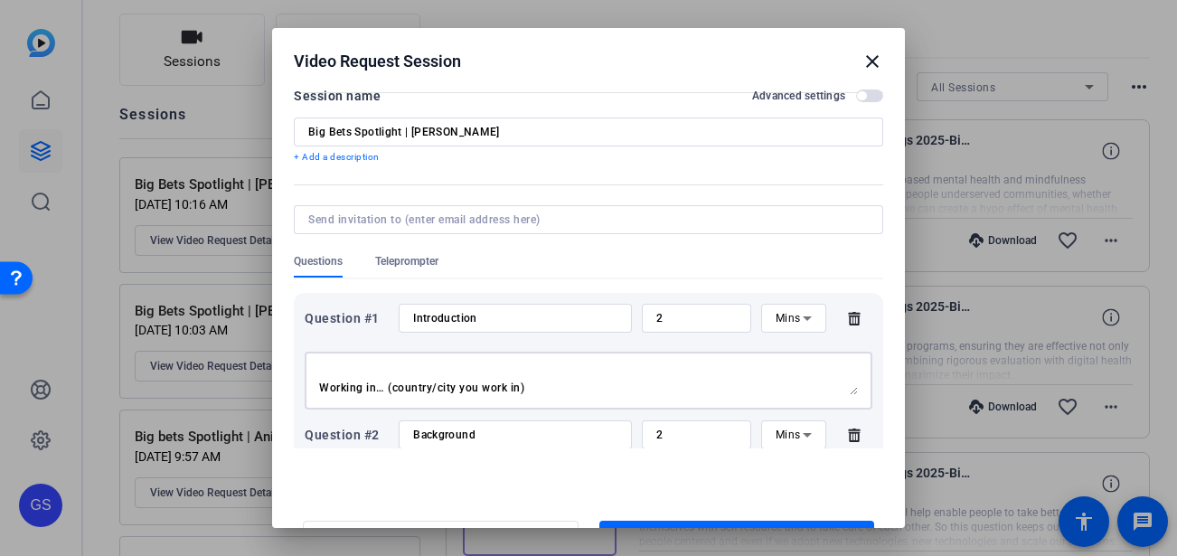
drag, startPoint x: 320, startPoint y: 374, endPoint x: 549, endPoint y: 417, distance: 232.6
click at [537, 390] on textarea "Hi, my name is… (your name) I’m a… (occupation — eg. Regenerative Farmer) Worki…" at bounding box center [588, 380] width 539 height 29
drag, startPoint x: 537, startPoint y: 395, endPoint x: 284, endPoint y: 325, distance: 262.5
click at [284, 325] on mat-dialog-content "Session name Advanced settings Big Bets Spotlight | Sarah + Add a description Q…" at bounding box center [588, 268] width 633 height 362
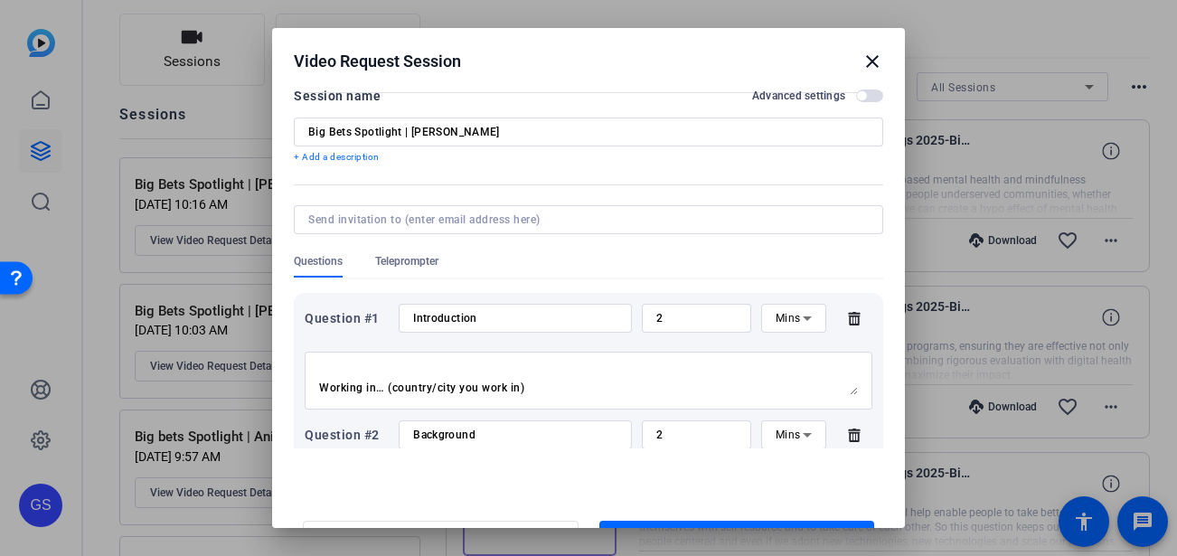
click at [324, 362] on div "Hi, my name is… (your name) I’m a… (occupation — eg. Regenerative Farmer) Worki…" at bounding box center [588, 381] width 539 height 58
click at [321, 367] on textarea "Hi, my name is… (your name) I’m a… (occupation — eg. Regenerative Farmer) Worki…" at bounding box center [588, 380] width 539 height 29
drag, startPoint x: 405, startPoint y: 398, endPoint x: 396, endPoint y: 390, distance: 12.2
click at [397, 390] on div "Hi, my name is… (your name) I’m a… (occupation — eg. Regenerative Farmer) Worki…" at bounding box center [588, 381] width 539 height 58
click at [531, 392] on textarea "Hi, my name is… (your name) I’m a… (occupation — eg. Regenerative Farmer) Worki…" at bounding box center [588, 380] width 539 height 29
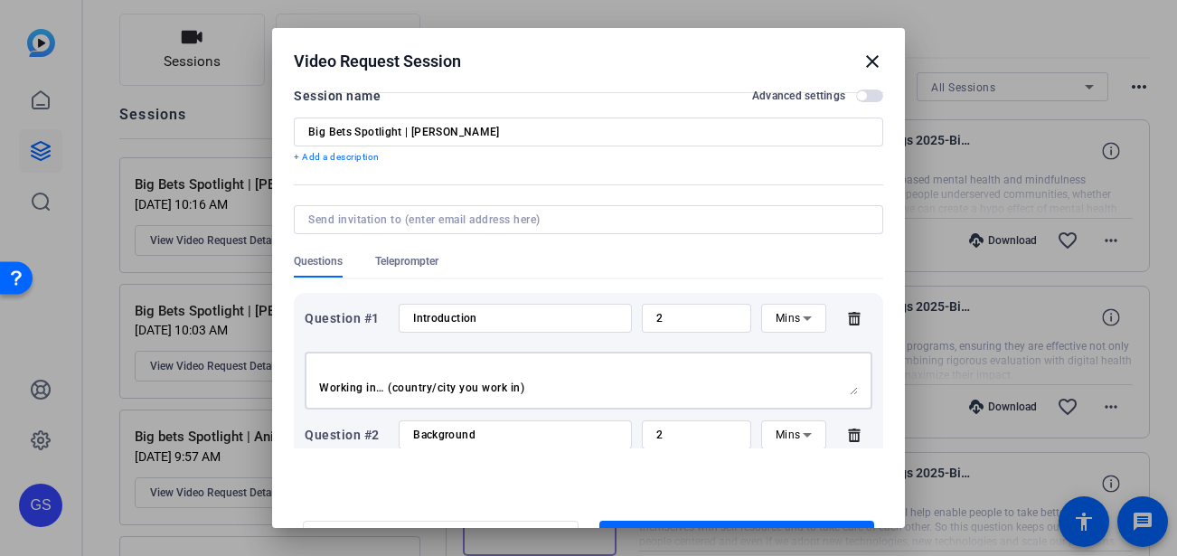
scroll to position [0, 0]
drag, startPoint x: 531, startPoint y: 390, endPoint x: 296, endPoint y: 350, distance: 239.2
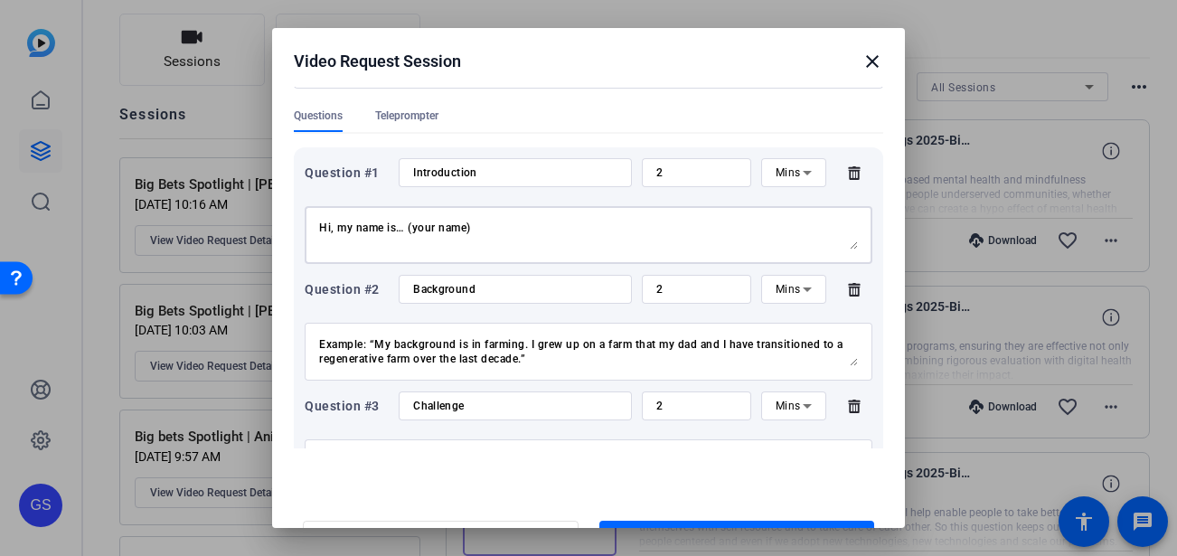
scroll to position [197, 0]
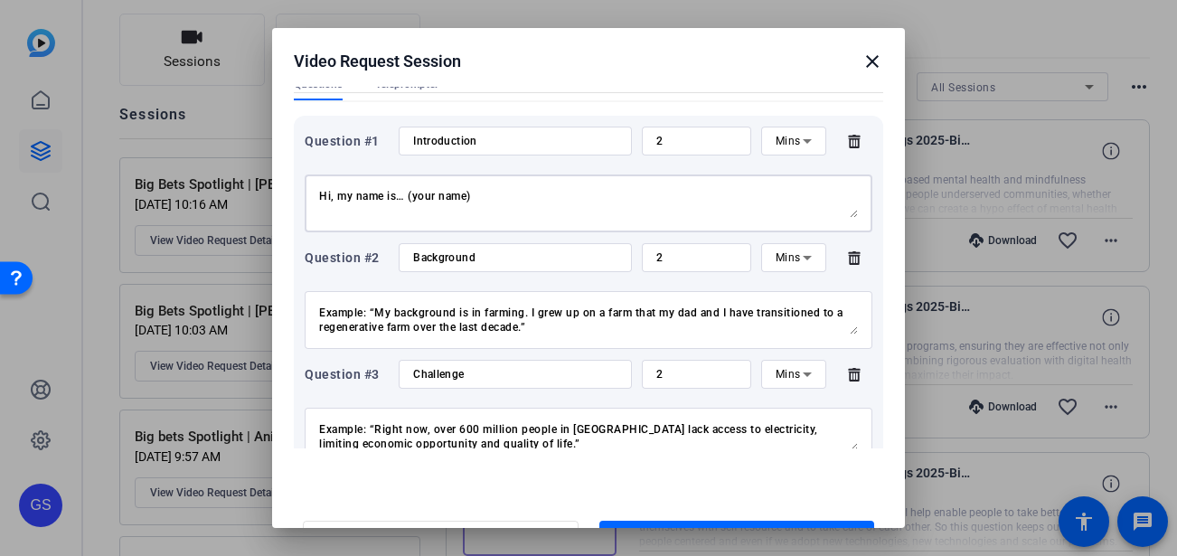
click at [557, 328] on textarea "My background/career experience is in… (quickly outline your expertise) Example…" at bounding box center [588, 319] width 539 height 29
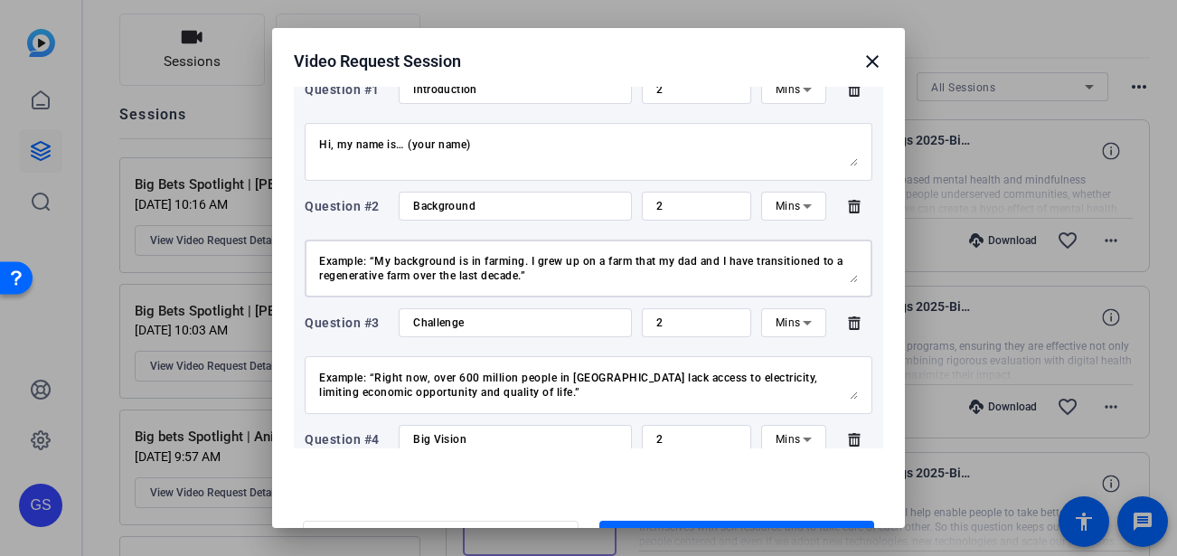
scroll to position [204, 0]
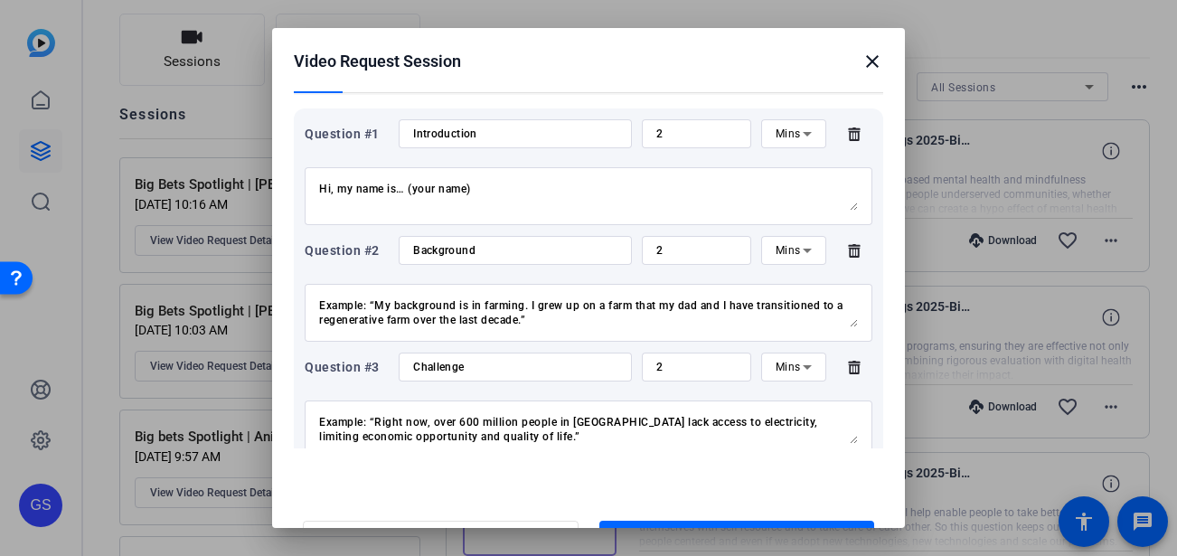
drag, startPoint x: 553, startPoint y: 330, endPoint x: 298, endPoint y: 270, distance: 261.8
click at [331, 296] on div "My background/career experience is in… (quickly outline your expertise) Example…" at bounding box center [588, 313] width 539 height 58
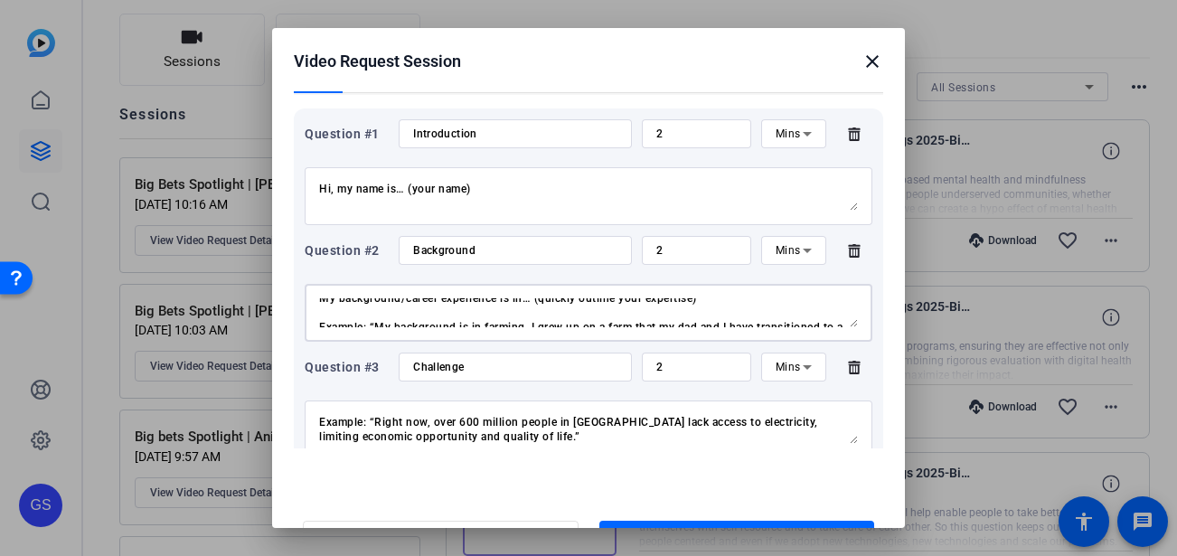
scroll to position [0, 0]
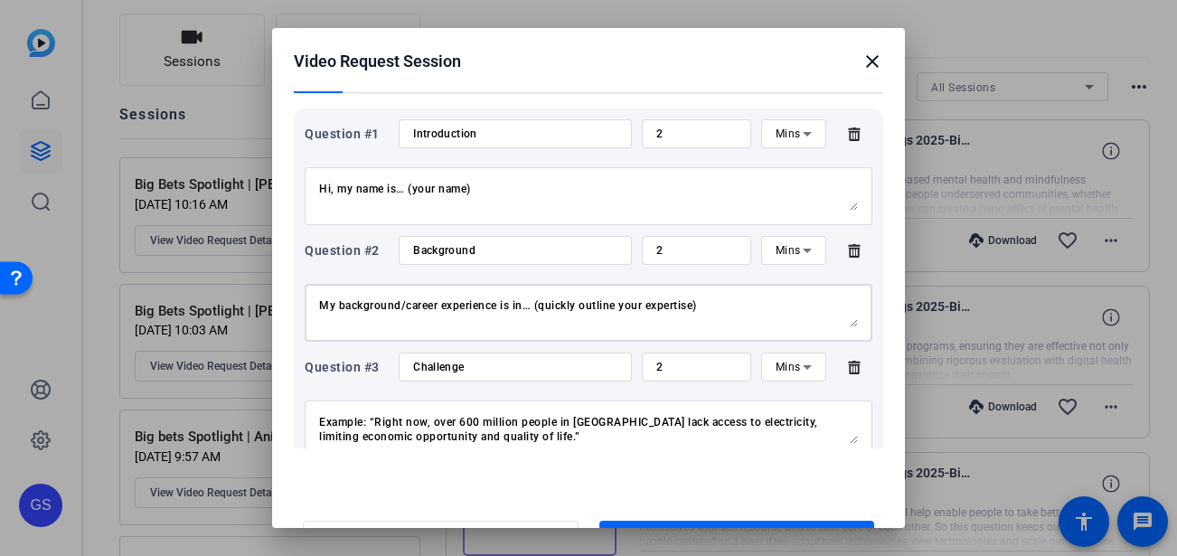
drag, startPoint x: 561, startPoint y: 314, endPoint x: 321, endPoint y: 277, distance: 243.2
click at [321, 277] on div "My background/career experience is in… (quickly outline your expertise) Example…" at bounding box center [589, 308] width 568 height 67
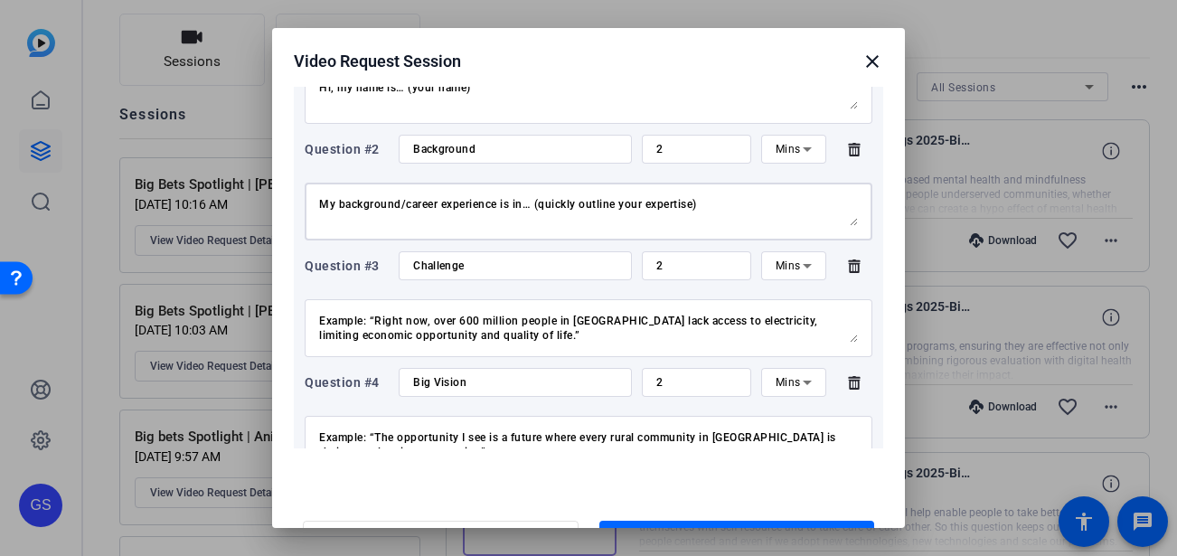
scroll to position [309, 0]
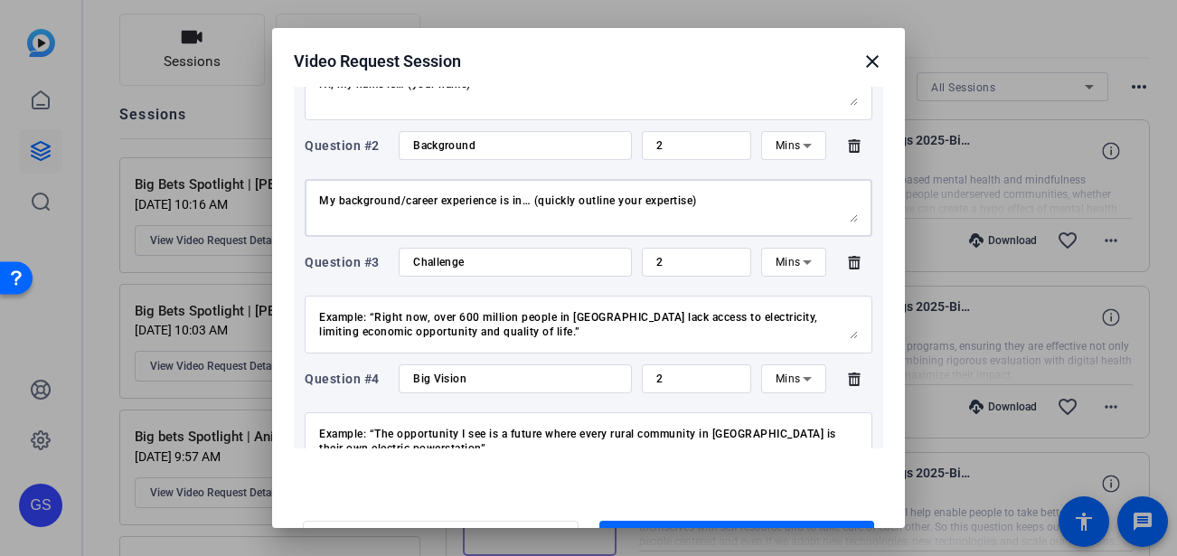
click at [549, 324] on textarea "The problem we’re facing is… (Clearly define the challenge you want to tackle.)…" at bounding box center [588, 324] width 539 height 29
drag, startPoint x: 542, startPoint y: 339, endPoint x: 529, endPoint y: 339, distance: 13.6
click at [529, 339] on div "The problem we’re facing is… (Clearly define the challenge you want to tackle.)…" at bounding box center [588, 325] width 539 height 58
click at [539, 334] on textarea "The problem we’re facing is… (Clearly define the challenge you want to tackle.)…" at bounding box center [588, 324] width 539 height 29
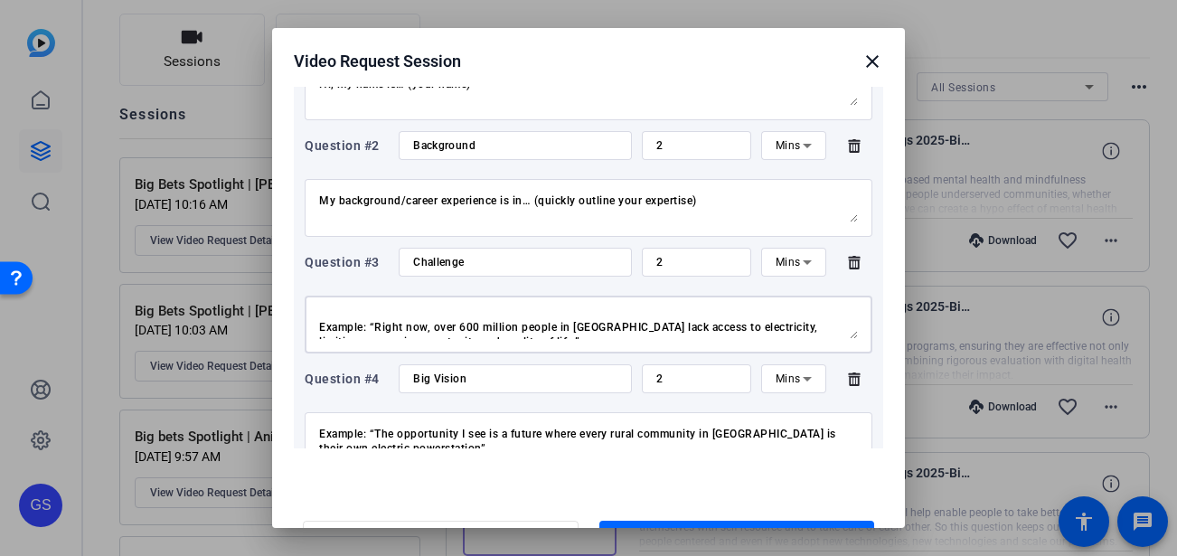
scroll to position [0, 0]
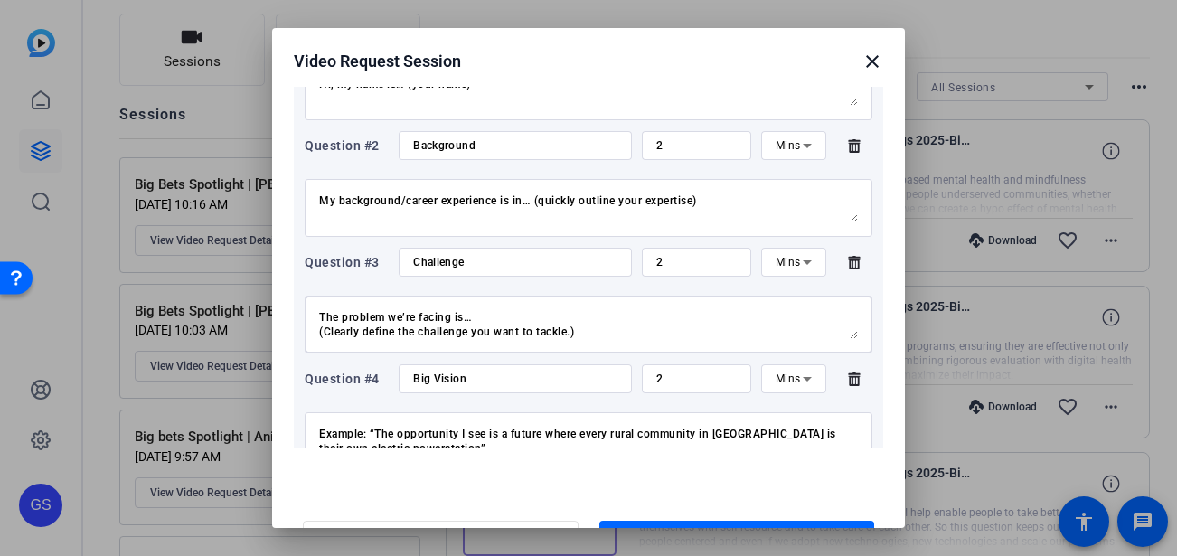
drag, startPoint x: 541, startPoint y: 335, endPoint x: 301, endPoint y: 300, distance: 243.0
click at [301, 300] on div "Question #1 Introduction 2 Mins Hi, my name is… (your name) I’m a… (occupation …" at bounding box center [588, 556] width 589 height 1104
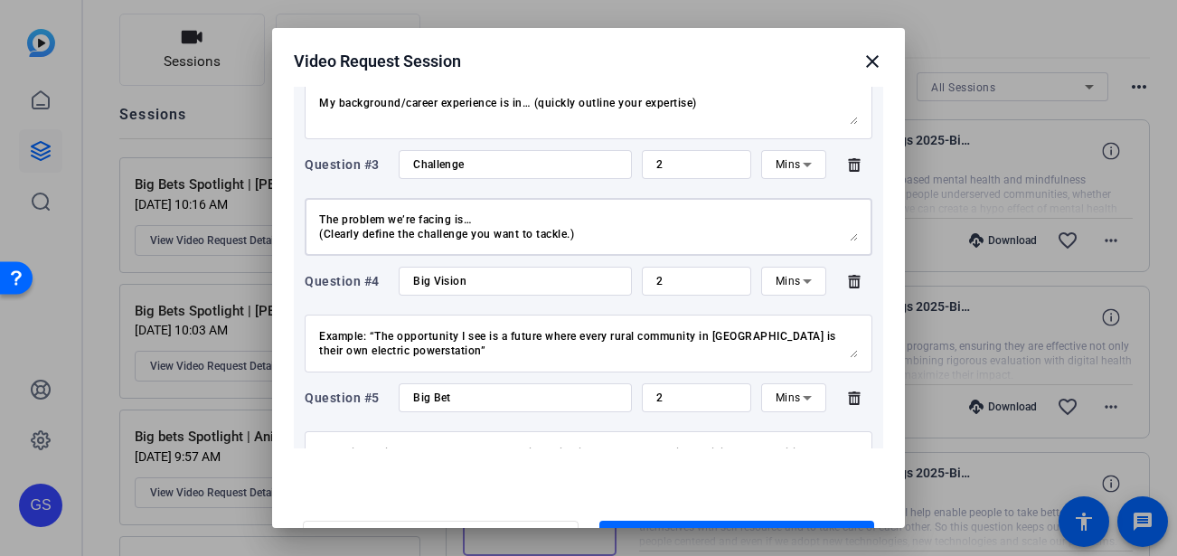
scroll to position [547, 0]
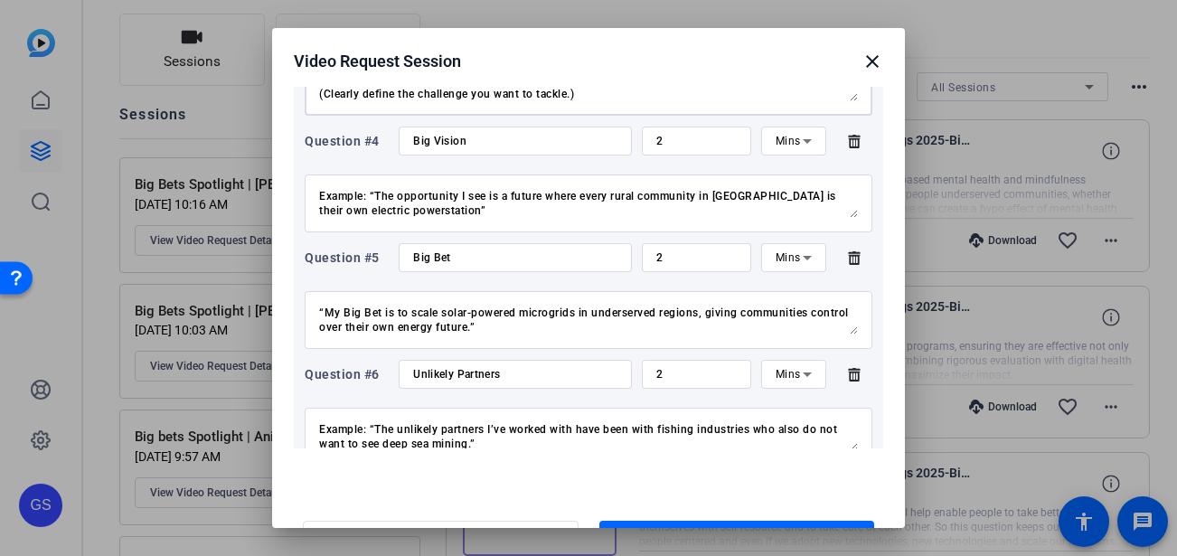
click at [475, 206] on textarea "The opportunity I see is… (what’s your big vision, the thing you want to have h…" at bounding box center [588, 203] width 539 height 29
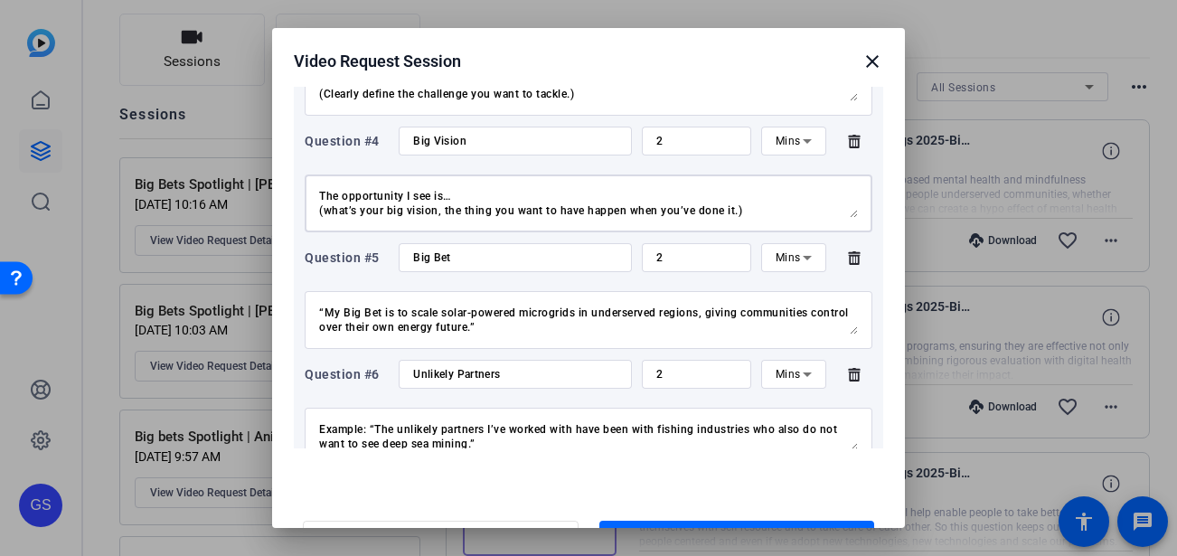
drag, startPoint x: 500, startPoint y: 213, endPoint x: 301, endPoint y: 174, distance: 202.6
click at [301, 174] on div "Question #1 Introduction 2 Mins Hi, my name is… (your name) I’m a… (occupation …" at bounding box center [588, 318] width 589 height 1104
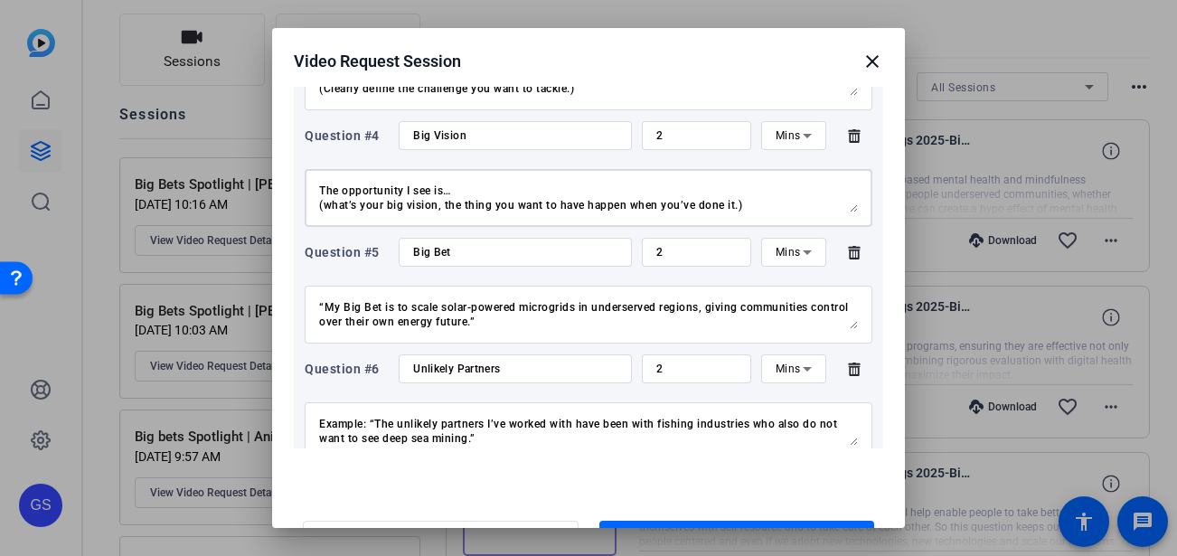
scroll to position [571, 0]
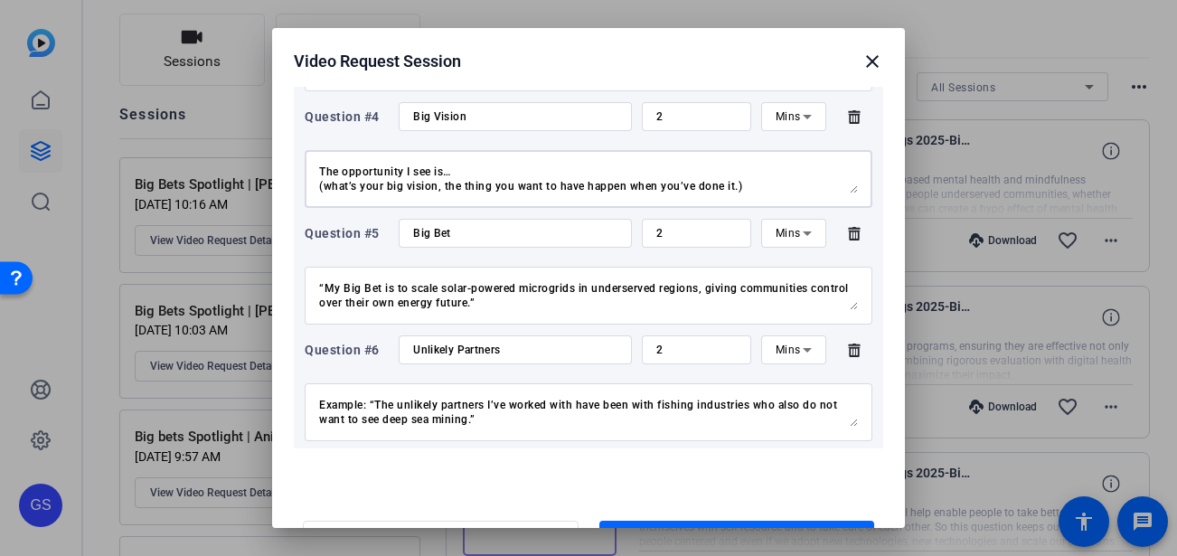
click at [568, 306] on textarea "The Big Bet I’m making is… (What’s the game-changing idea, approach, or initiat…" at bounding box center [588, 295] width 539 height 29
drag, startPoint x: 523, startPoint y: 311, endPoint x: 308, endPoint y: 284, distance: 216.8
click at [308, 284] on div "The Big Bet I’m making is… (What’s the game-changing idea, approach, or initiat…" at bounding box center [589, 296] width 568 height 58
click at [445, 292] on textarea "The Big Bet I’m making is… (What’s the game-changing idea, approach, or initiat…" at bounding box center [588, 295] width 539 height 29
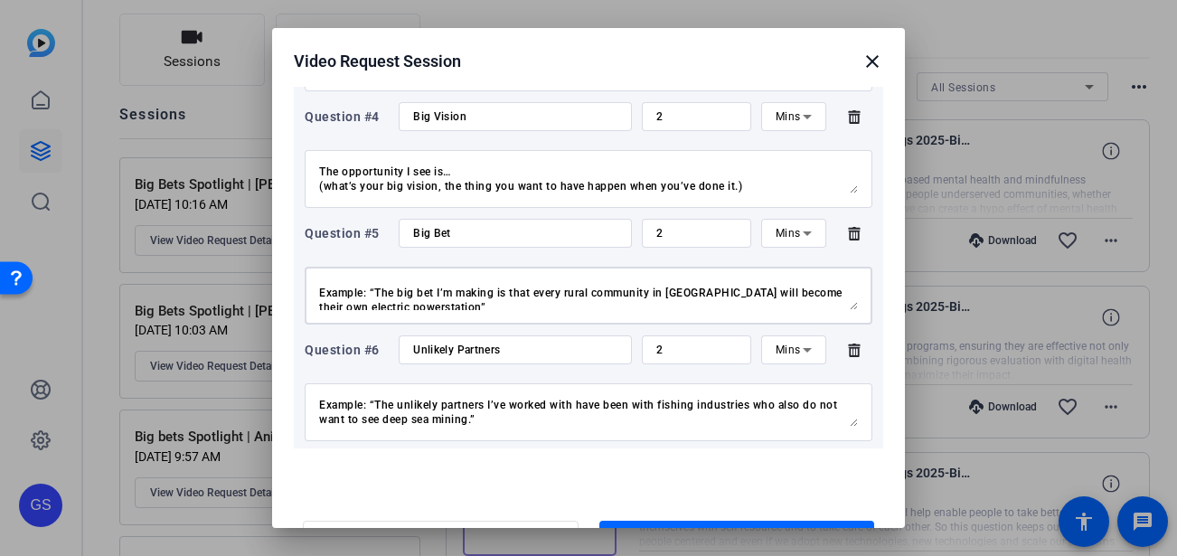
scroll to position [0, 0]
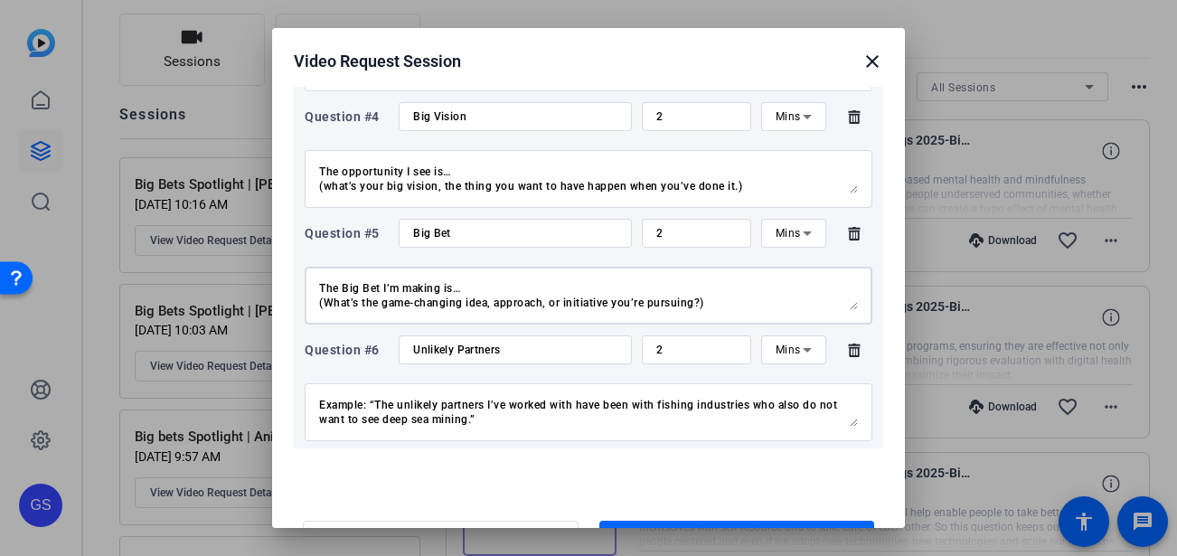
drag, startPoint x: 551, startPoint y: 299, endPoint x: 297, endPoint y: 267, distance: 256.0
click at [297, 267] on div "Question #1 Introduction 2 Mins Hi, my name is… (your name) I’m a… (occupation …" at bounding box center [588, 294] width 589 height 1104
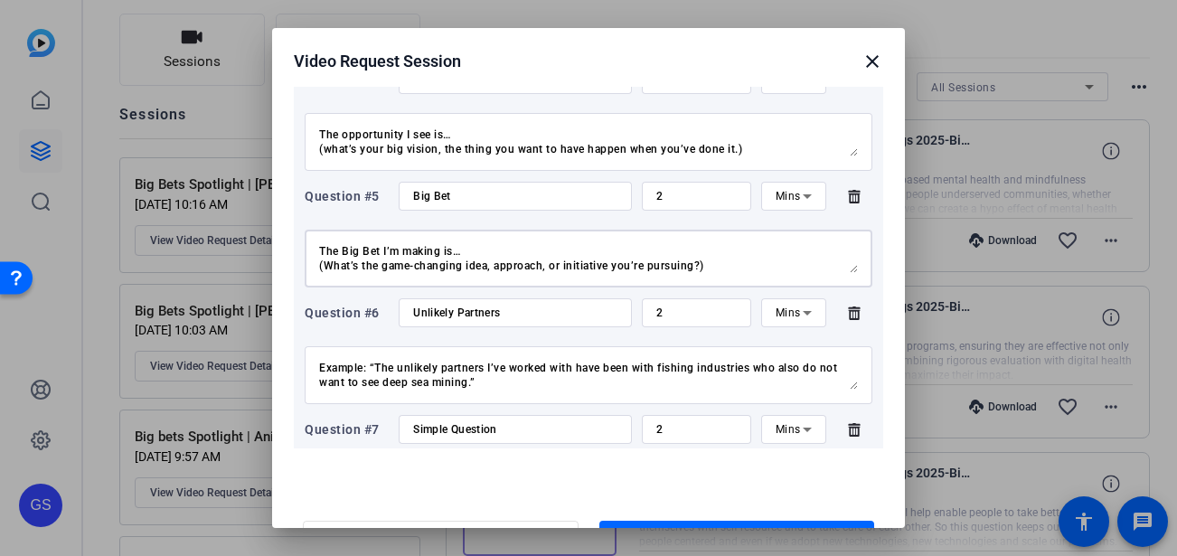
scroll to position [609, 0]
click at [520, 397] on div "The unlikely partners I’ve worked with… Example: “The unlikely partners I’ve wo…" at bounding box center [588, 374] width 539 height 58
click at [505, 385] on textarea "The unlikely partners I’ve worked with… Example: “The unlikely partners I’ve wo…" at bounding box center [588, 374] width 539 height 29
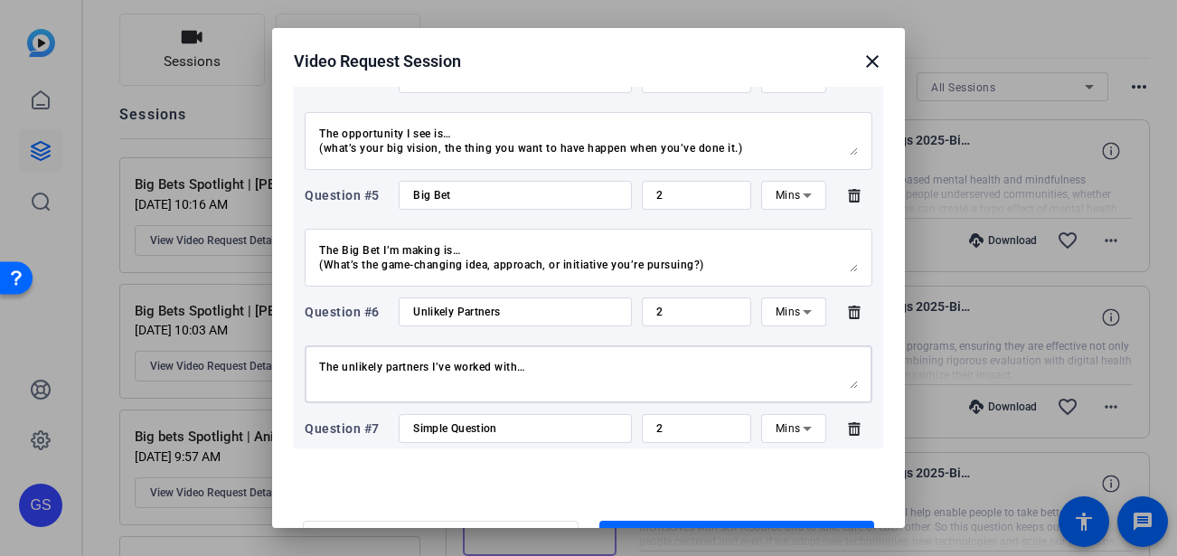
drag, startPoint x: 506, startPoint y: 384, endPoint x: 262, endPoint y: 339, distance: 248.2
click at [262, 339] on div "Video Request Session close Session name Advanced settings Big Bets Spotlight |…" at bounding box center [588, 278] width 1177 height 556
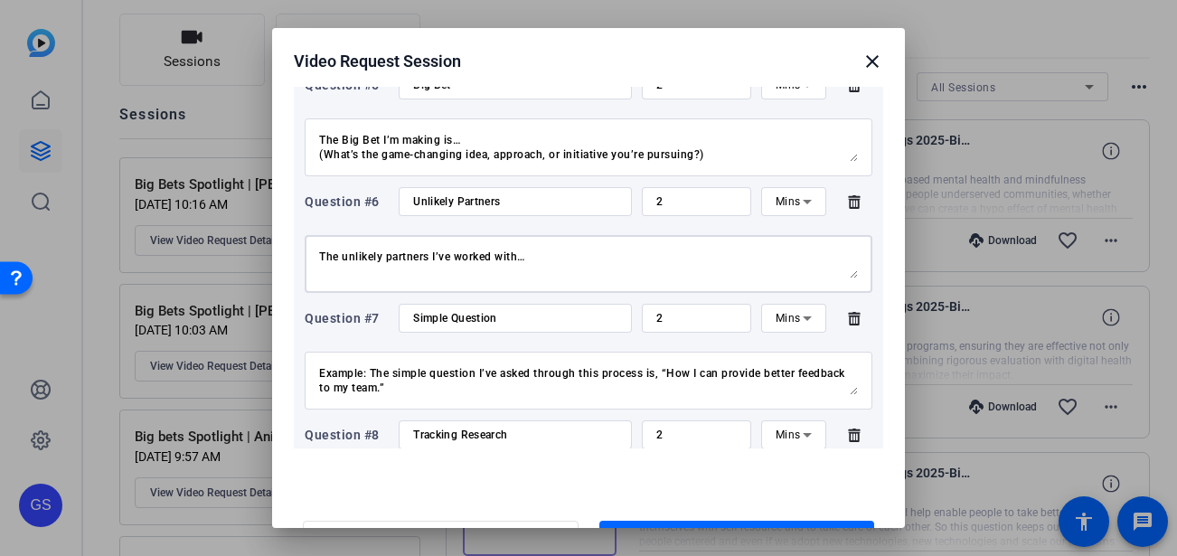
scroll to position [719, 0]
click at [426, 380] on textarea "The simple question I’ve asked myself to cut through the complexity is… or The …" at bounding box center [588, 380] width 539 height 29
drag, startPoint x: 393, startPoint y: 387, endPoint x: 286, endPoint y: 348, distance: 113.5
click at [286, 348] on mat-dialog-content "Session name Advanced settings Big Bets Spotlight | Sarah + Add a description Q…" at bounding box center [588, 268] width 633 height 362
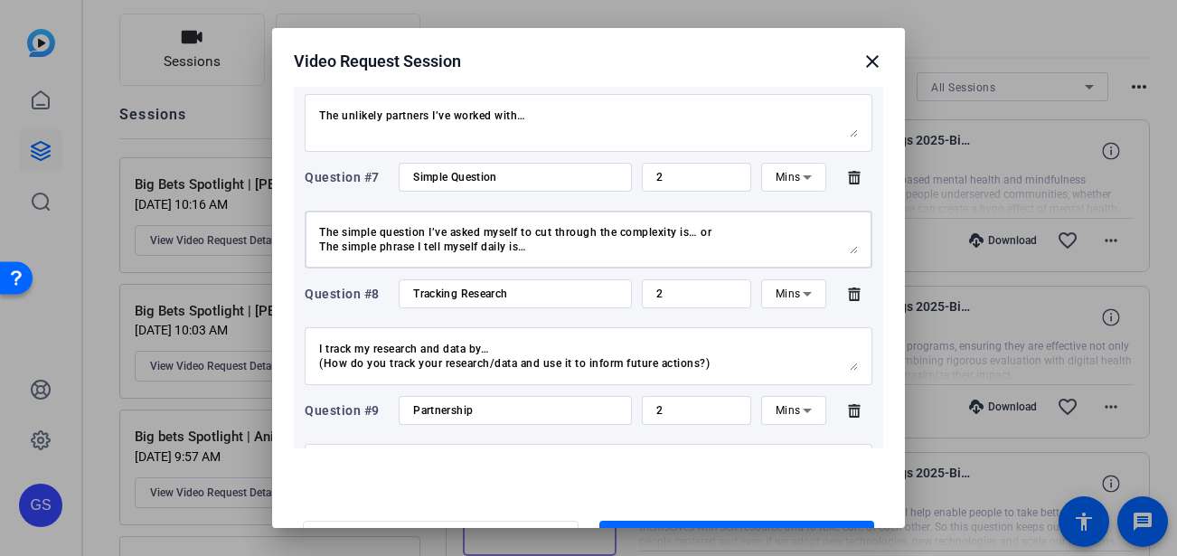
scroll to position [885, 0]
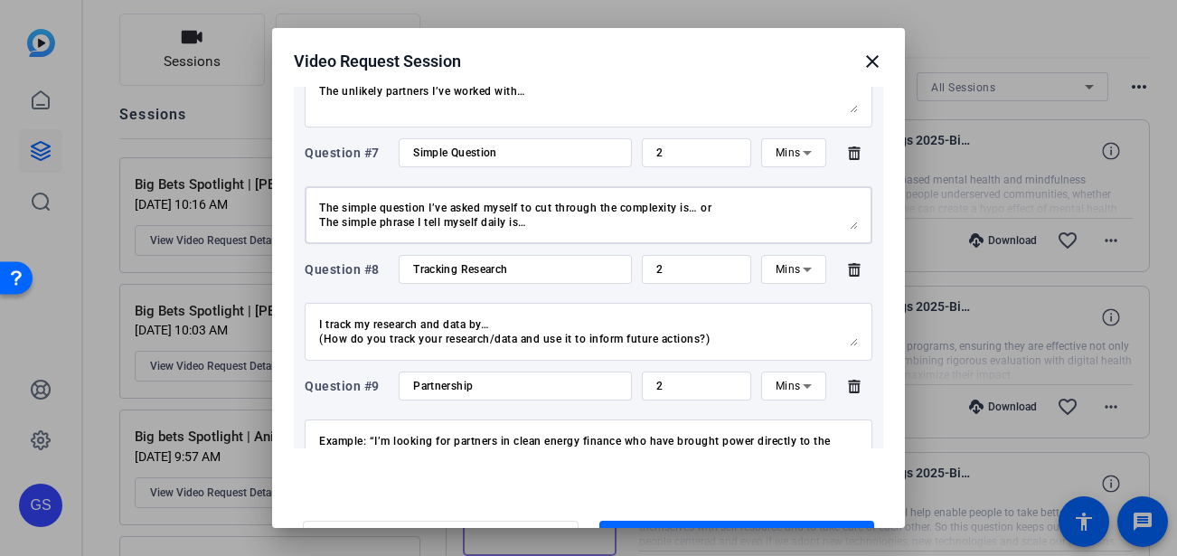
click at [431, 318] on textarea "I track my research and data by… (How do you track your research/data and use i…" at bounding box center [588, 331] width 539 height 29
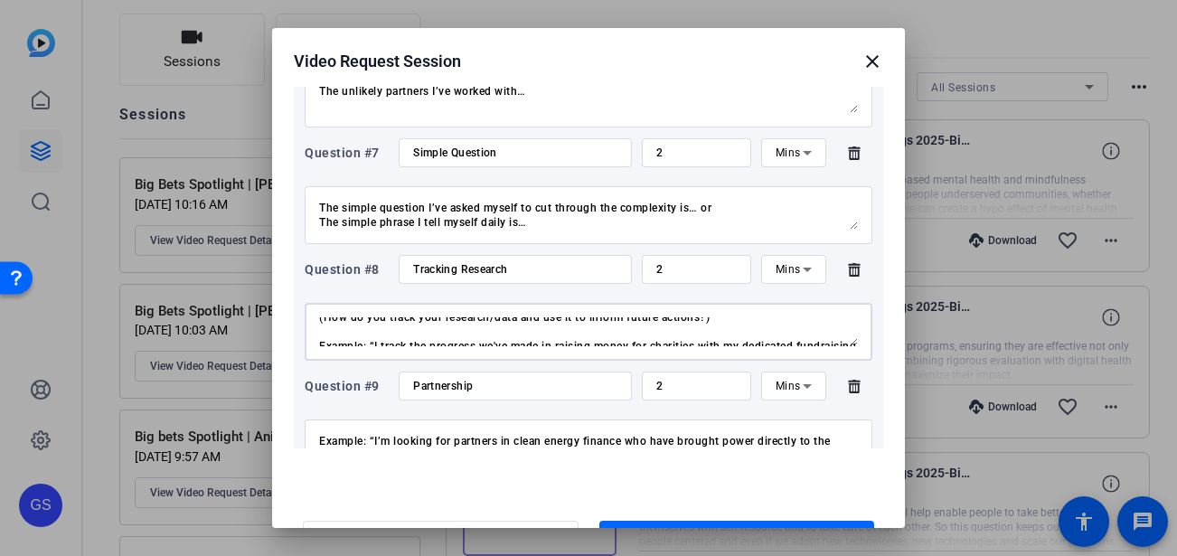
scroll to position [11, 0]
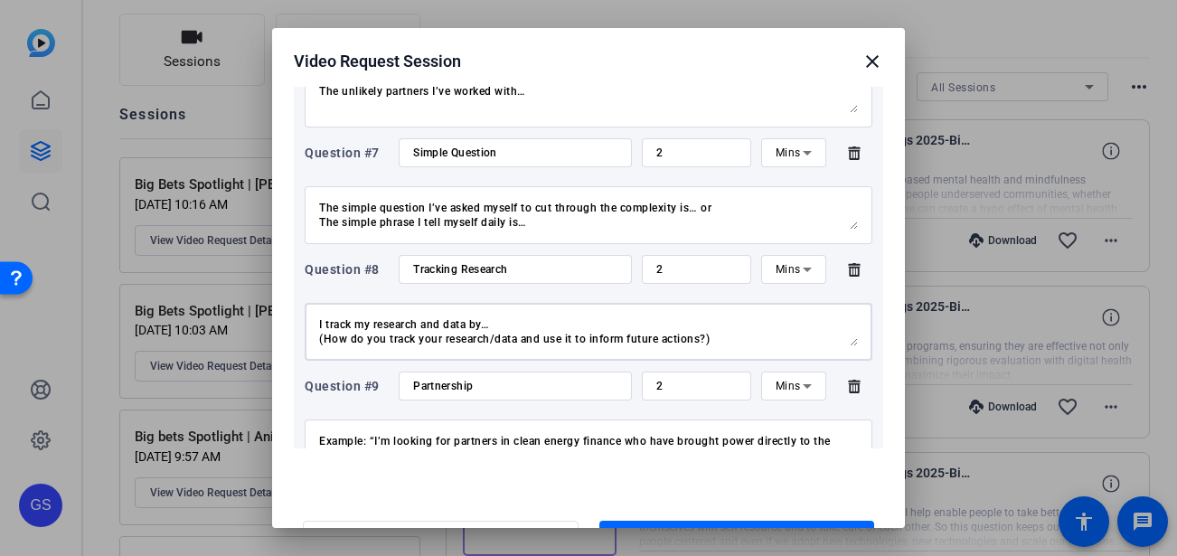
drag, startPoint x: 720, startPoint y: 343, endPoint x: 316, endPoint y: 319, distance: 404.7
click at [323, 319] on textarea "I track my research and data by… (How do you track your research/data and use i…" at bounding box center [588, 331] width 539 height 29
click at [311, 320] on div "I track my research and data by… (How do you track your research/data and use i…" at bounding box center [589, 332] width 568 height 58
click at [317, 322] on div "I track my research and data by… (How do you track your research/data and use i…" at bounding box center [589, 332] width 568 height 58
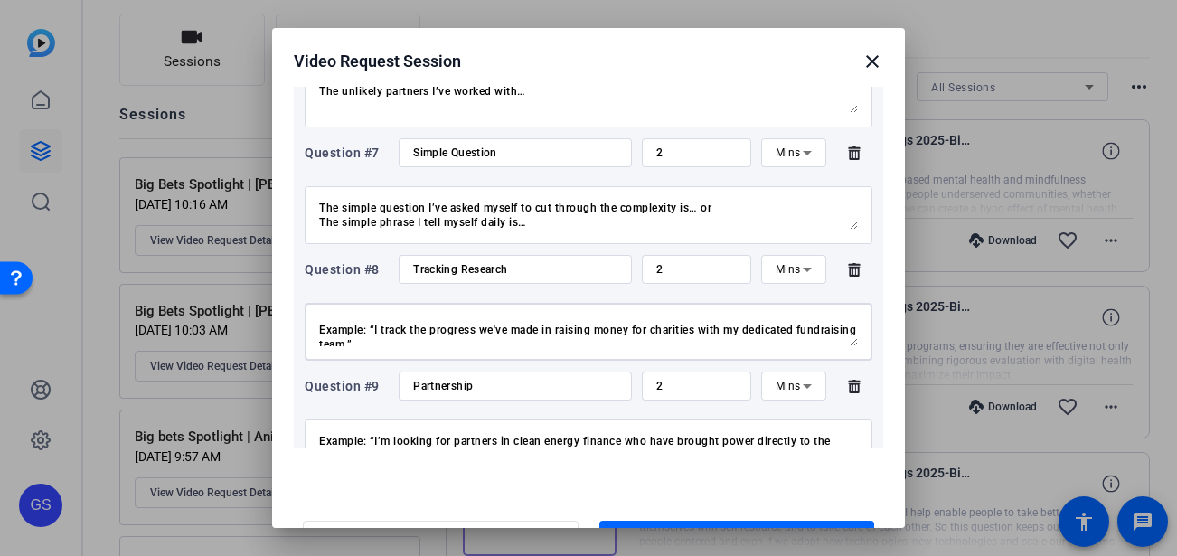
scroll to position [43, 0]
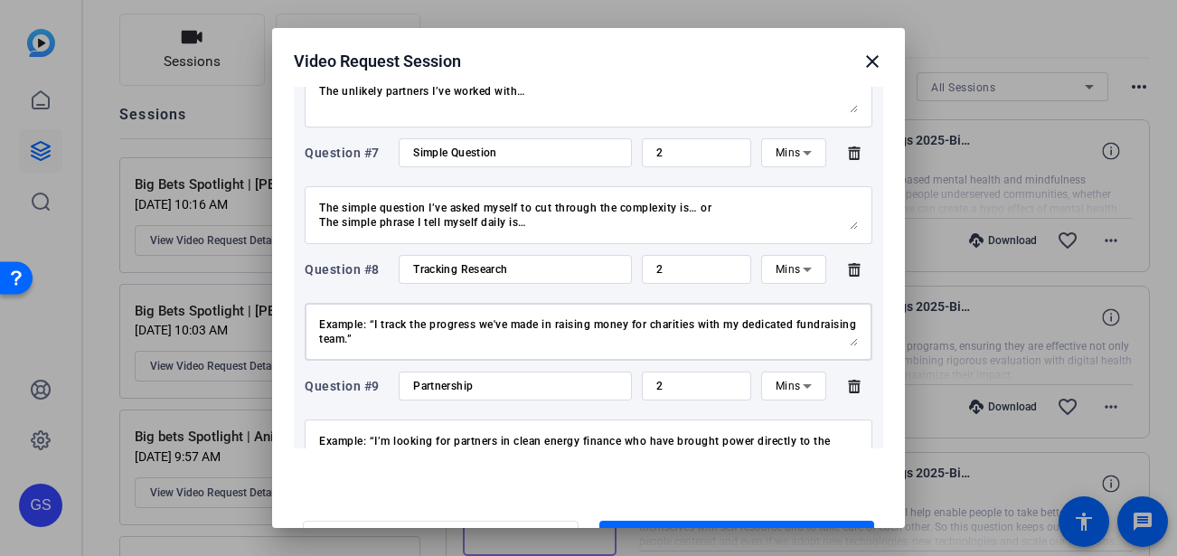
drag, startPoint x: 319, startPoint y: 322, endPoint x: 775, endPoint y: 369, distance: 457.9
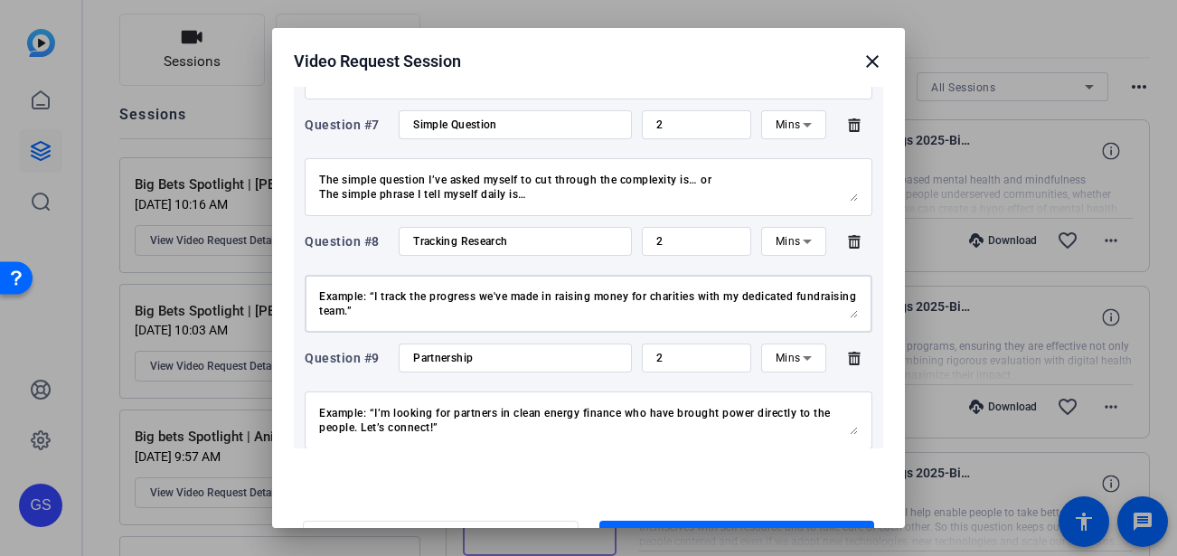
scroll to position [972, 0]
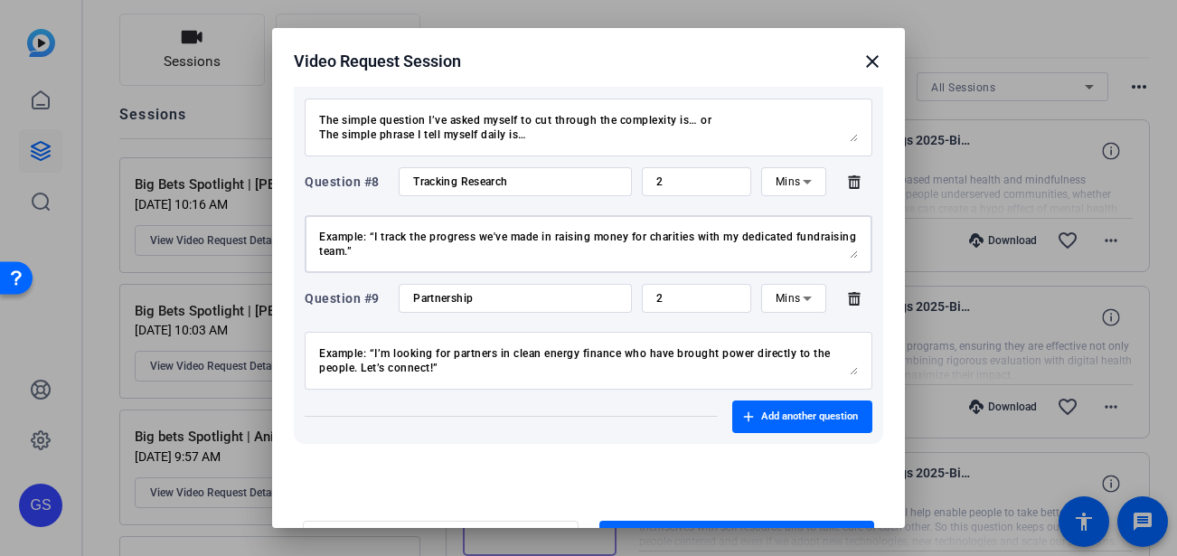
click at [434, 362] on textarea "I am looking for partners in… (Invite collaboration and support.) Example: “I’m…" at bounding box center [588, 360] width 539 height 29
drag, startPoint x: 468, startPoint y: 369, endPoint x: 293, endPoint y: 334, distance: 178.7
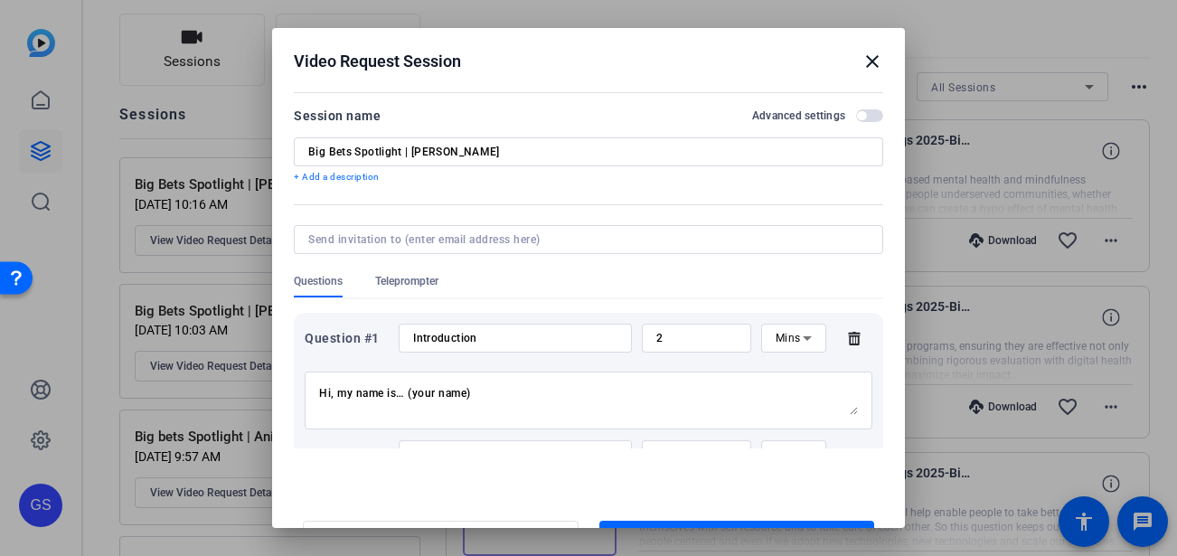
click at [426, 156] on input "Big Bets Spotlight | [PERSON_NAME]" at bounding box center [588, 152] width 560 height 14
drag, startPoint x: 318, startPoint y: 391, endPoint x: 569, endPoint y: 432, distance: 254.5
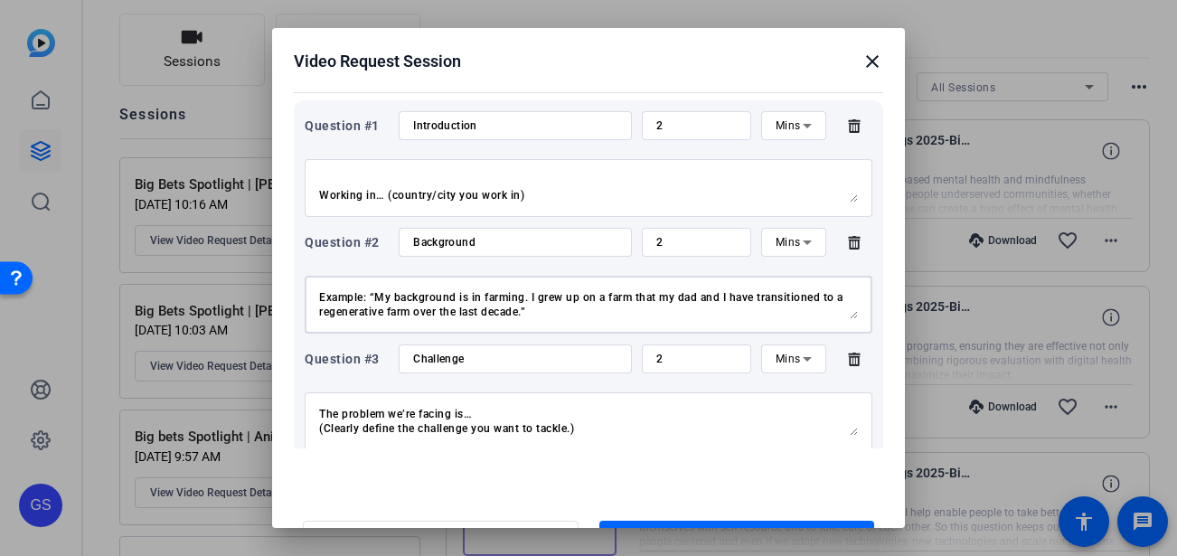
scroll to position [43, 0]
drag, startPoint x: 320, startPoint y: 294, endPoint x: 692, endPoint y: 316, distance: 373.0
click at [692, 316] on textarea "My background/career experience is in… (quickly outline your expertise) Example…" at bounding box center [588, 304] width 539 height 29
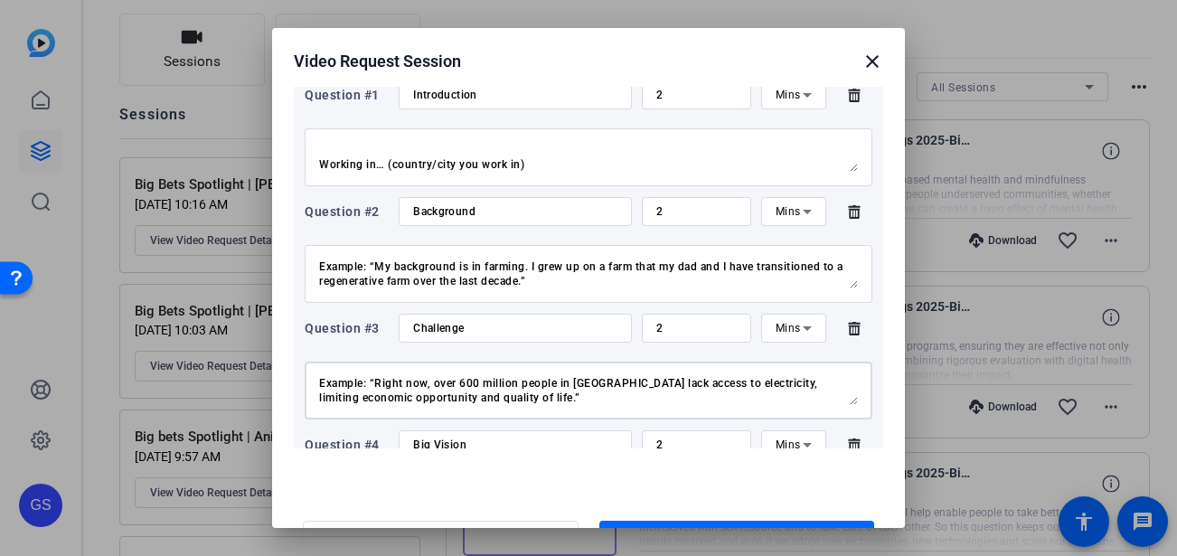
scroll to position [87, 0]
drag, startPoint x: 320, startPoint y: 384, endPoint x: 690, endPoint y: 400, distance: 370.0
click at [690, 400] on textarea "The problem we’re facing is… (Clearly define the challenge you want to tackle.)…" at bounding box center [588, 390] width 539 height 29
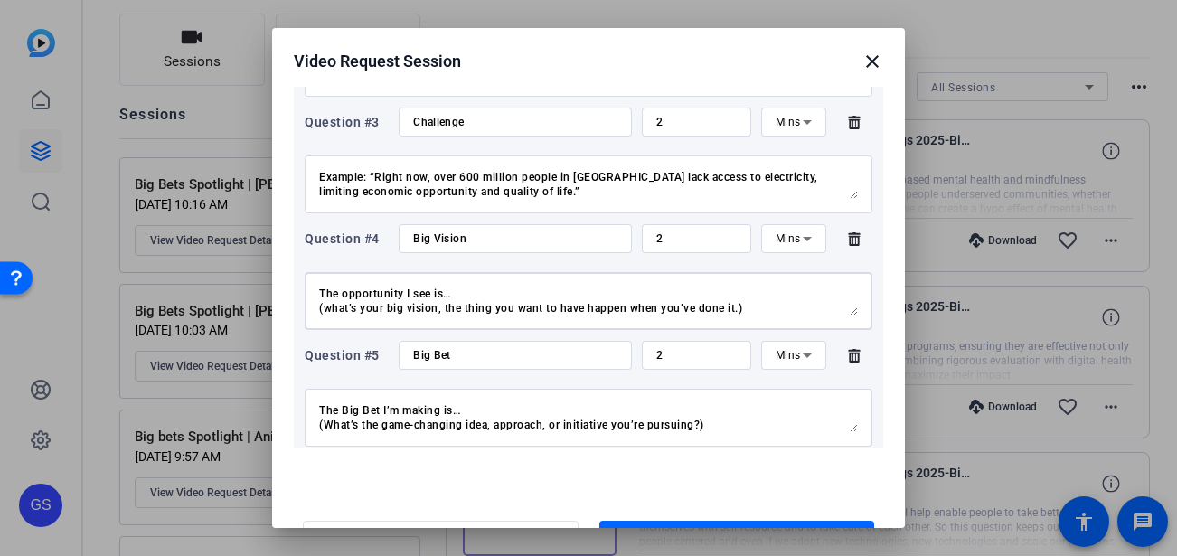
scroll to position [43, 0]
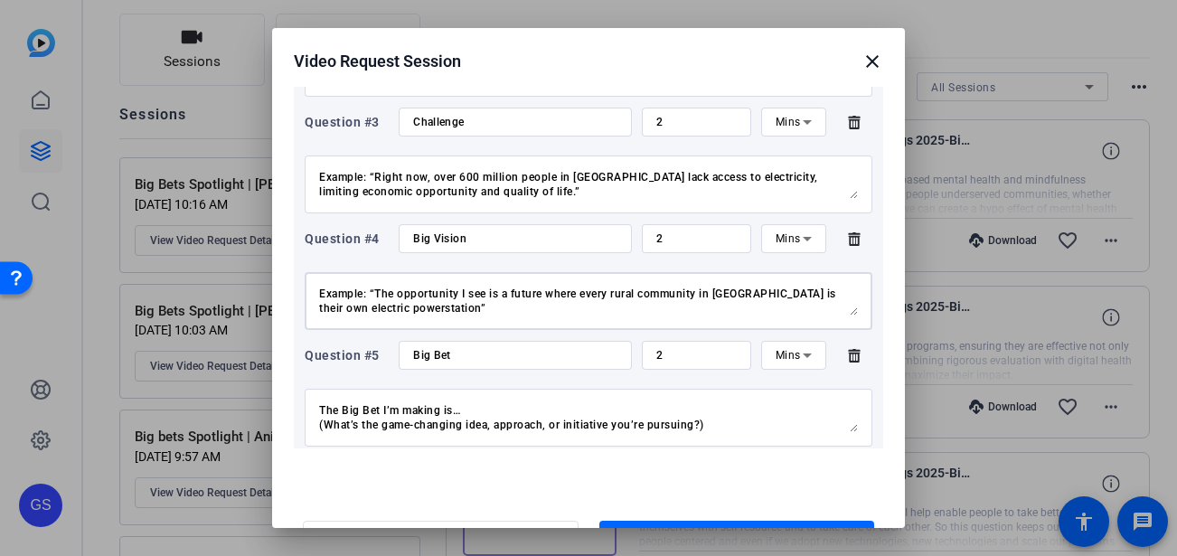
drag, startPoint x: 320, startPoint y: 293, endPoint x: 811, endPoint y: 343, distance: 493.4
click at [811, 343] on div "Question #1 Introduction 2 Mins Hi, my name is… (your name) I’m a… (occupation …" at bounding box center [588, 416] width 589 height 1104
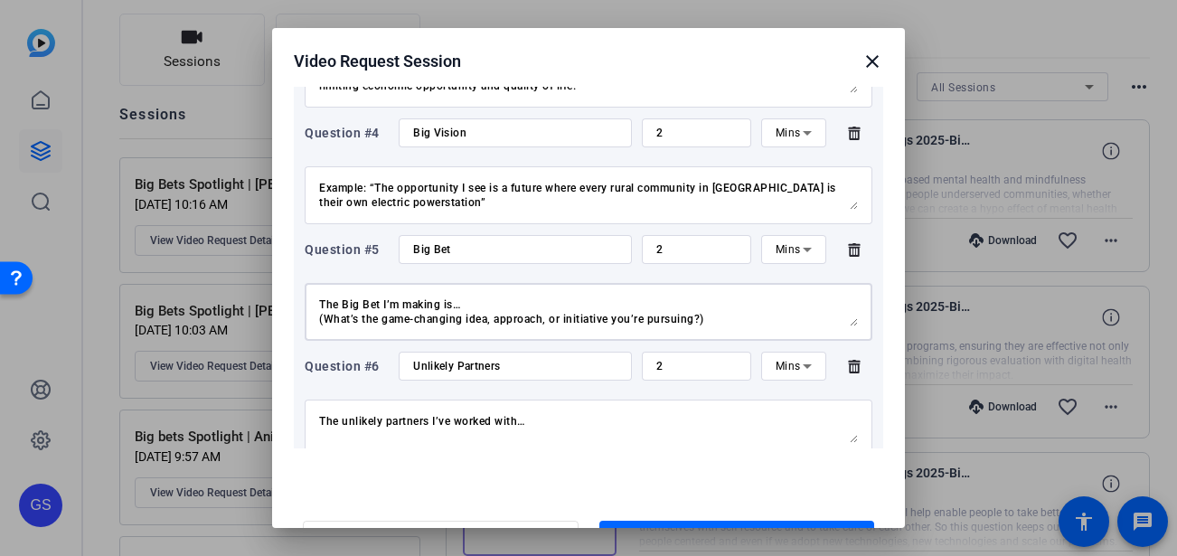
scroll to position [87, 0]
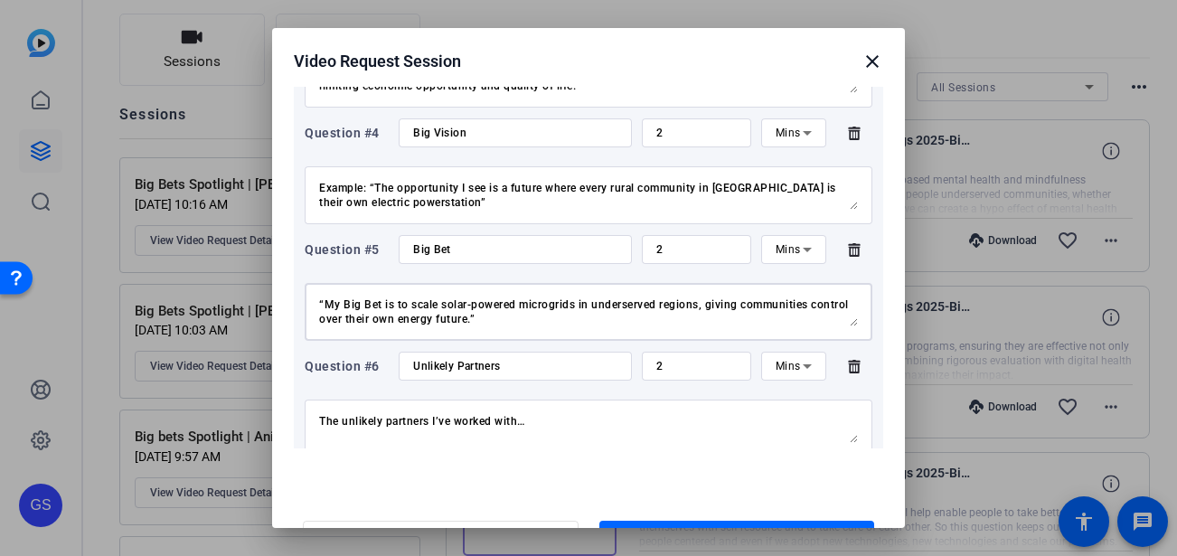
drag, startPoint x: 320, startPoint y: 305, endPoint x: 775, endPoint y: 390, distance: 462.5
click at [775, 390] on div "Question #1 Introduction 2 Mins Hi, my name is… (your name) I’m a… (occupation …" at bounding box center [588, 310] width 589 height 1104
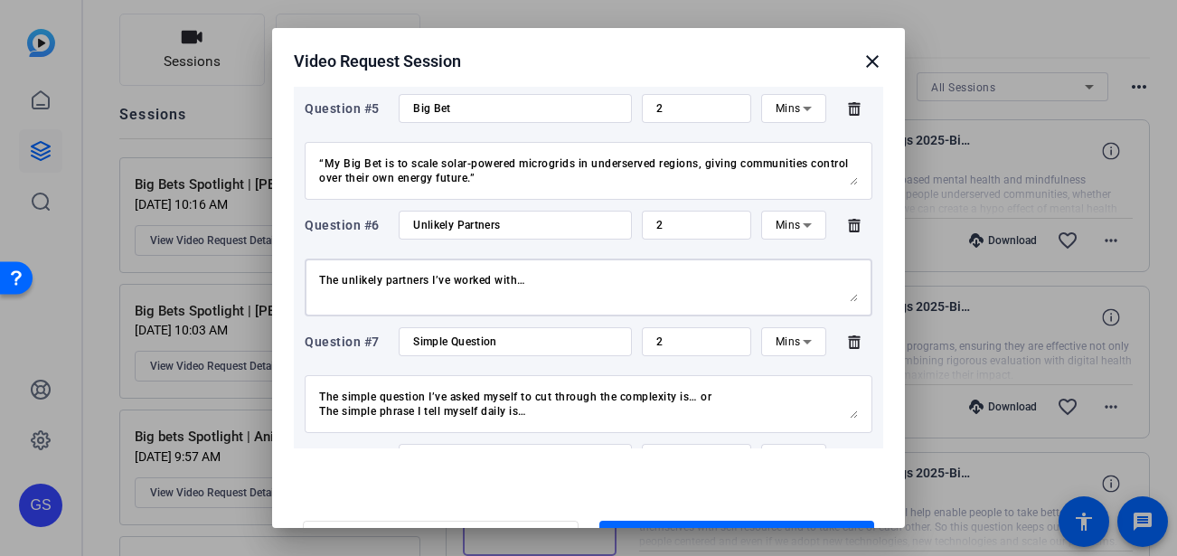
scroll to position [29, 0]
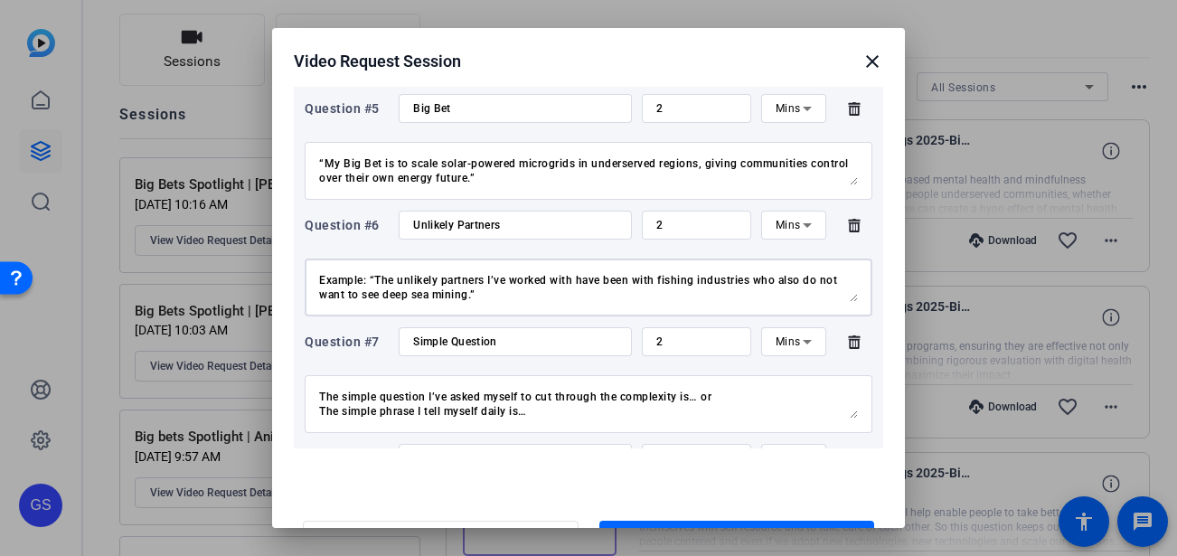
drag, startPoint x: 319, startPoint y: 280, endPoint x: 680, endPoint y: 366, distance: 370.7
click at [680, 366] on div "Question #1 Introduction 2 Mins Hi, my name is… (your name) I’m a… (occupation …" at bounding box center [588, 169] width 589 height 1104
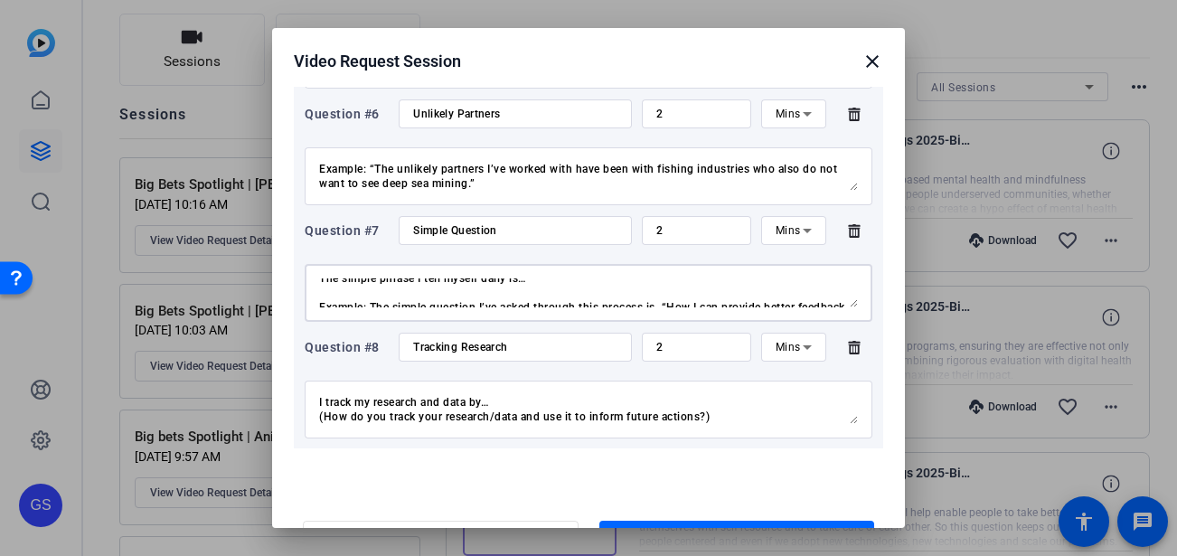
scroll to position [43, 0]
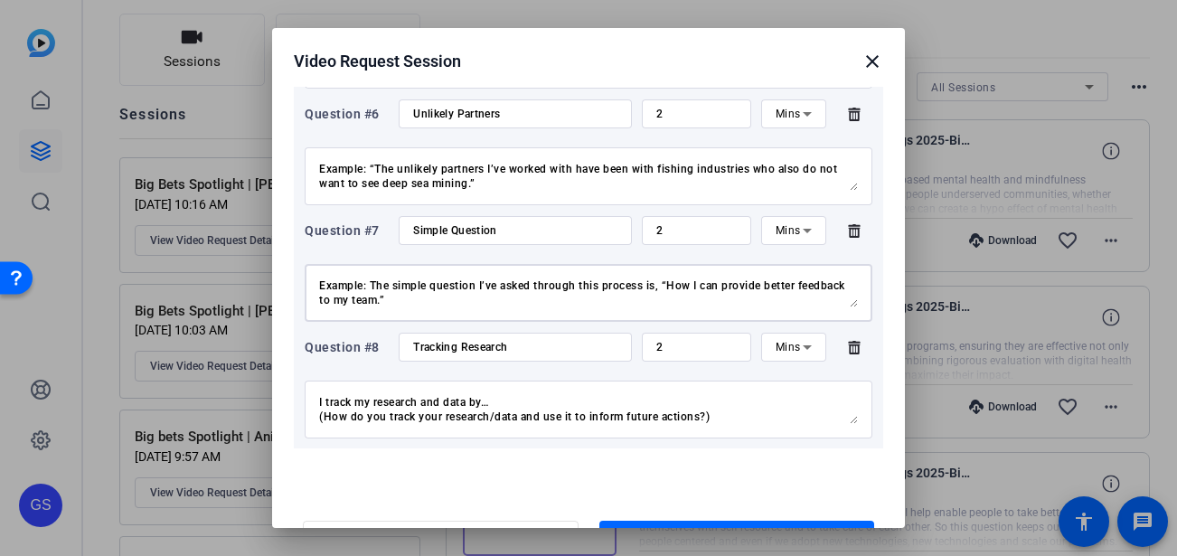
drag, startPoint x: 319, startPoint y: 280, endPoint x: 663, endPoint y: 312, distance: 345.8
click at [663, 312] on div "The simple question I’ve asked myself to cut through the complexity is… or The …" at bounding box center [588, 293] width 539 height 58
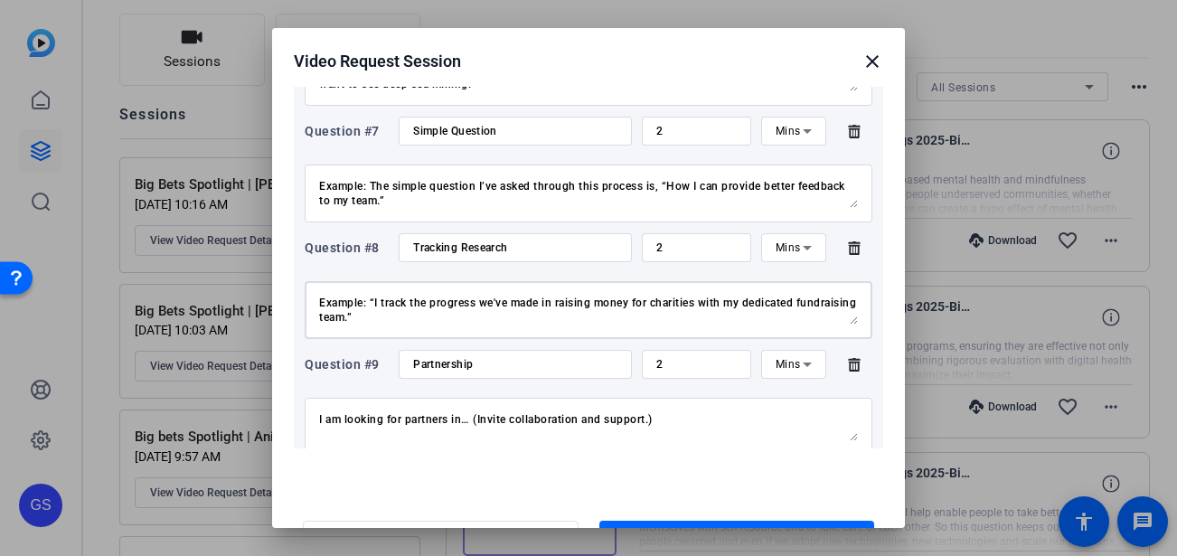
drag, startPoint x: 318, startPoint y: 305, endPoint x: 915, endPoint y: 344, distance: 597.8
click at [915, 344] on div "Video Request Session close Session name Advanced settings Big Bets Spotlight |…" at bounding box center [588, 278] width 1177 height 556
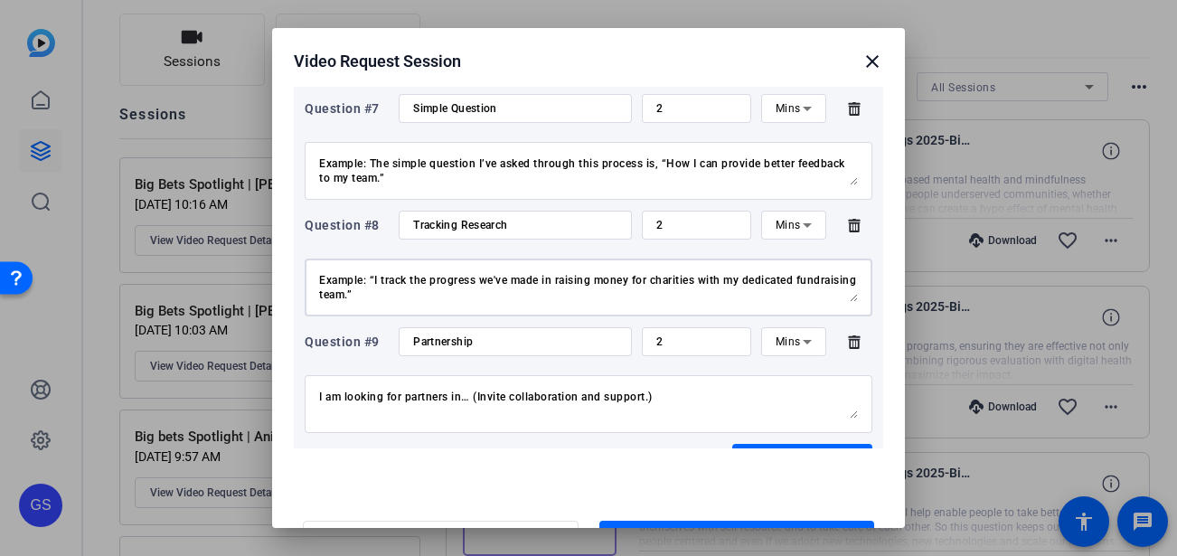
scroll to position [1027, 0]
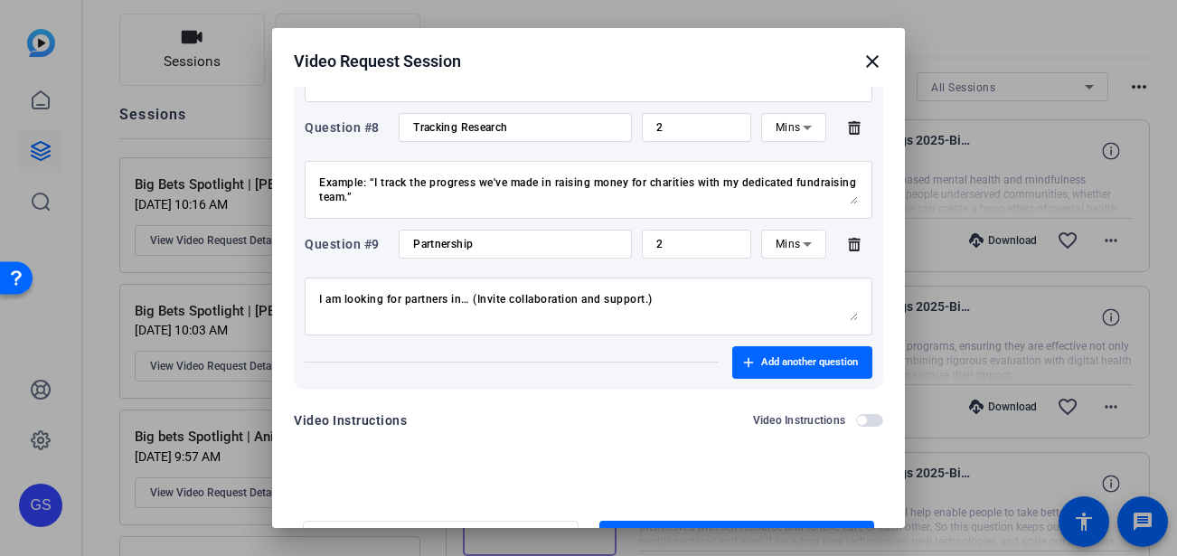
drag, startPoint x: 316, startPoint y: 301, endPoint x: 665, endPoint y: 324, distance: 349.6
click at [665, 324] on div "I am looking for partners in… (Invite collaboration and support.) Example: “I’m…" at bounding box center [589, 306] width 568 height 58
click at [408, 312] on textarea "I am looking for partners in… (Invite collaboration and support.) Example: “I’m…" at bounding box center [588, 306] width 539 height 29
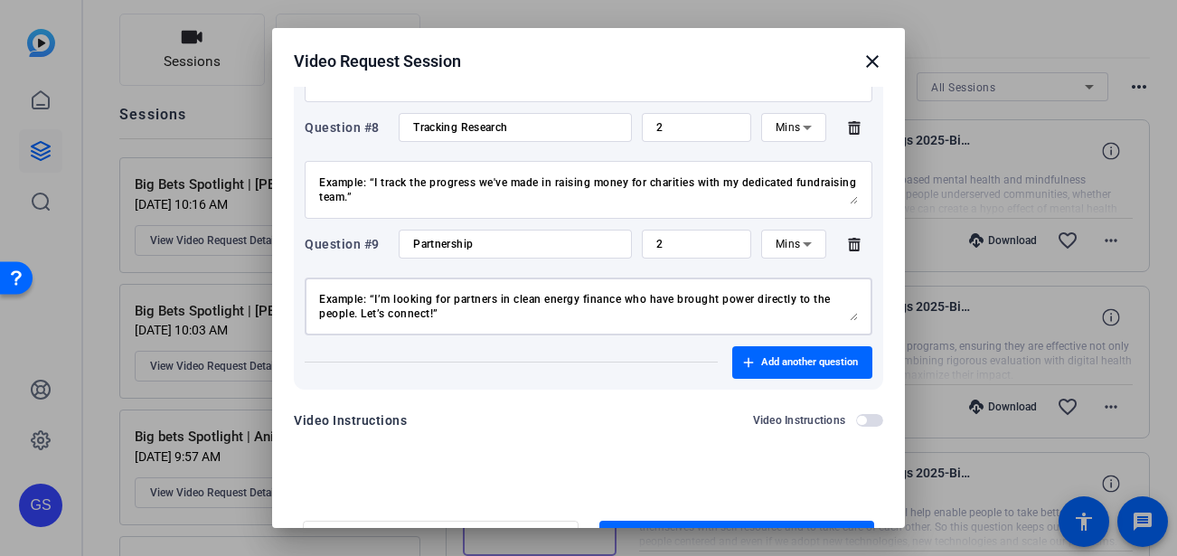
drag, startPoint x: 318, startPoint y: 297, endPoint x: 636, endPoint y: 365, distance: 325.3
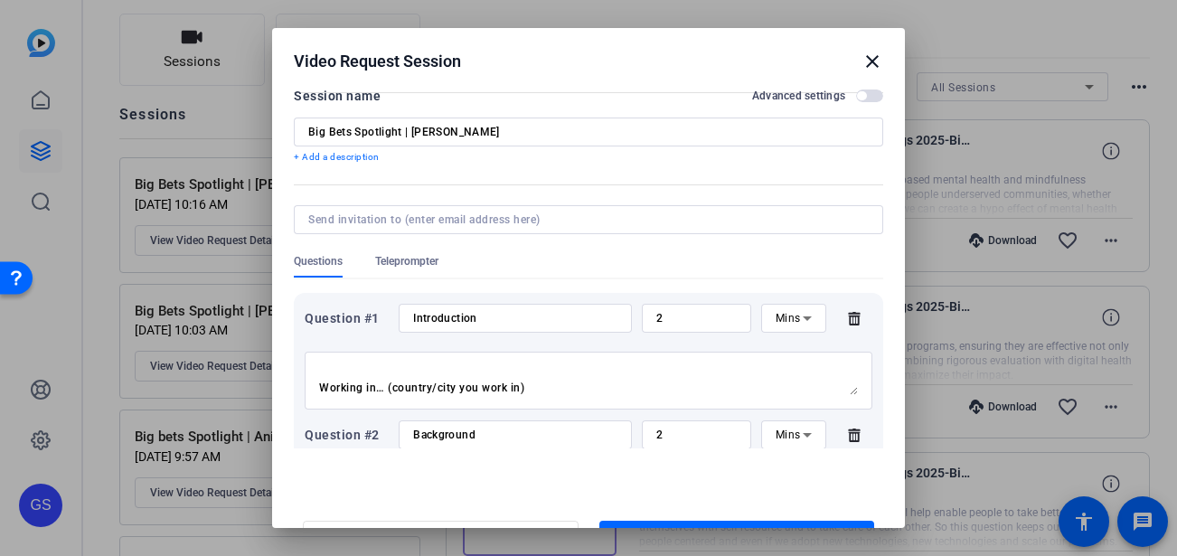
scroll to position [0, 0]
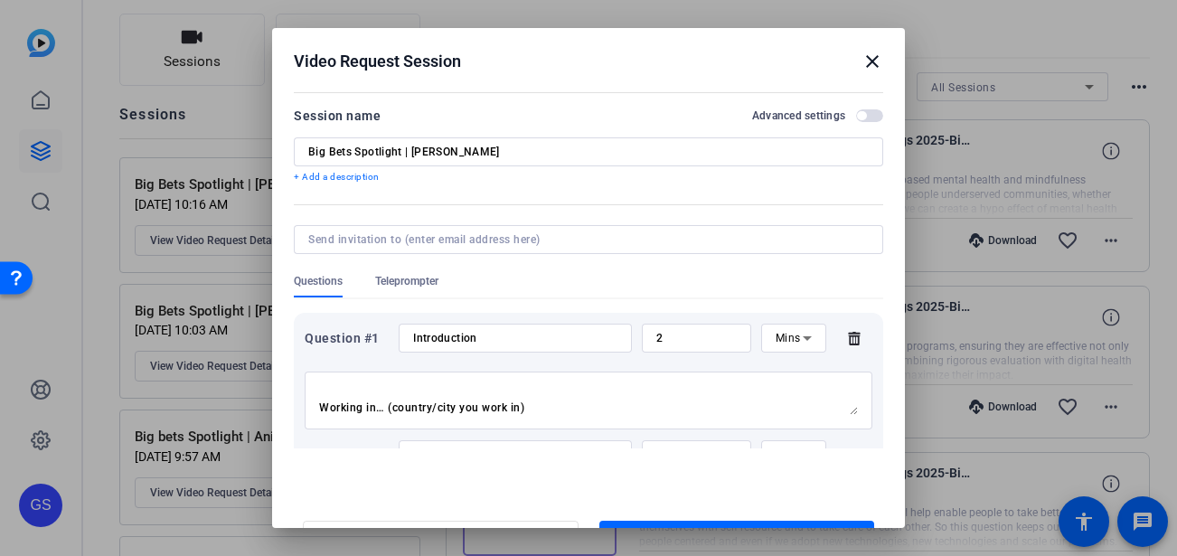
click at [871, 63] on mat-icon "close" at bounding box center [872, 62] width 22 height 22
